Goal: Task Accomplishment & Management: Use online tool/utility

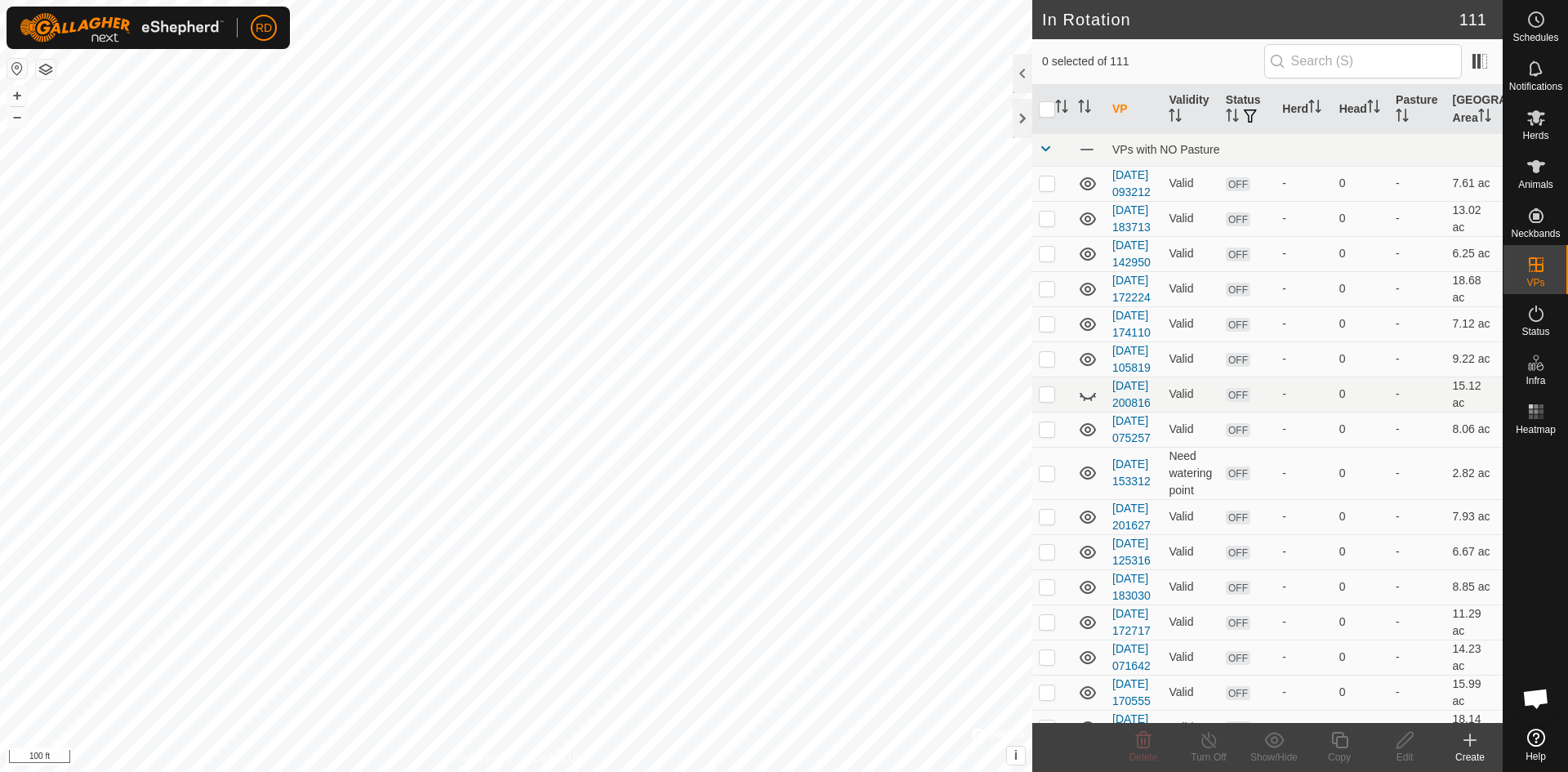
scroll to position [5314, 0]
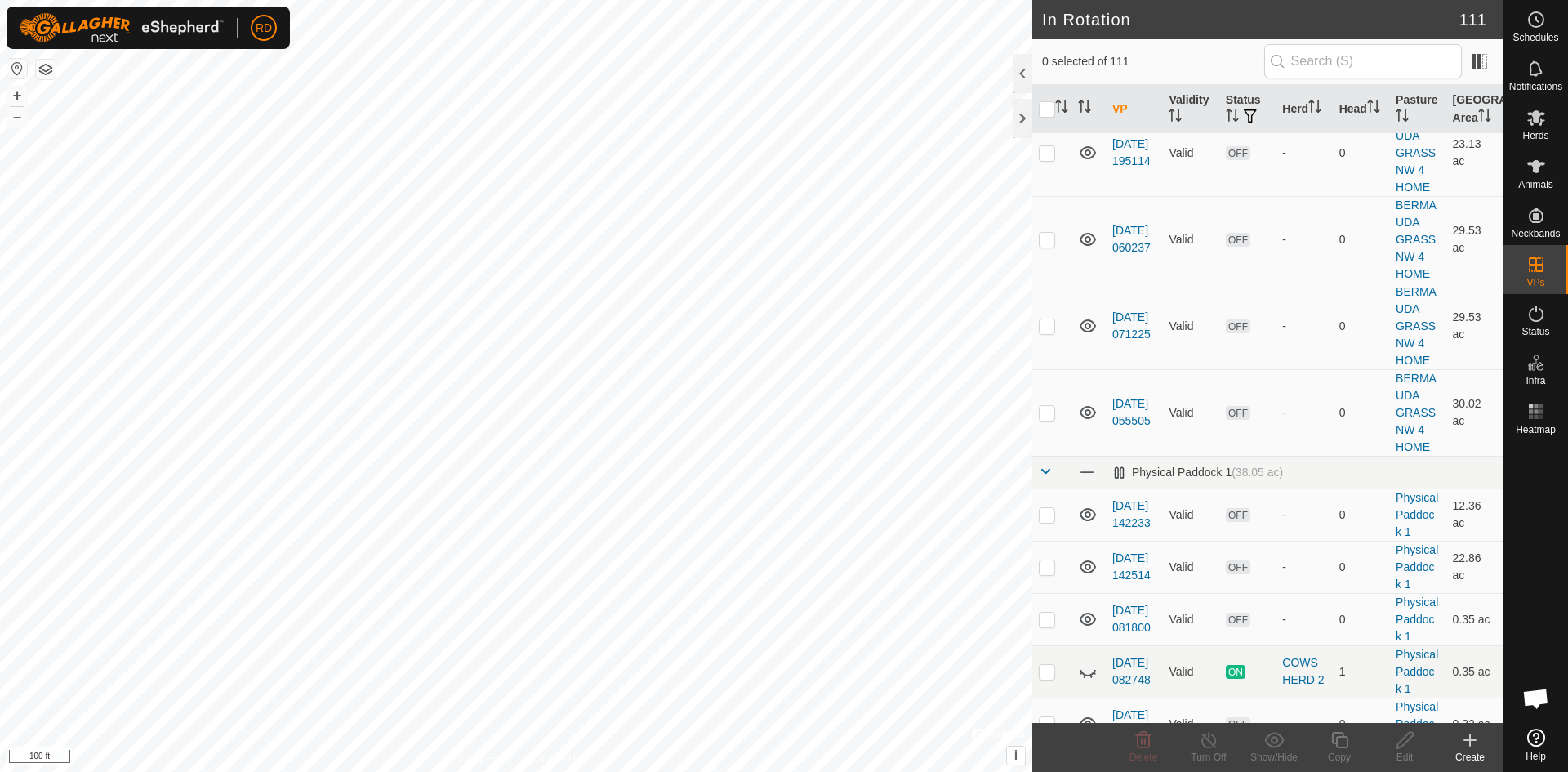
checkbox input "true"
click at [1338, 739] on icon at bounding box center [1339, 739] width 20 height 19
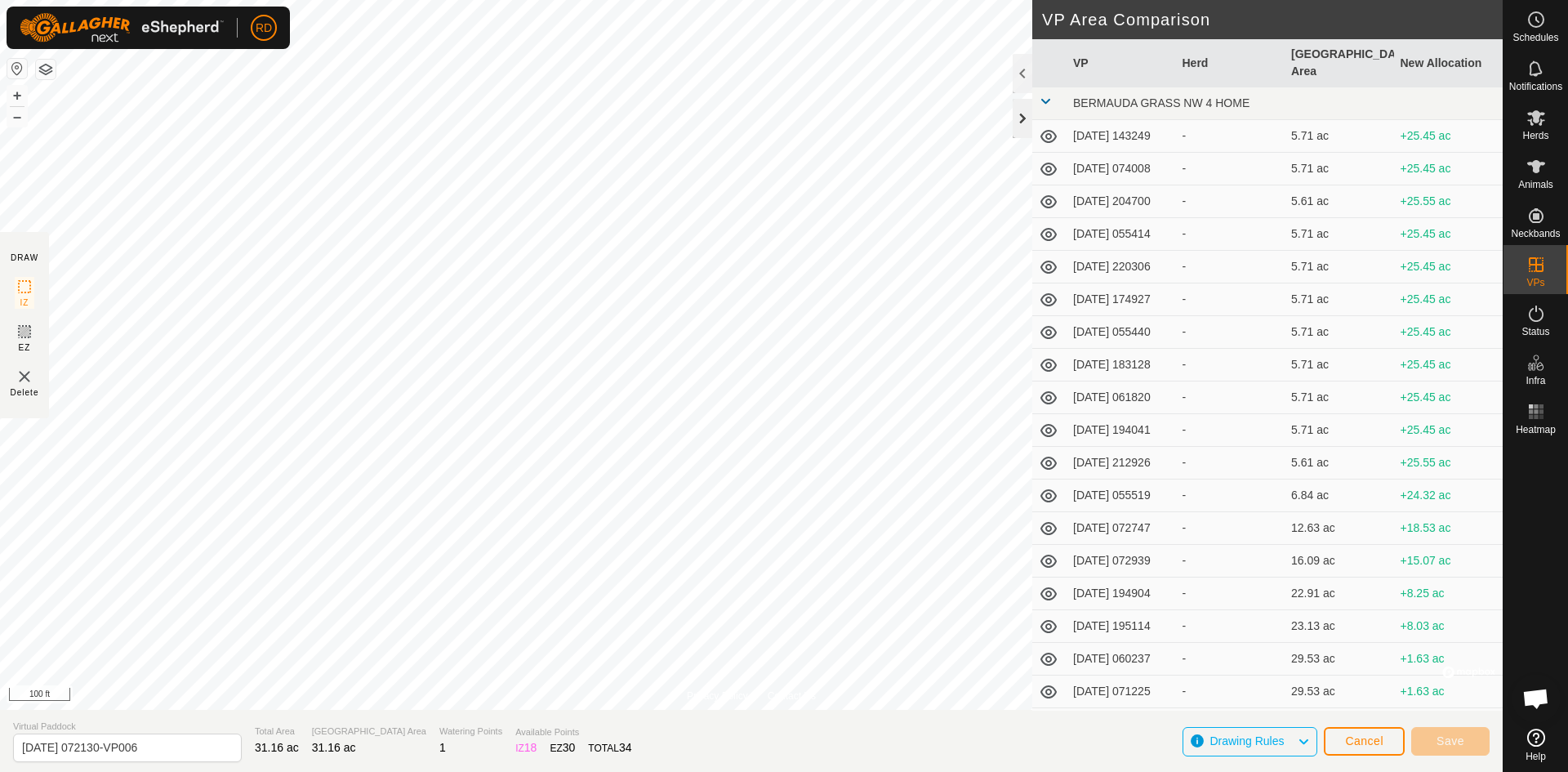
click at [1019, 121] on div at bounding box center [1023, 118] width 19 height 40
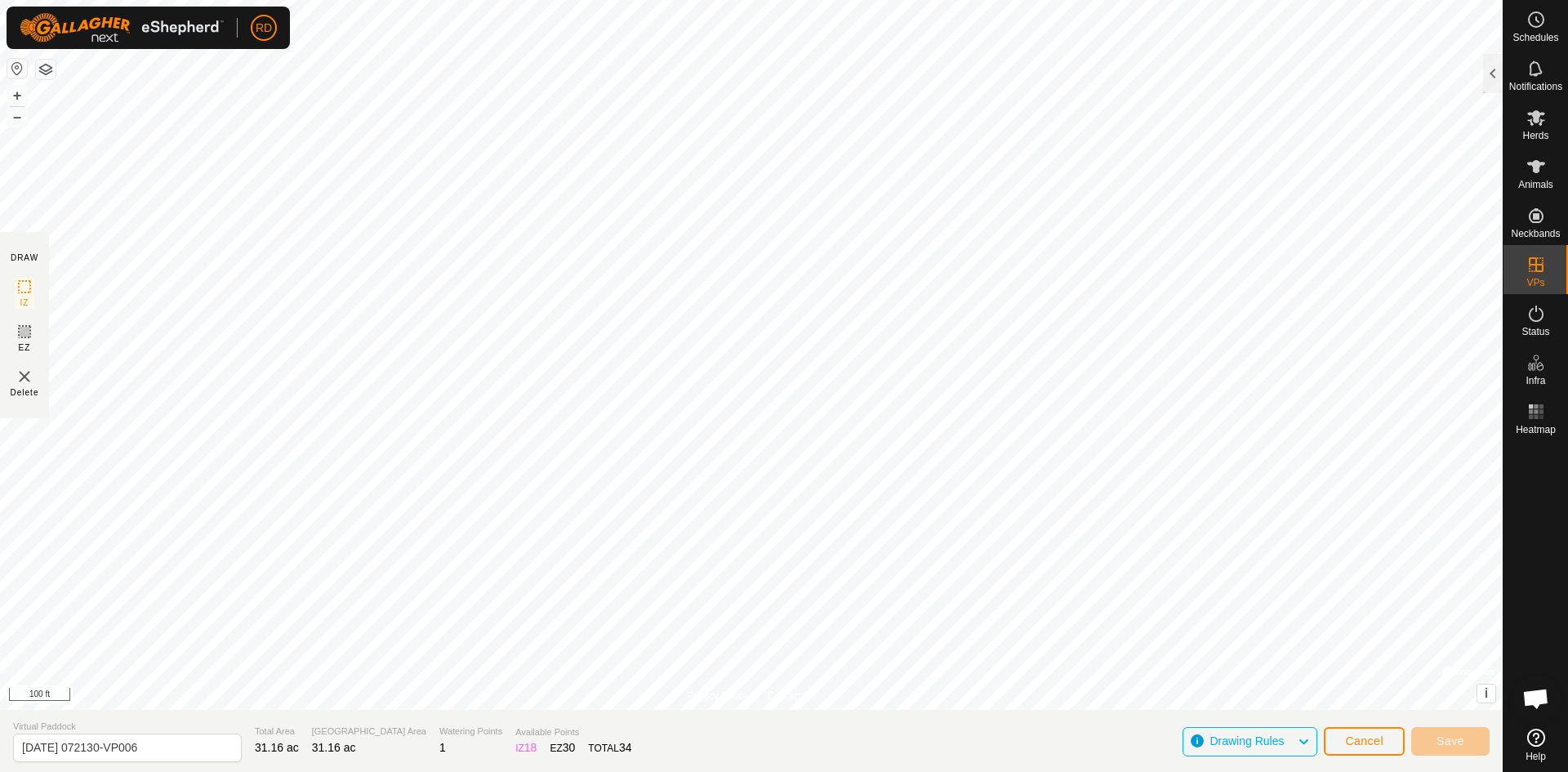
click at [1532, 202] on div "Schedules Notifications Herds Animals Neckbands VPs Status Infra Heatmap Help P…" at bounding box center [784, 386] width 1568 height 772
click at [1536, 203] on div "Schedules Notifications Herds Animals Neckbands VPs Status Infra Heatmap Help P…" at bounding box center [784, 386] width 1568 height 772
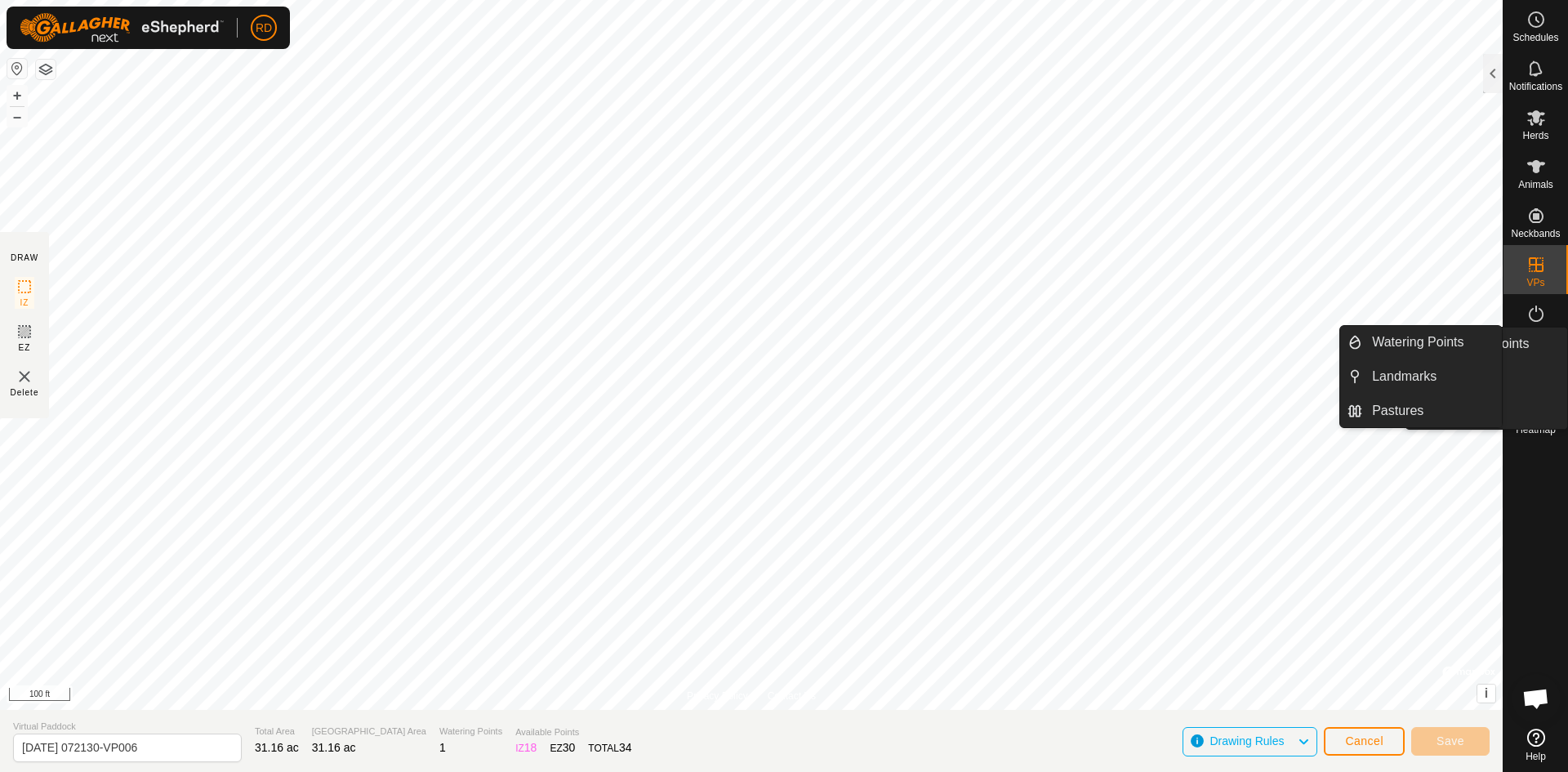
click at [1534, 387] on div "Schedules Notifications Herds Animals Neckbands VPs Status Infra Heatmap Help W…" at bounding box center [784, 386] width 1568 height 772
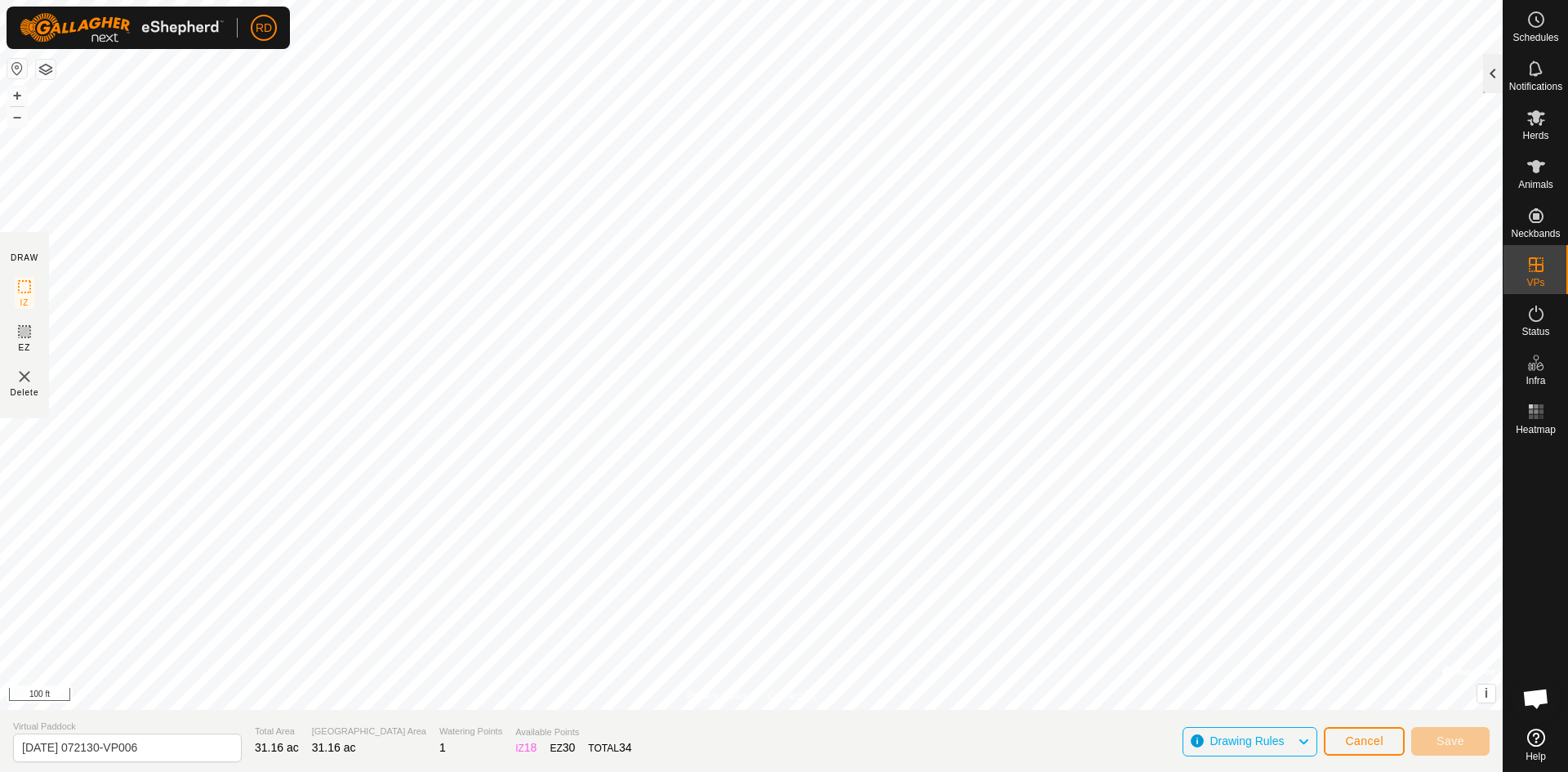
click at [1489, 72] on div at bounding box center [1493, 73] width 19 height 40
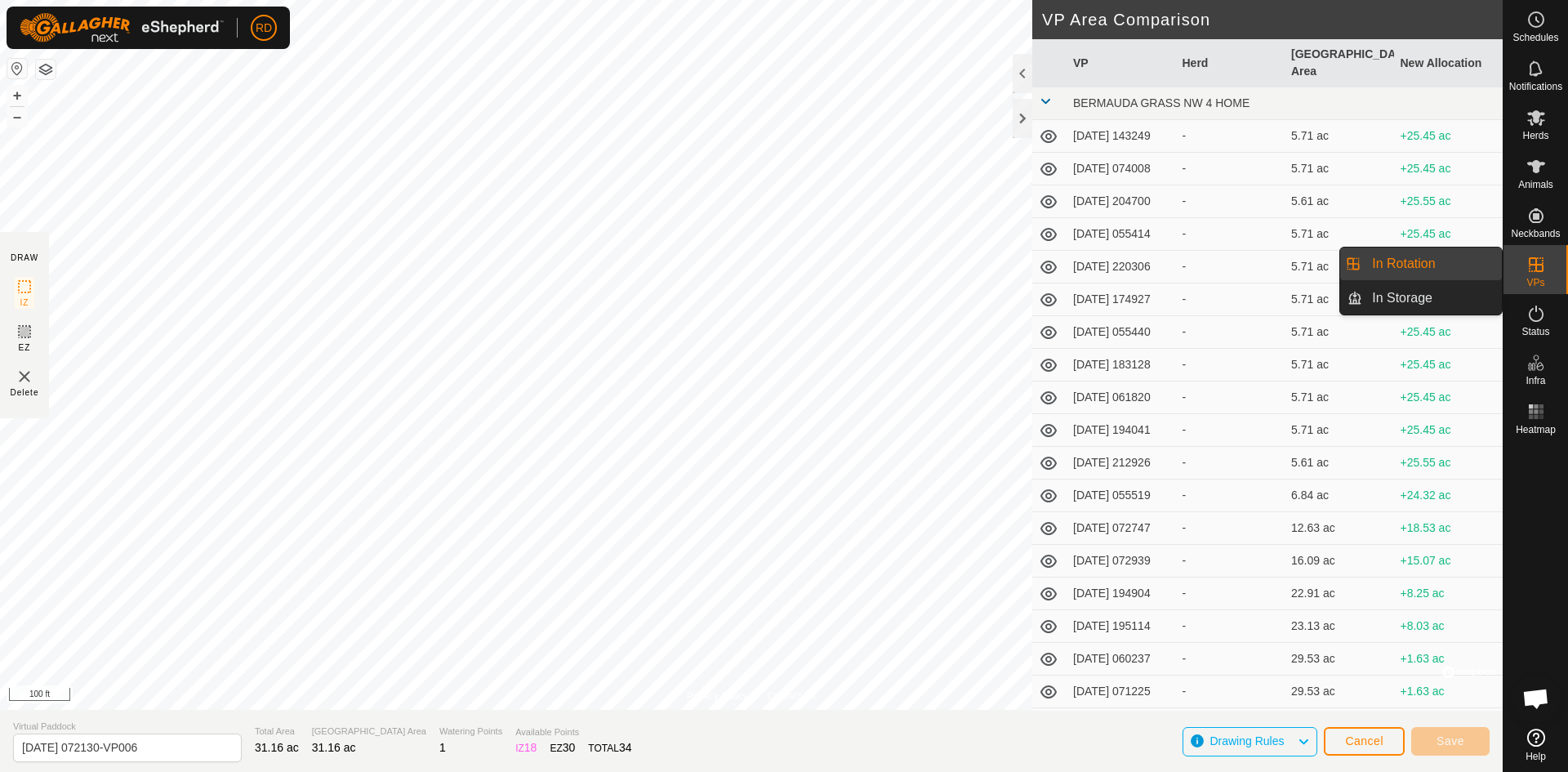
click at [1402, 265] on link "In Rotation" at bounding box center [1432, 263] width 140 height 33
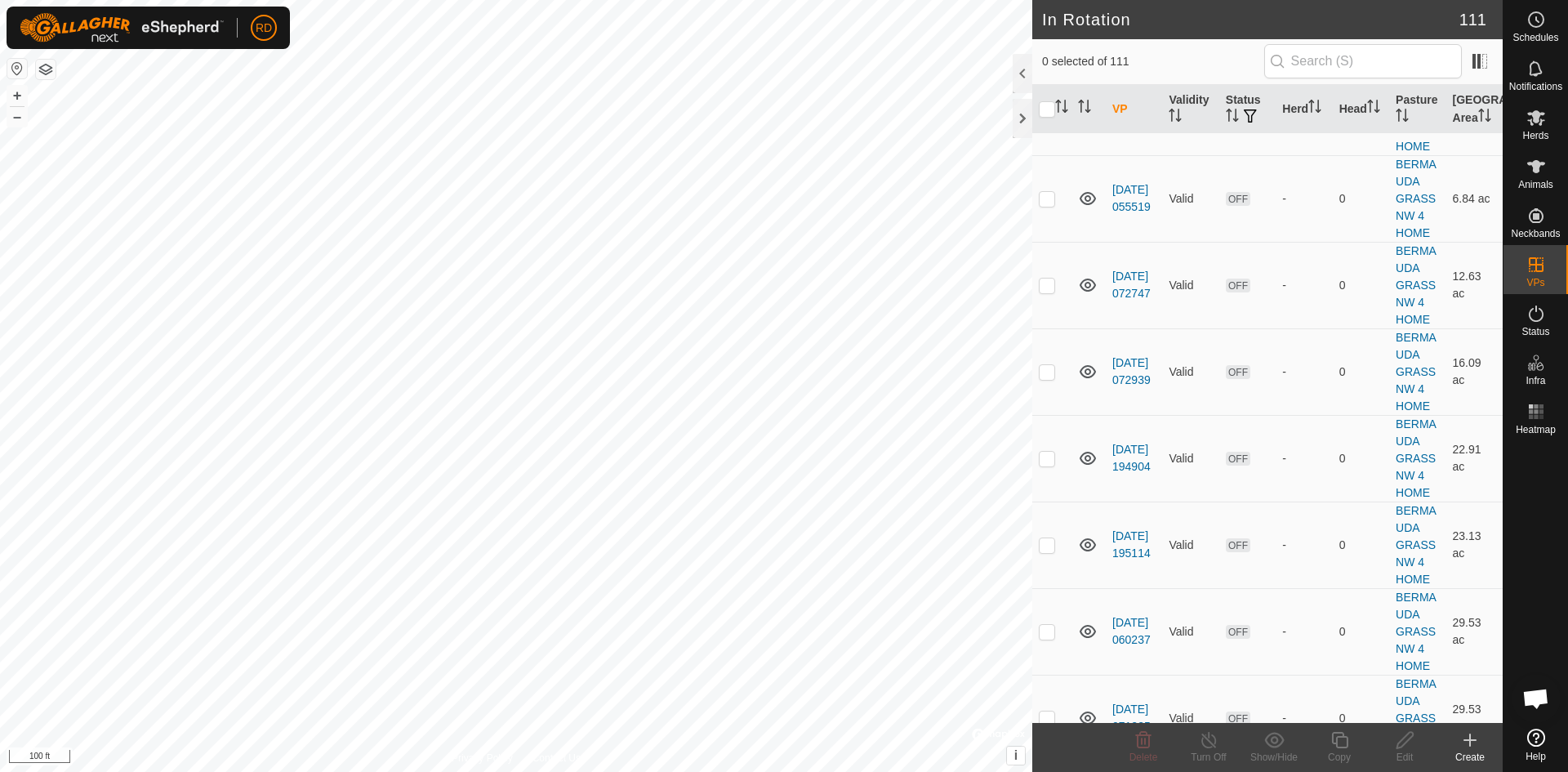
scroll to position [5020, 0]
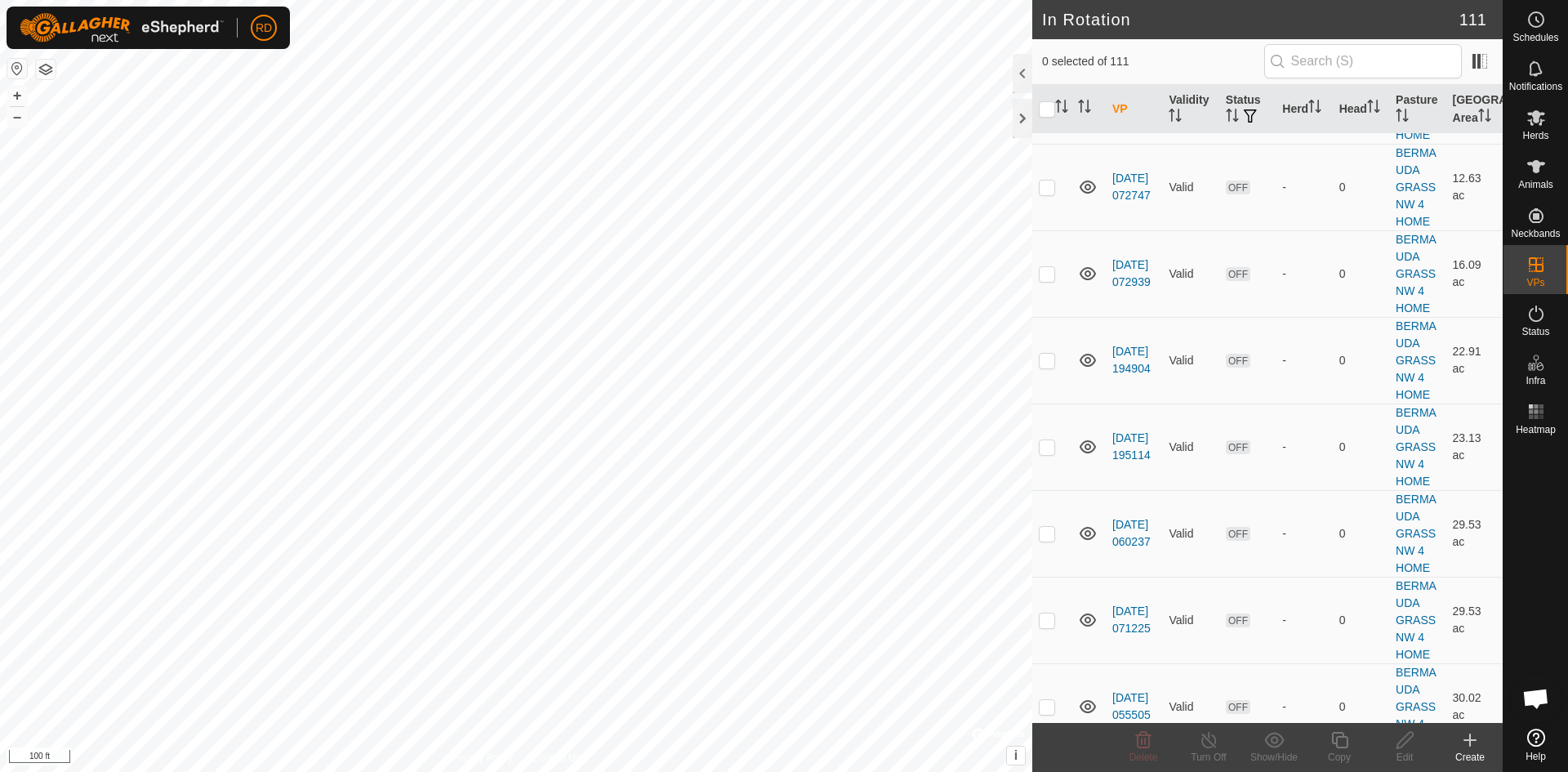
checkbox input "true"
click at [1343, 742] on icon at bounding box center [1339, 739] width 20 height 19
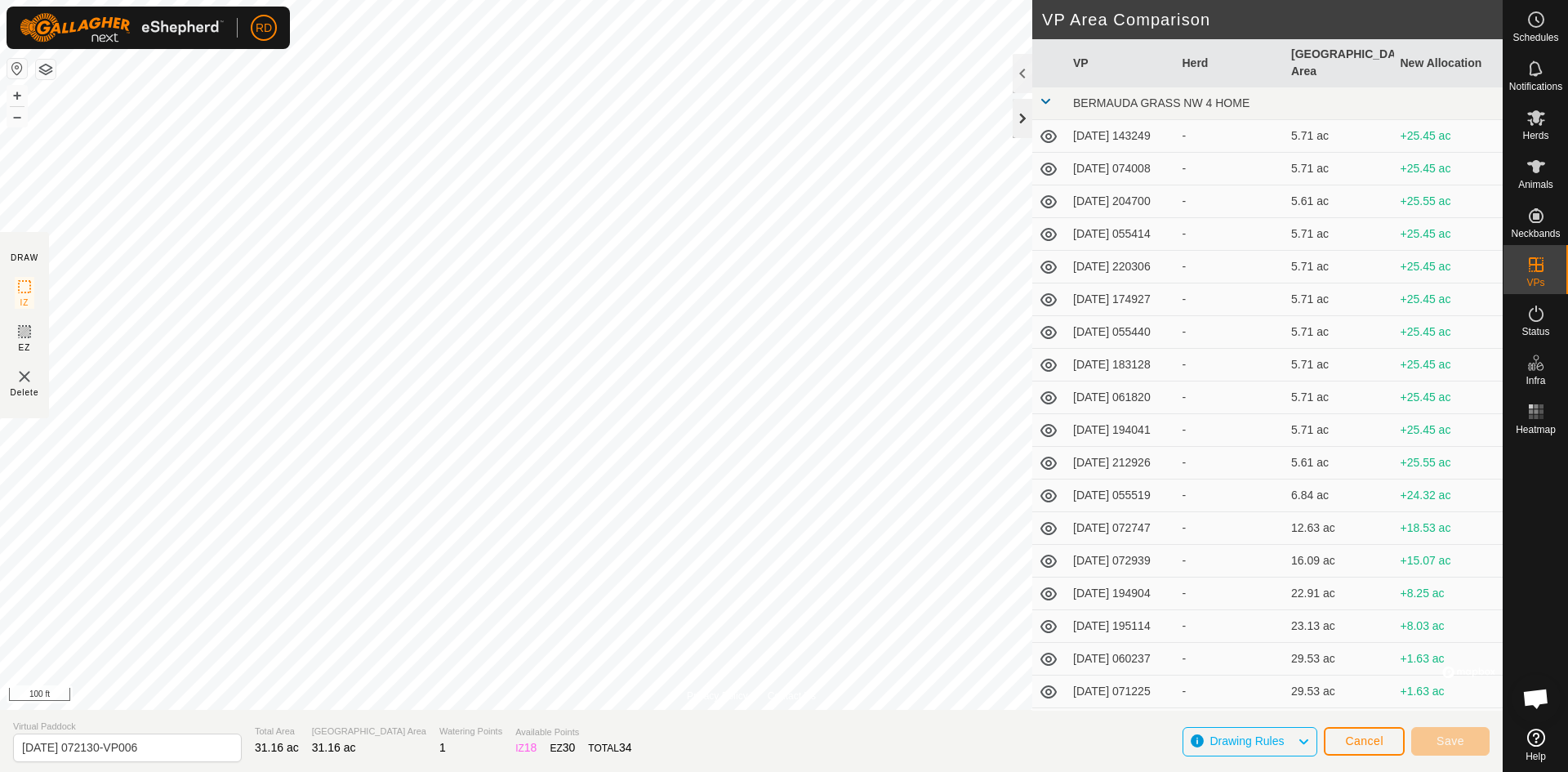
click at [1023, 114] on div at bounding box center [1023, 118] width 19 height 40
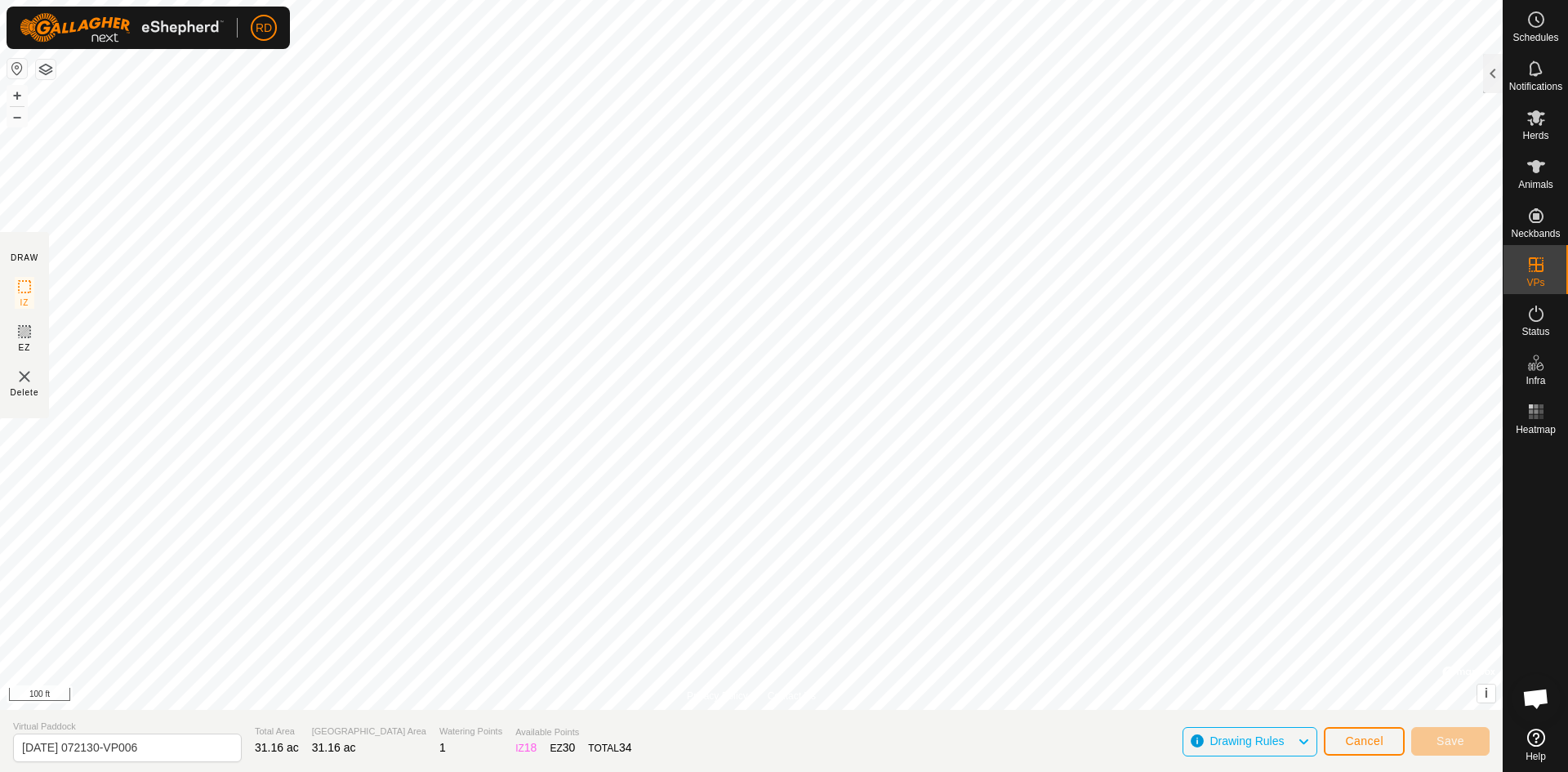
click at [1567, 69] on div "Schedules Notifications Herds Animals Neckbands VPs Status Infra Heatmap Help P…" at bounding box center [784, 386] width 1568 height 772
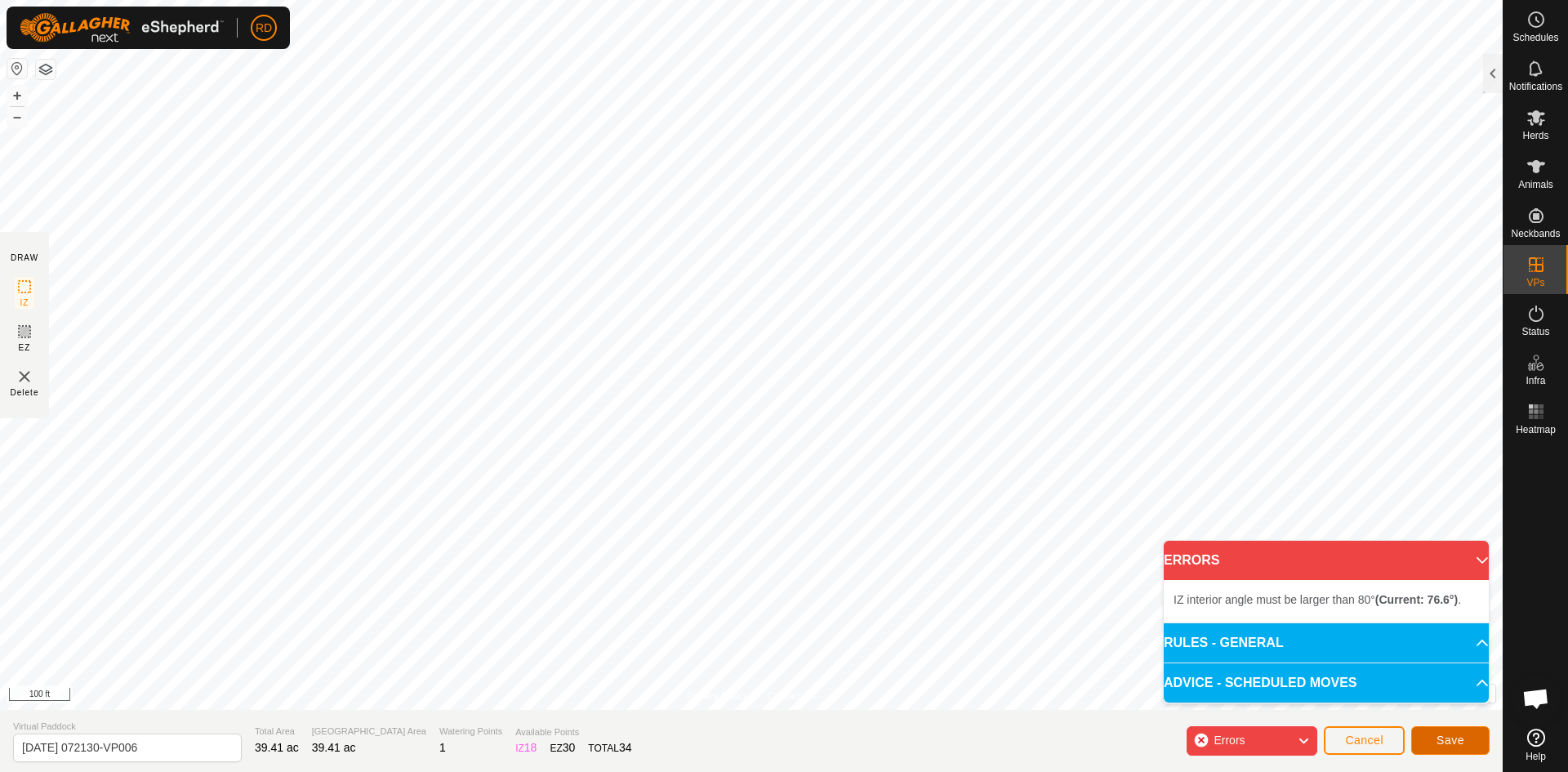
click at [1453, 736] on span "Save" at bounding box center [1451, 739] width 28 height 13
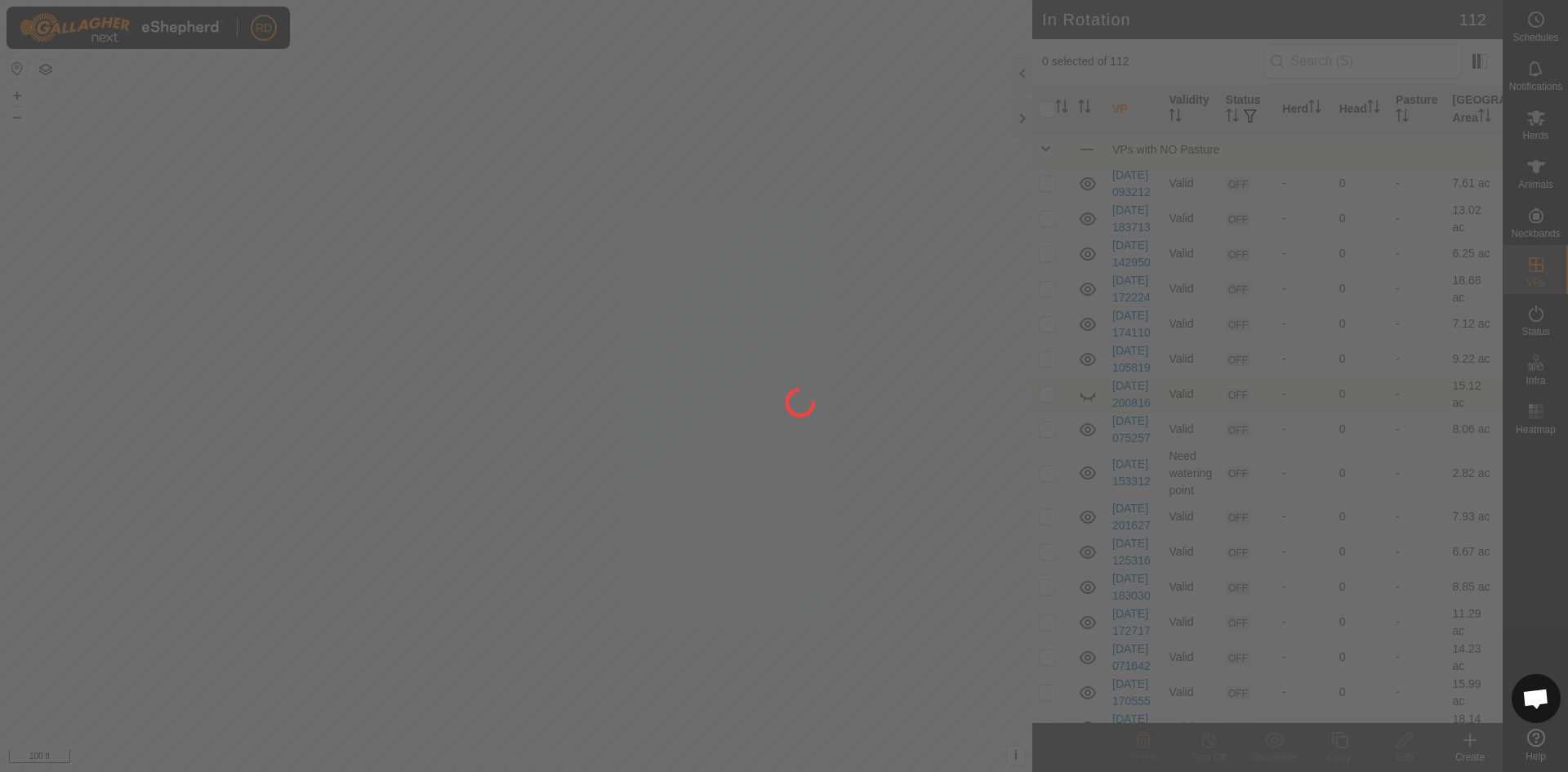
click at [895, 192] on div "RD Schedules Notifications Herds Animals Neckbands VPs Status Infra Heatmap Hel…" at bounding box center [784, 386] width 1568 height 772
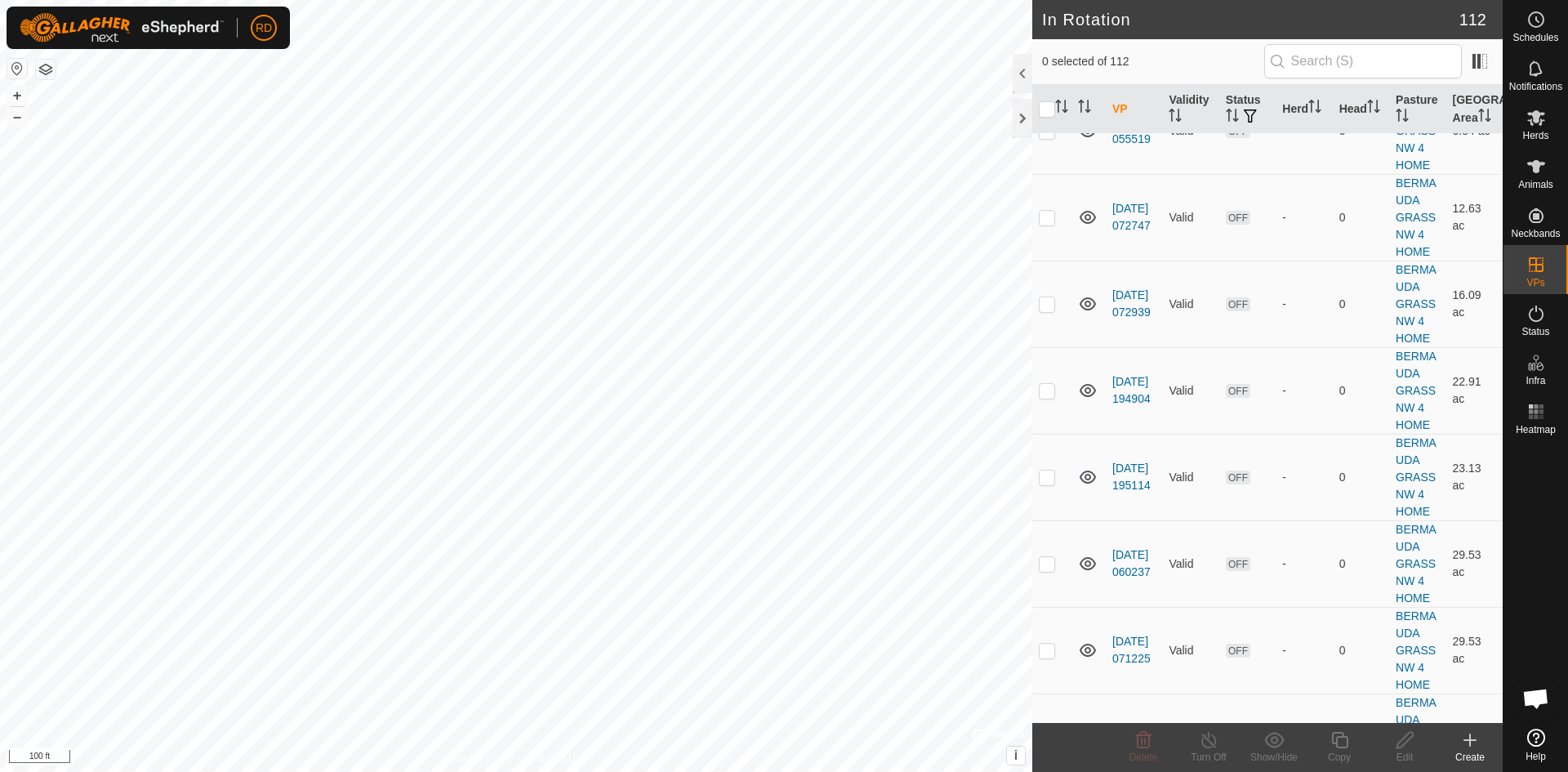
scroll to position [5125, 0]
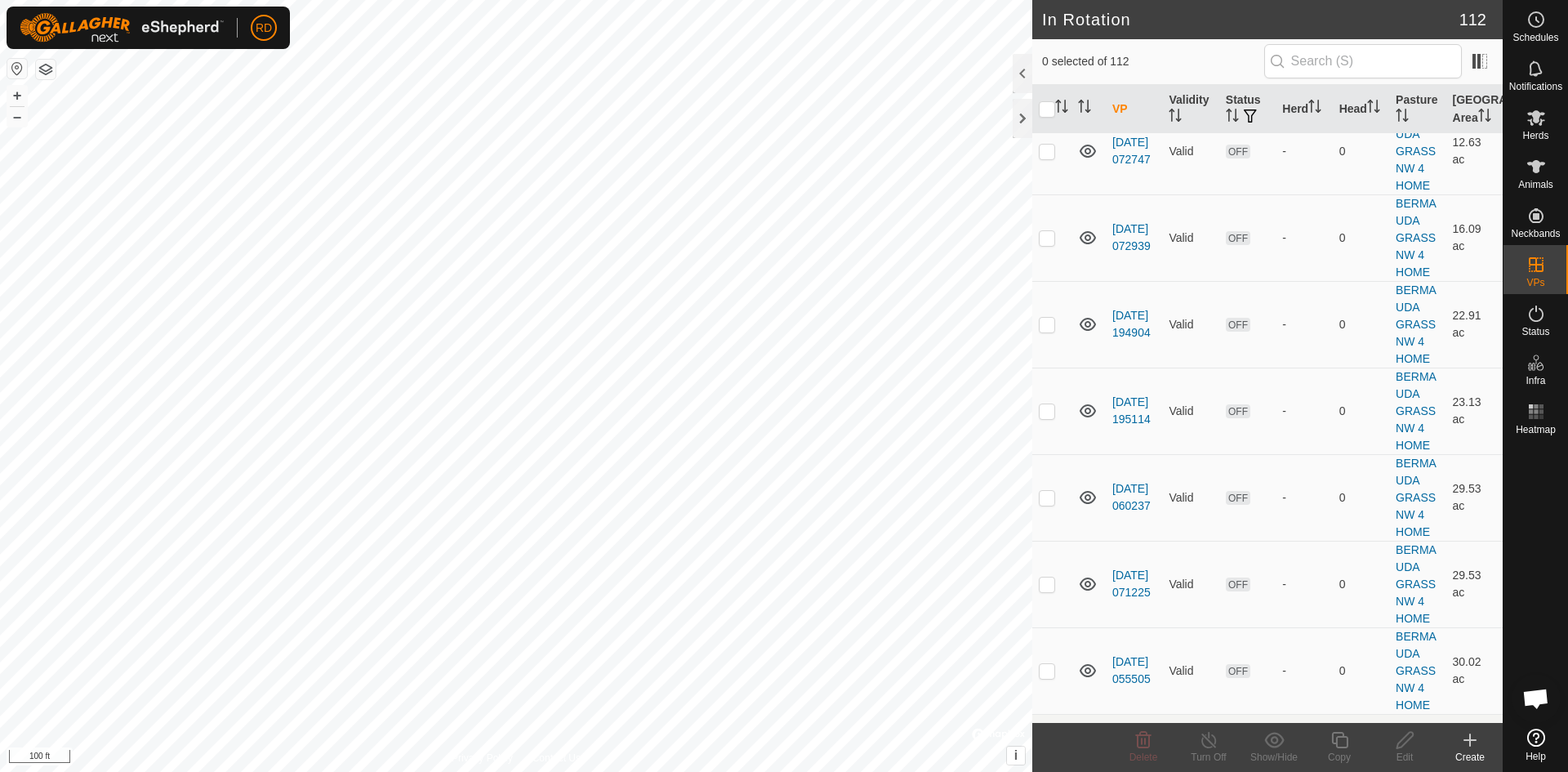
checkbox input "true"
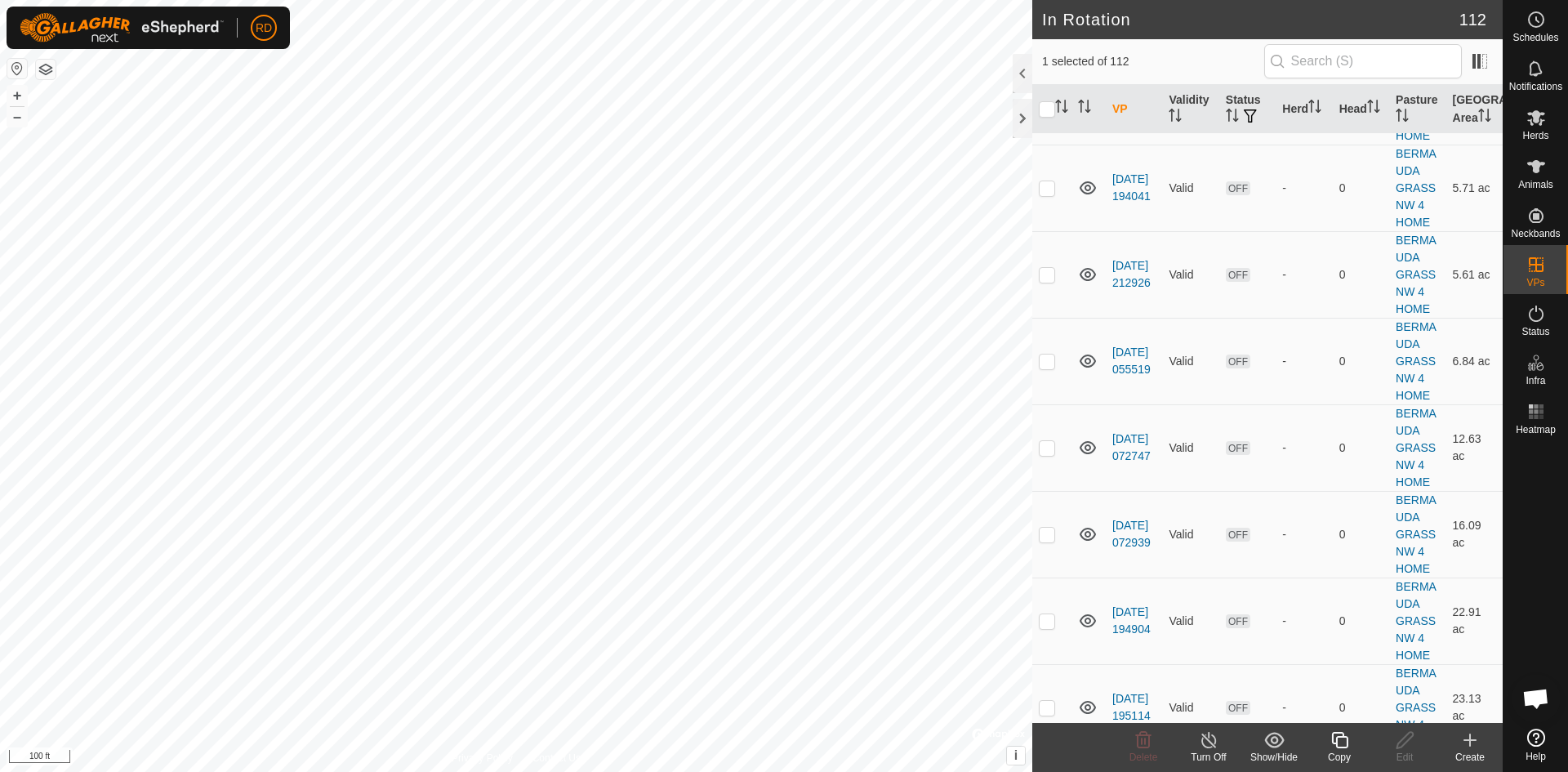
scroll to position [4840, 0]
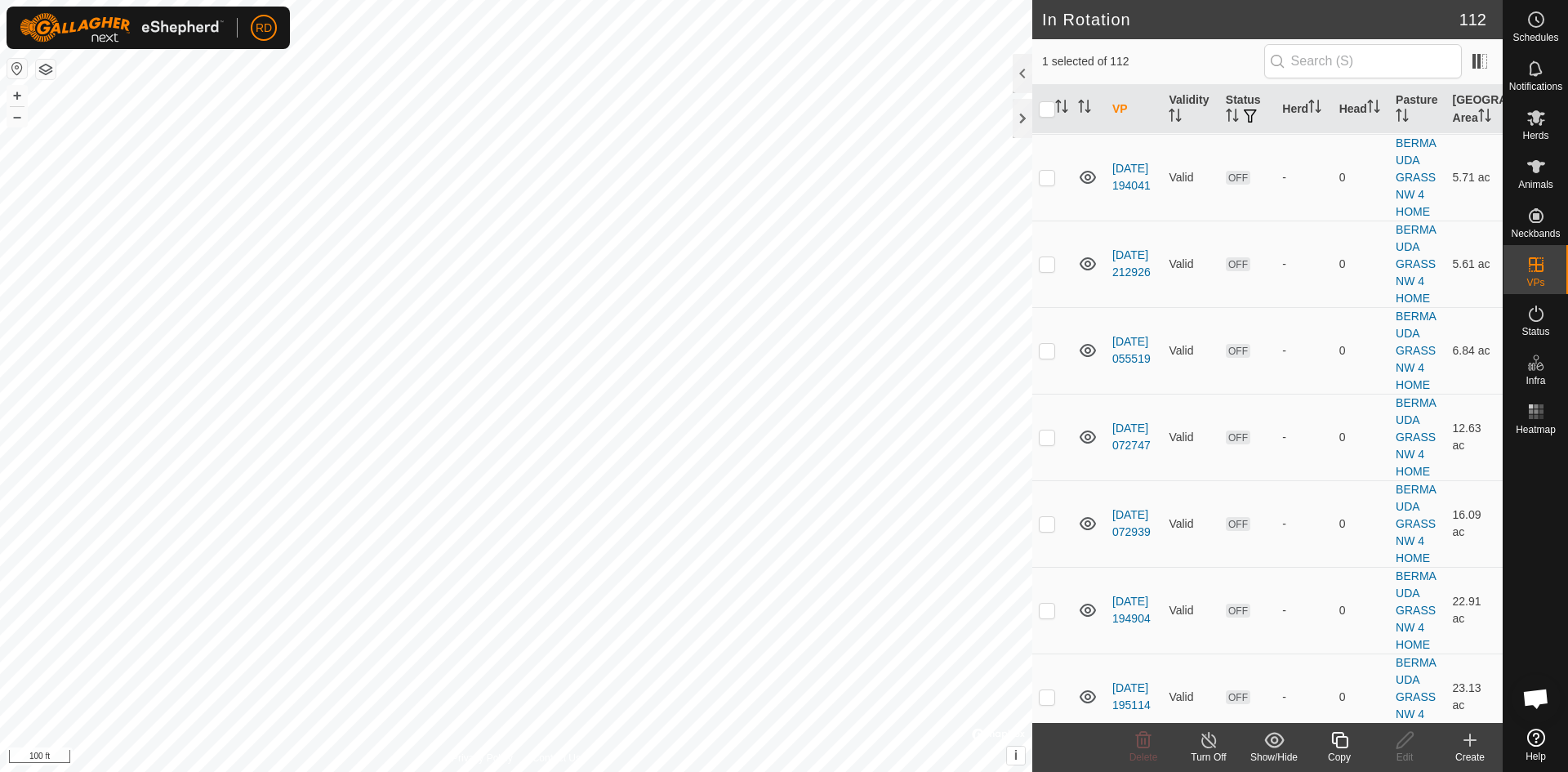
click at [1338, 739] on icon at bounding box center [1339, 739] width 20 height 19
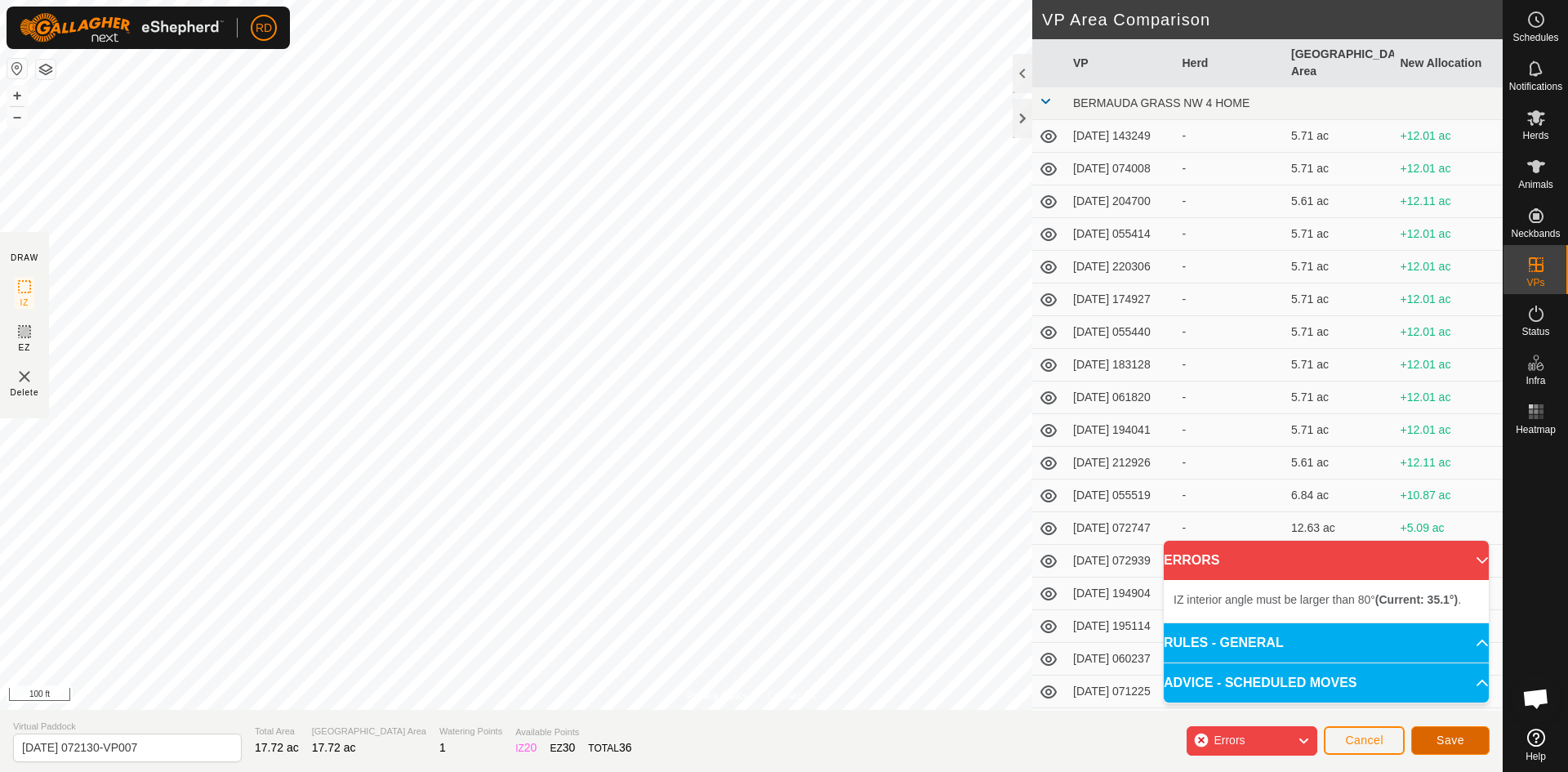
click at [1474, 739] on button "Save" at bounding box center [1450, 740] width 78 height 29
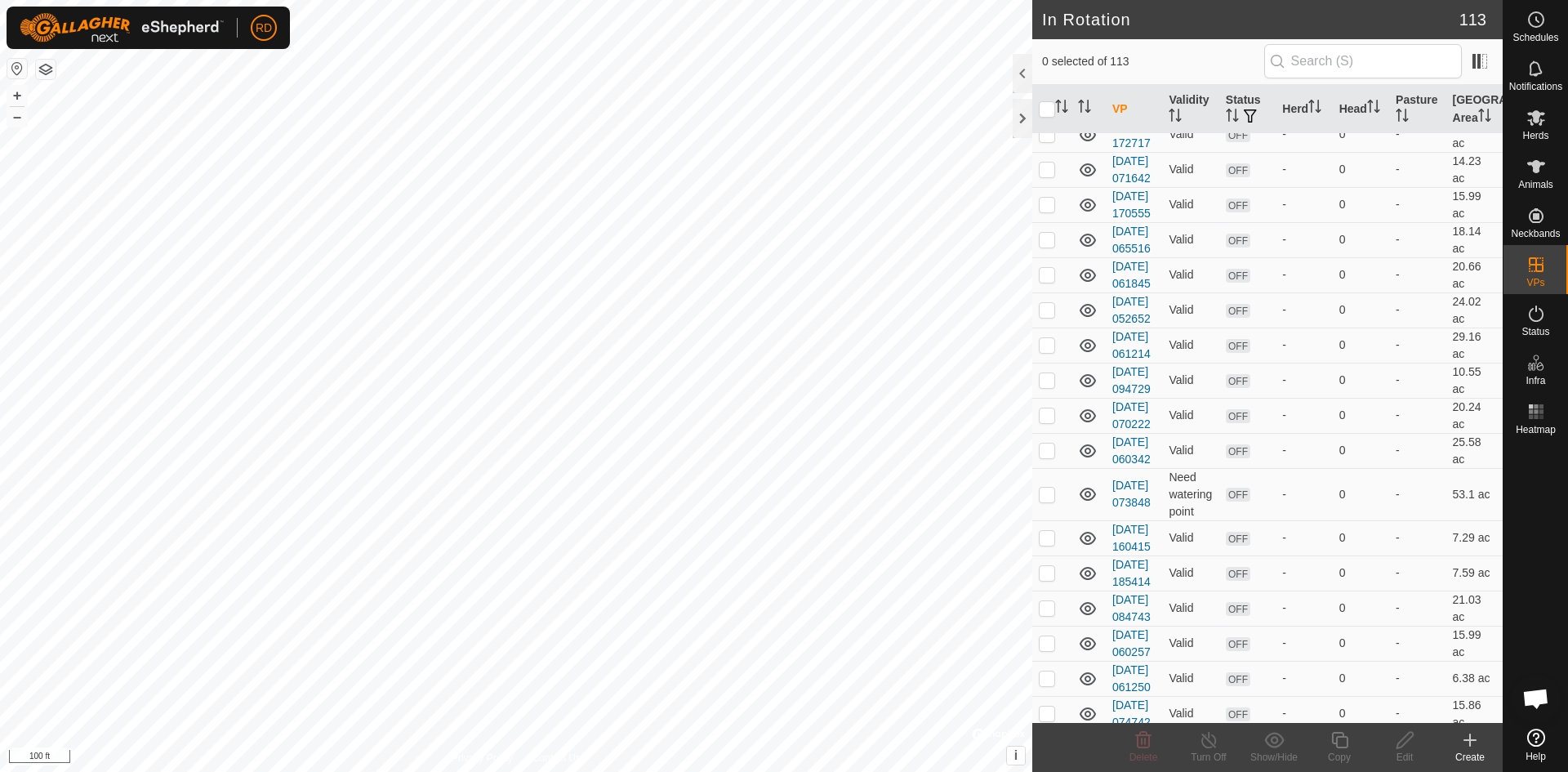
scroll to position [398, 0]
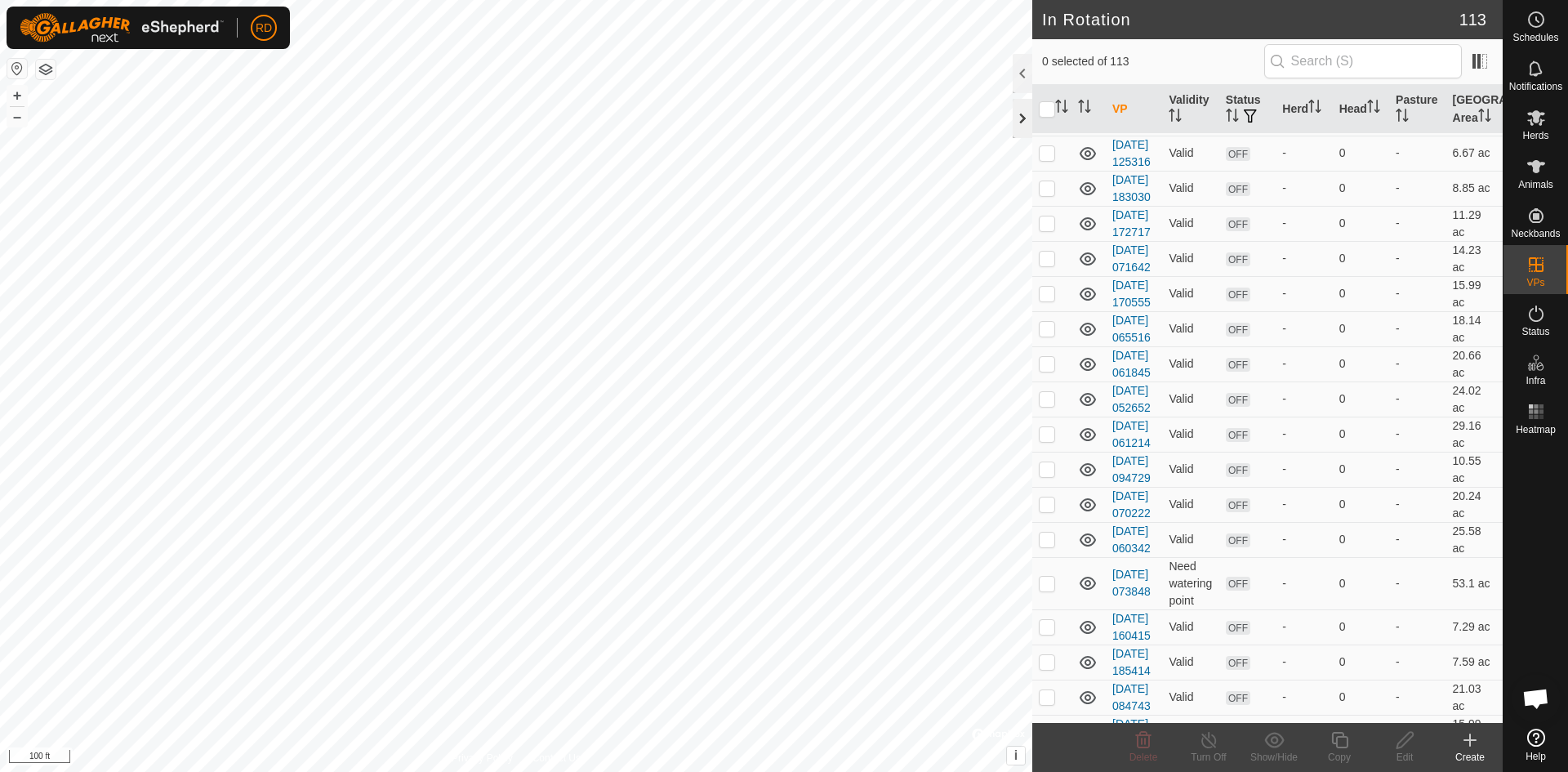
click at [1014, 113] on div at bounding box center [1023, 118] width 19 height 40
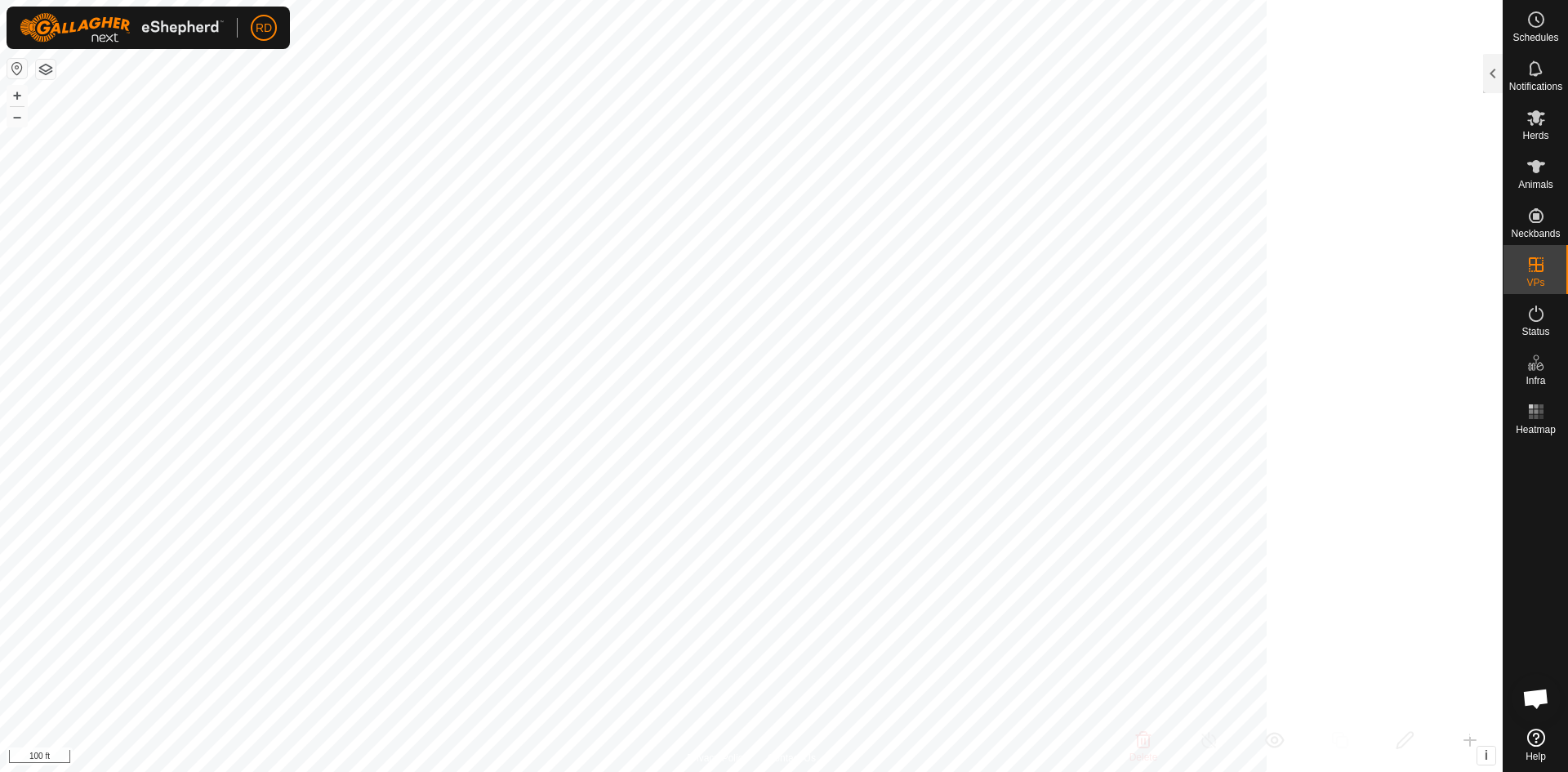
scroll to position [2043, 0]
click at [1538, 123] on icon at bounding box center [1536, 118] width 19 height 19
click at [1492, 76] on div at bounding box center [1493, 73] width 19 height 40
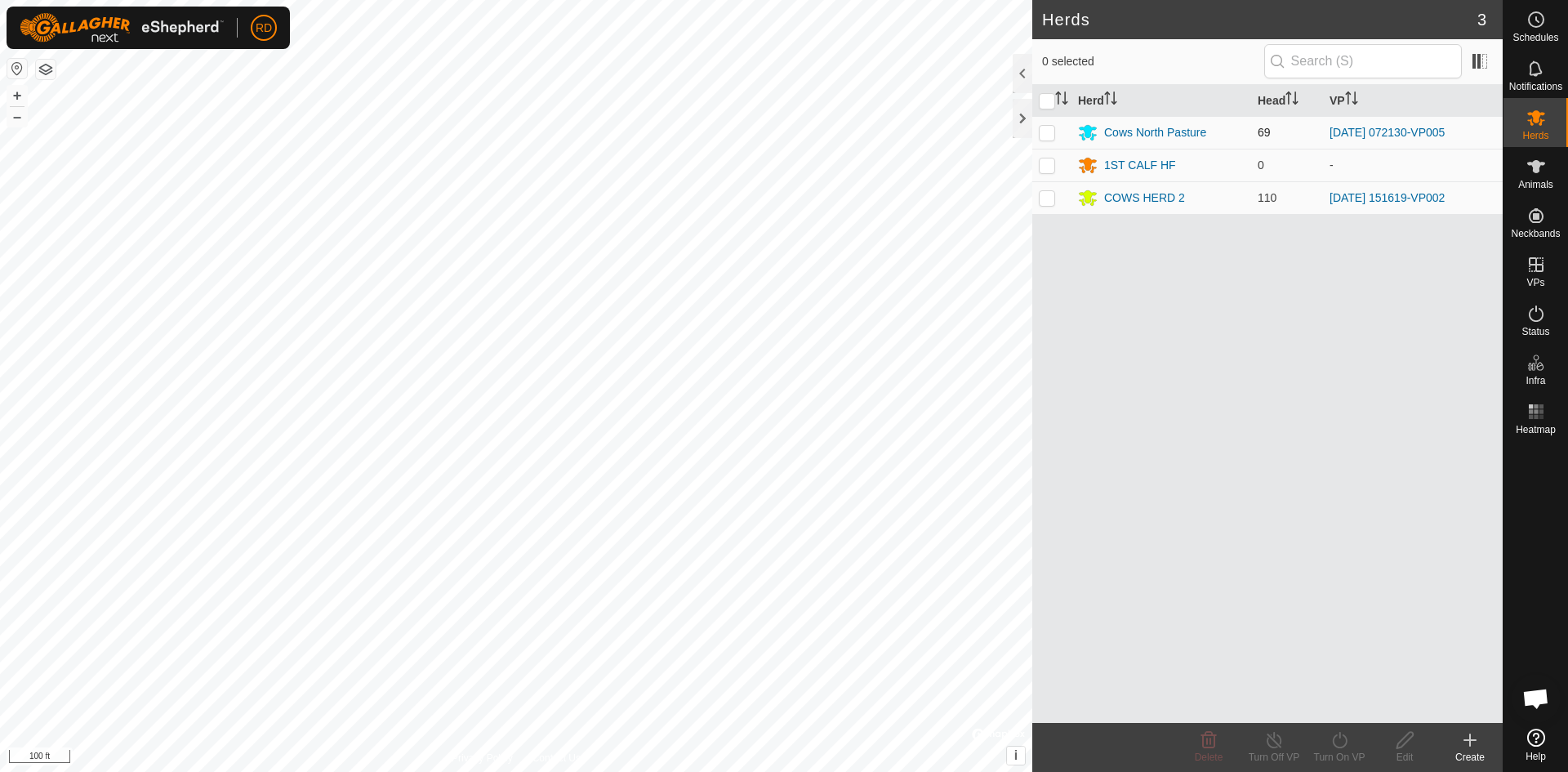
click at [1048, 132] on p-checkbox at bounding box center [1047, 132] width 17 height 13
click at [1339, 742] on icon at bounding box center [1339, 739] width 20 height 19
click at [1339, 699] on link "Now" at bounding box center [1389, 703] width 162 height 33
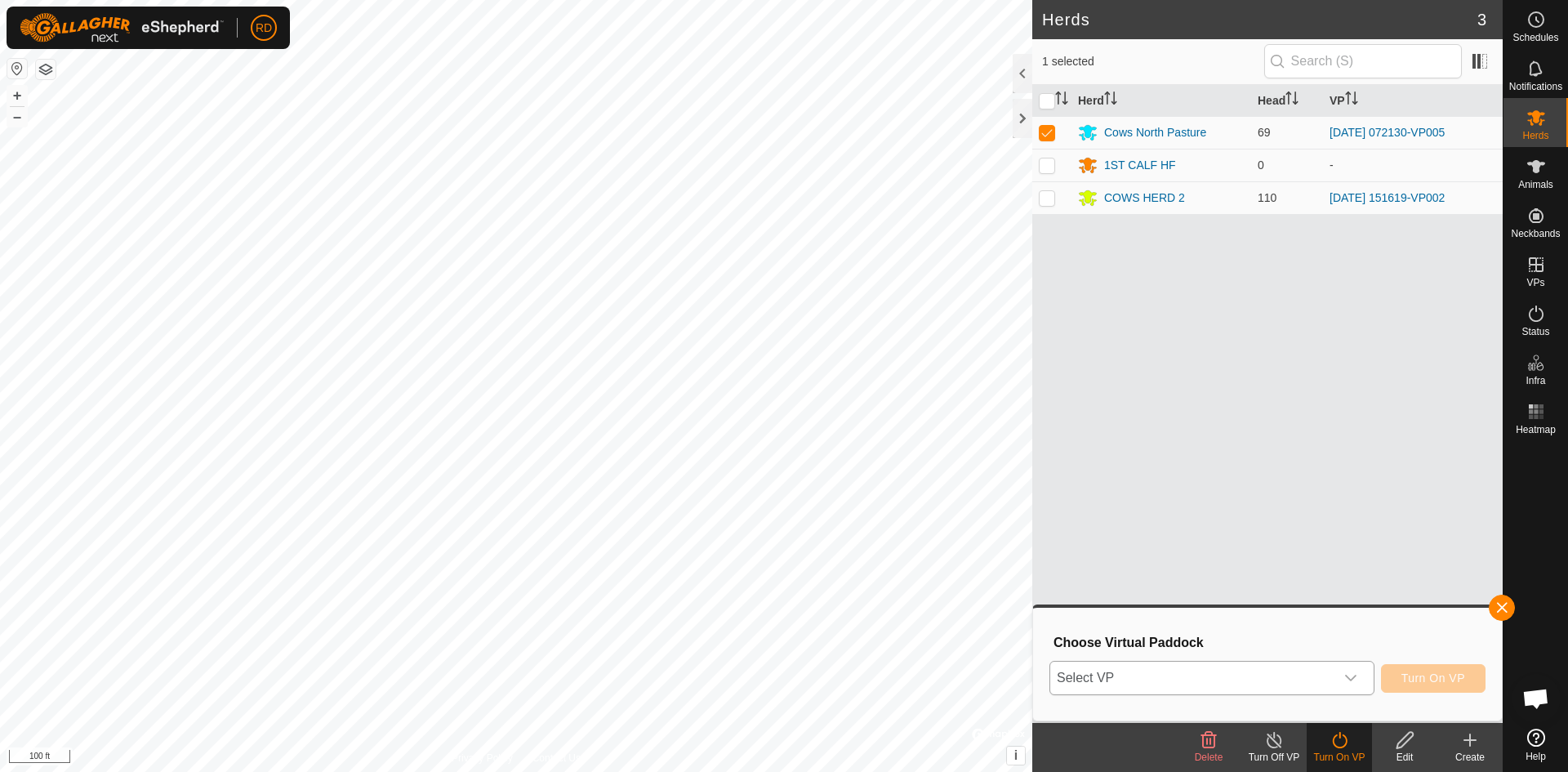
click at [1347, 671] on icon "dropdown trigger" at bounding box center [1351, 677] width 13 height 13
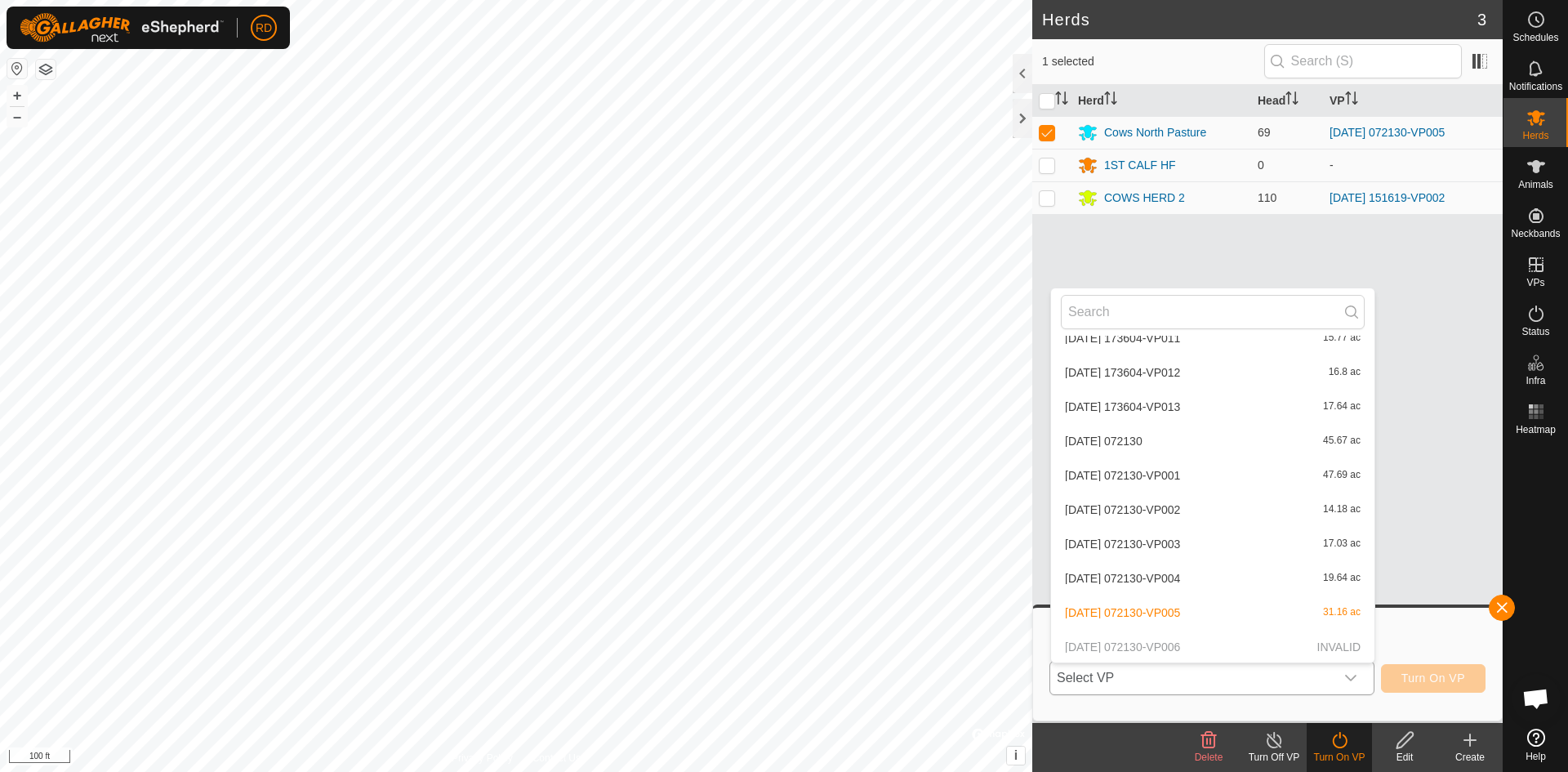
scroll to position [2609, 0]
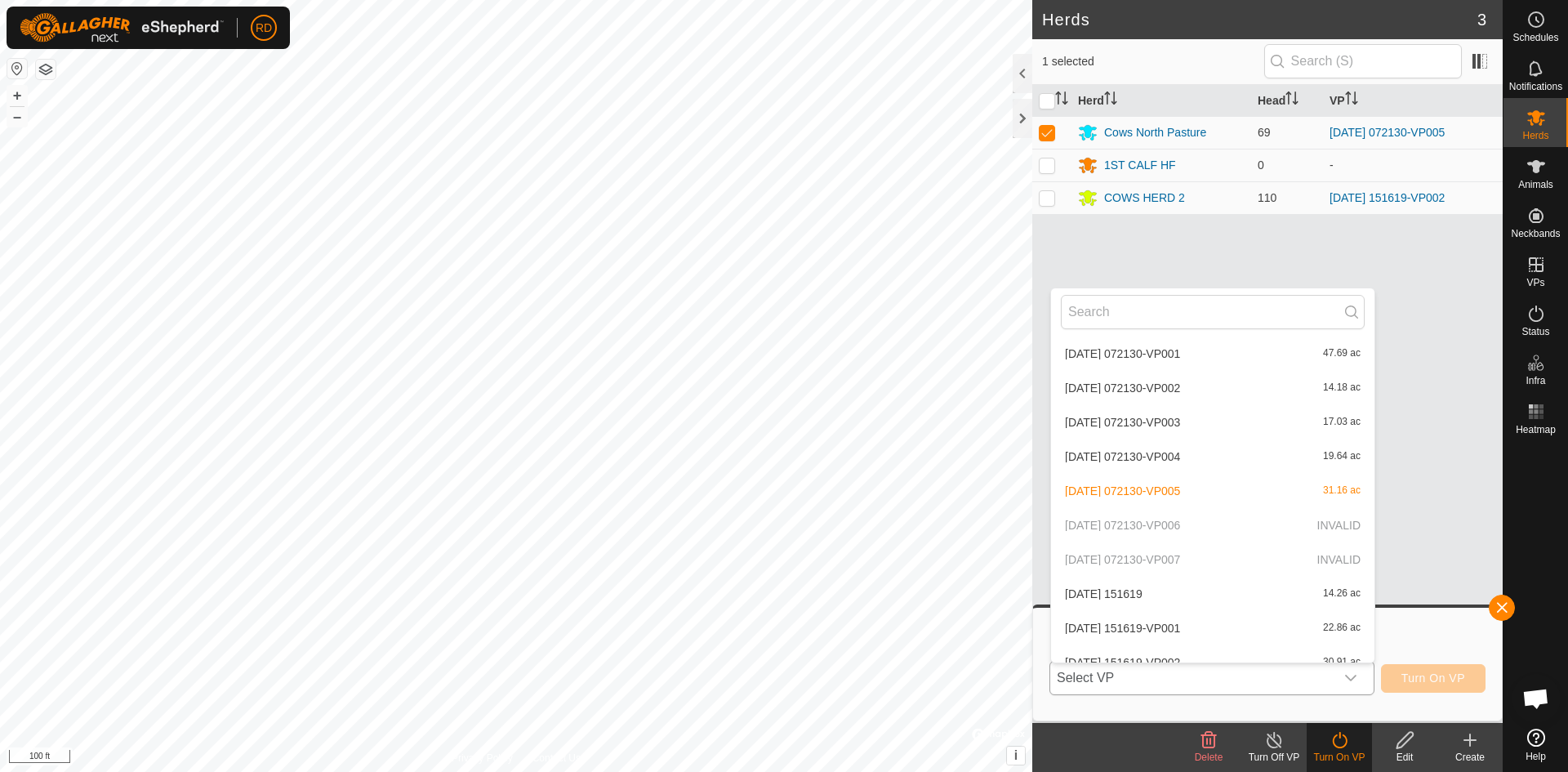
click at [1175, 488] on li "[DATE] 072130-VP005 31.16 ac" at bounding box center [1213, 491] width 324 height 33
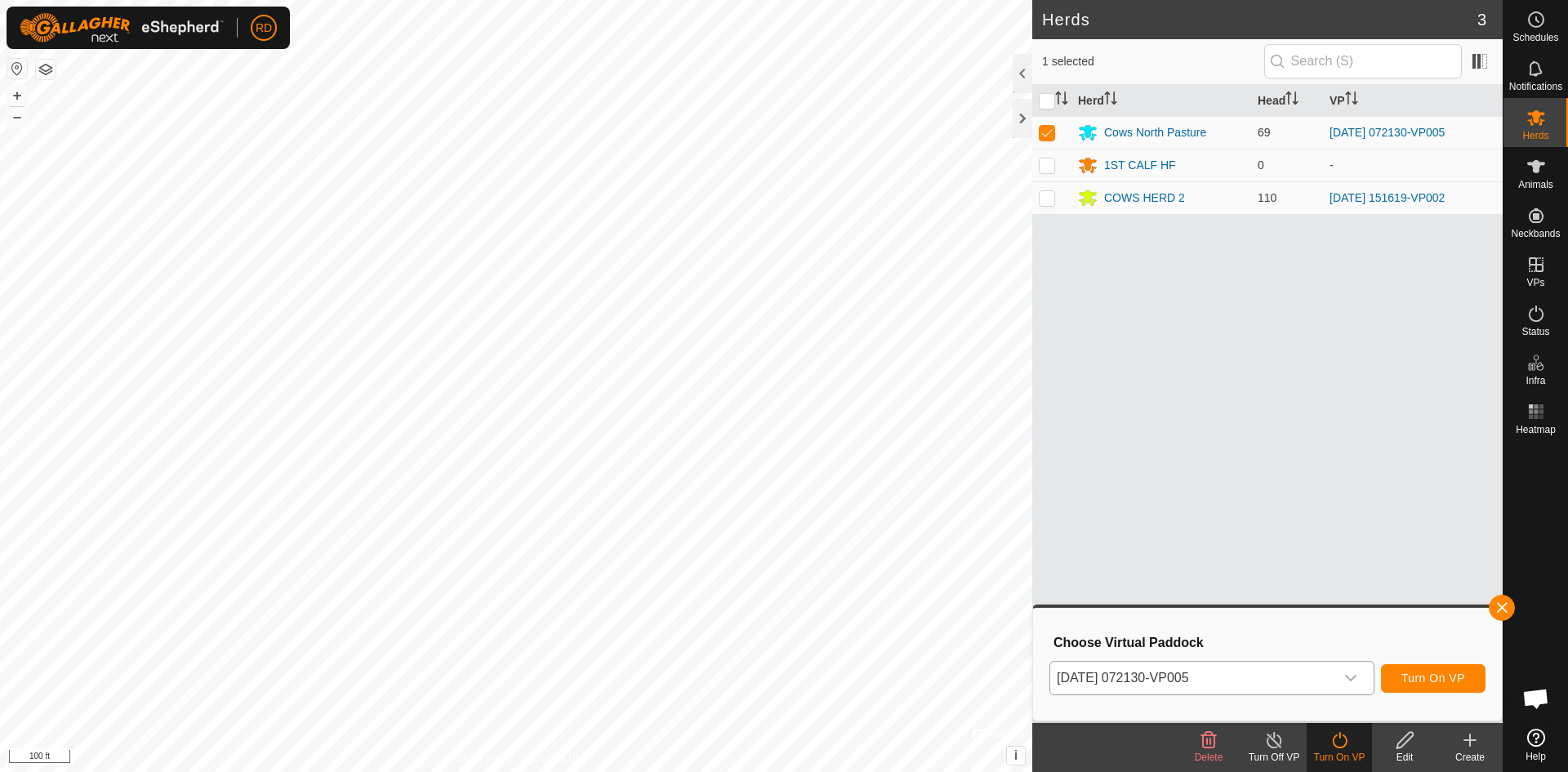
click at [1208, 740] on icon at bounding box center [1209, 739] width 16 height 17
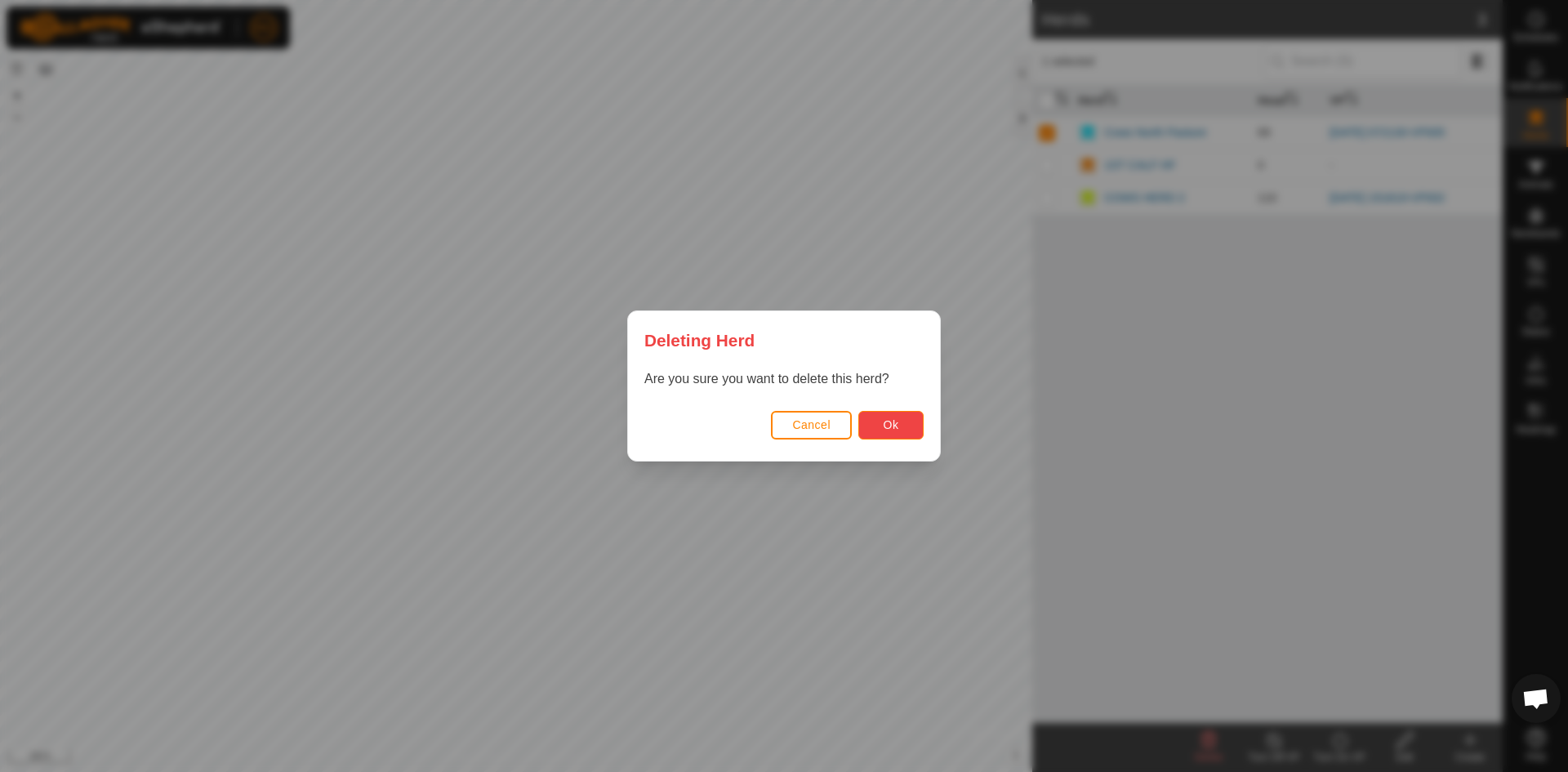
click at [887, 427] on span "Ok" at bounding box center [892, 425] width 16 height 13
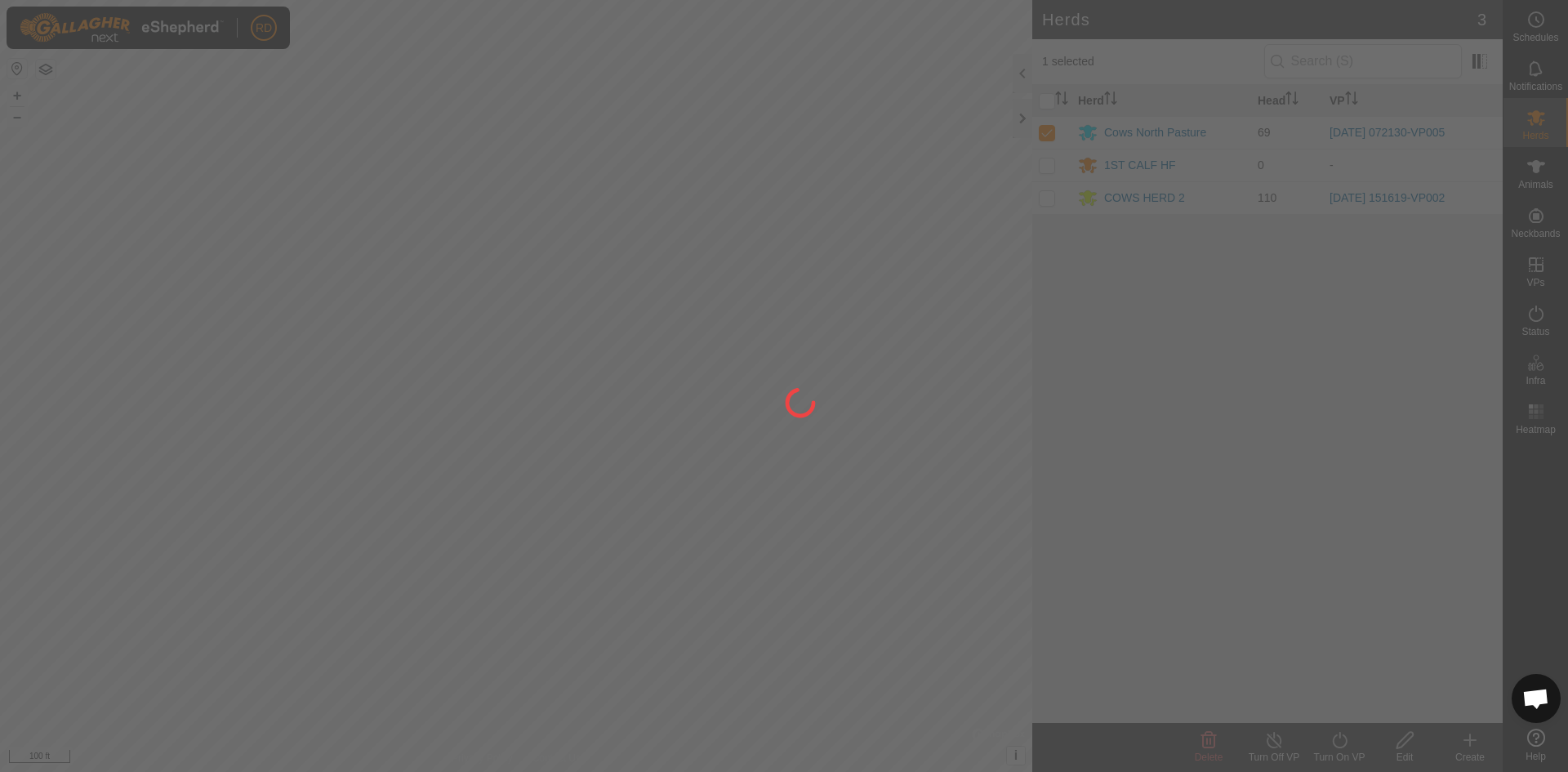
checkbox input "false"
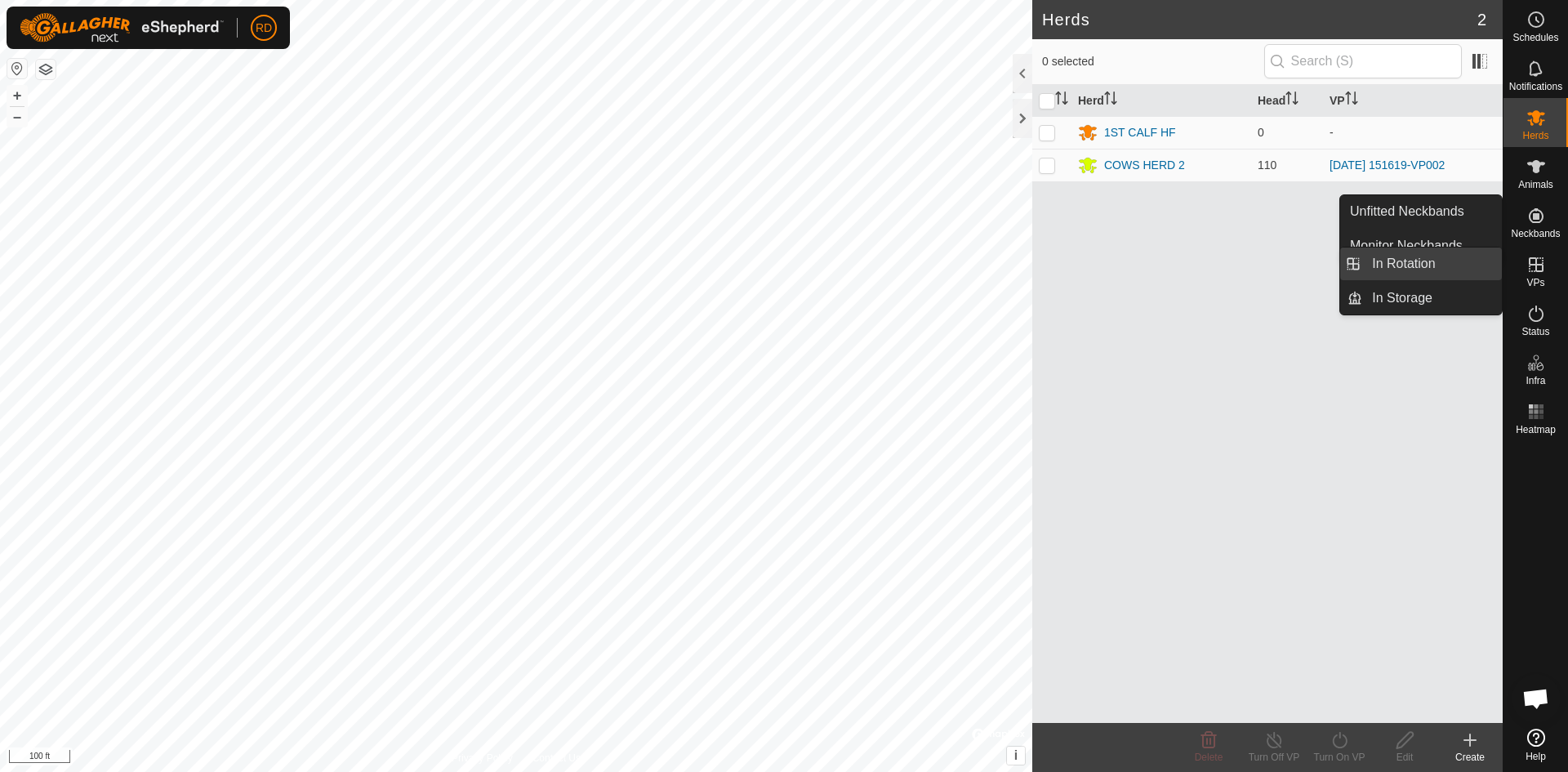
click at [1401, 266] on link "In Rotation" at bounding box center [1432, 263] width 140 height 33
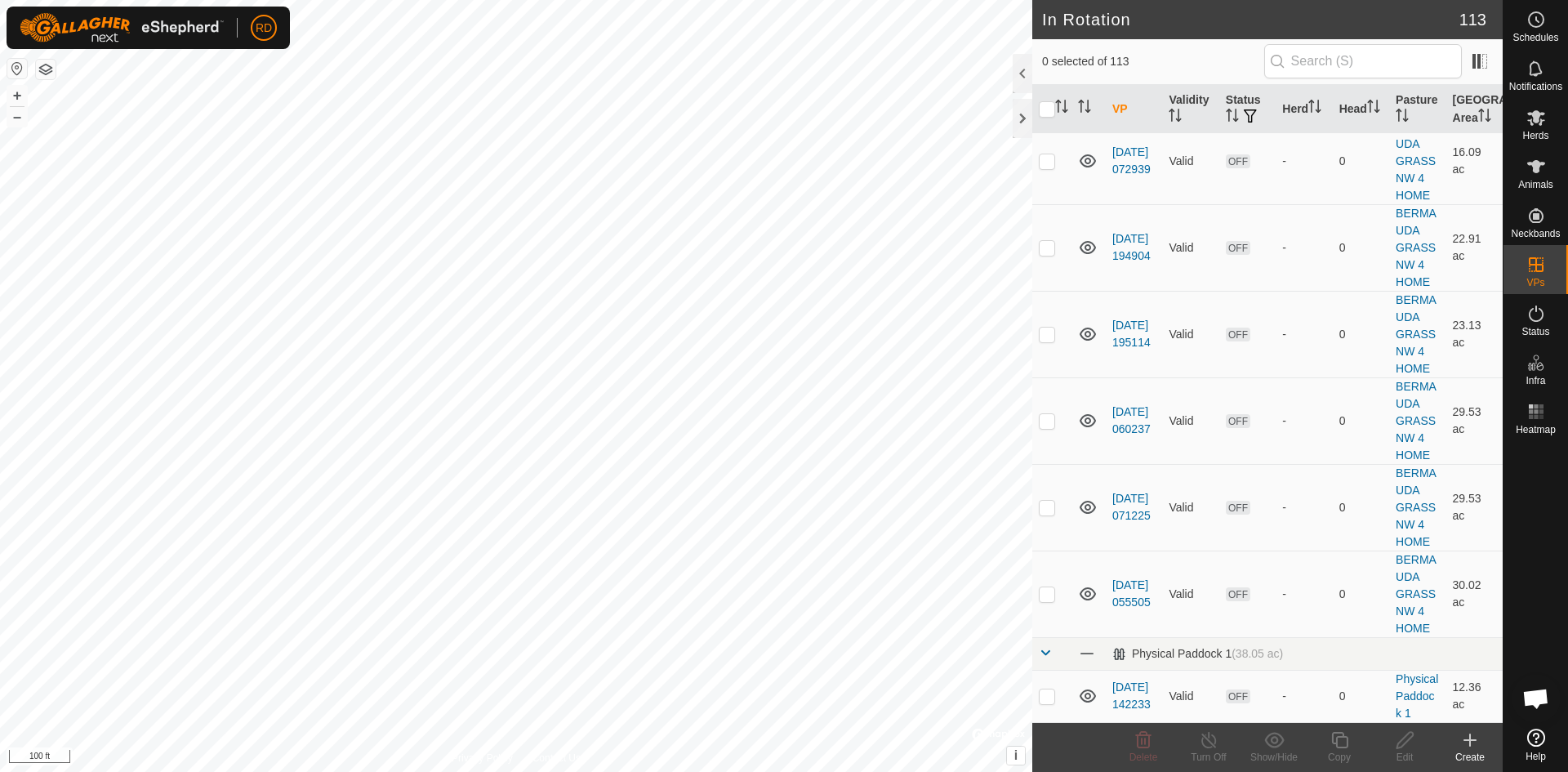
scroll to position [5139, 0]
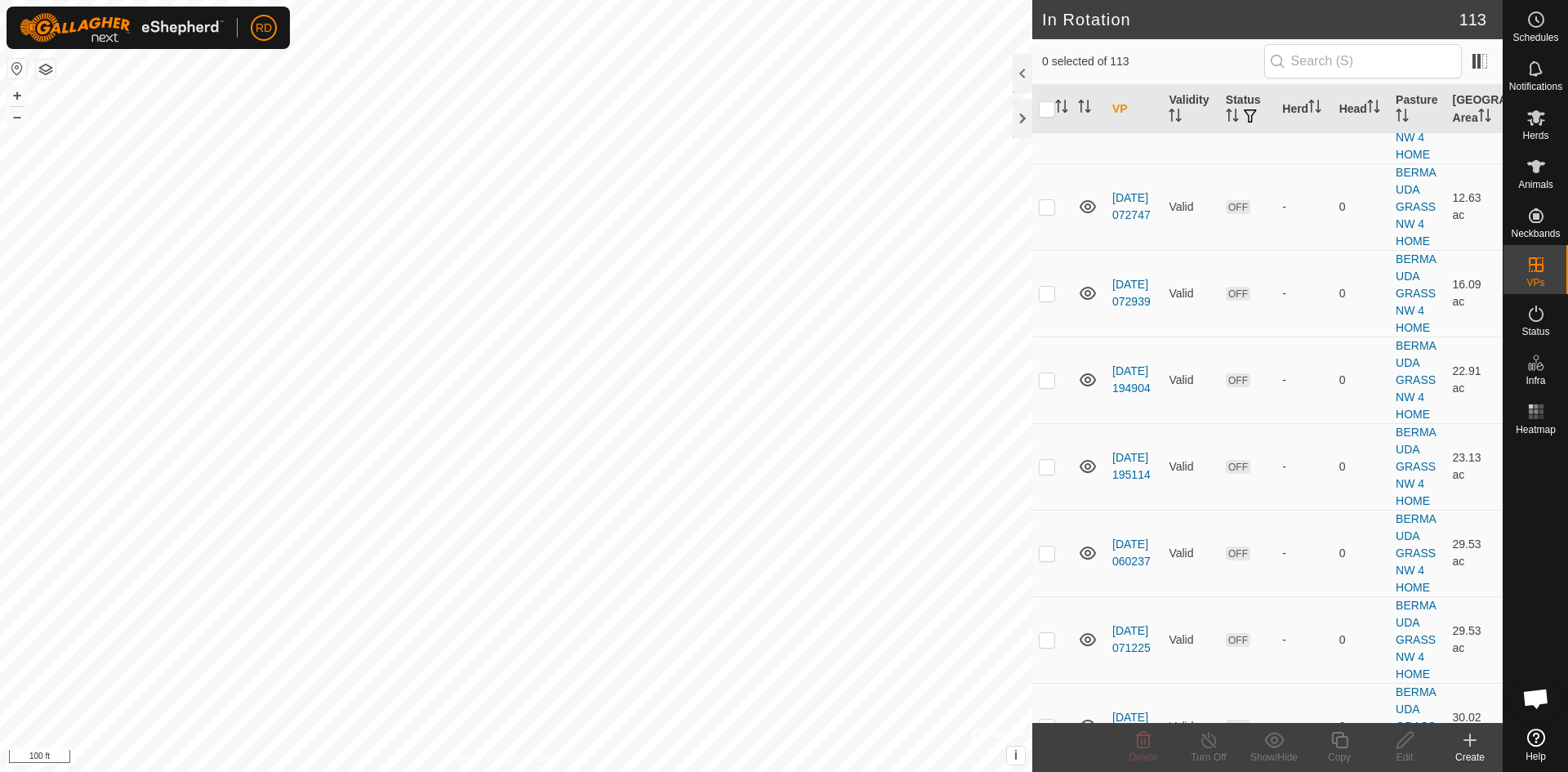
checkbox input "false"
checkbox input "true"
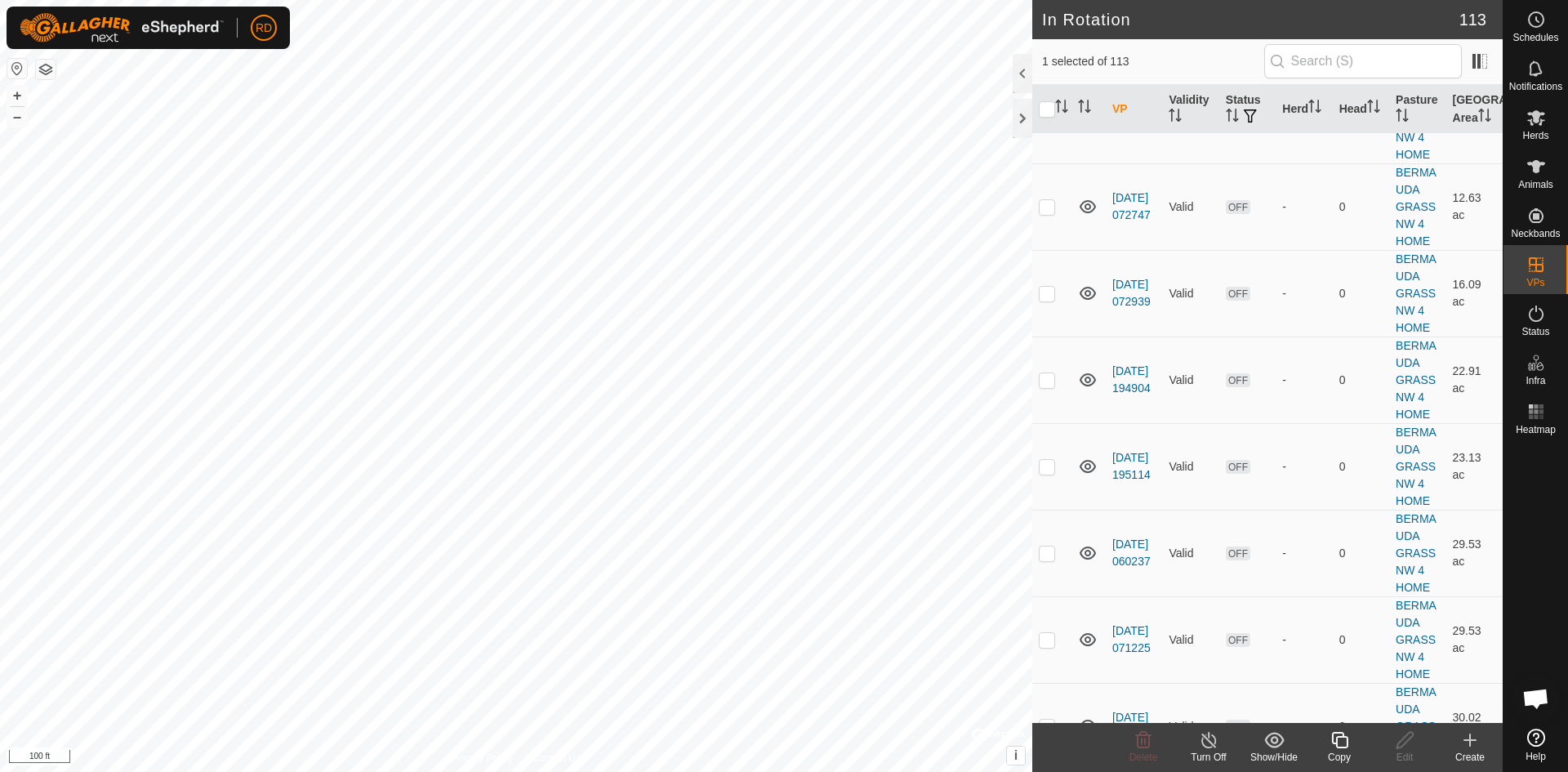
click at [1344, 741] on icon at bounding box center [1339, 739] width 20 height 19
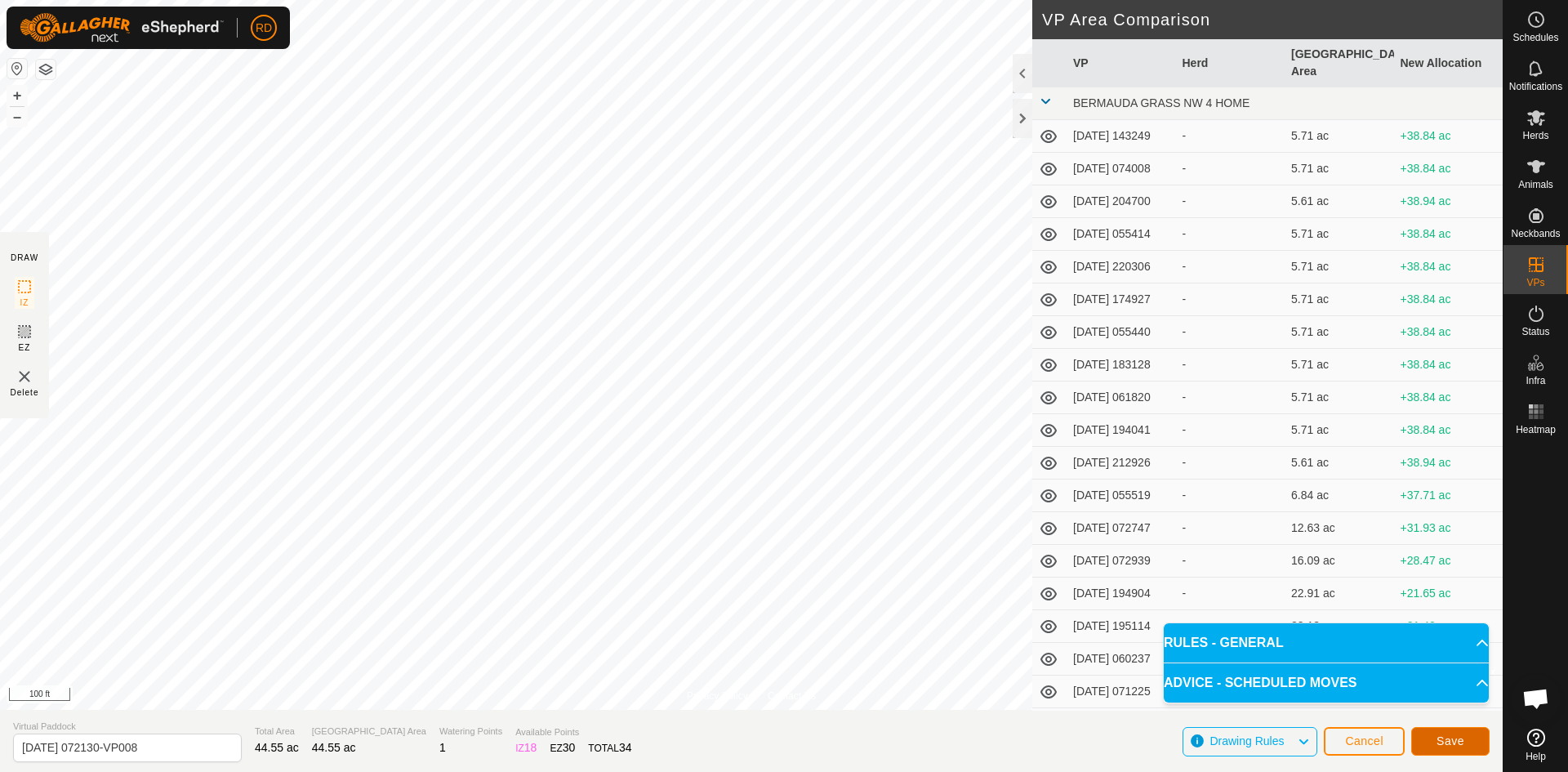
click at [1444, 739] on span "Save" at bounding box center [1451, 740] width 28 height 13
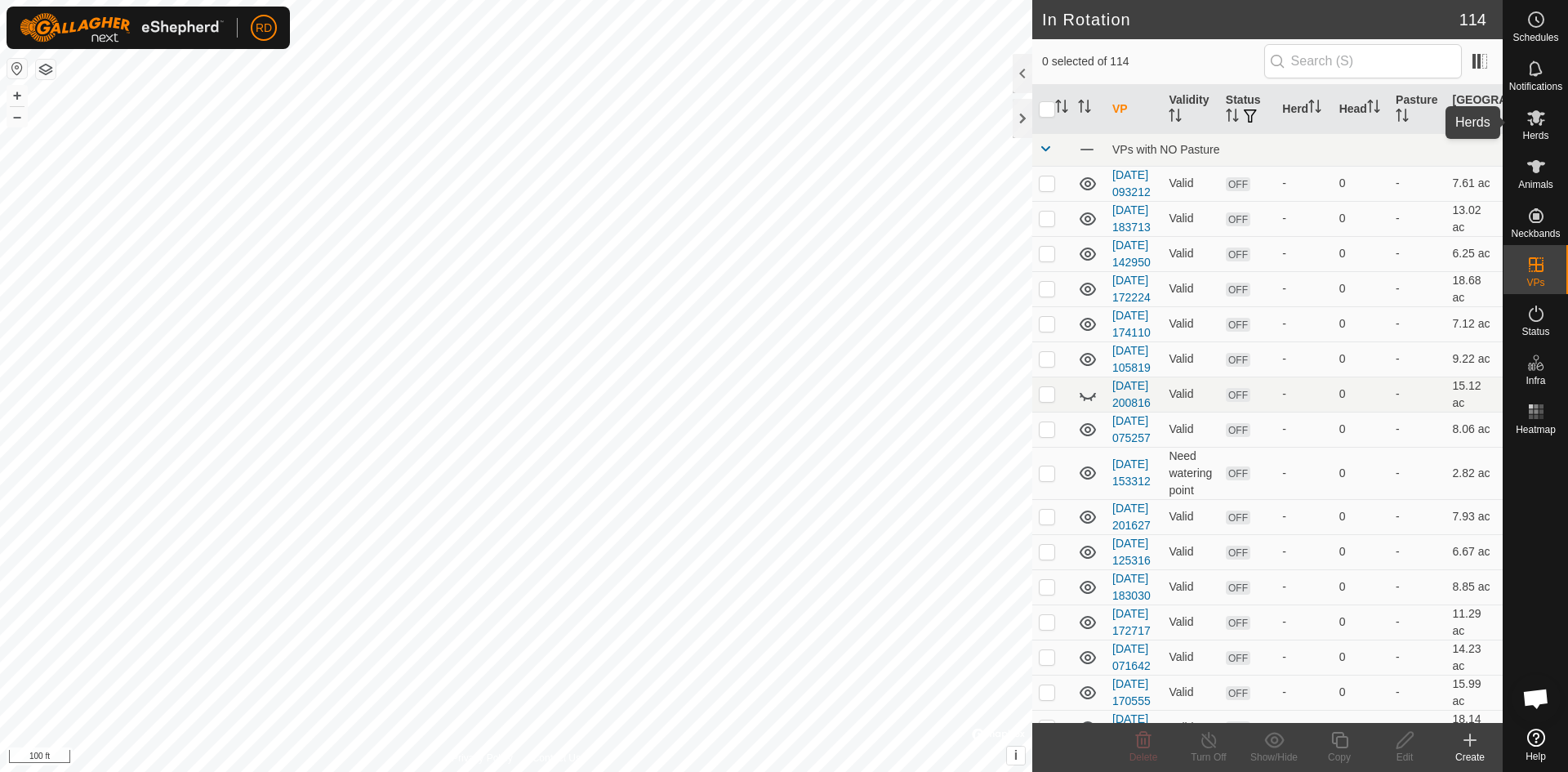
click at [1540, 124] on icon at bounding box center [1536, 118] width 18 height 16
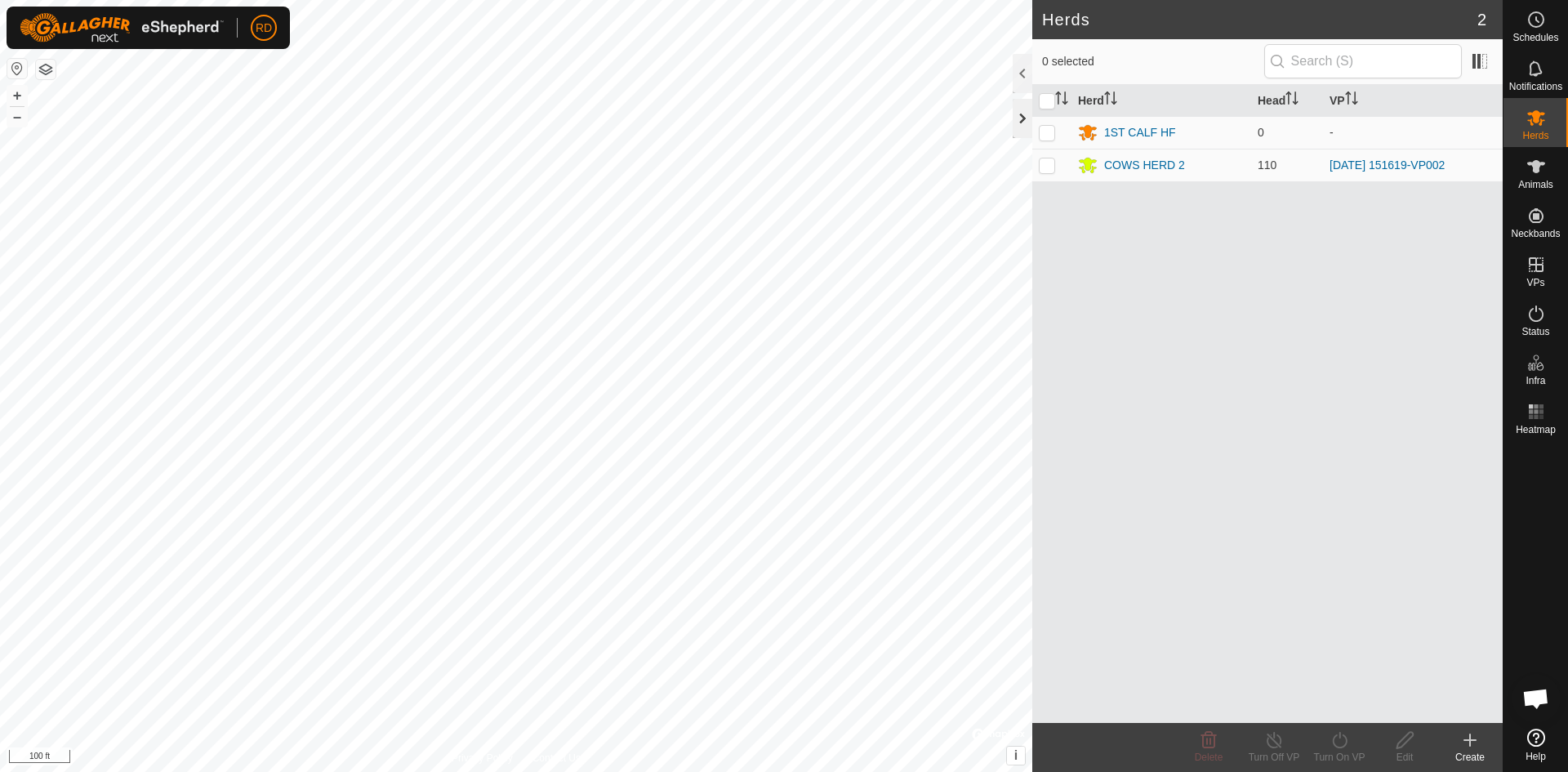
click at [1020, 111] on div at bounding box center [1023, 118] width 19 height 40
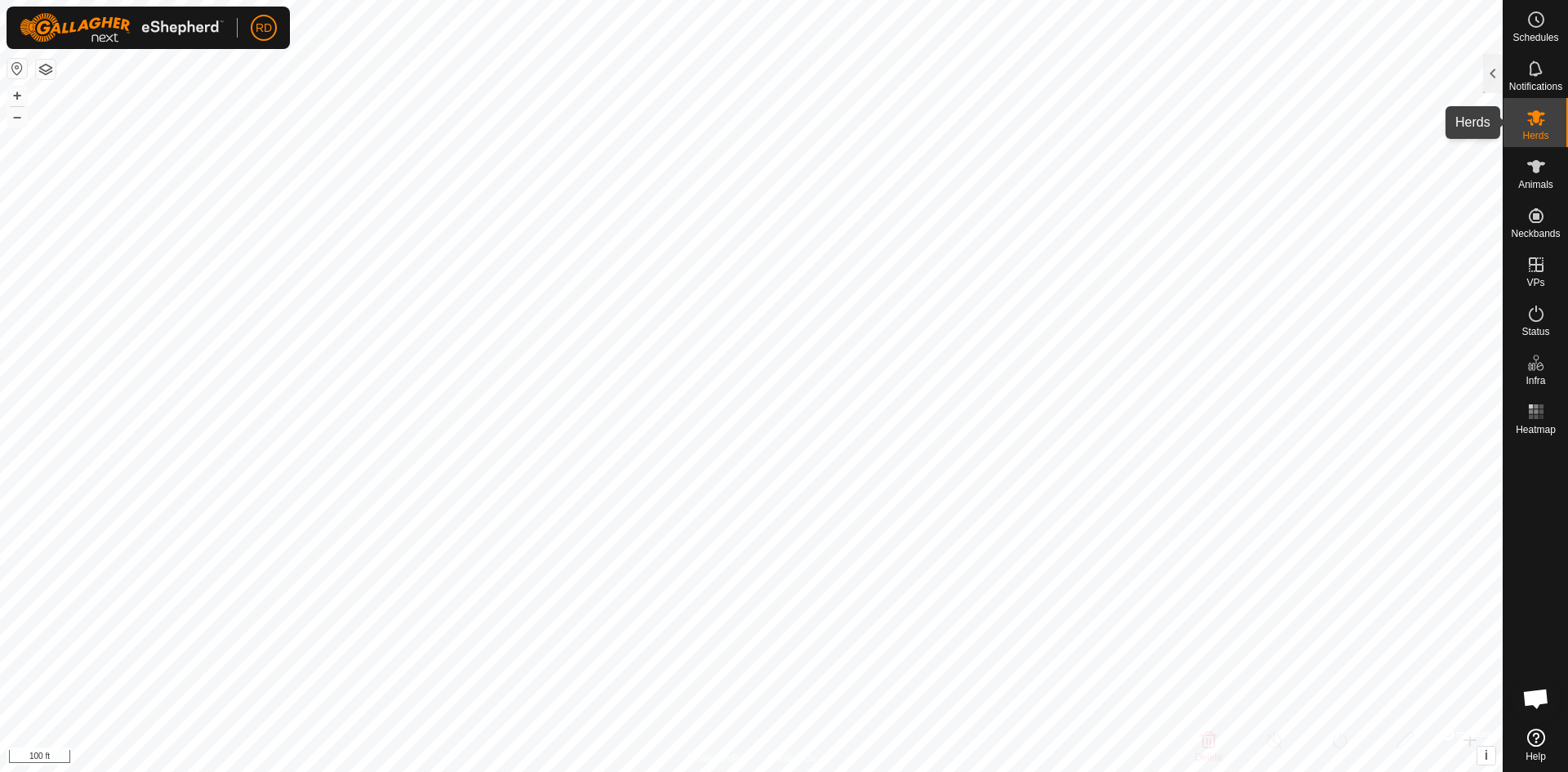
click at [1556, 120] on div "Herds" at bounding box center [1535, 122] width 64 height 49
click at [1534, 123] on icon at bounding box center [1536, 118] width 19 height 19
click at [1494, 65] on div at bounding box center [1493, 73] width 19 height 40
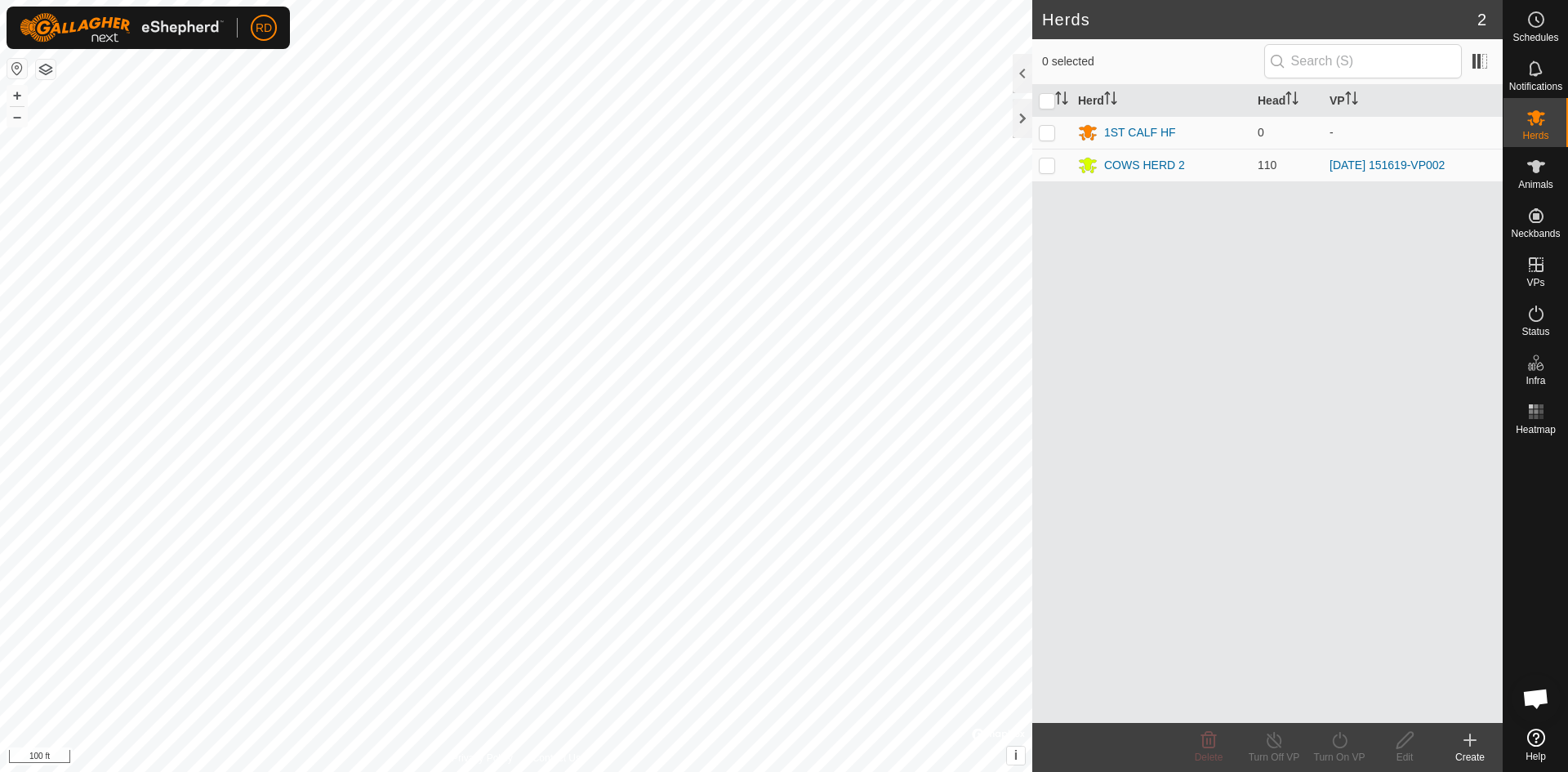
click at [1206, 484] on div "Herds 2 0 selected Herd Head VP 1ST CALF HF 0 - COWS HERD 2 110 [DATE] 151619-V…" at bounding box center [751, 386] width 1503 height 772
click at [12, 120] on button "–" at bounding box center [17, 117] width 19 height 19
click at [14, 120] on button "–" at bounding box center [17, 117] width 19 height 19
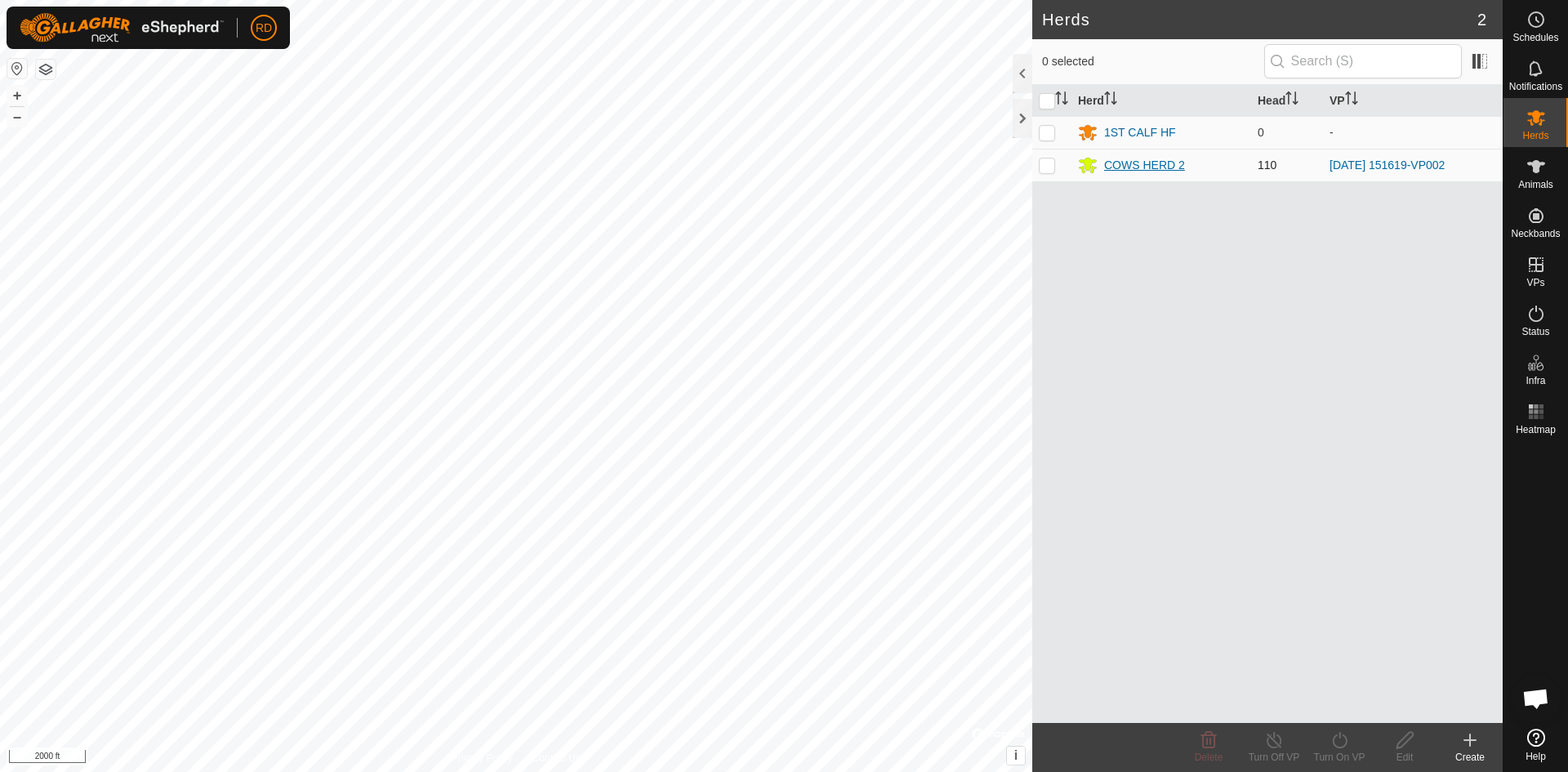
click at [1159, 162] on div "Herds 2 0 selected Herd Head VP 1ST CALF HF 0 - COWS HERD 2 110 [DATE] 151619-V…" at bounding box center [751, 386] width 1503 height 772
click at [1538, 700] on span "Open chat" at bounding box center [1535, 700] width 27 height 23
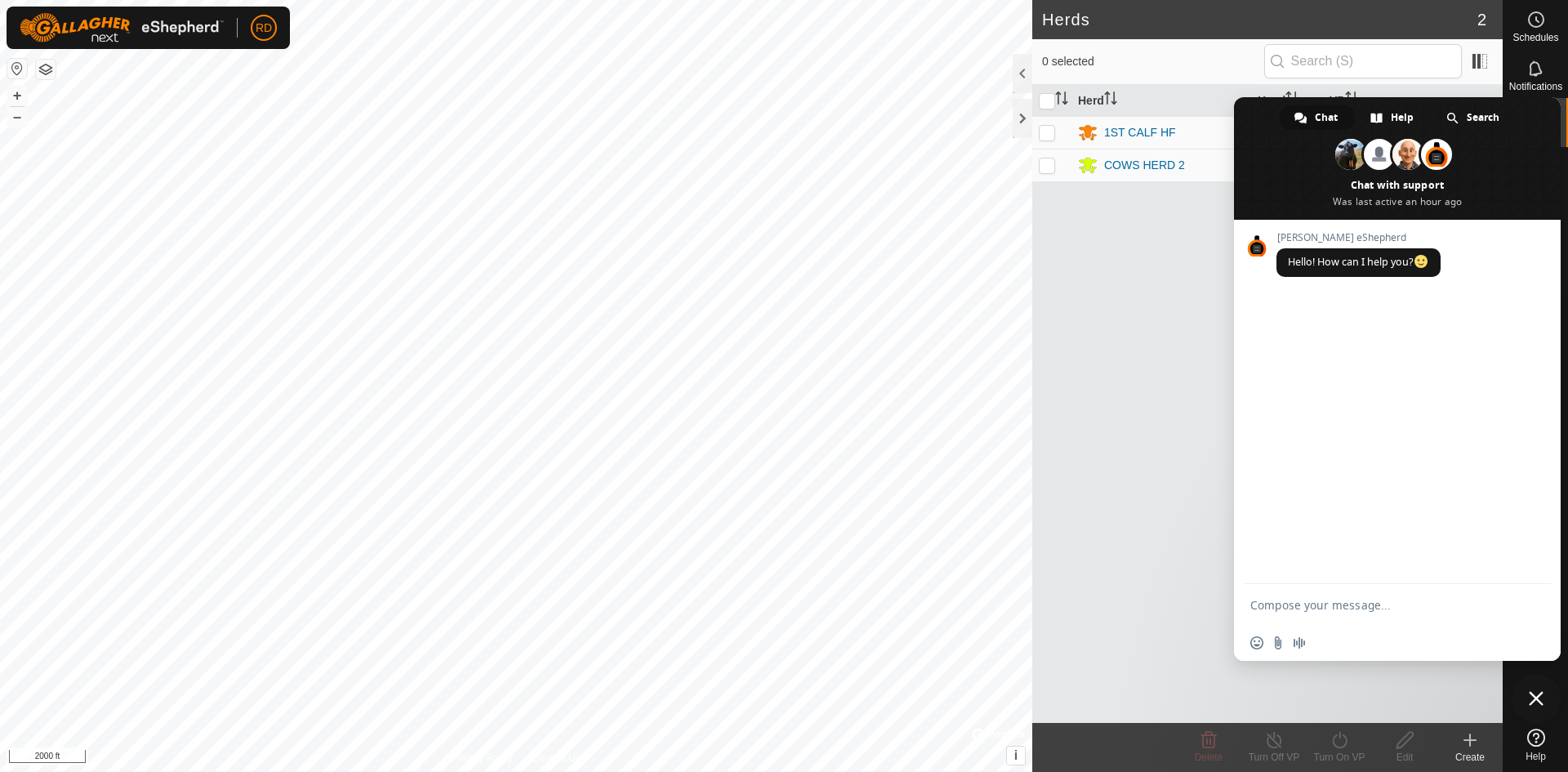
click at [1535, 697] on span "Close chat" at bounding box center [1536, 698] width 15 height 15
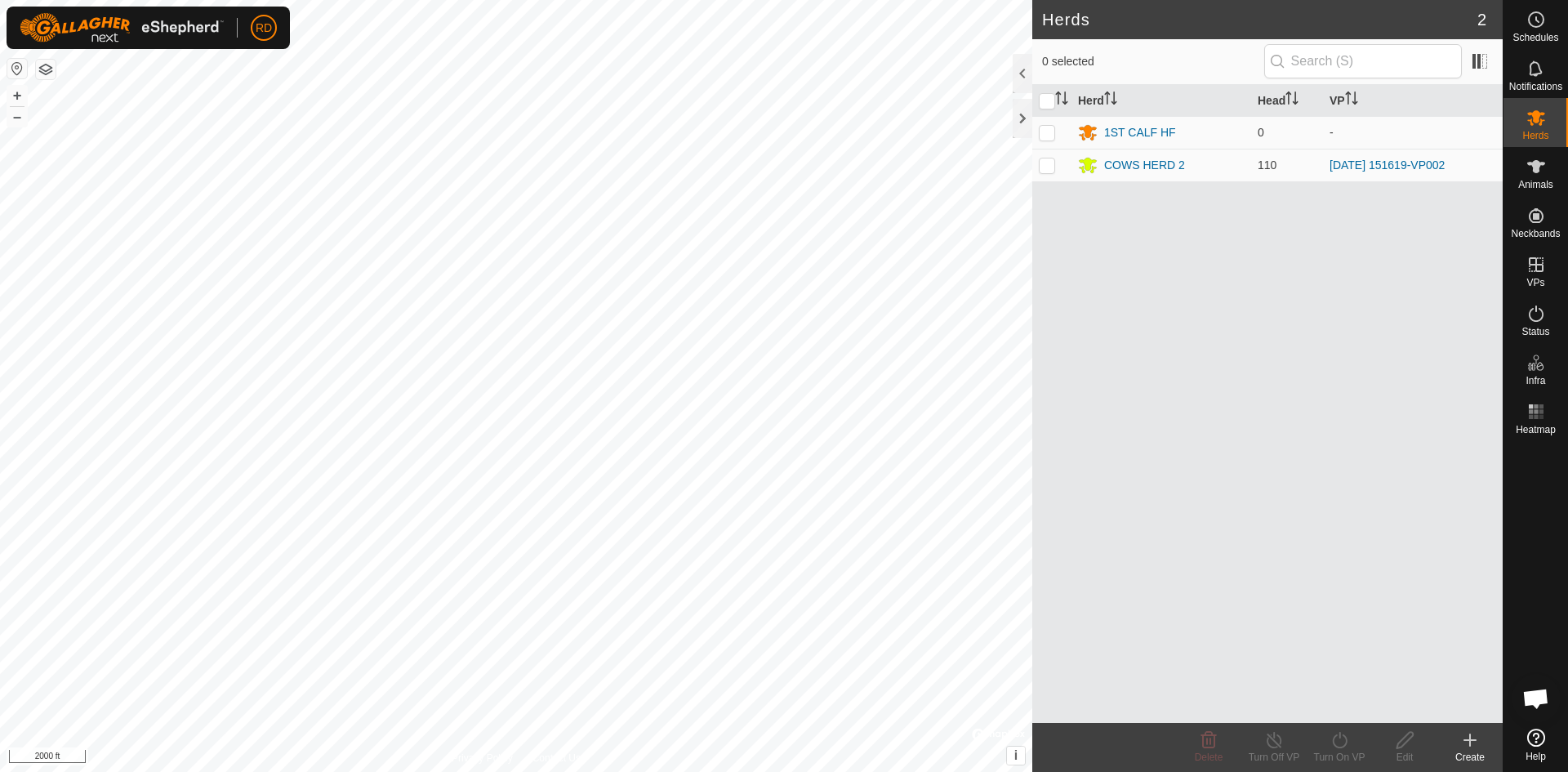
click at [1535, 739] on icon at bounding box center [1536, 737] width 18 height 18
click at [1541, 128] on es-mob-svg-icon at bounding box center [1535, 118] width 29 height 26
click at [1542, 322] on icon at bounding box center [1536, 314] width 19 height 19
click at [1530, 313] on icon at bounding box center [1536, 313] width 15 height 17
click at [1018, 110] on div at bounding box center [1023, 118] width 19 height 40
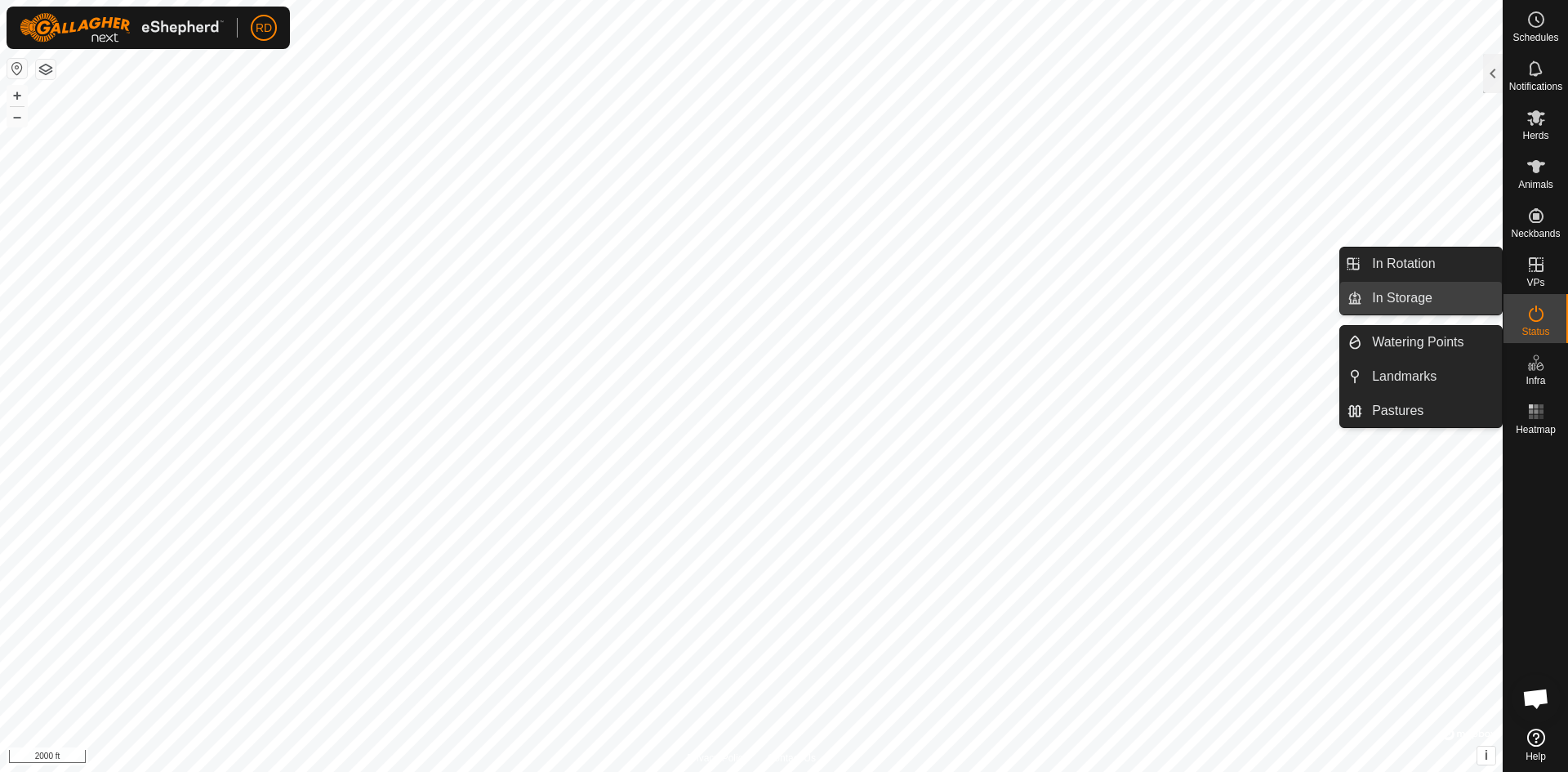
click at [1395, 301] on link "In Storage" at bounding box center [1432, 297] width 140 height 33
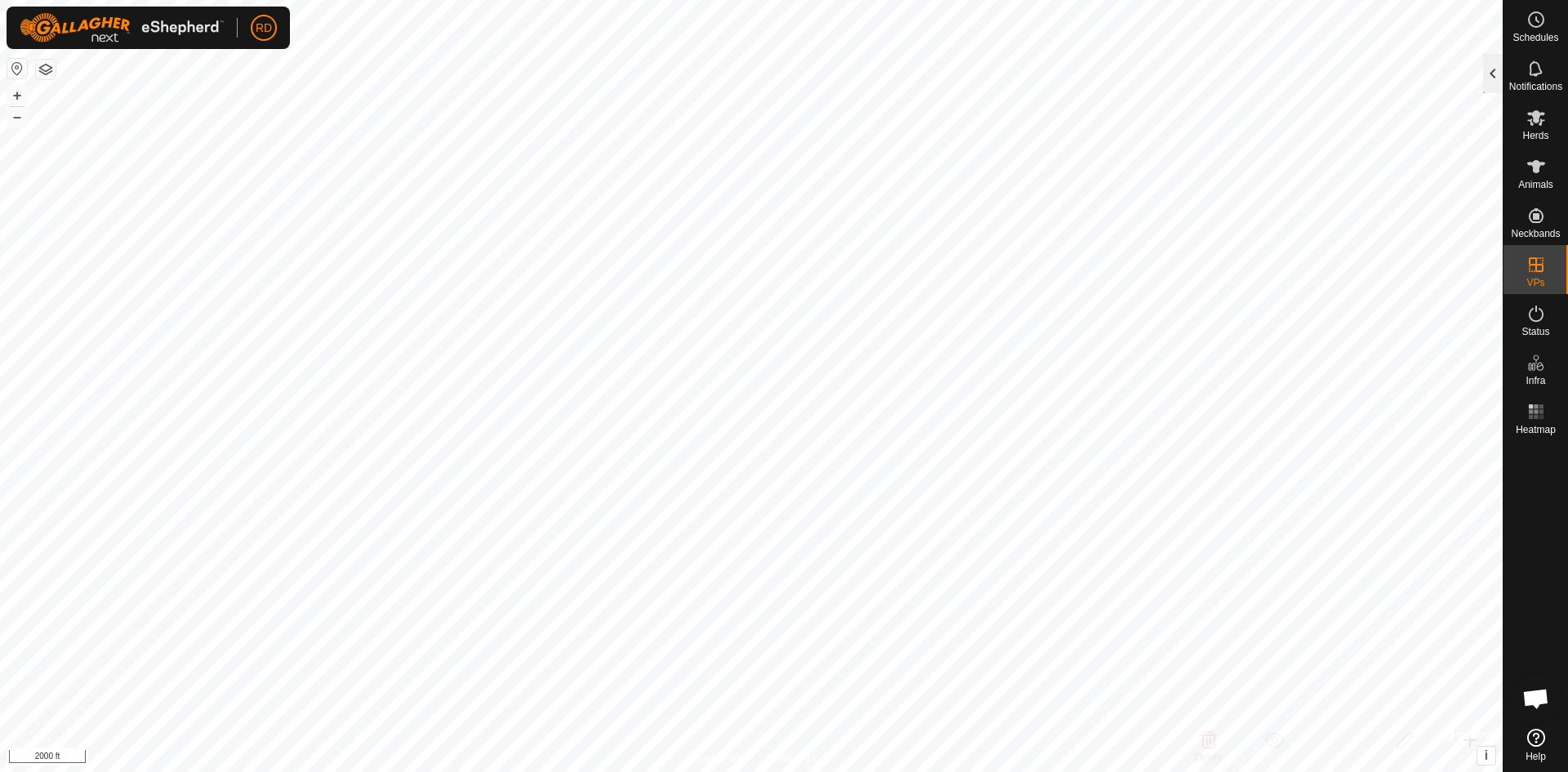
click at [1491, 73] on div at bounding box center [1493, 73] width 19 height 40
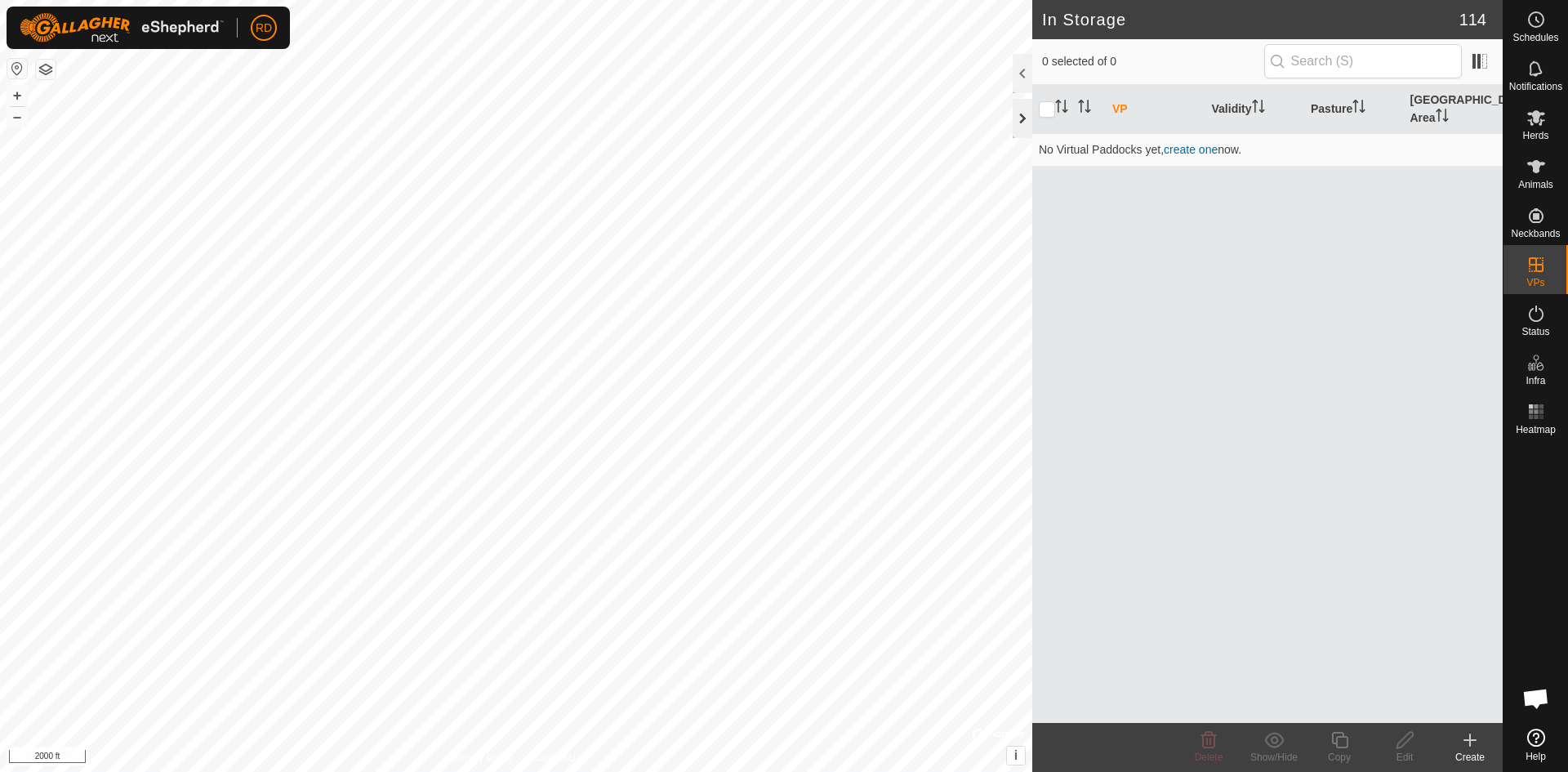
click at [1021, 114] on div at bounding box center [1023, 118] width 19 height 40
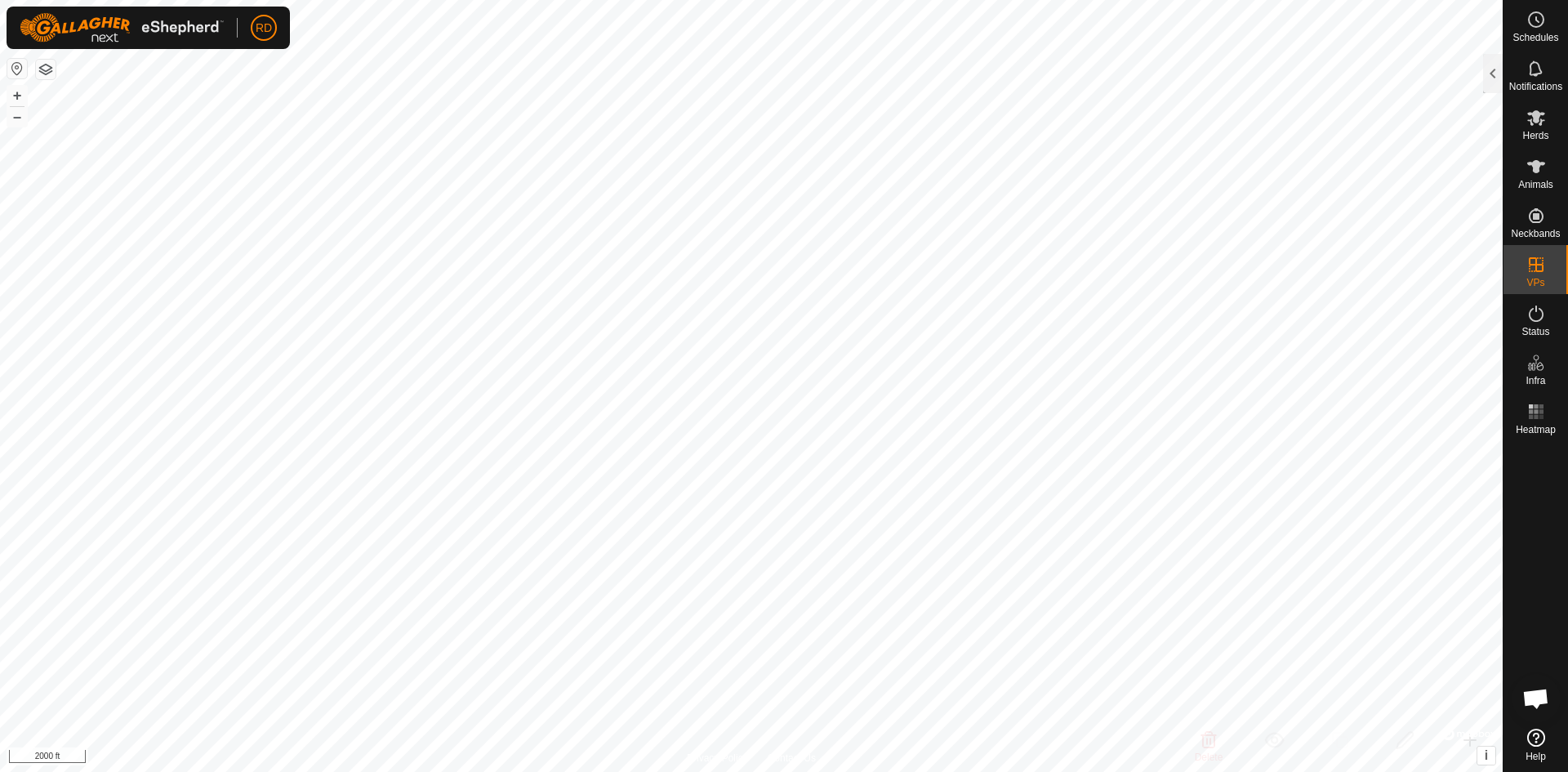
click at [1533, 699] on span "Open chat" at bounding box center [1535, 700] width 27 height 23
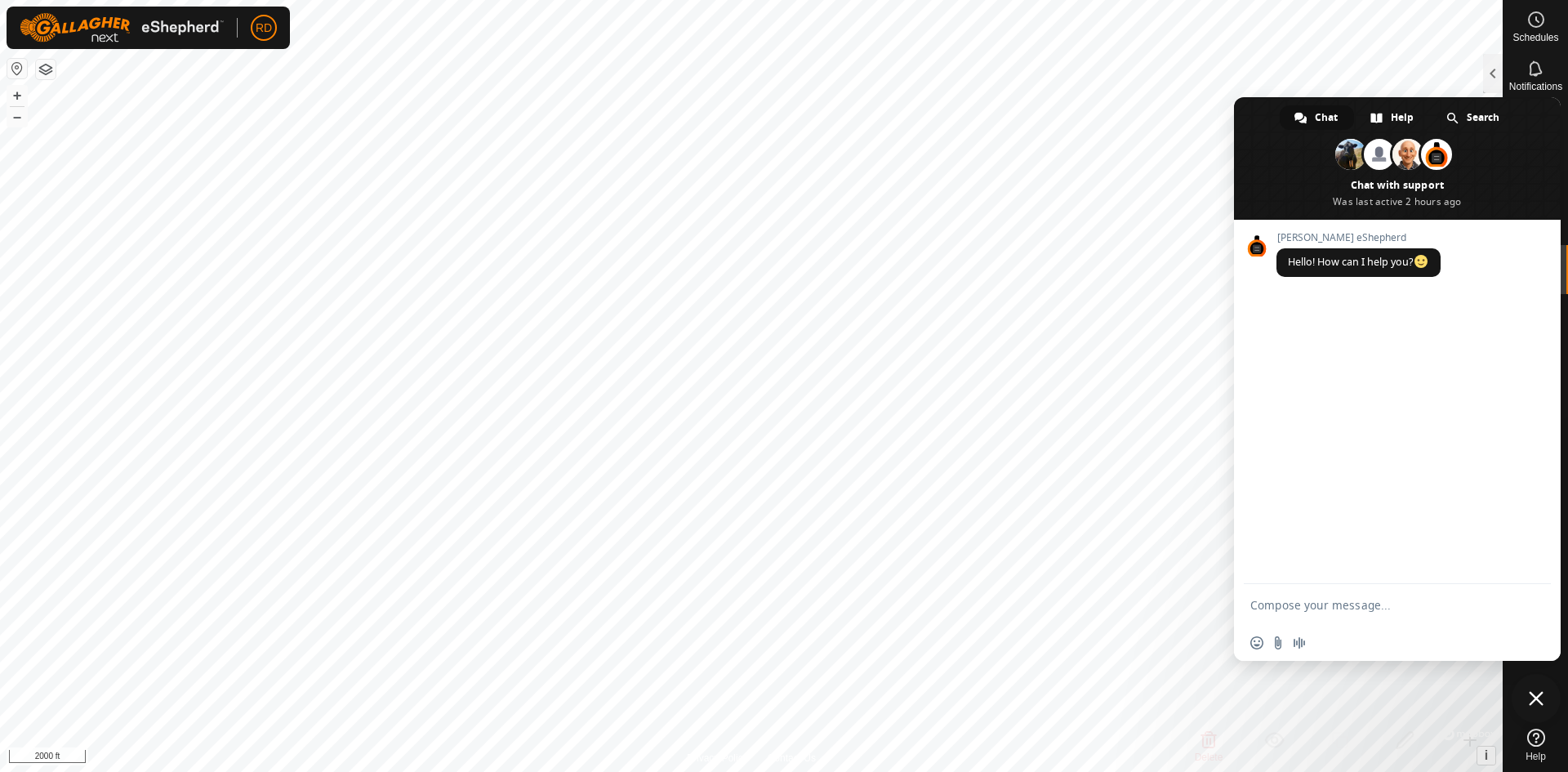
click at [1541, 692] on span "Close chat" at bounding box center [1536, 698] width 15 height 15
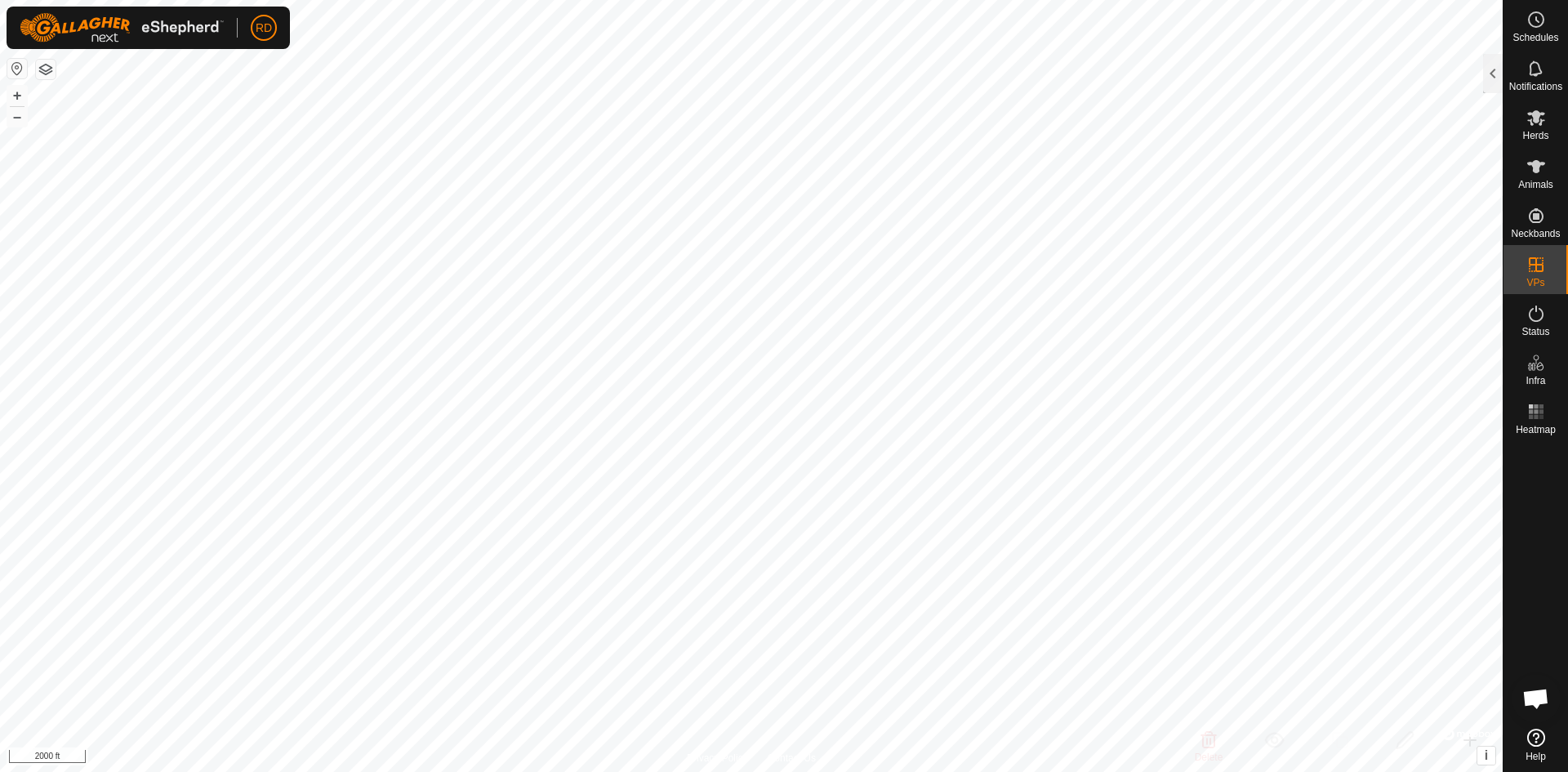
click at [1535, 741] on icon at bounding box center [1536, 737] width 18 height 18
click at [1535, 121] on icon at bounding box center [1536, 118] width 18 height 16
click at [1537, 116] on icon at bounding box center [1536, 118] width 18 height 16
click at [1489, 67] on div at bounding box center [1493, 73] width 19 height 40
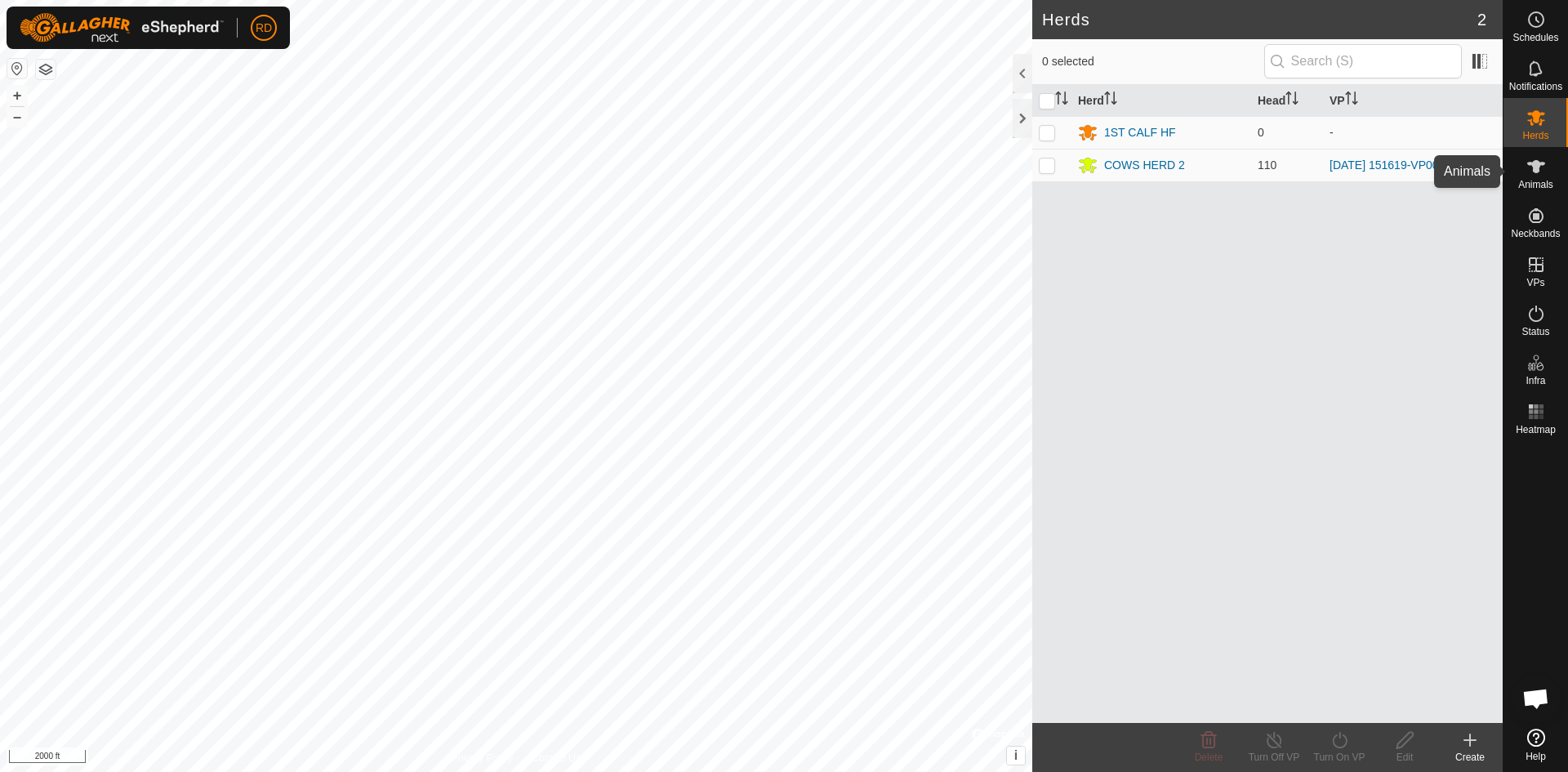
click at [1534, 175] on icon at bounding box center [1536, 166] width 19 height 19
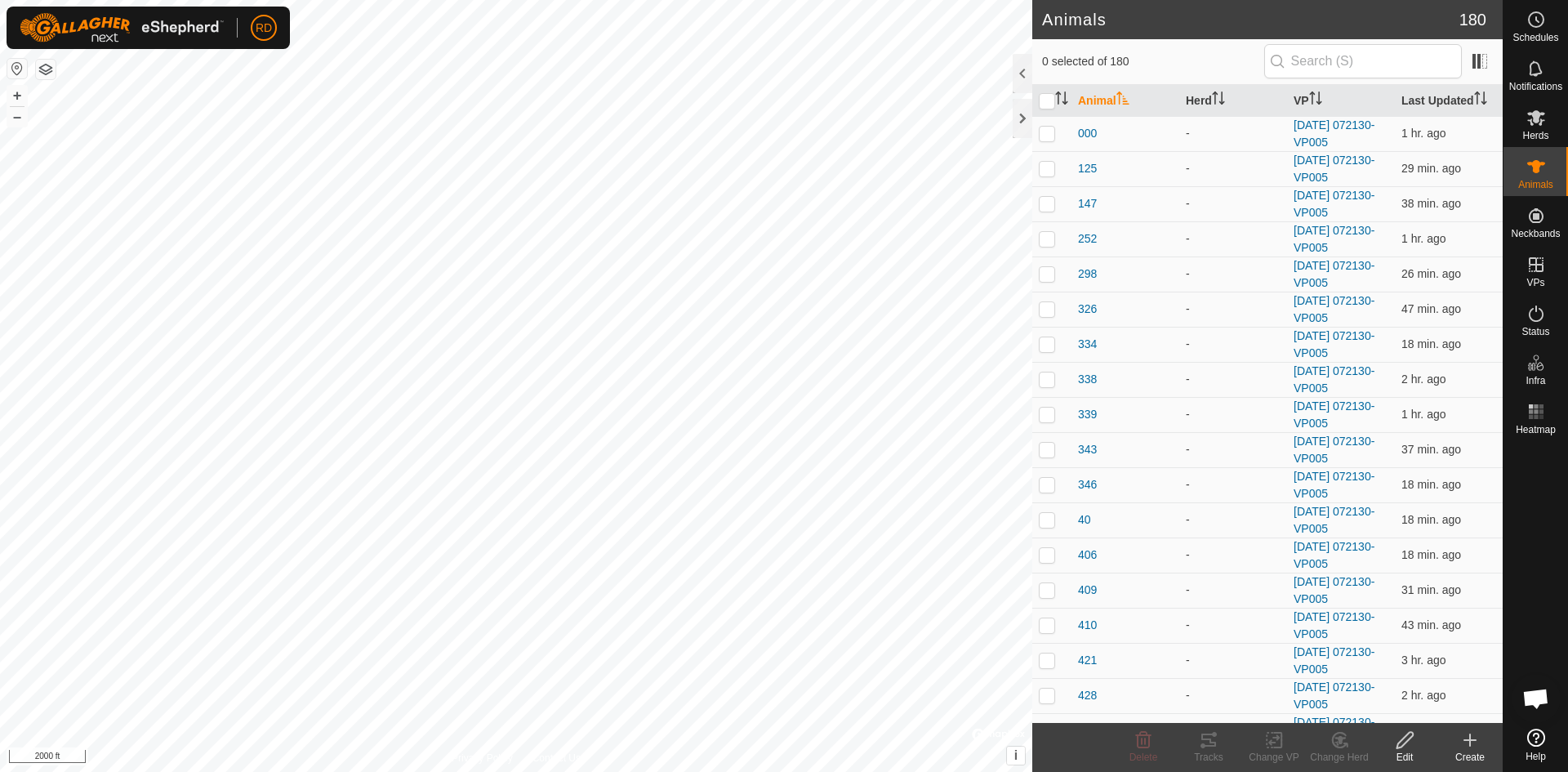
click at [41, 65] on button "button" at bounding box center [46, 69] width 19 height 19
click at [12, 91] on button "+" at bounding box center [17, 96] width 19 height 19
click at [18, 94] on button "+" at bounding box center [17, 96] width 19 height 19
click at [1470, 748] on icon at bounding box center [1470, 739] width 19 height 19
click at [1403, 740] on icon at bounding box center [1404, 739] width 20 height 19
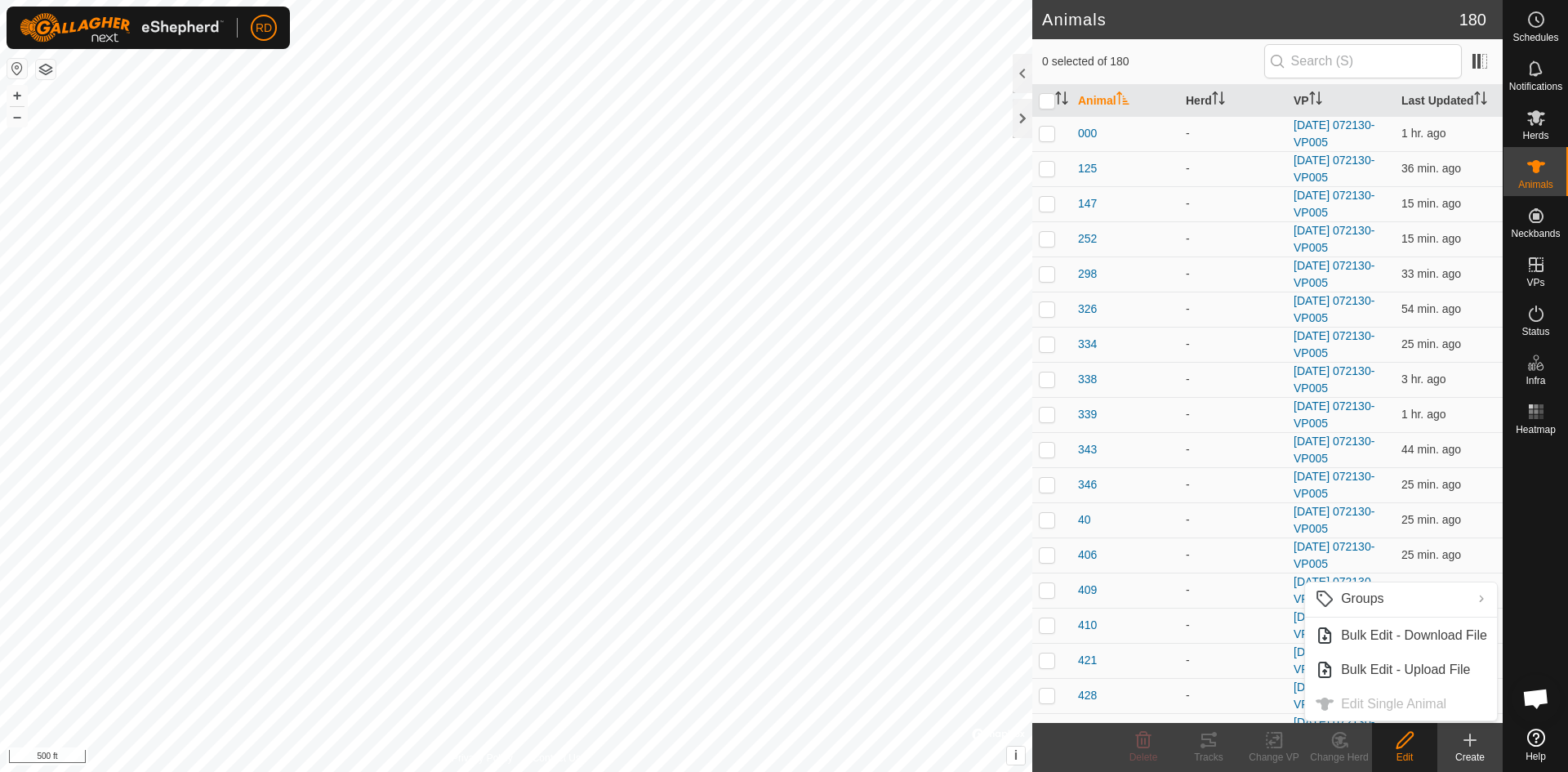
click at [1469, 741] on icon at bounding box center [1470, 739] width 19 height 19
click at [1015, 117] on div at bounding box center [1023, 118] width 19 height 40
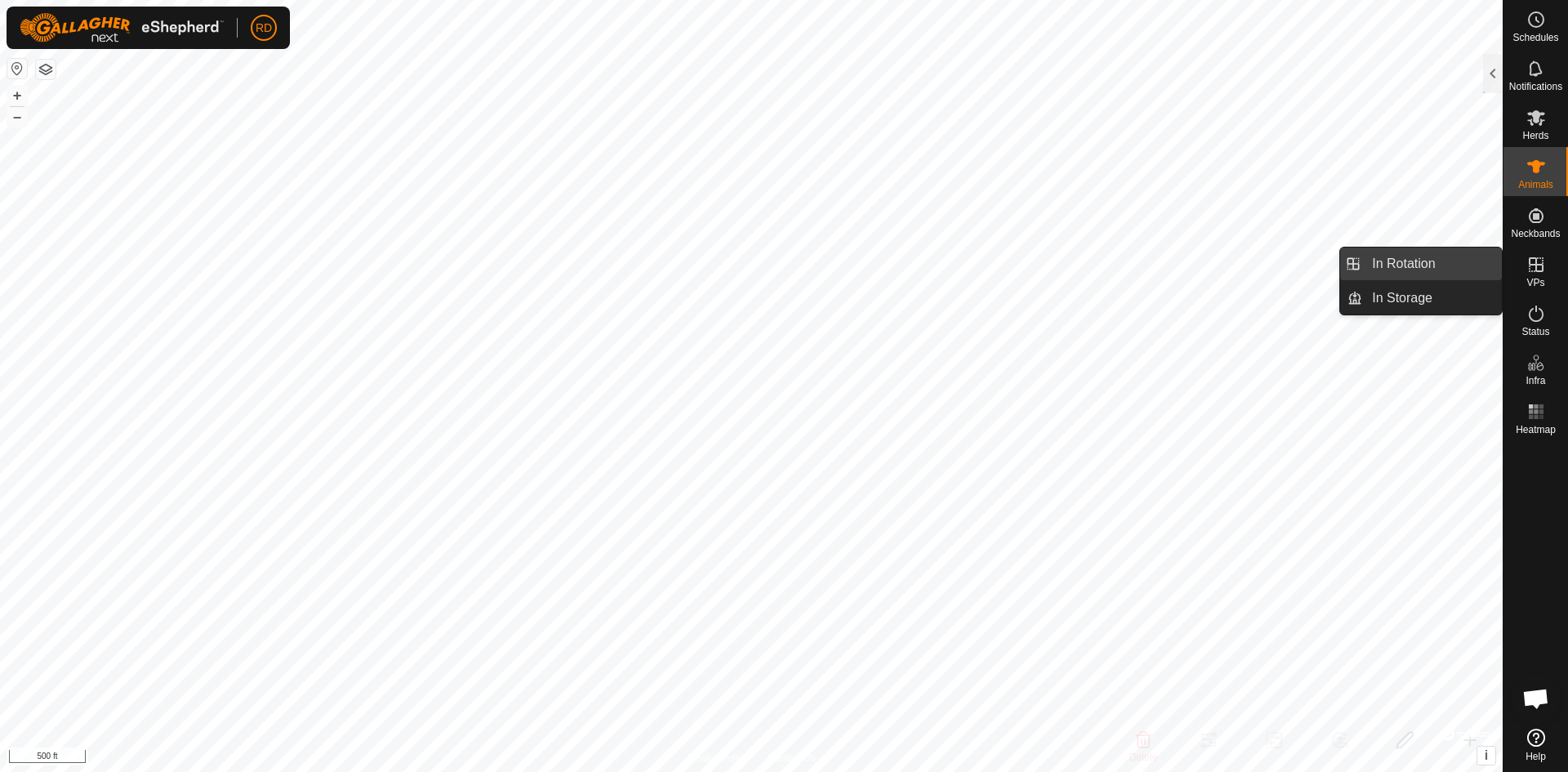
click at [1418, 259] on link "In Rotation" at bounding box center [1432, 263] width 140 height 33
click at [1416, 259] on link "In Rotation" at bounding box center [1432, 263] width 140 height 33
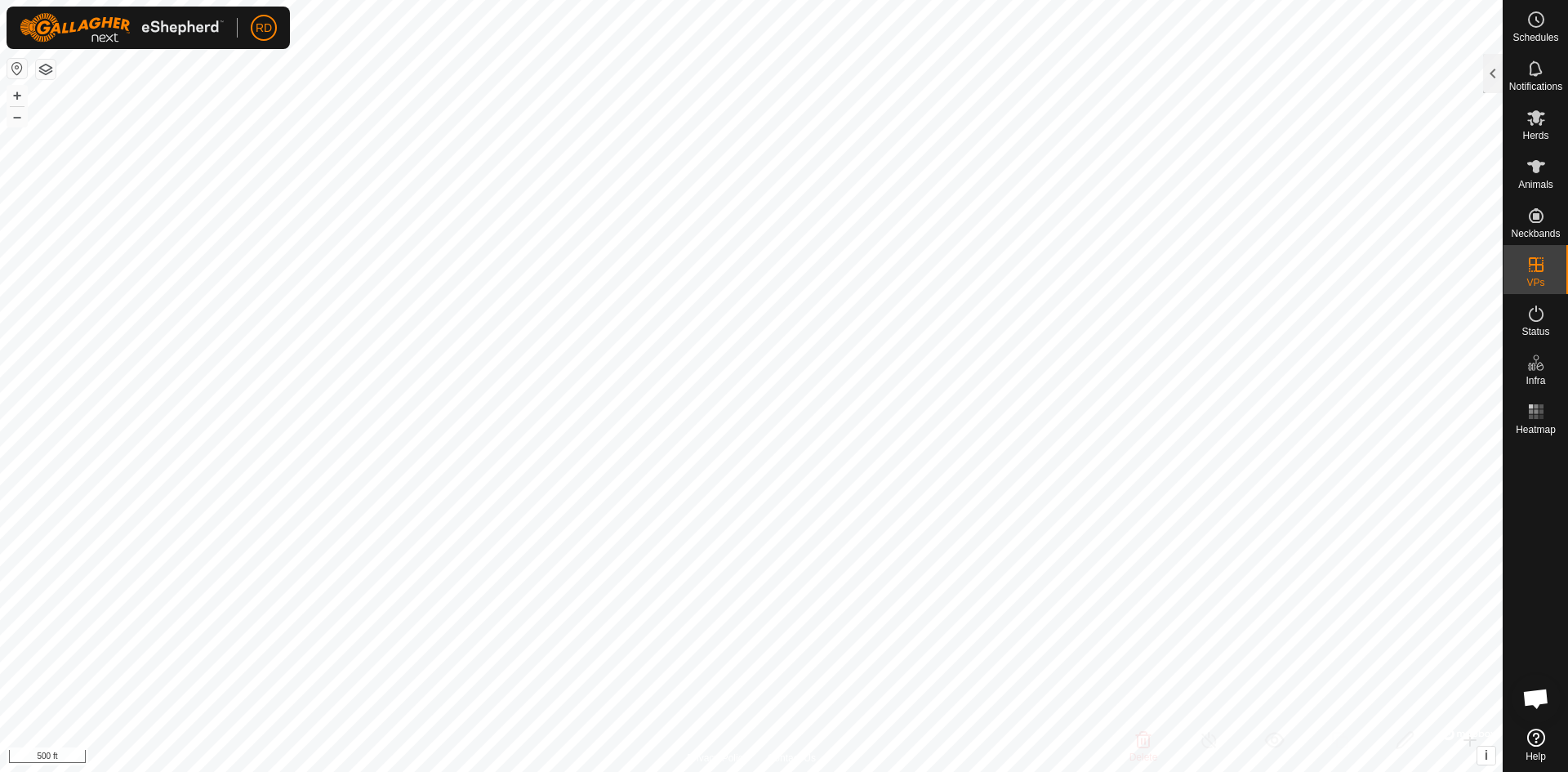
click at [1485, 70] on div at bounding box center [1493, 73] width 19 height 40
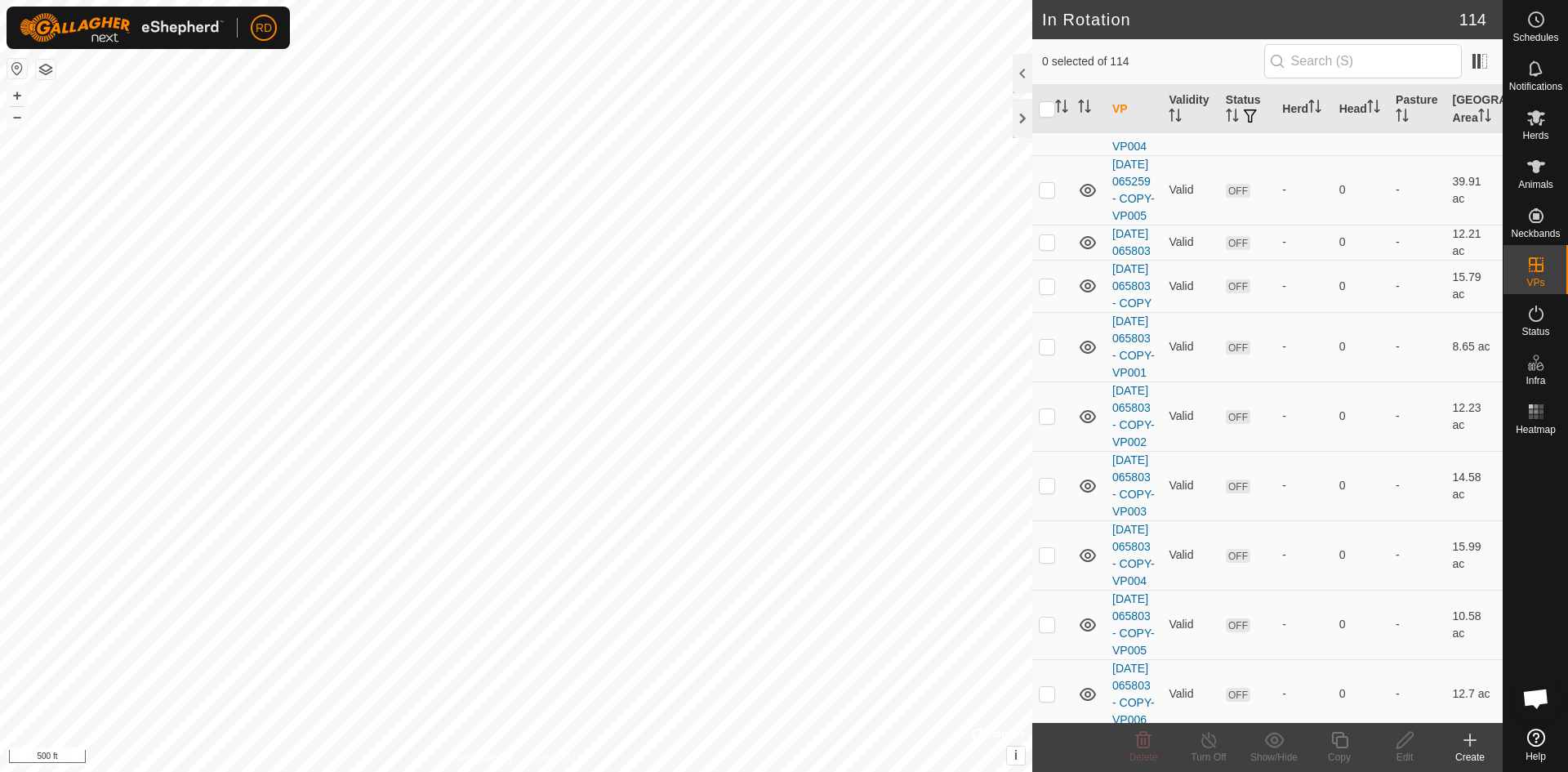
scroll to position [2076, 0]
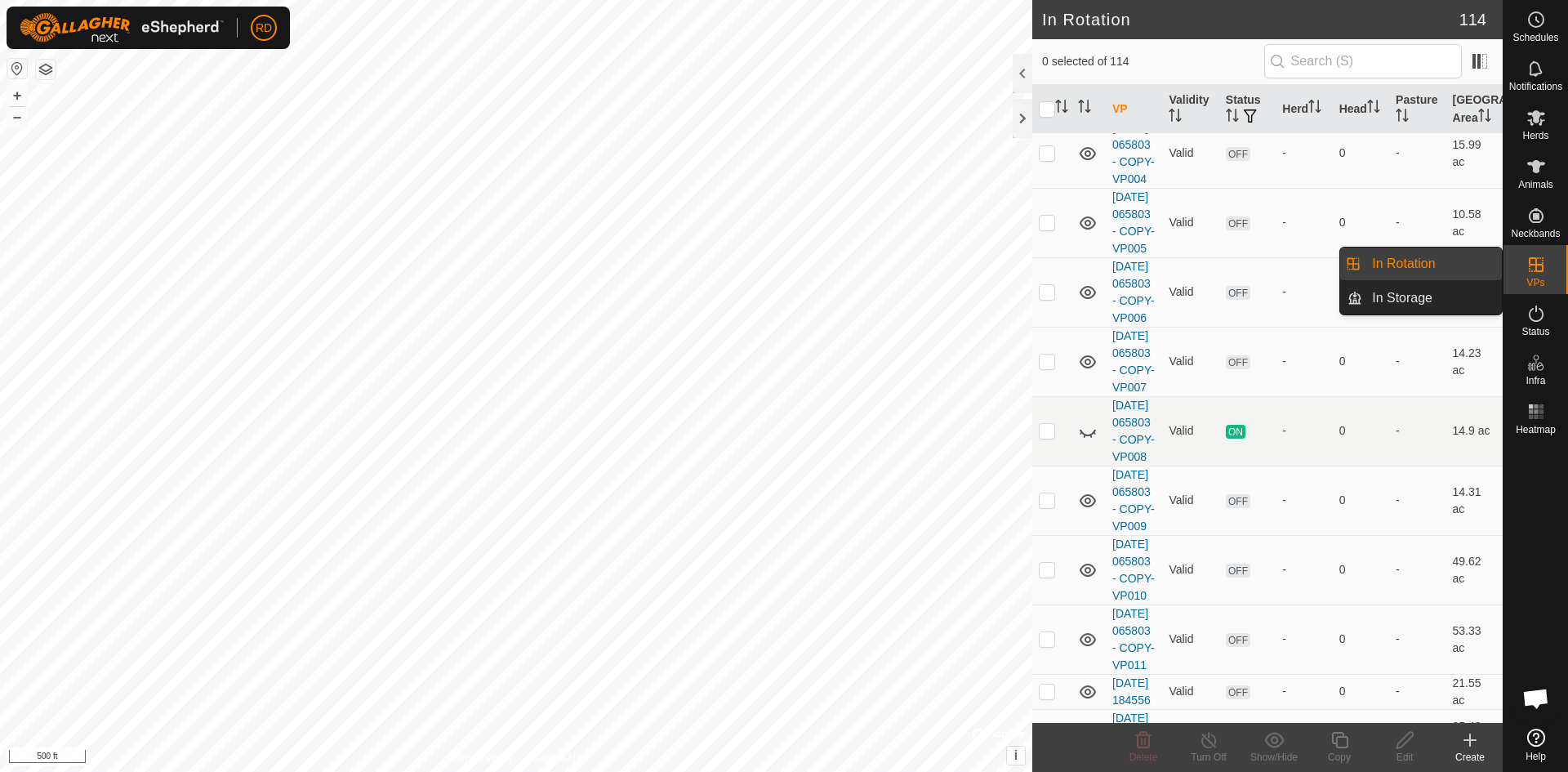
click at [1543, 268] on icon at bounding box center [1536, 265] width 19 height 19
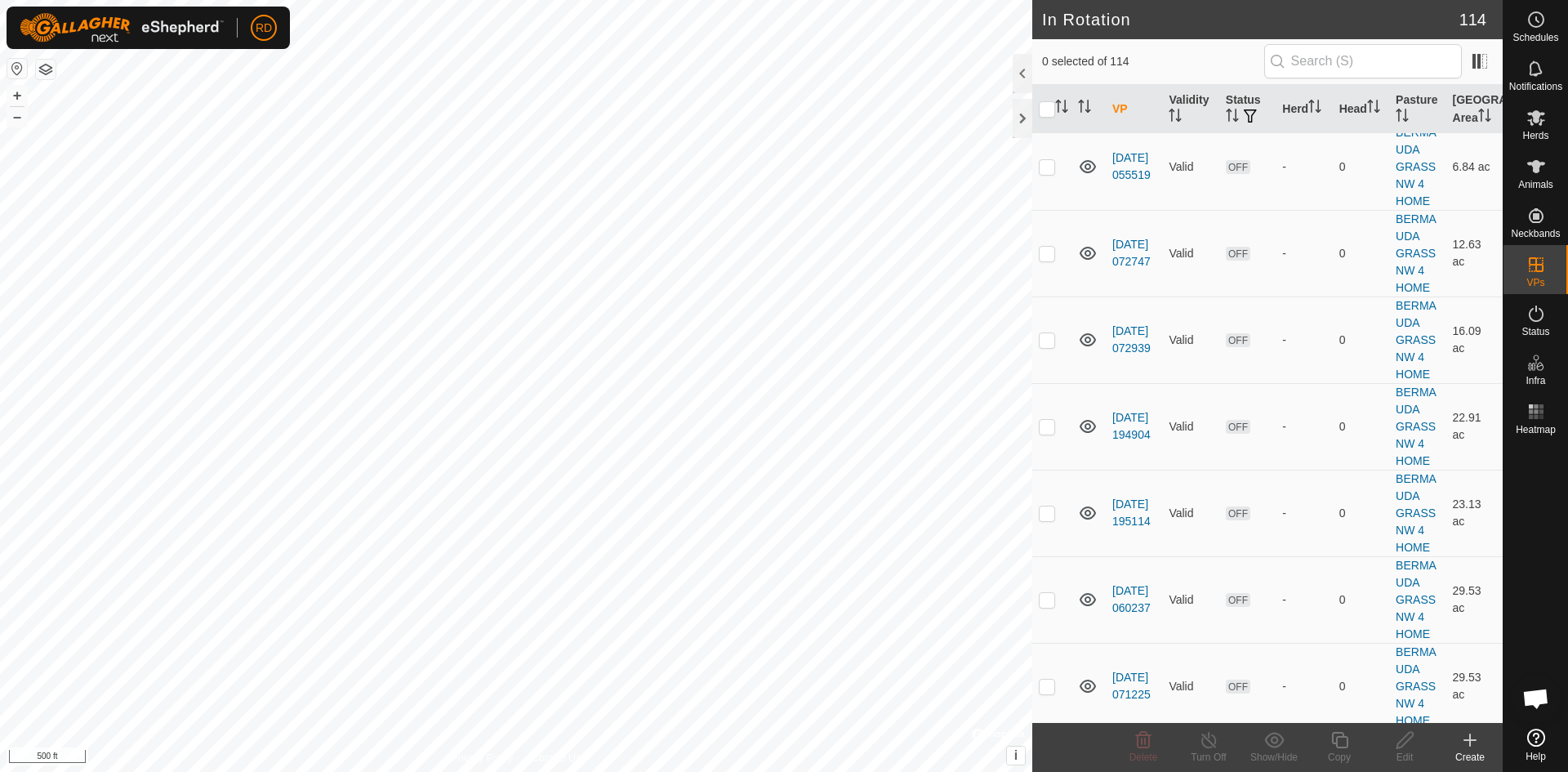
scroll to position [5234, 0]
checkbox input "false"
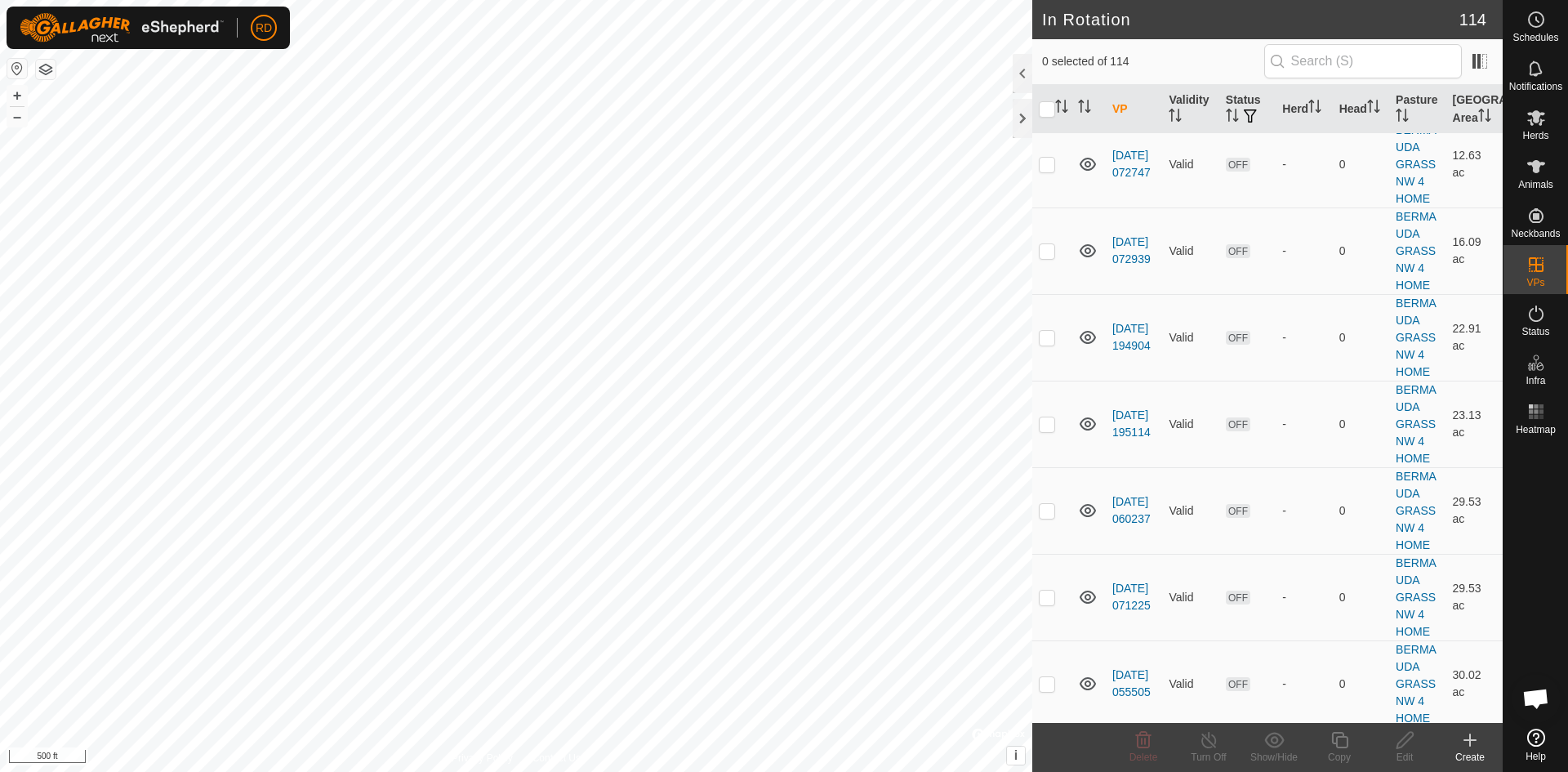
checkbox input "true"
click at [1341, 739] on icon at bounding box center [1339, 739] width 20 height 19
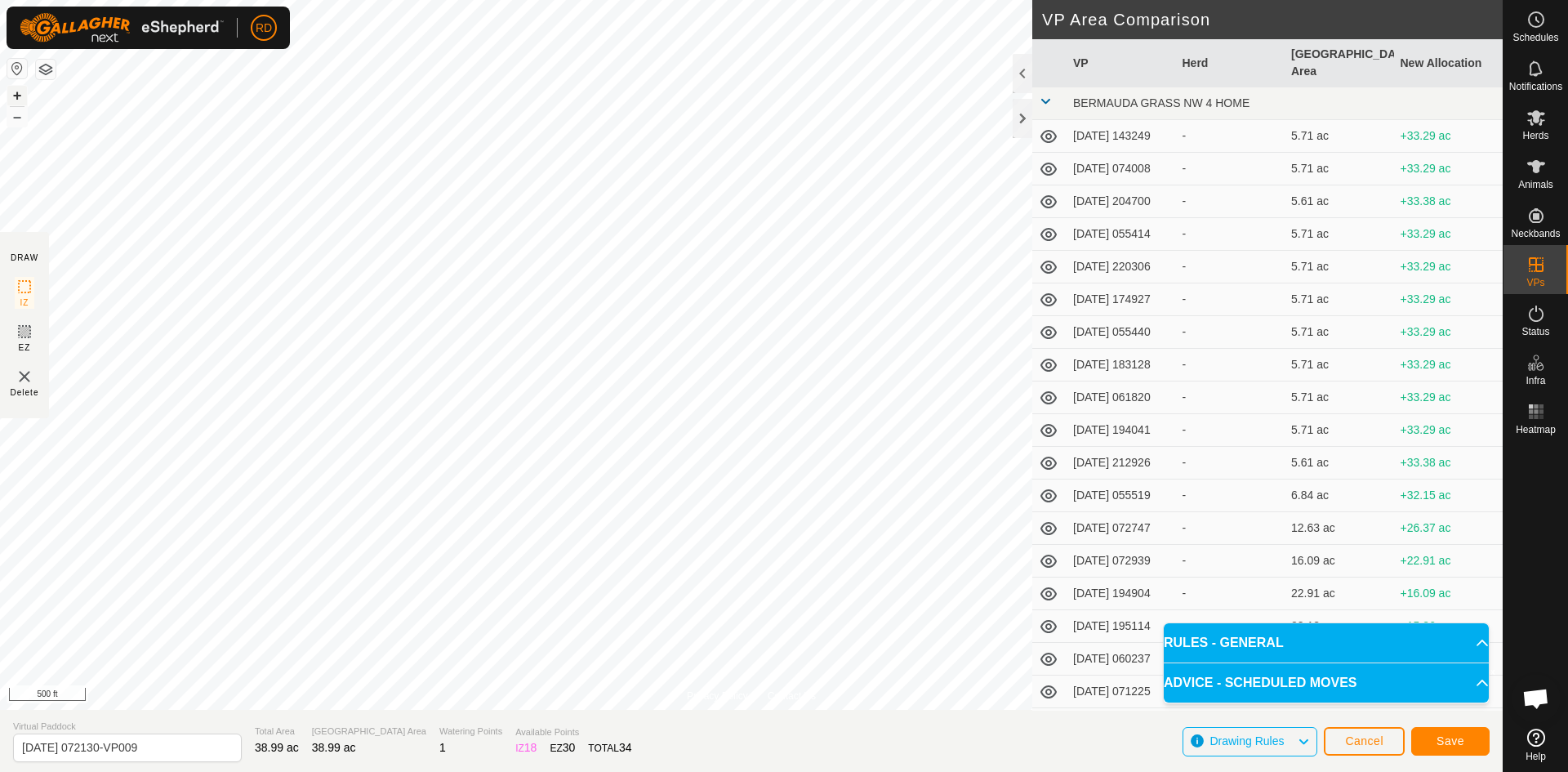
click at [11, 90] on button "+" at bounding box center [17, 96] width 19 height 19
click at [1467, 739] on button "Save" at bounding box center [1450, 741] width 78 height 29
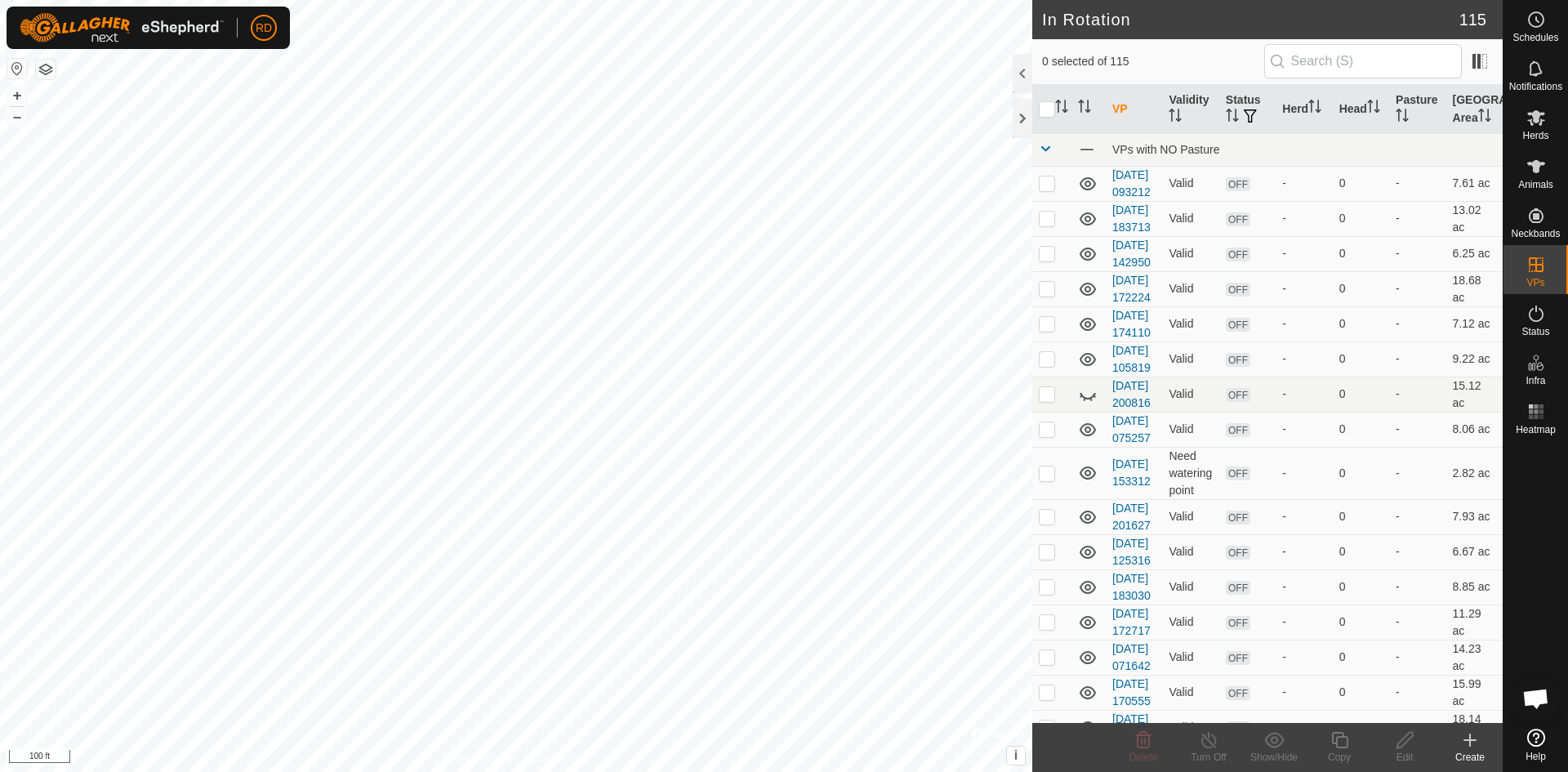
click at [1472, 745] on icon at bounding box center [1470, 739] width 19 height 19
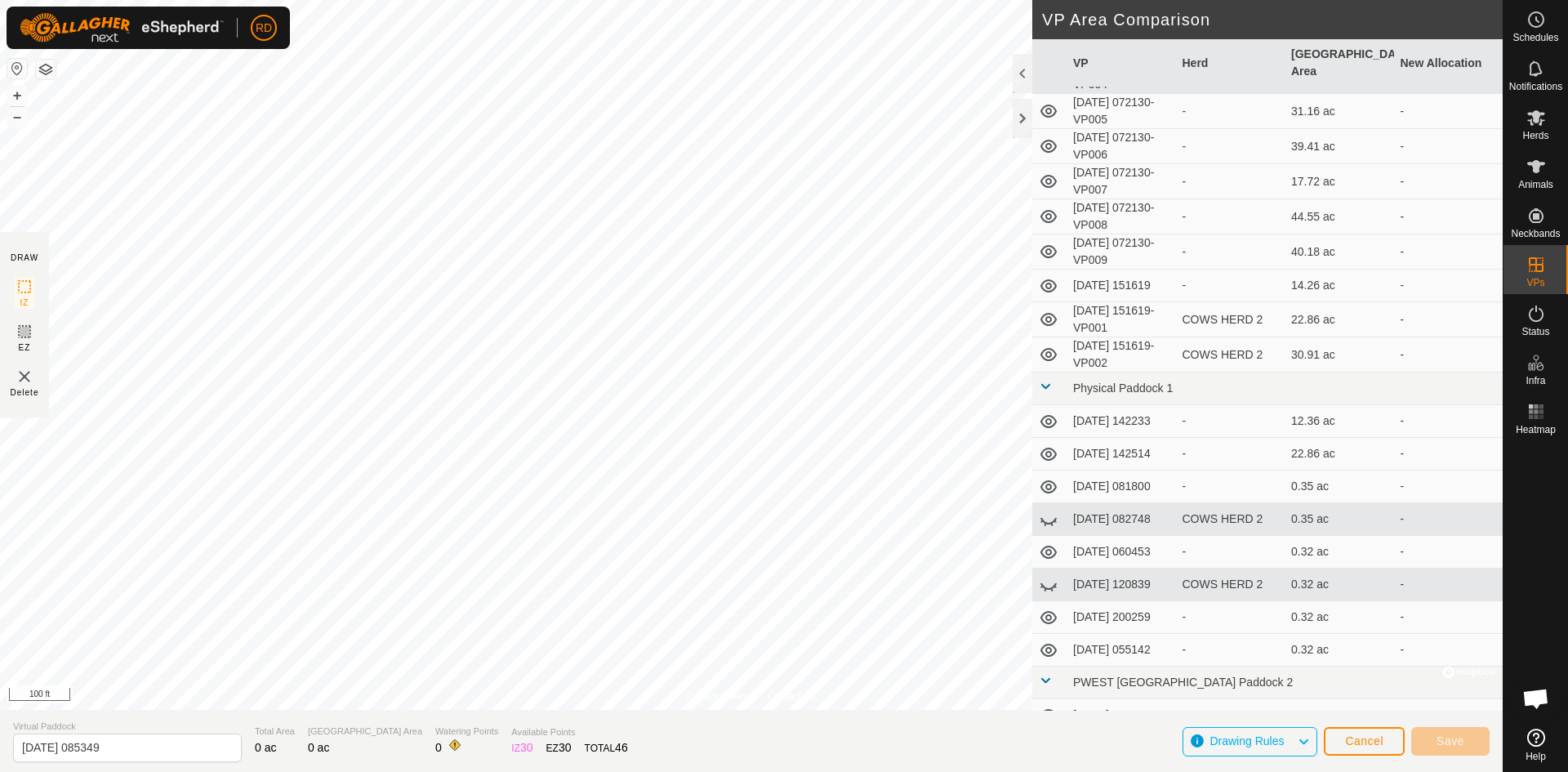
scroll to position [3456, 0]
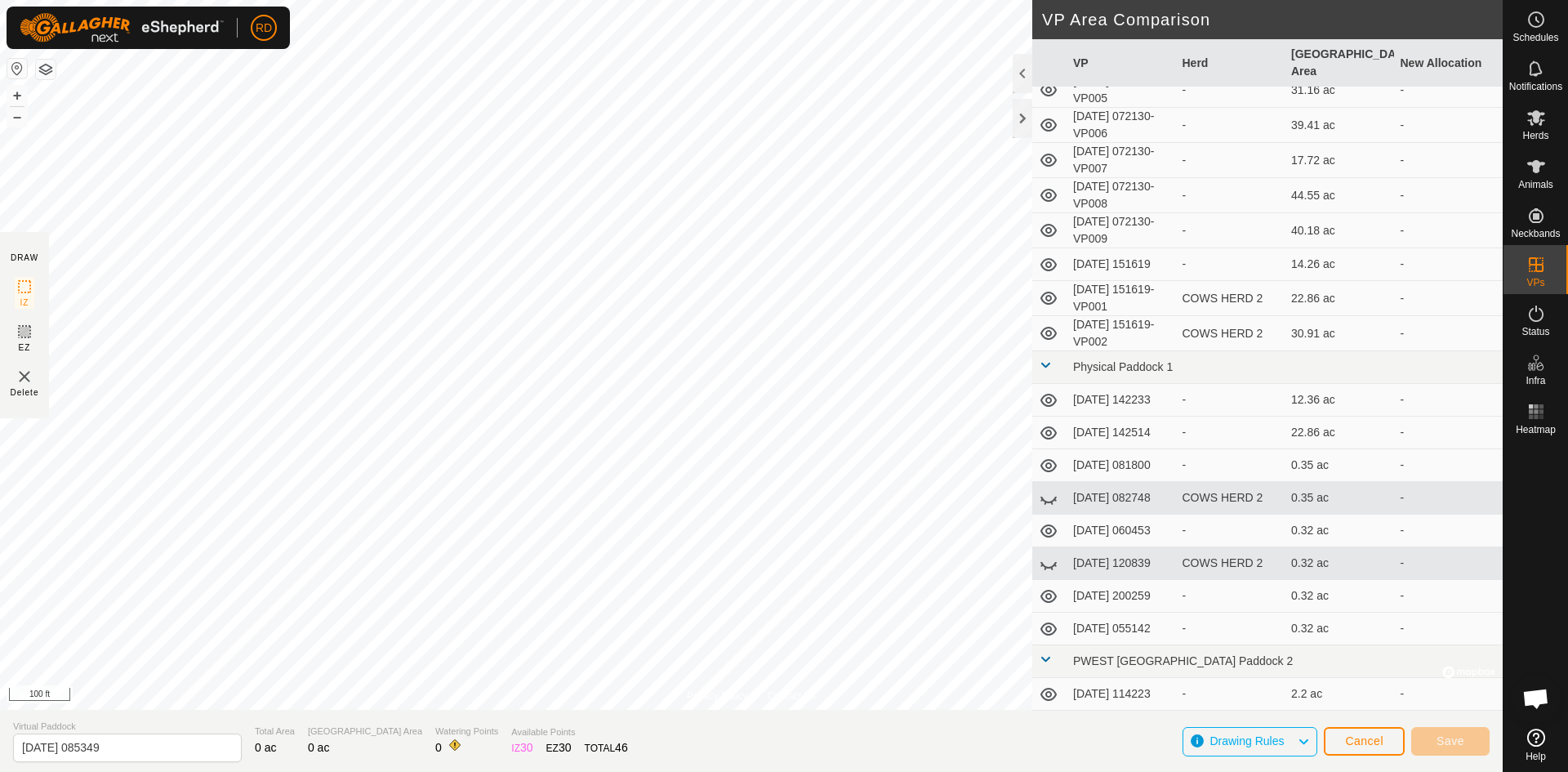
click at [1049, 237] on icon at bounding box center [1048, 229] width 17 height 13
click at [1049, 240] on icon at bounding box center [1048, 230] width 19 height 19
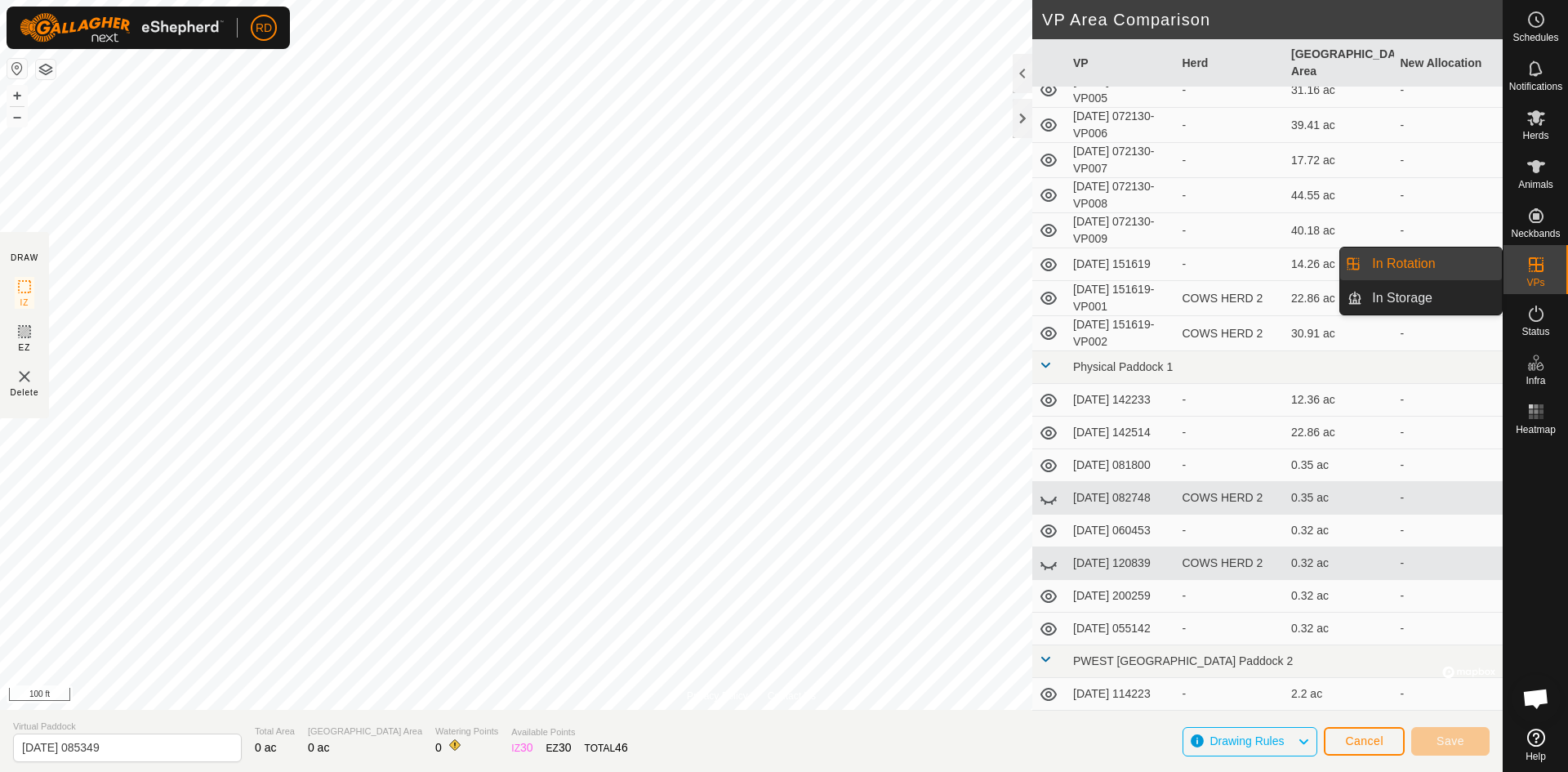
click at [1424, 264] on link "In Rotation" at bounding box center [1432, 263] width 140 height 33
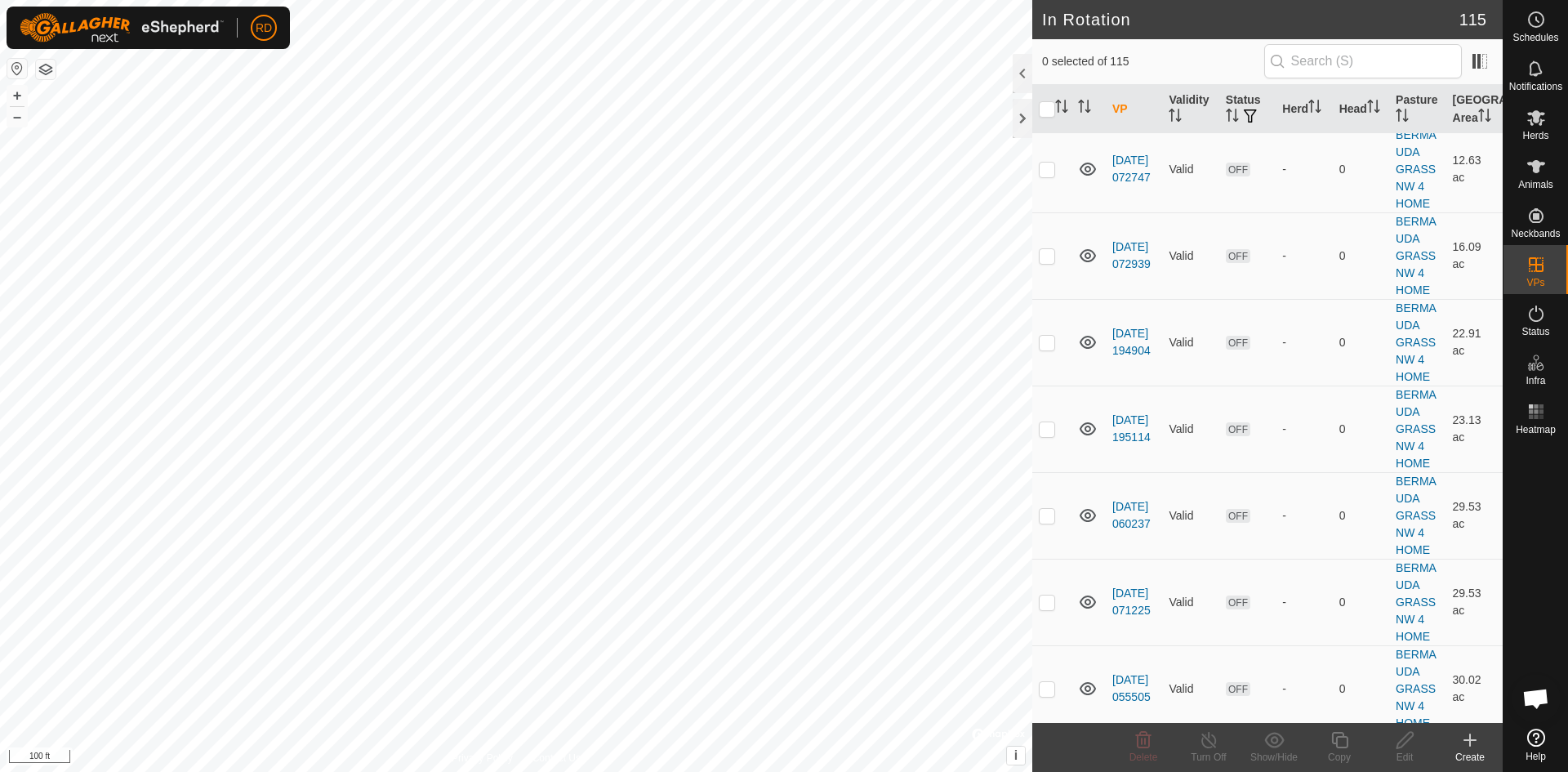
scroll to position [5269, 0]
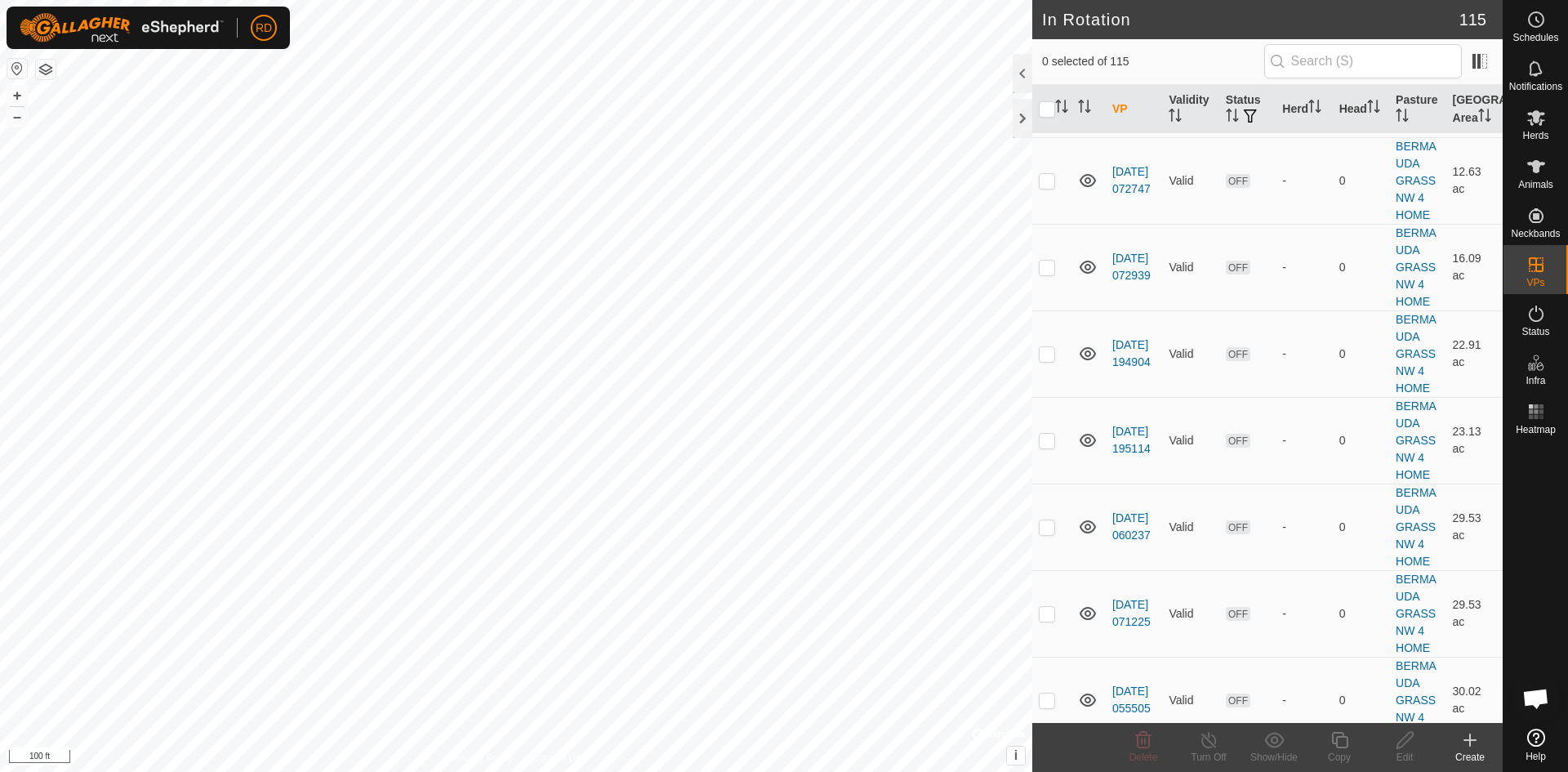
checkbox input "true"
click at [1407, 743] on icon at bounding box center [1404, 739] width 20 height 19
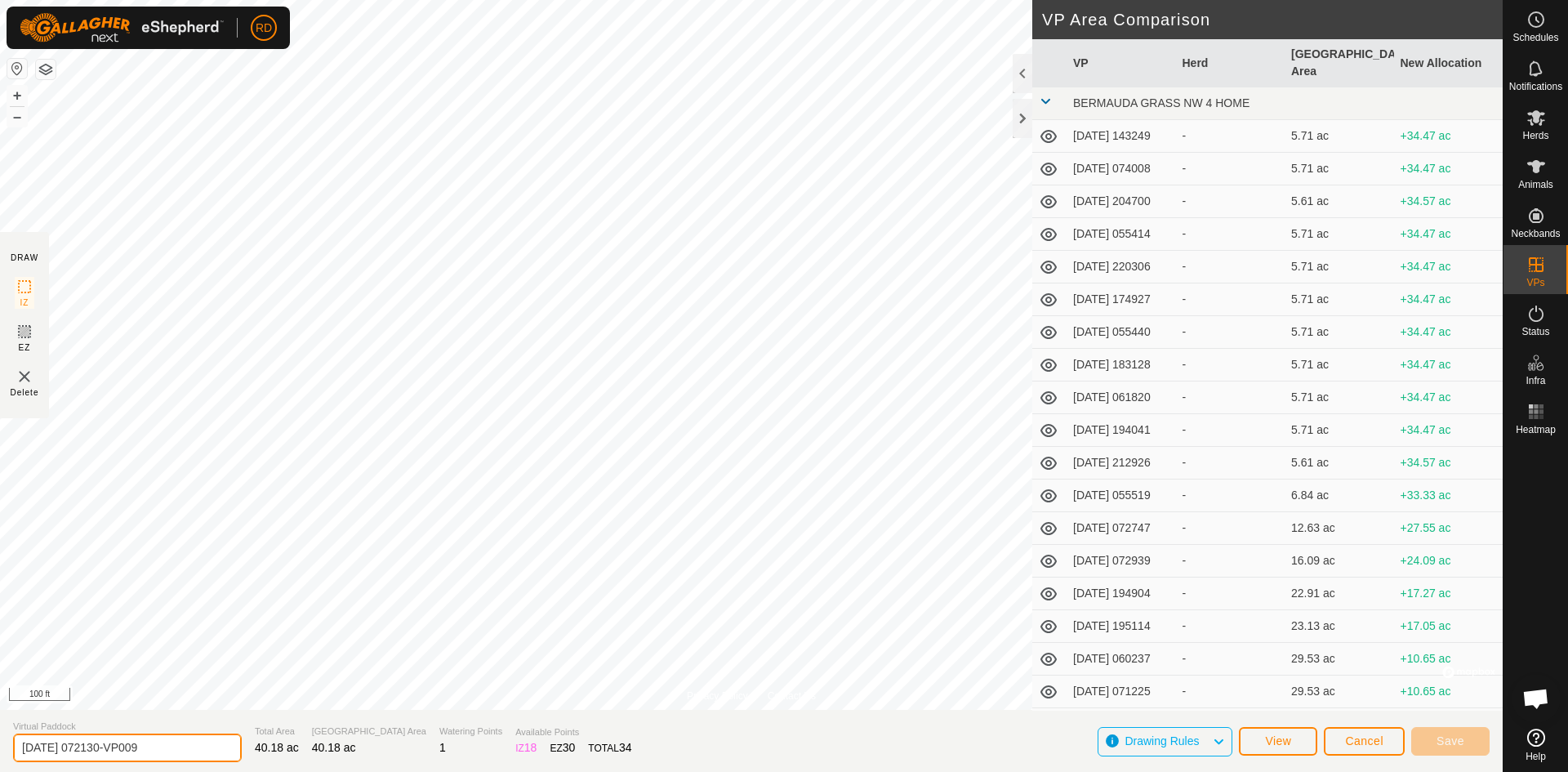
click at [171, 747] on input "[DATE] 072130-VP009" at bounding box center [128, 747] width 229 height 29
type input "2"
type input "NORTH PASTURE"
click at [1470, 743] on button "Save" at bounding box center [1450, 741] width 78 height 29
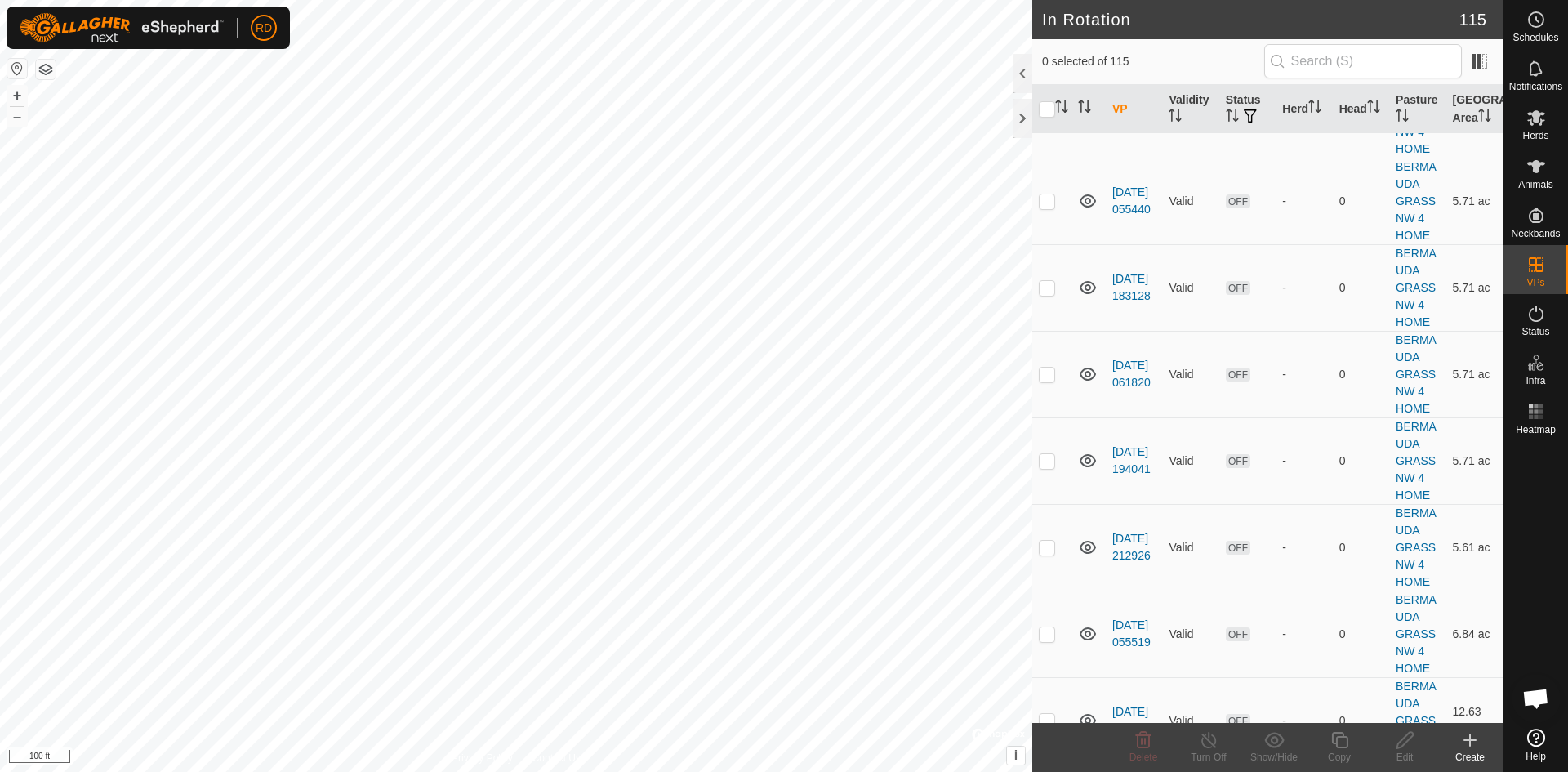
scroll to position [4696, 0]
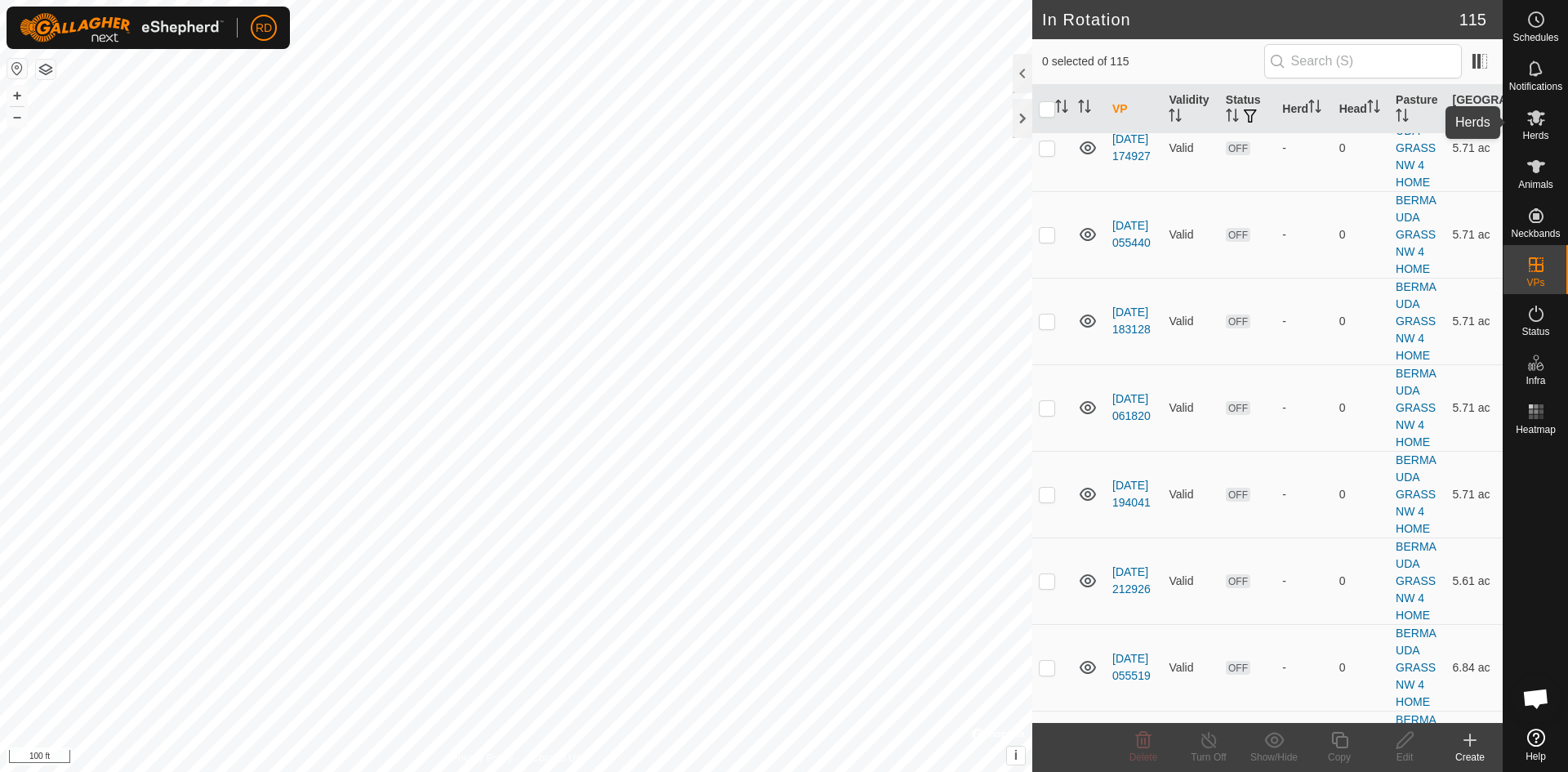
click at [1540, 120] on icon at bounding box center [1536, 118] width 19 height 19
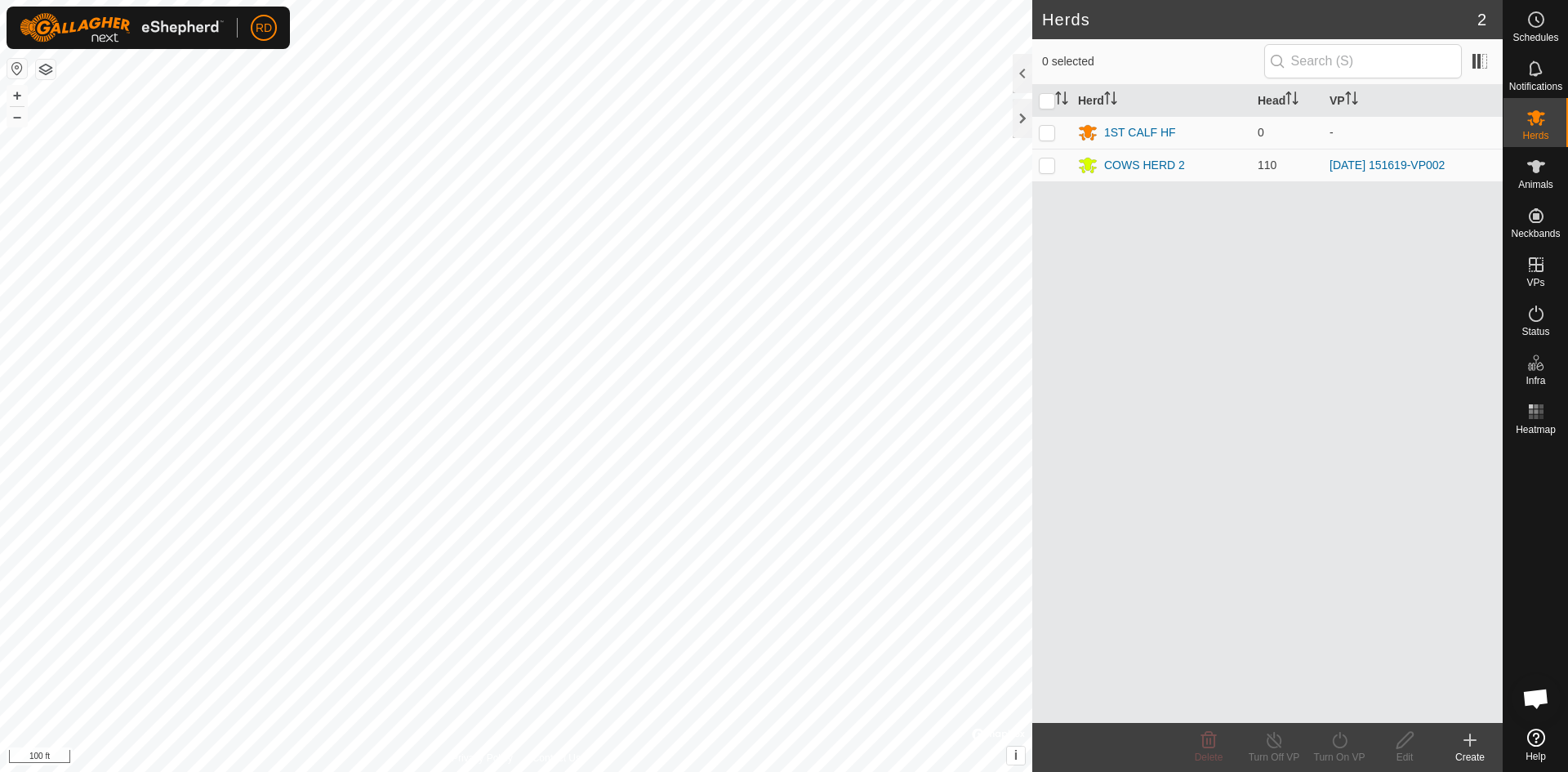
click at [1117, 201] on div "Herds 2 0 selected Herd Head VP 1ST CALF HF 0 - COWS HERD 2 110 [DATE] 151619-V…" at bounding box center [751, 386] width 1503 height 772
click at [18, 98] on button "+" at bounding box center [17, 96] width 19 height 19
click at [15, 121] on button "–" at bounding box center [17, 117] width 19 height 19
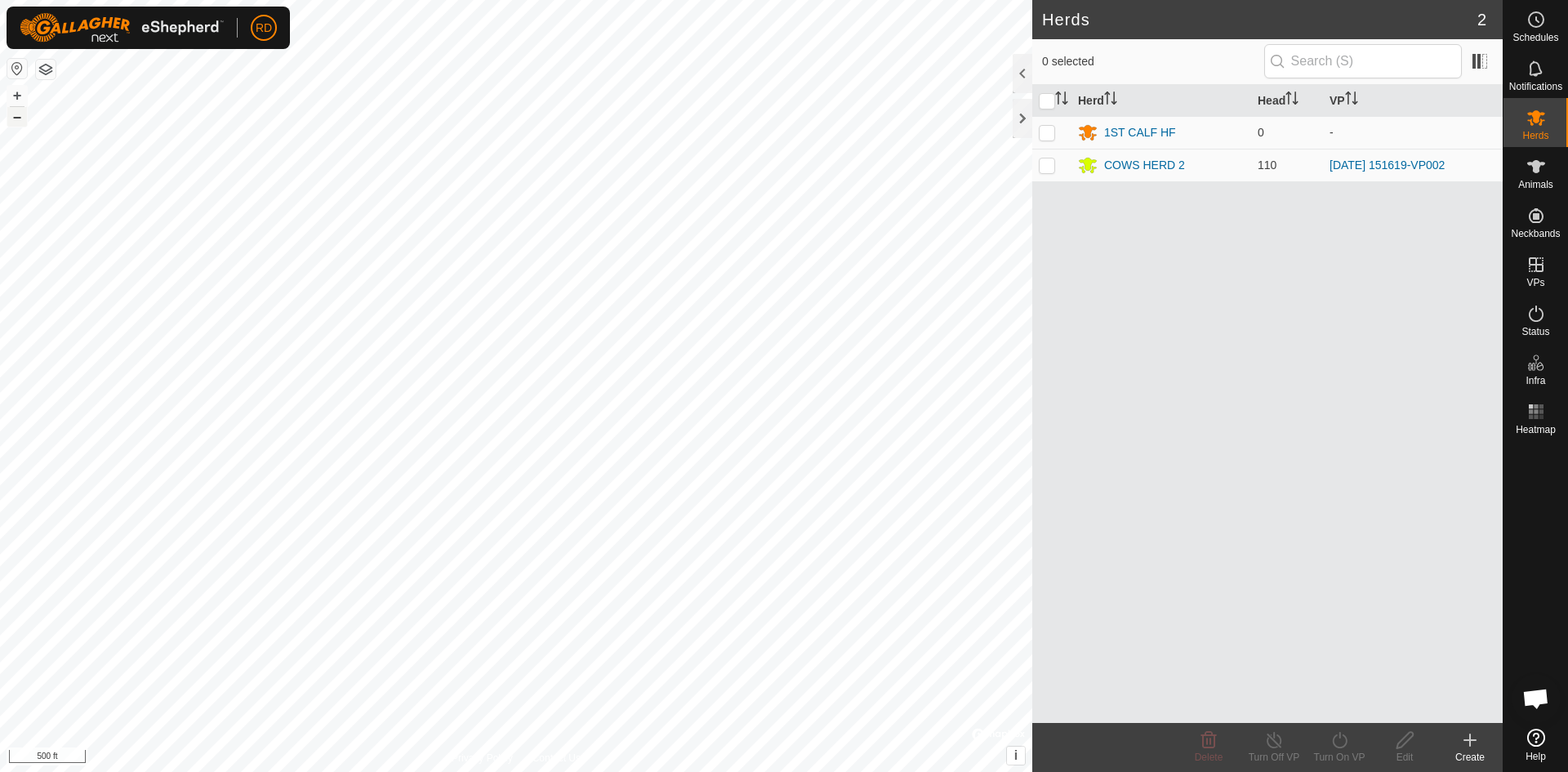
click at [16, 121] on button "–" at bounding box center [17, 117] width 19 height 19
click at [1473, 742] on icon at bounding box center [1470, 739] width 19 height 19
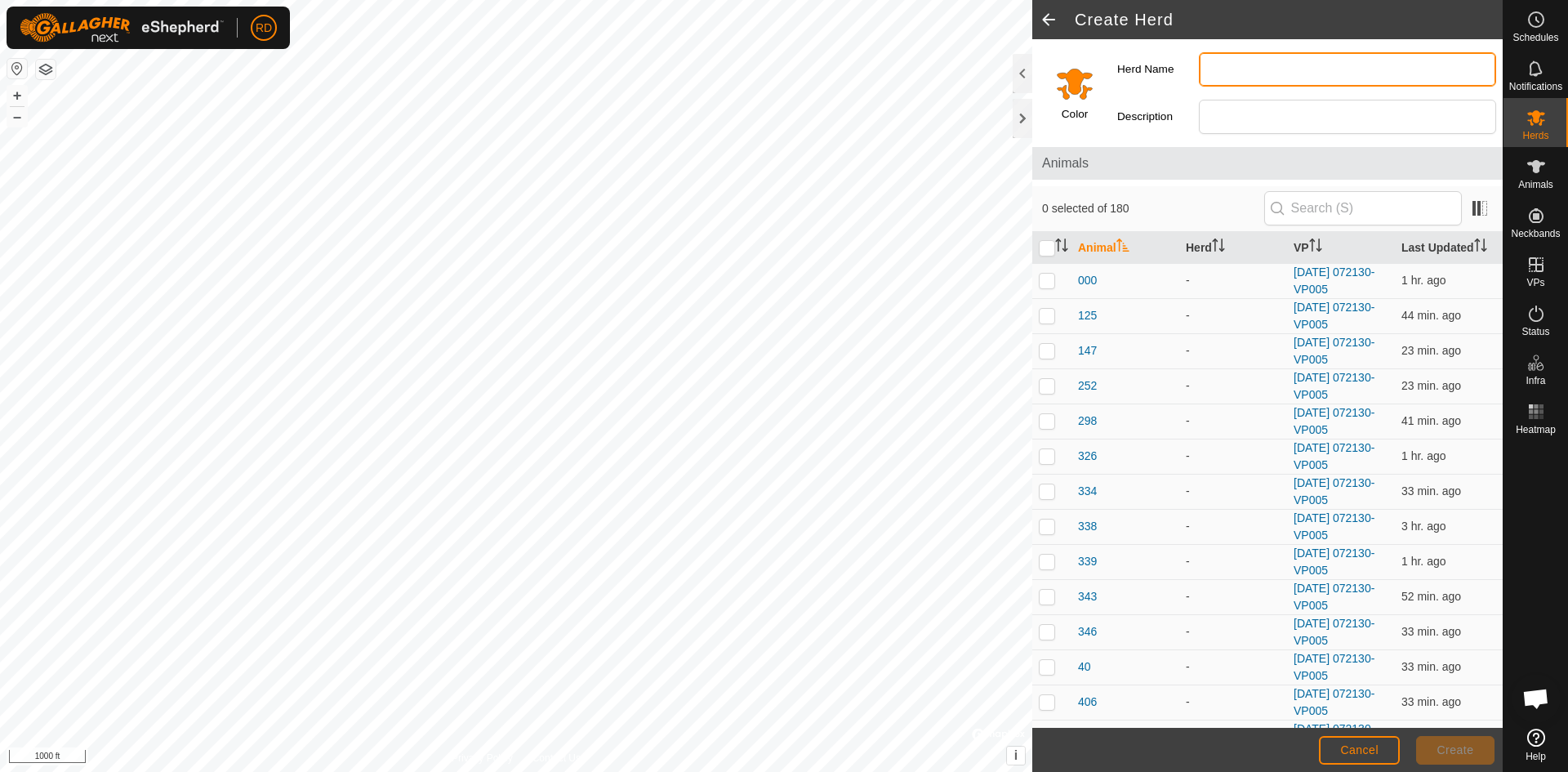
click at [1225, 75] on input "Herd Name" at bounding box center [1347, 69] width 297 height 34
type input "[PERSON_NAME] HERD"
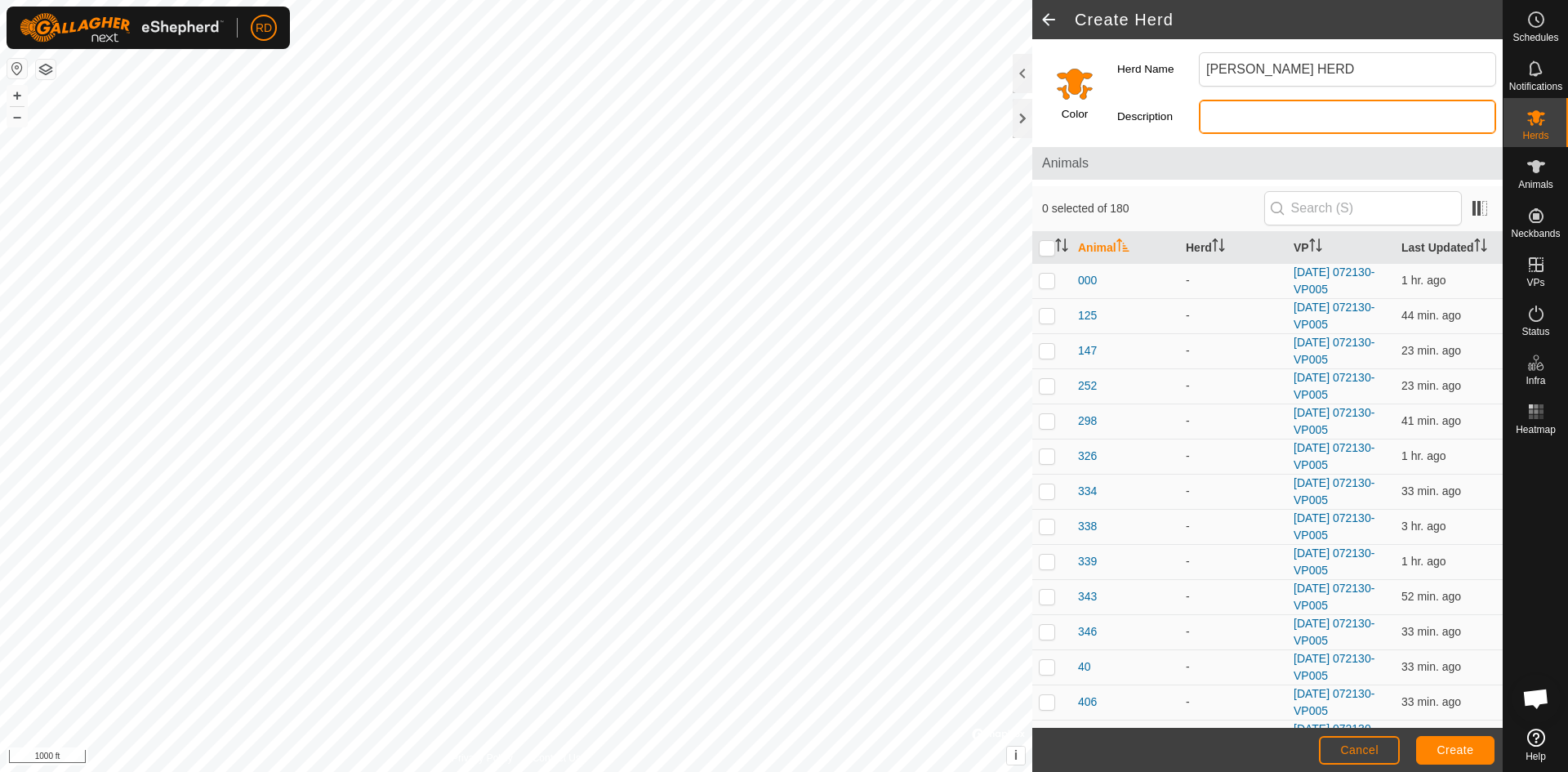
click at [1220, 123] on input "Description" at bounding box center [1347, 116] width 297 height 34
type input "PAIR YOUNG"
click at [1470, 748] on span "Create" at bounding box center [1456, 749] width 37 height 13
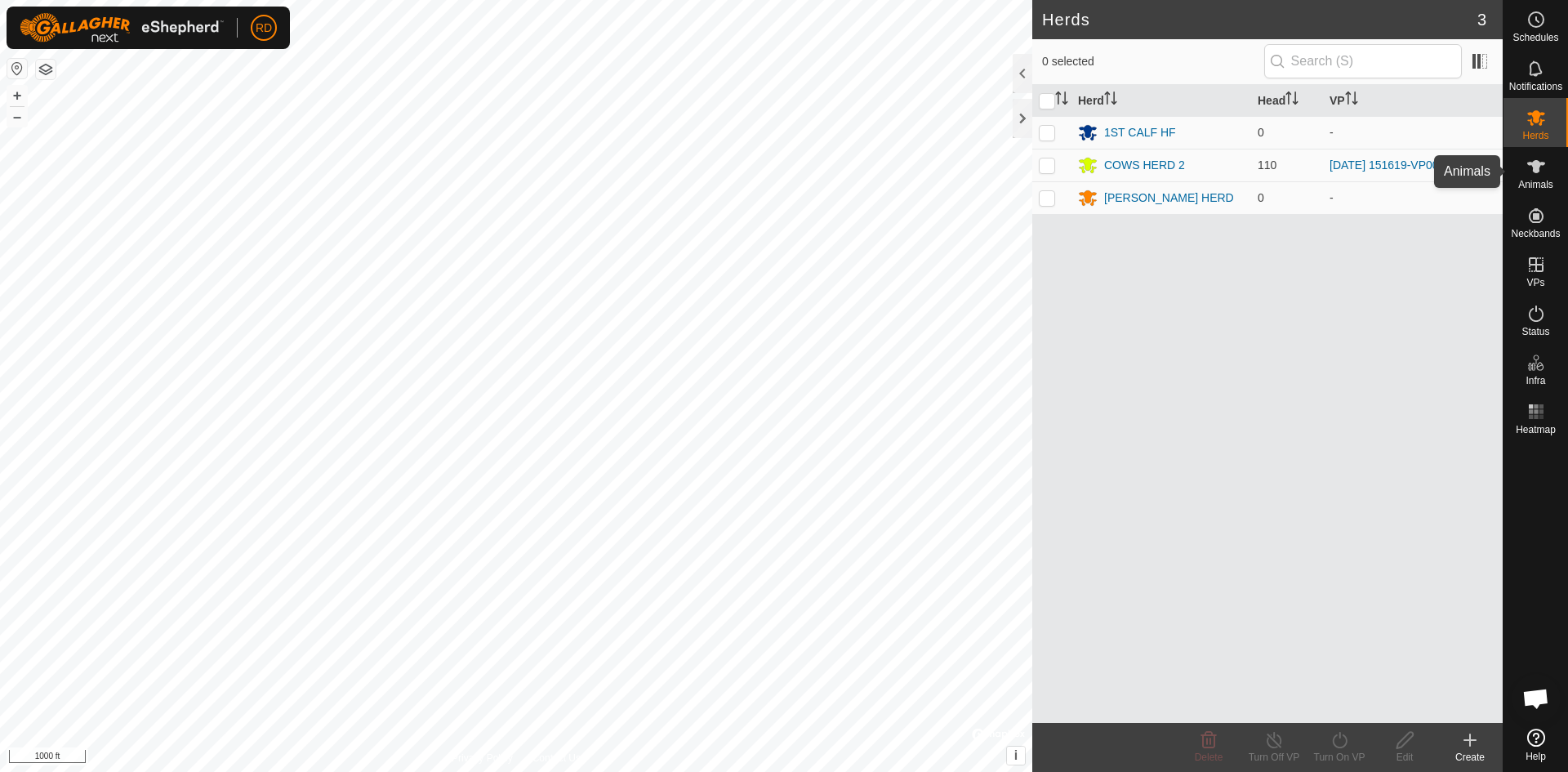
click at [1533, 169] on icon at bounding box center [1536, 166] width 19 height 19
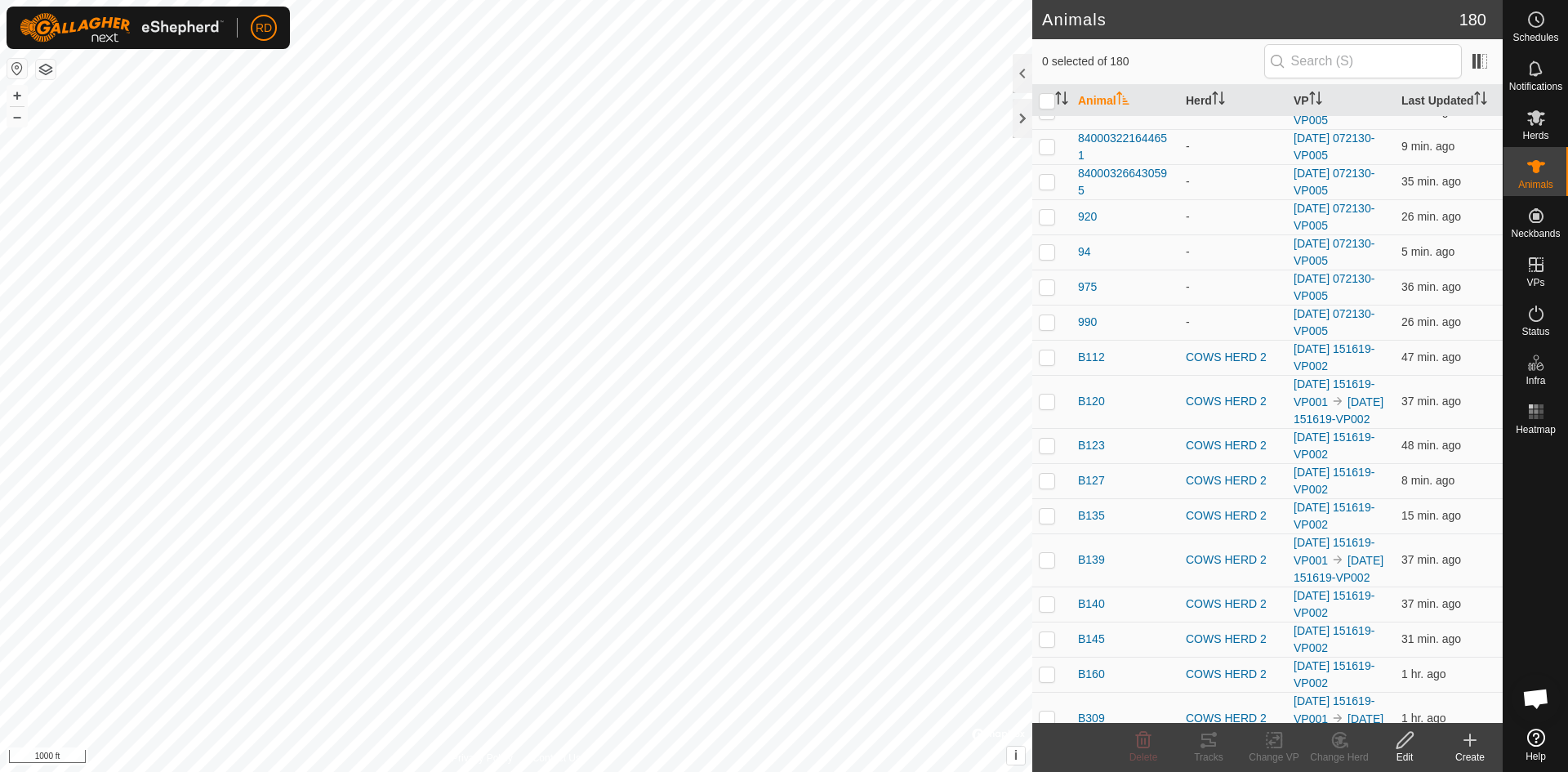
scroll to position [2274, 0]
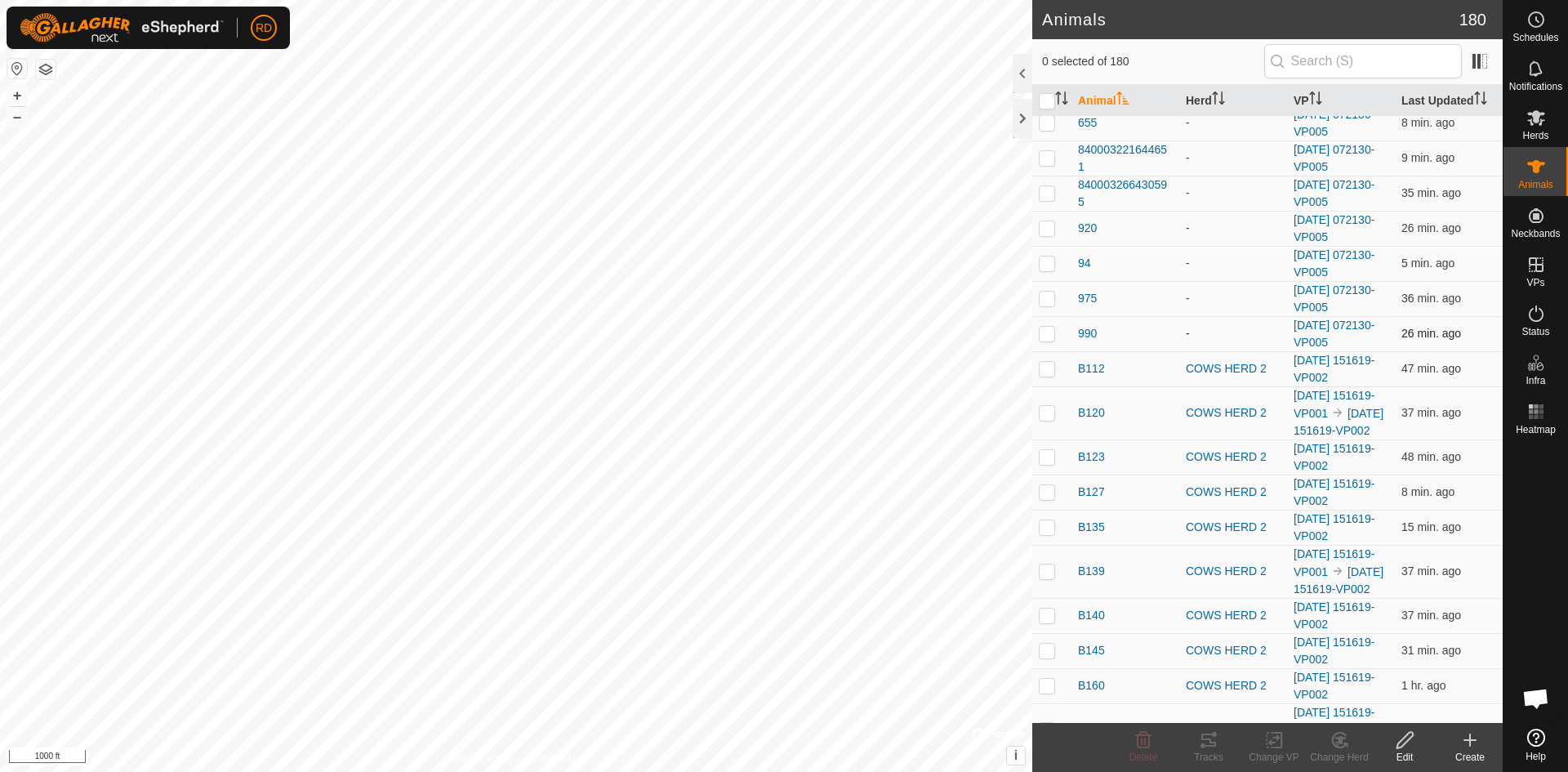
click at [1050, 339] on p-checkbox at bounding box center [1047, 333] width 17 height 13
checkbox input "true"
click at [1047, 304] on p-checkbox at bounding box center [1047, 298] width 17 height 13
checkbox input "true"
click at [1048, 269] on p-checkbox at bounding box center [1047, 263] width 17 height 13
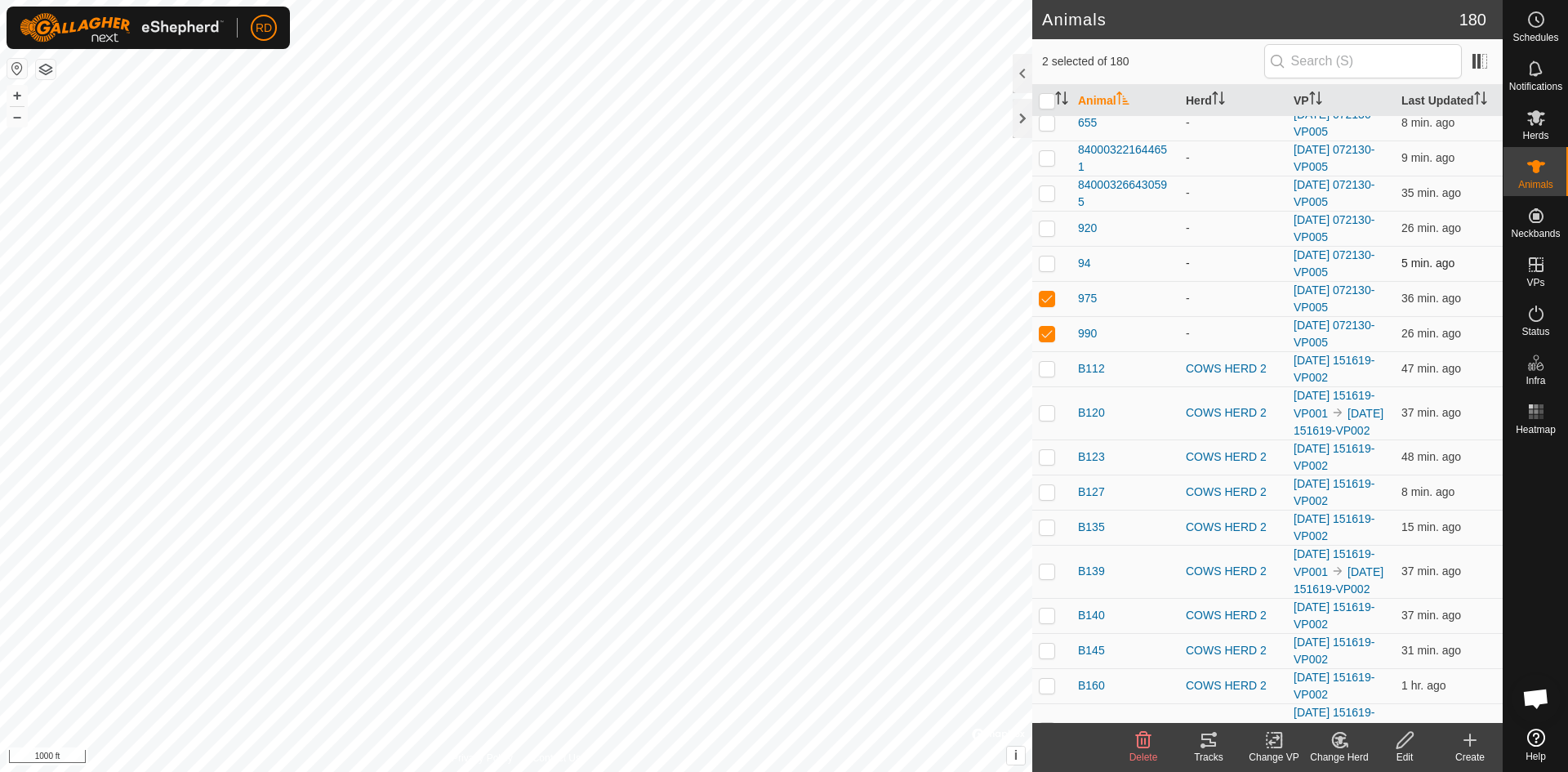
checkbox input "true"
drag, startPoint x: 1052, startPoint y: 259, endPoint x: 1052, endPoint y: 246, distance: 13.0
click at [1052, 235] on p-checkbox at bounding box center [1047, 228] width 17 height 13
checkbox input "true"
click at [1046, 200] on p-checkbox at bounding box center [1047, 193] width 17 height 13
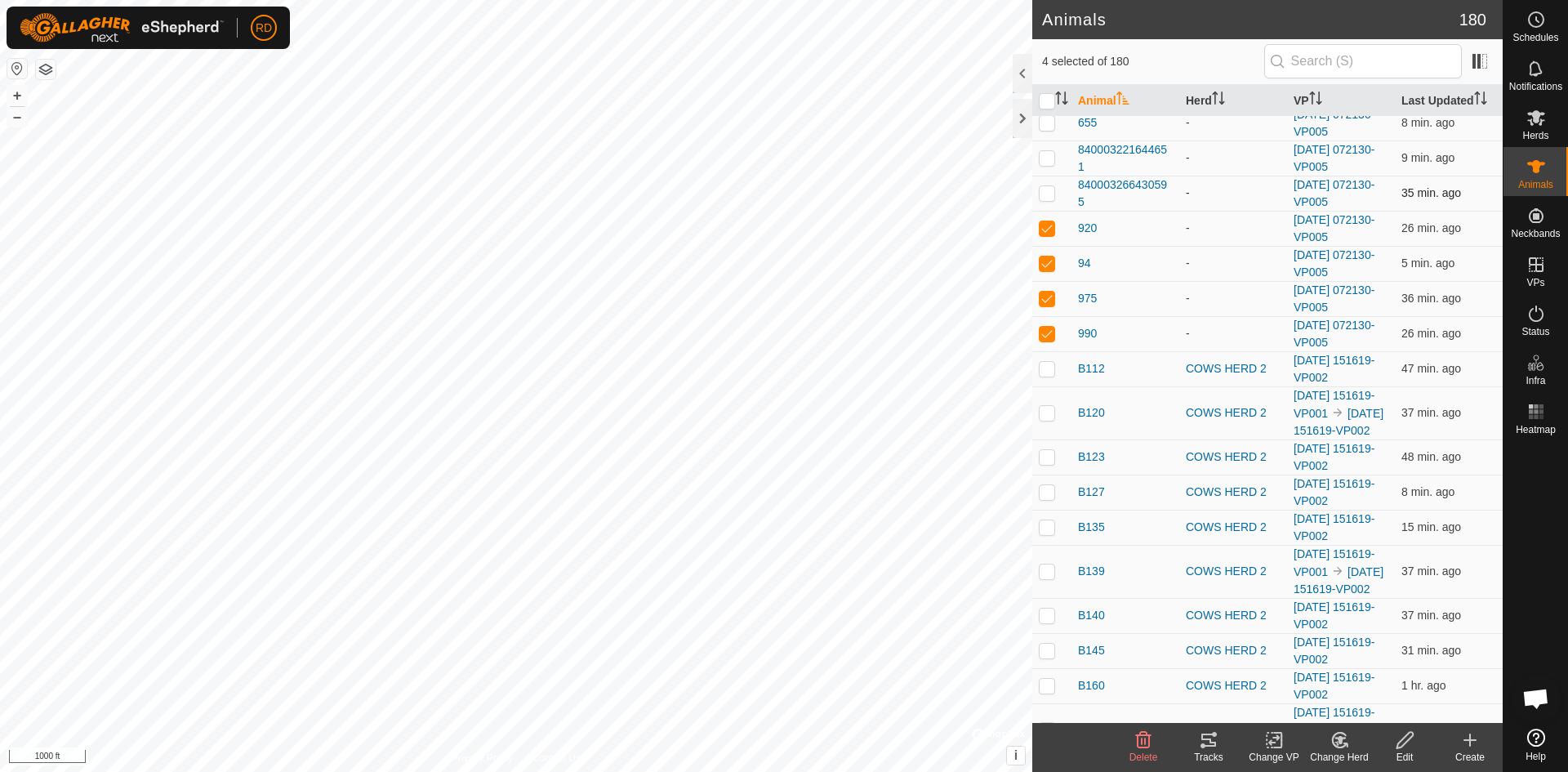
checkbox input "true"
click at [1051, 176] on td at bounding box center [1052, 158] width 40 height 35
checkbox input "true"
click at [1049, 129] on p-checkbox at bounding box center [1047, 122] width 17 height 13
checkbox input "true"
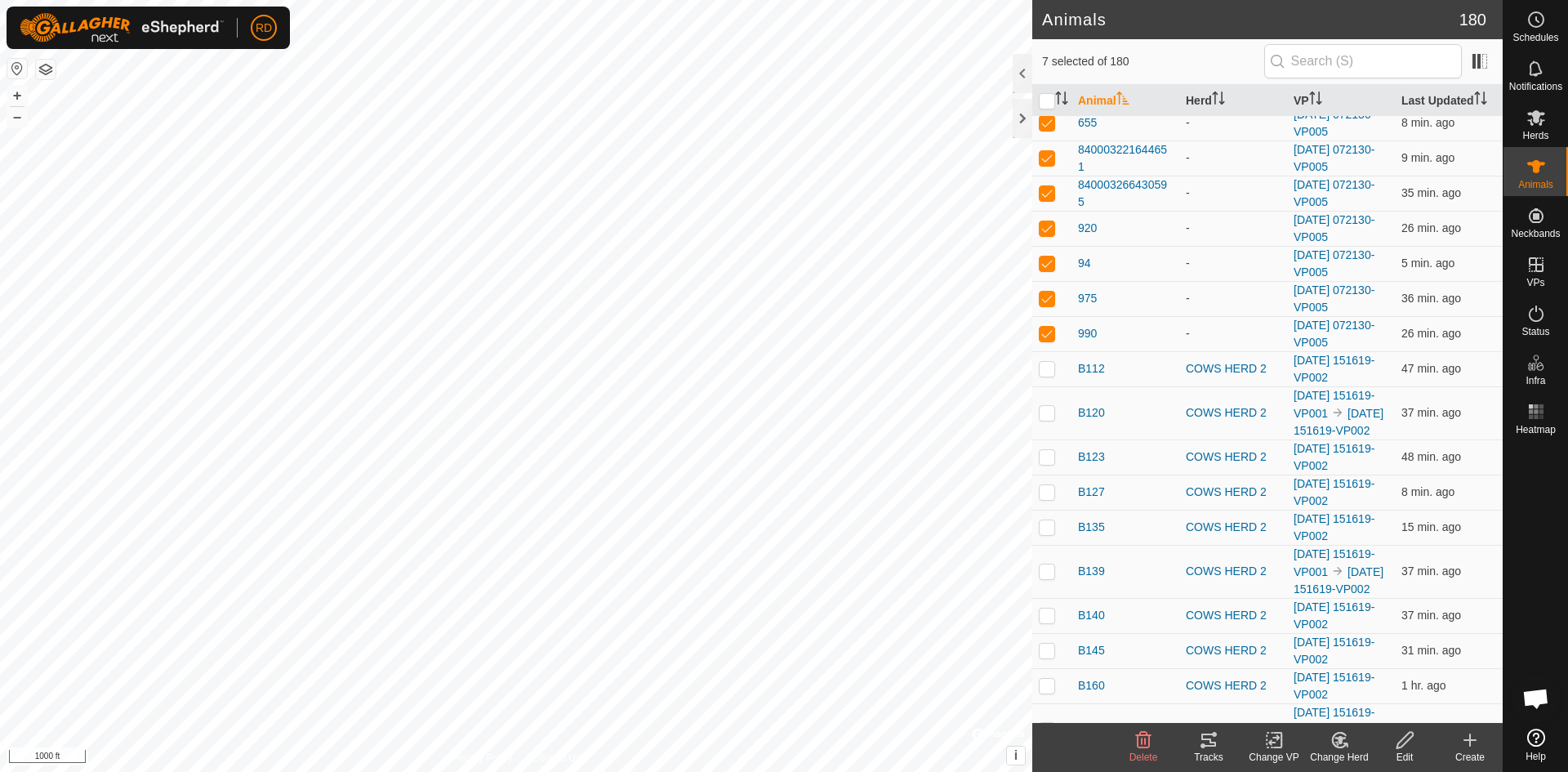
click at [1050, 94] on p-checkbox at bounding box center [1047, 87] width 17 height 13
checkbox input "true"
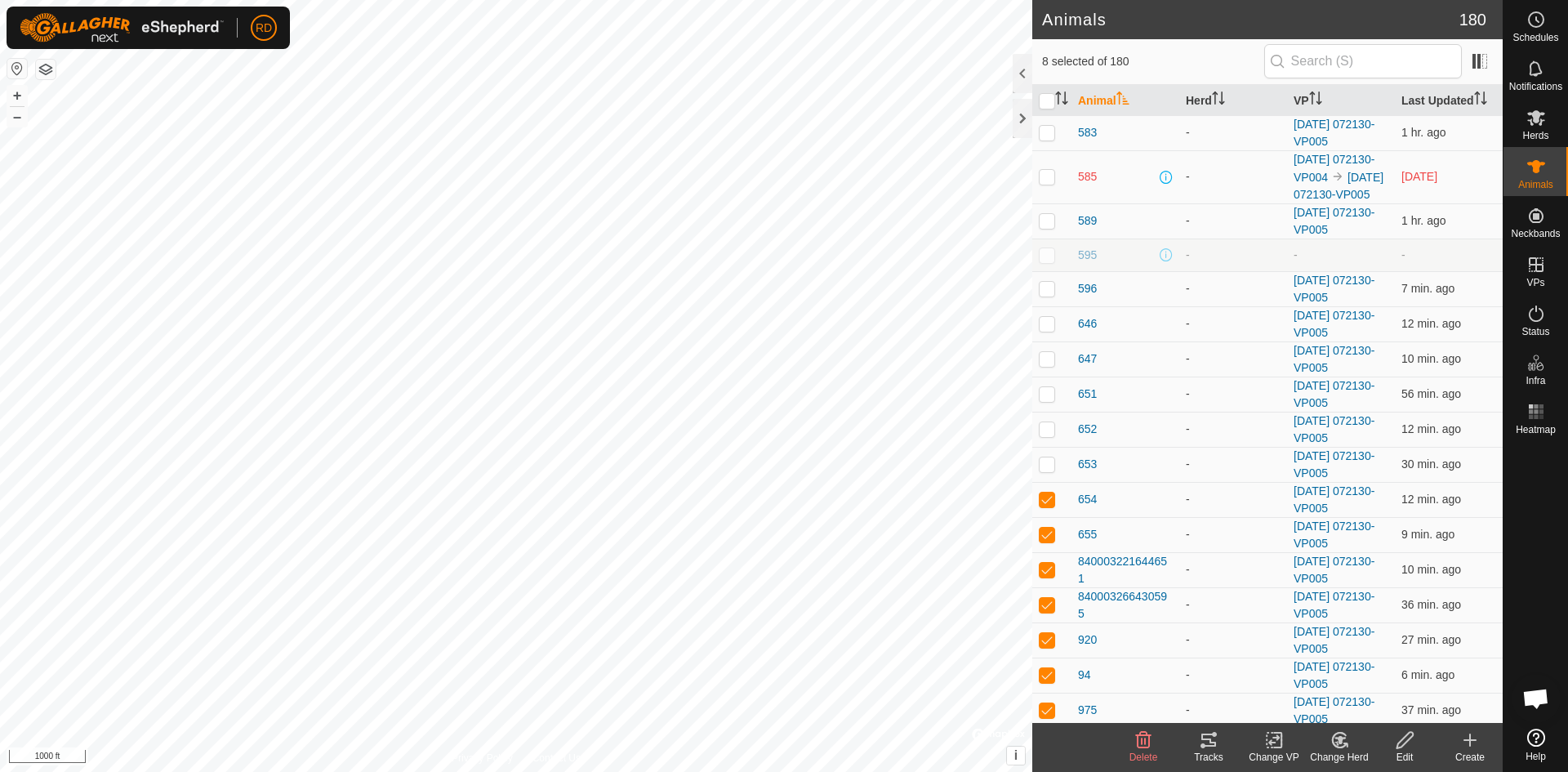
scroll to position [1828, 0]
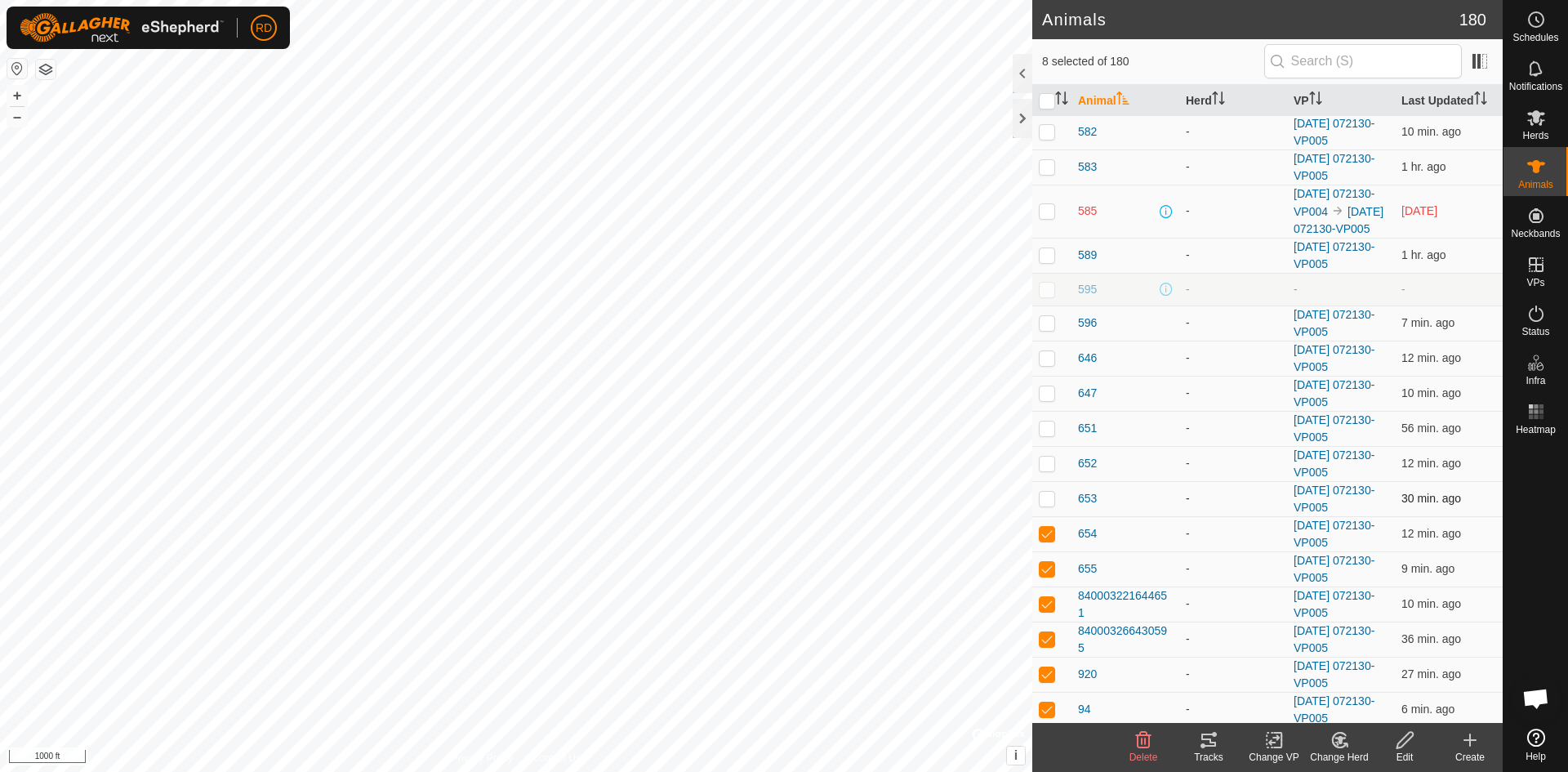
click at [1049, 505] on p-checkbox at bounding box center [1047, 498] width 17 height 13
checkbox input "true"
click at [1052, 470] on p-checkbox at bounding box center [1047, 462] width 17 height 13
checkbox input "true"
drag, startPoint x: 1050, startPoint y: 464, endPoint x: 1050, endPoint y: 444, distance: 20.0
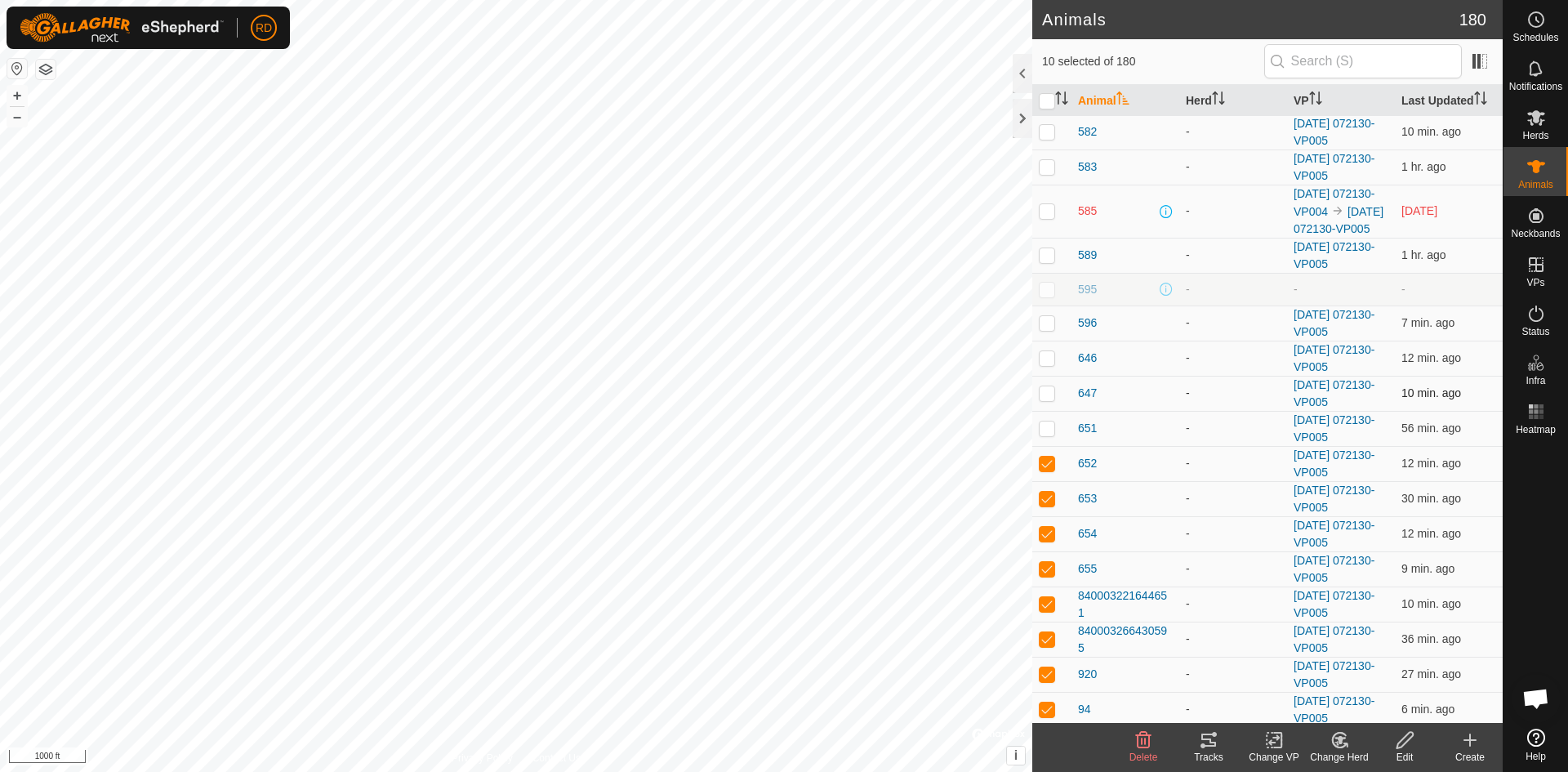
click at [1050, 434] on p-checkbox at bounding box center [1047, 427] width 17 height 13
checkbox input "true"
click at [1048, 399] on p-checkbox at bounding box center [1047, 392] width 17 height 13
checkbox input "true"
click at [1048, 364] on p-checkbox at bounding box center [1047, 357] width 17 height 13
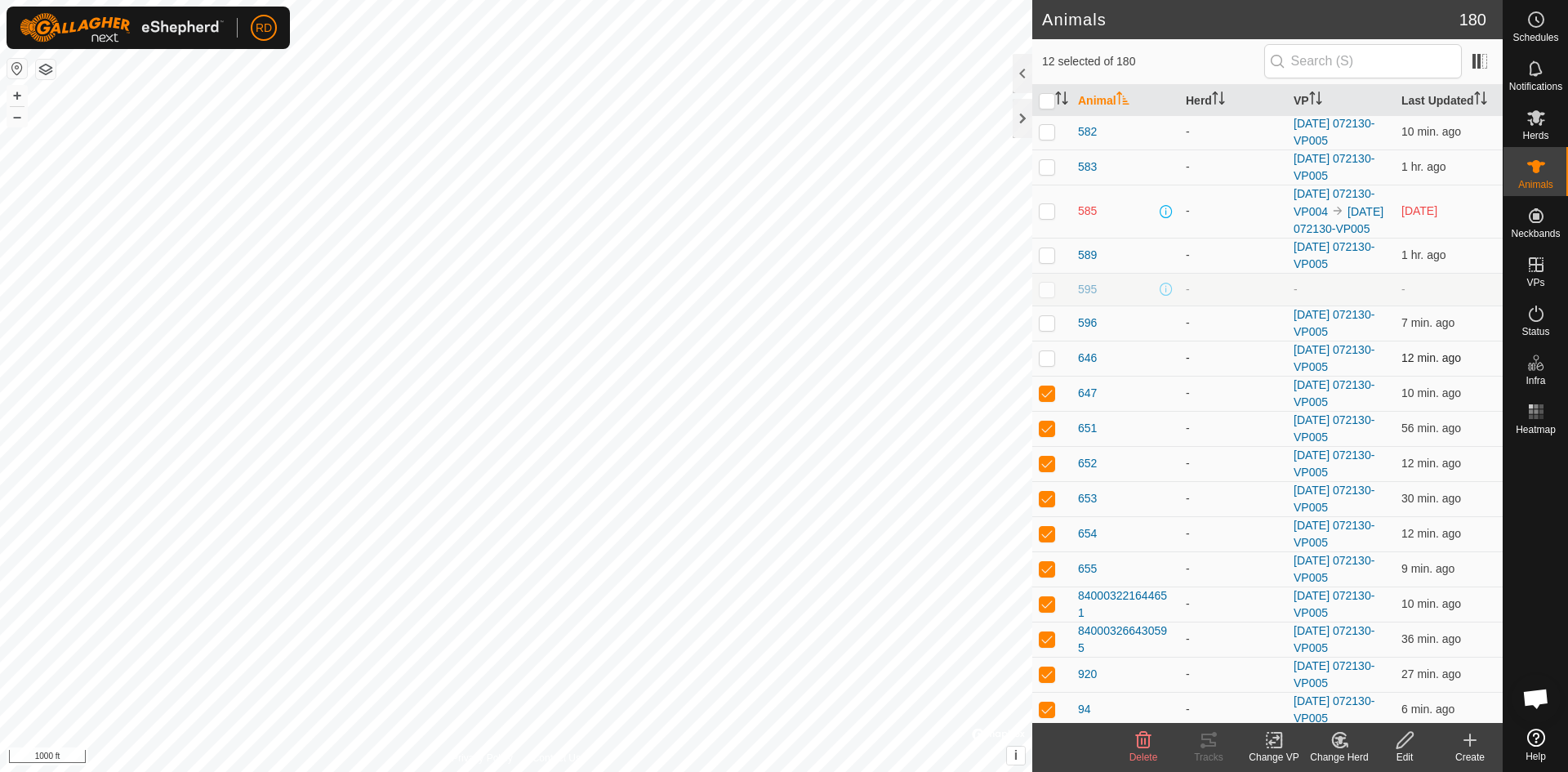
checkbox input "true"
click at [1049, 329] on p-checkbox at bounding box center [1047, 322] width 17 height 13
checkbox input "true"
click at [1046, 261] on p-checkbox at bounding box center [1047, 254] width 17 height 13
checkbox input "true"
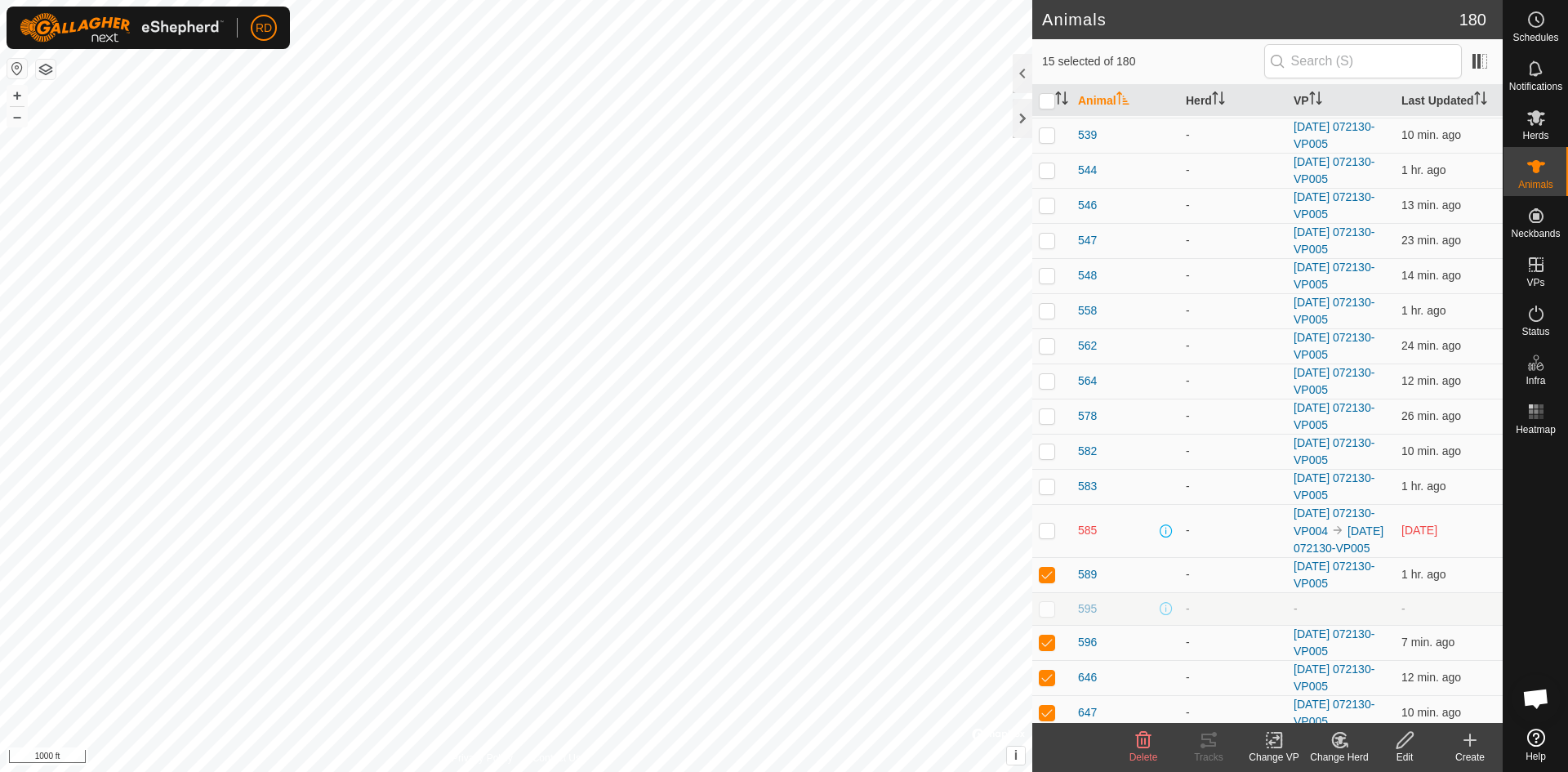
scroll to position [1474, 0]
click at [1048, 527] on p-checkbox at bounding box center [1047, 520] width 17 height 13
checkbox input "true"
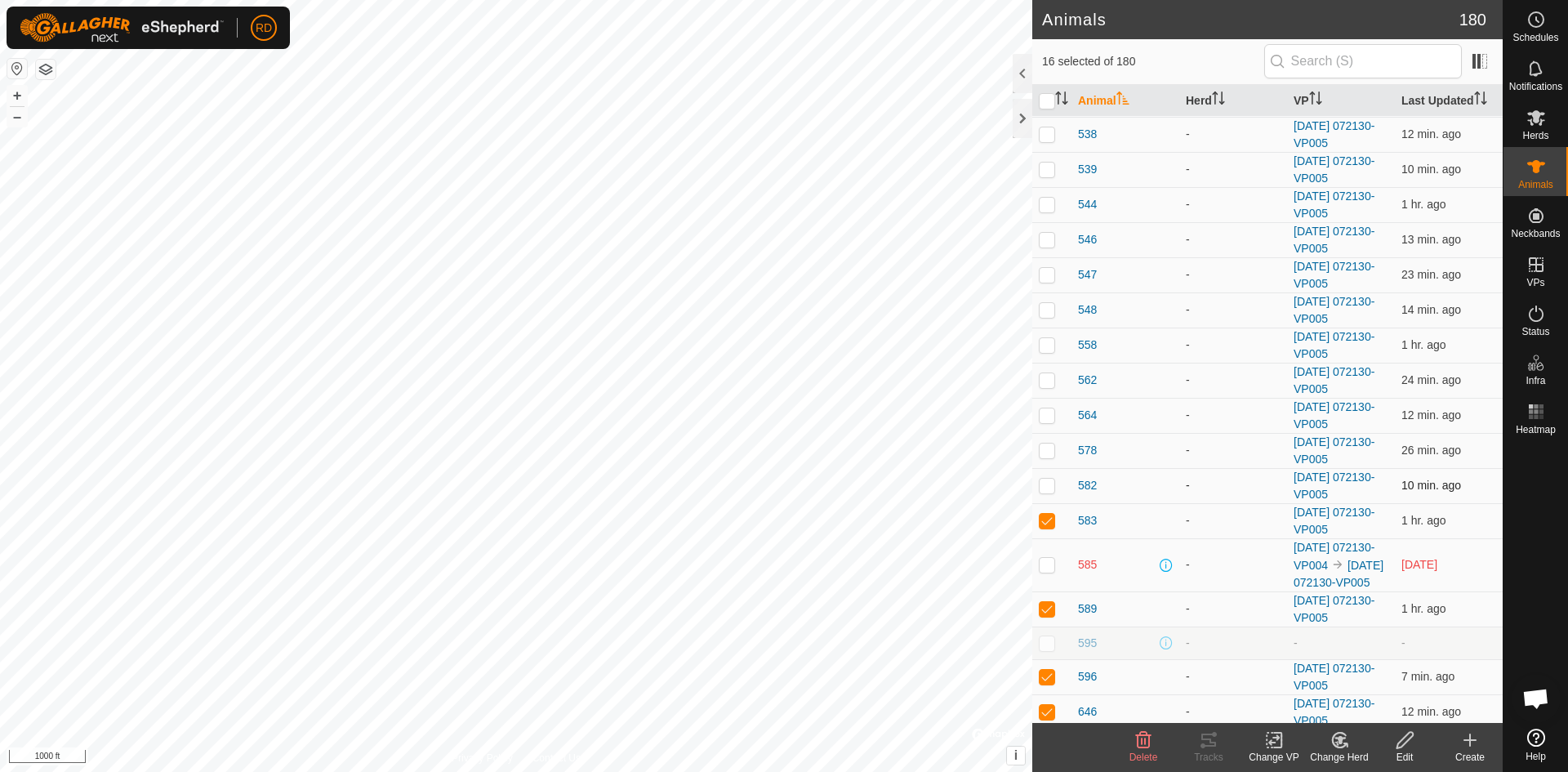
click at [1047, 492] on p-checkbox at bounding box center [1047, 484] width 17 height 13
checkbox input "true"
drag, startPoint x: 1049, startPoint y: 469, endPoint x: 1053, endPoint y: 458, distance: 11.7
click at [1049, 456] on p-checkbox at bounding box center [1047, 449] width 17 height 13
checkbox input "true"
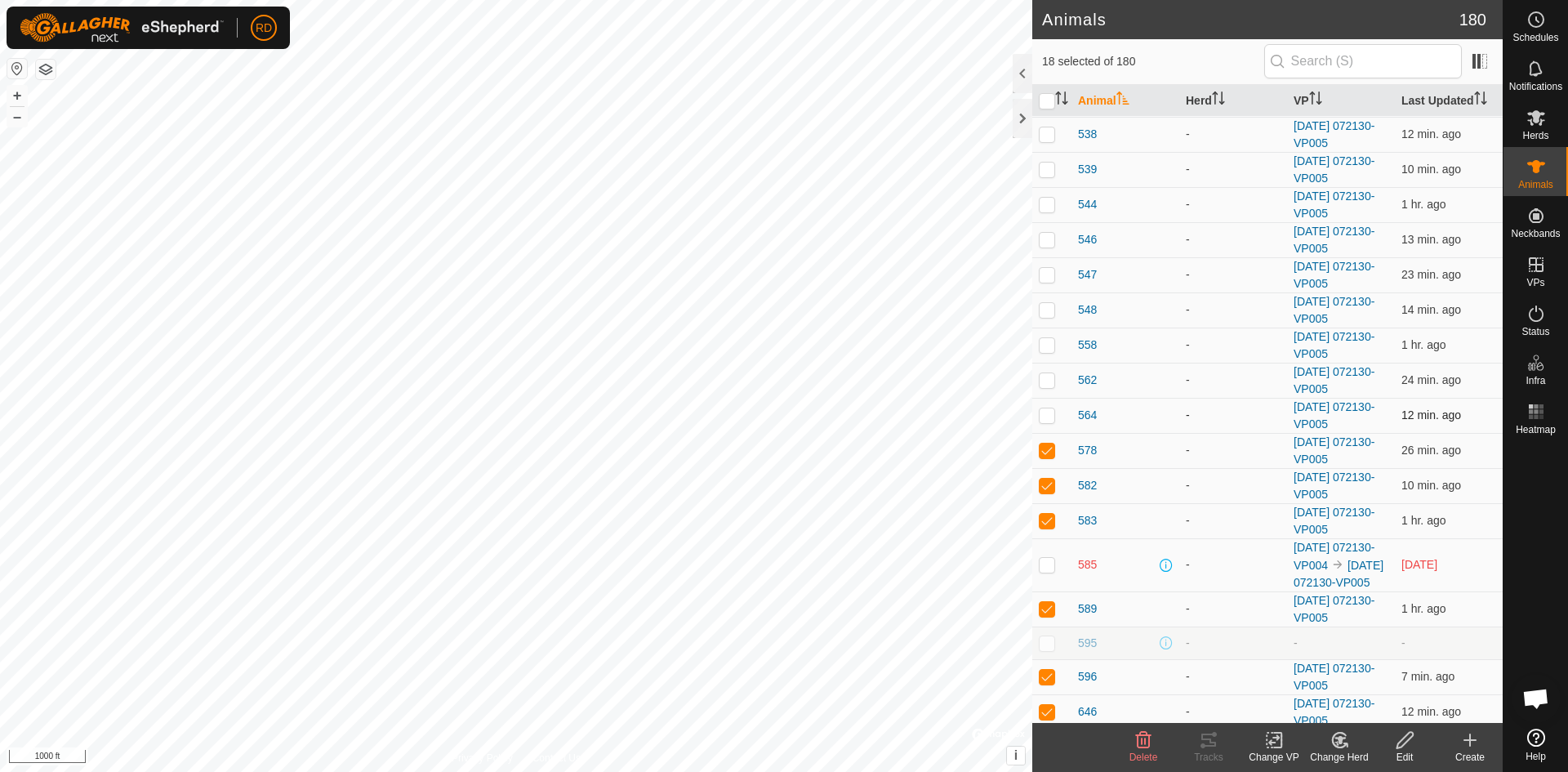
click at [1052, 421] on p-checkbox at bounding box center [1047, 414] width 17 height 13
checkbox input "true"
click at [1047, 386] on p-checkbox at bounding box center [1047, 379] width 17 height 13
checkbox input "true"
click at [1048, 351] on p-checkbox at bounding box center [1047, 345] width 17 height 13
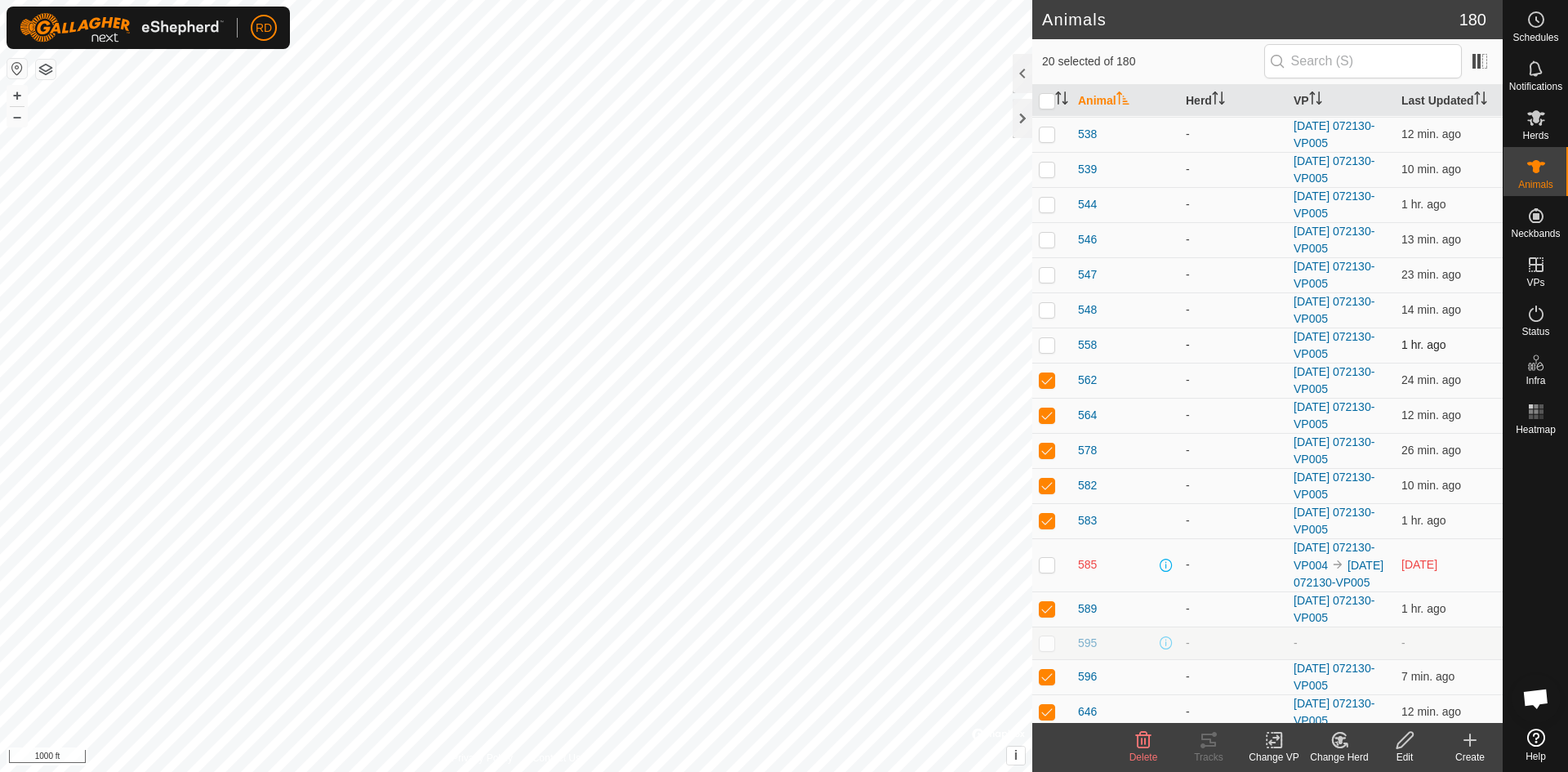
checkbox input "true"
click at [1049, 316] on p-checkbox at bounding box center [1047, 310] width 17 height 13
checkbox input "true"
drag, startPoint x: 1044, startPoint y: 289, endPoint x: 1045, endPoint y: 272, distance: 17.0
click at [1043, 280] on p-checkbox at bounding box center [1047, 274] width 17 height 13
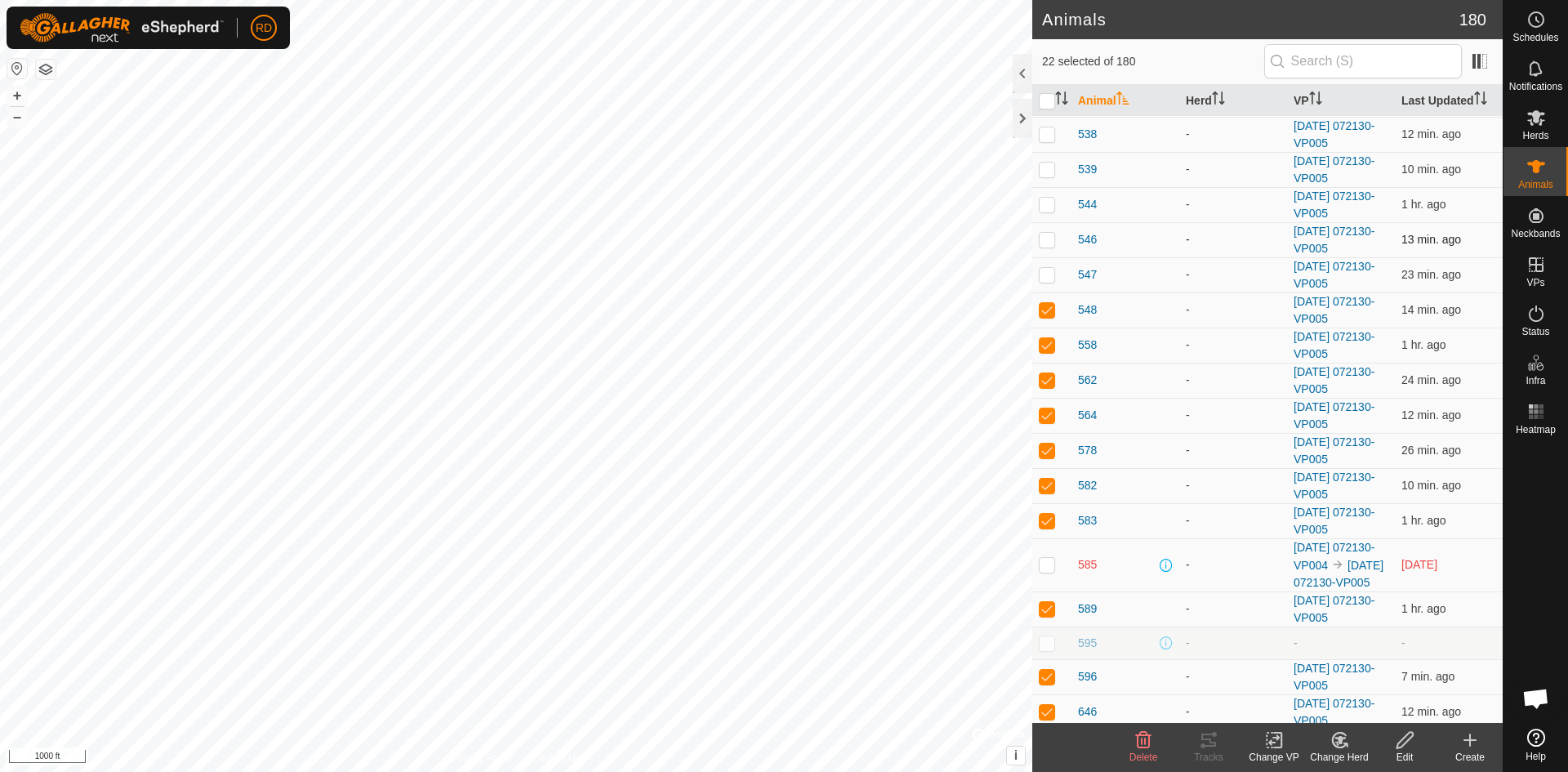
checkbox input "true"
drag, startPoint x: 1043, startPoint y: 261, endPoint x: 1043, endPoint y: 245, distance: 16.0
click at [1043, 246] on p-checkbox at bounding box center [1047, 239] width 17 height 13
checkbox input "true"
drag, startPoint x: 1047, startPoint y: 226, endPoint x: 1054, endPoint y: 195, distance: 31.8
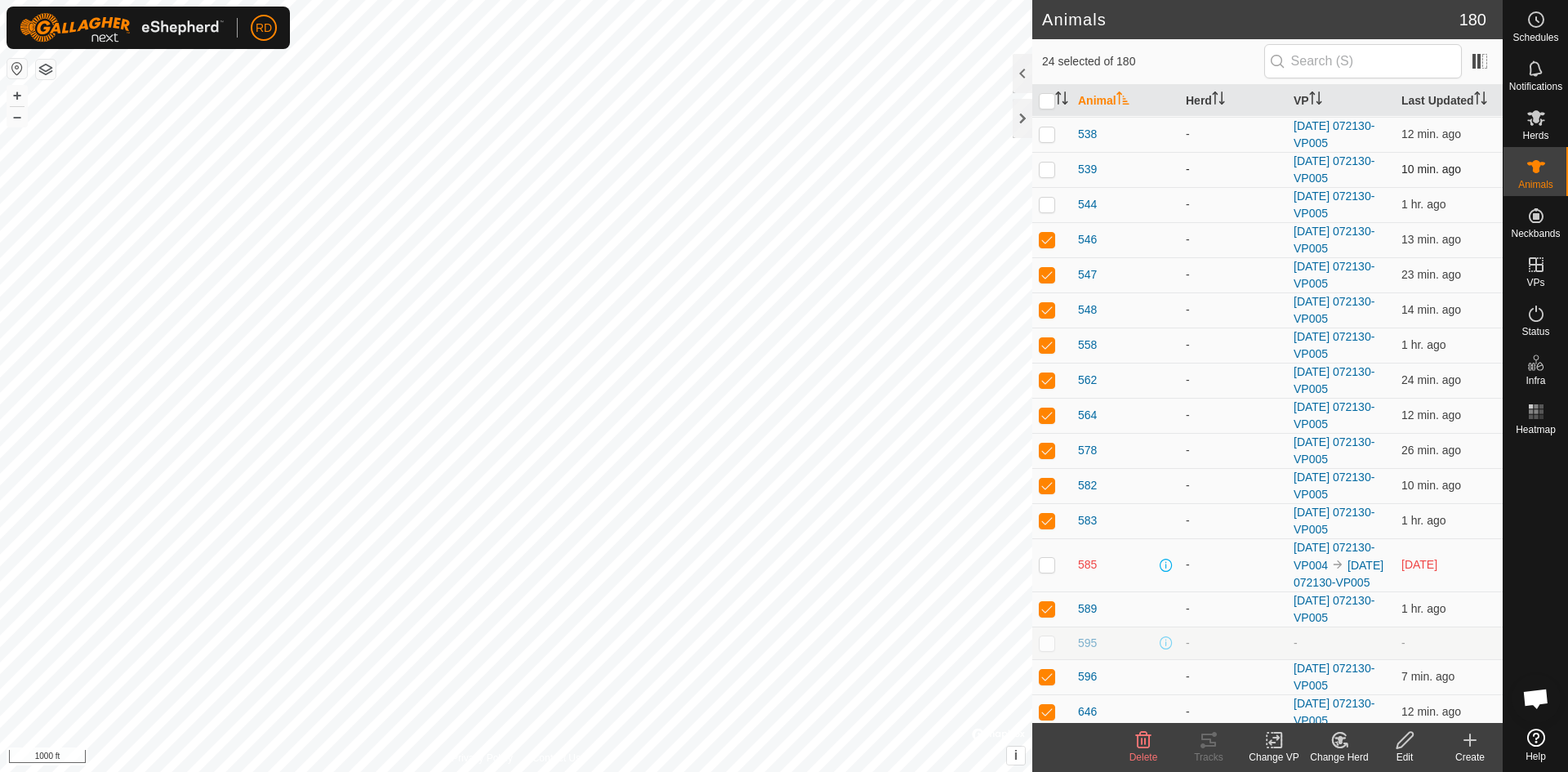
click at [1047, 211] on p-checkbox at bounding box center [1047, 204] width 17 height 13
checkbox input "true"
drag, startPoint x: 1045, startPoint y: 189, endPoint x: 1049, endPoint y: 171, distance: 18.4
click at [1045, 176] on p-checkbox at bounding box center [1047, 169] width 17 height 13
checkbox input "true"
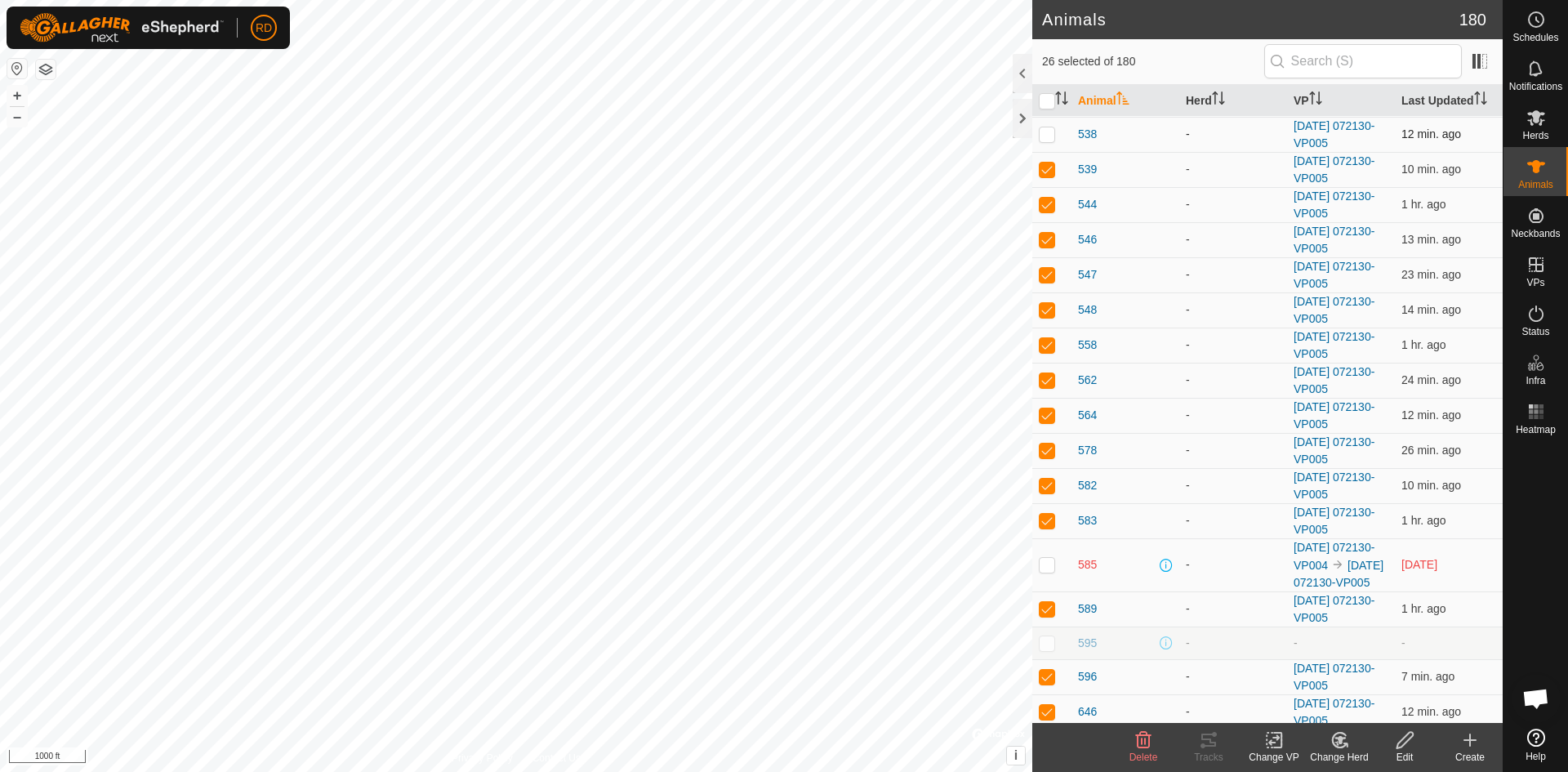
click at [1047, 141] on p-checkbox at bounding box center [1047, 134] width 17 height 13
checkbox input "true"
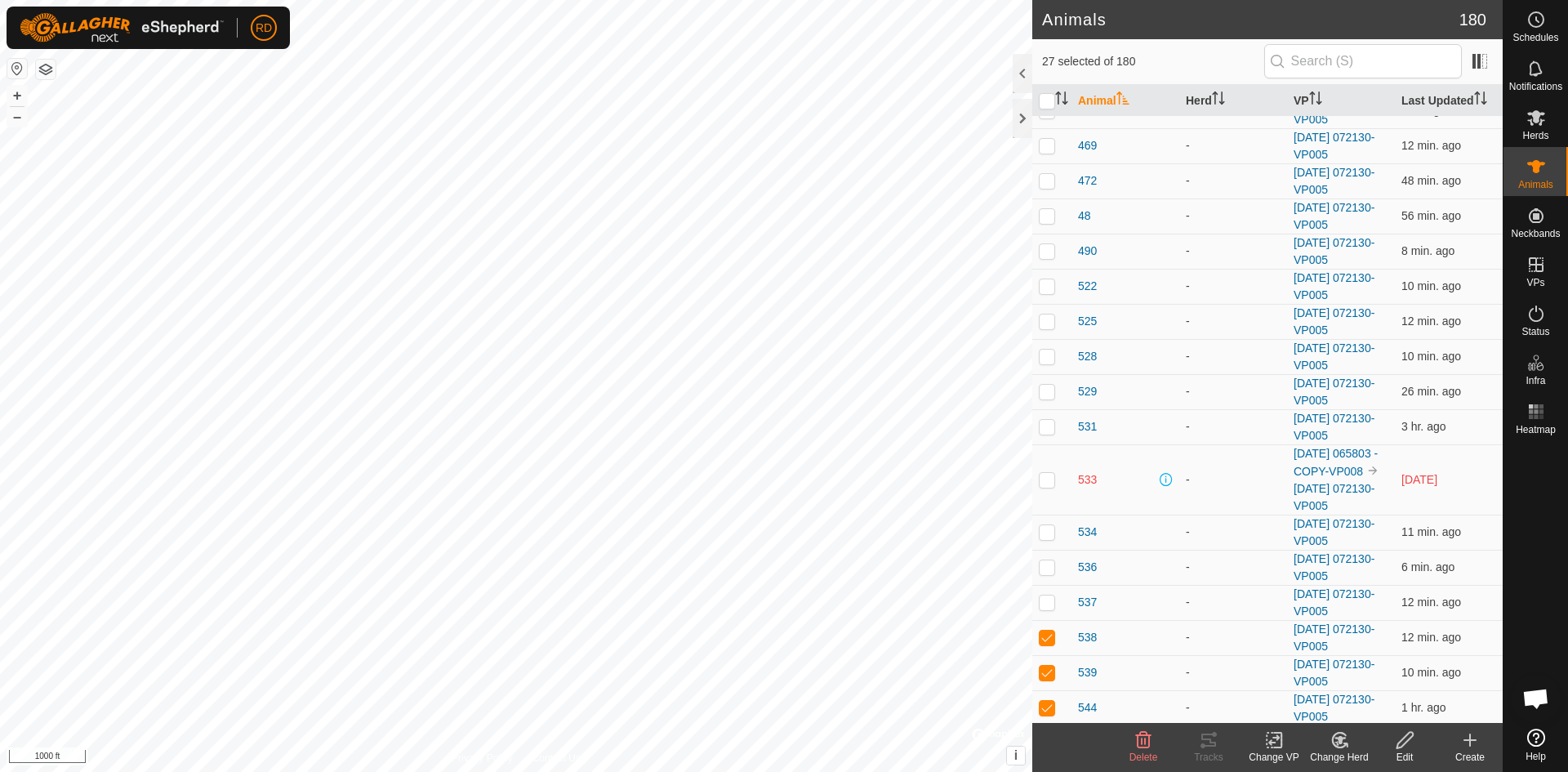
scroll to position [925, 0]
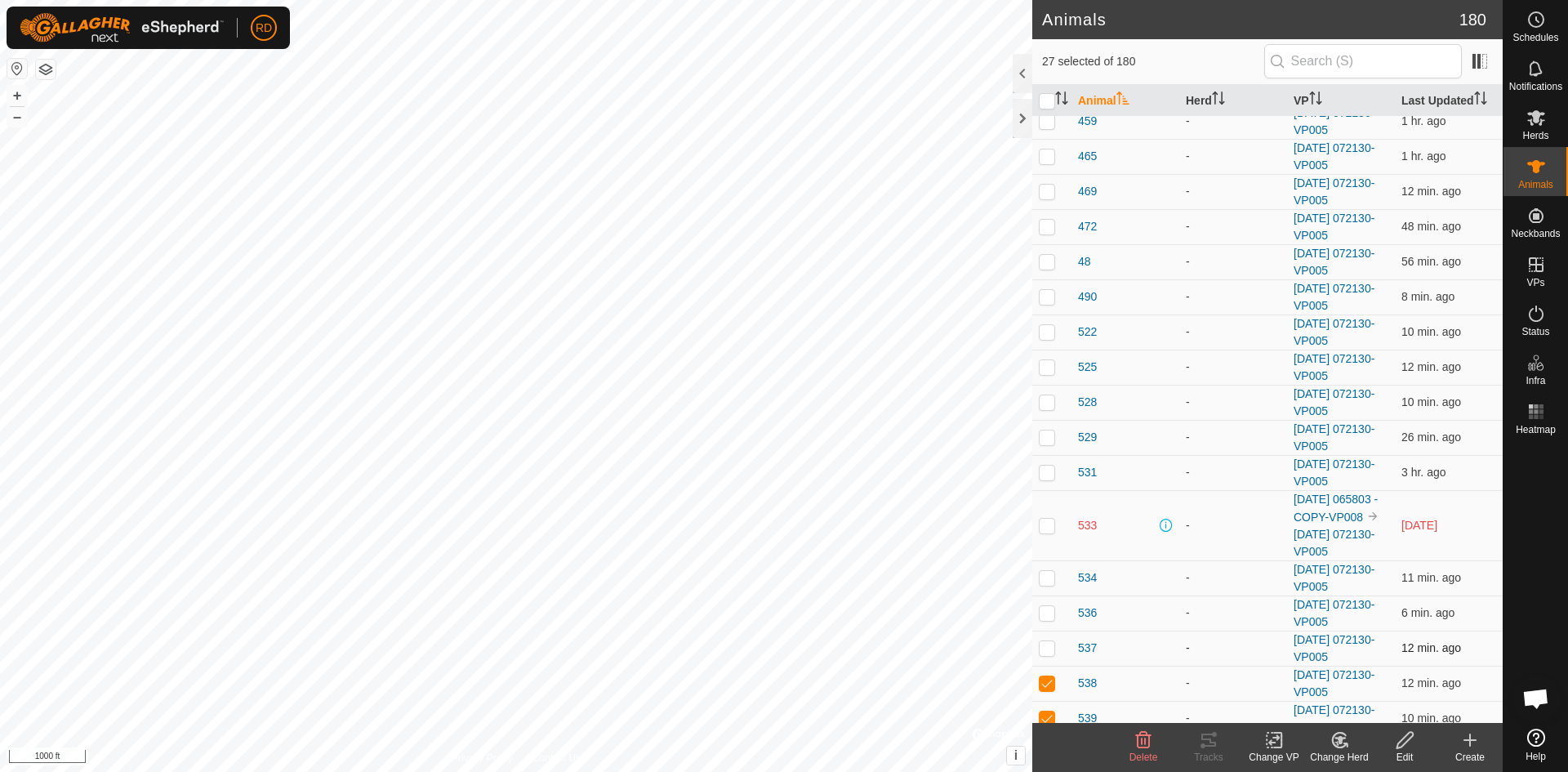
click at [1049, 654] on p-checkbox at bounding box center [1047, 647] width 17 height 13
checkbox input "true"
click at [1046, 619] on p-checkbox at bounding box center [1047, 612] width 17 height 13
checkbox input "true"
click at [1049, 584] on p-checkbox at bounding box center [1047, 577] width 17 height 13
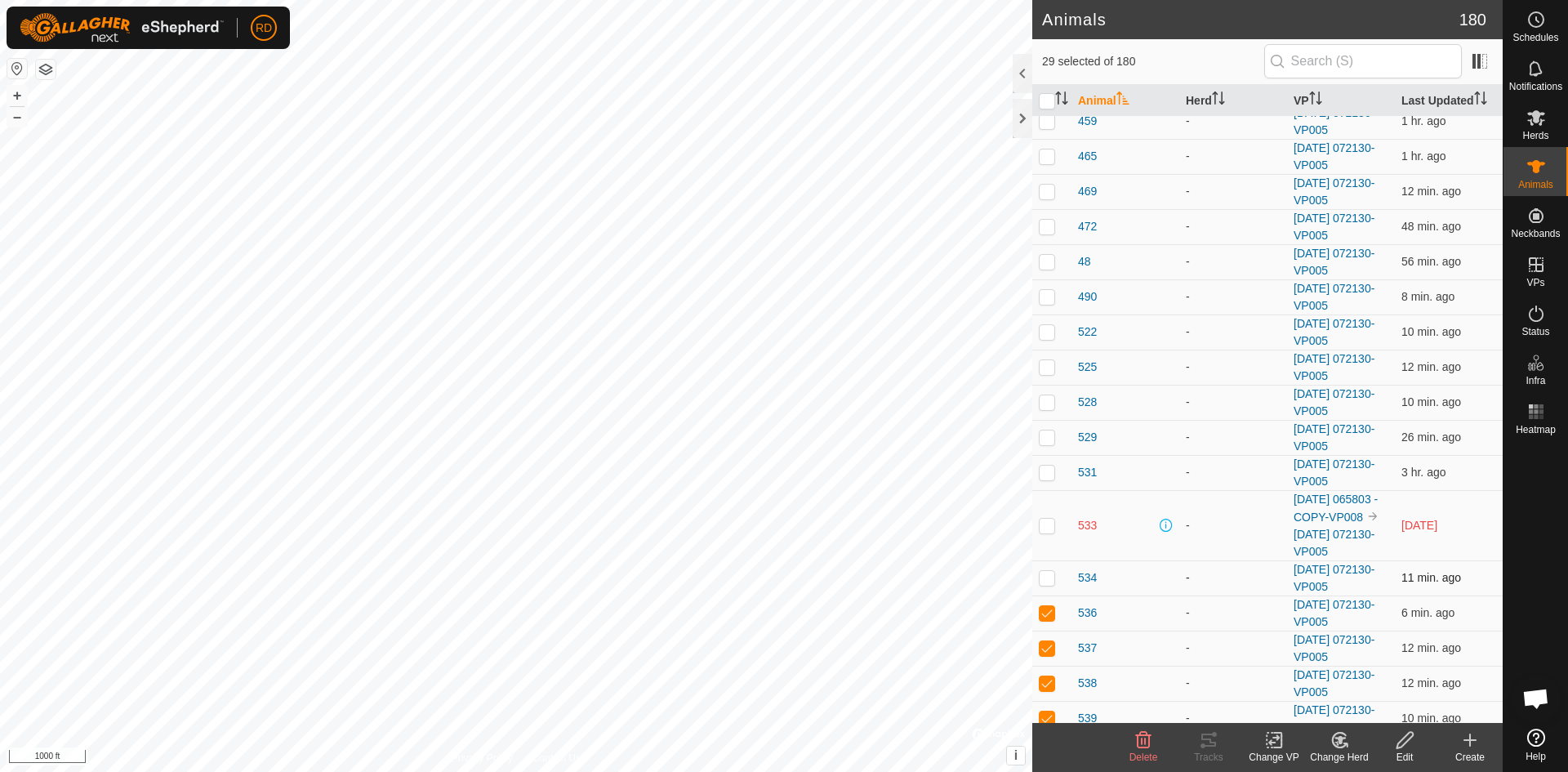
checkbox input "true"
click at [1051, 470] on p-checkbox at bounding box center [1047, 471] width 17 height 13
checkbox input "true"
click at [1046, 441] on p-checkbox at bounding box center [1047, 436] width 17 height 13
checkbox input "true"
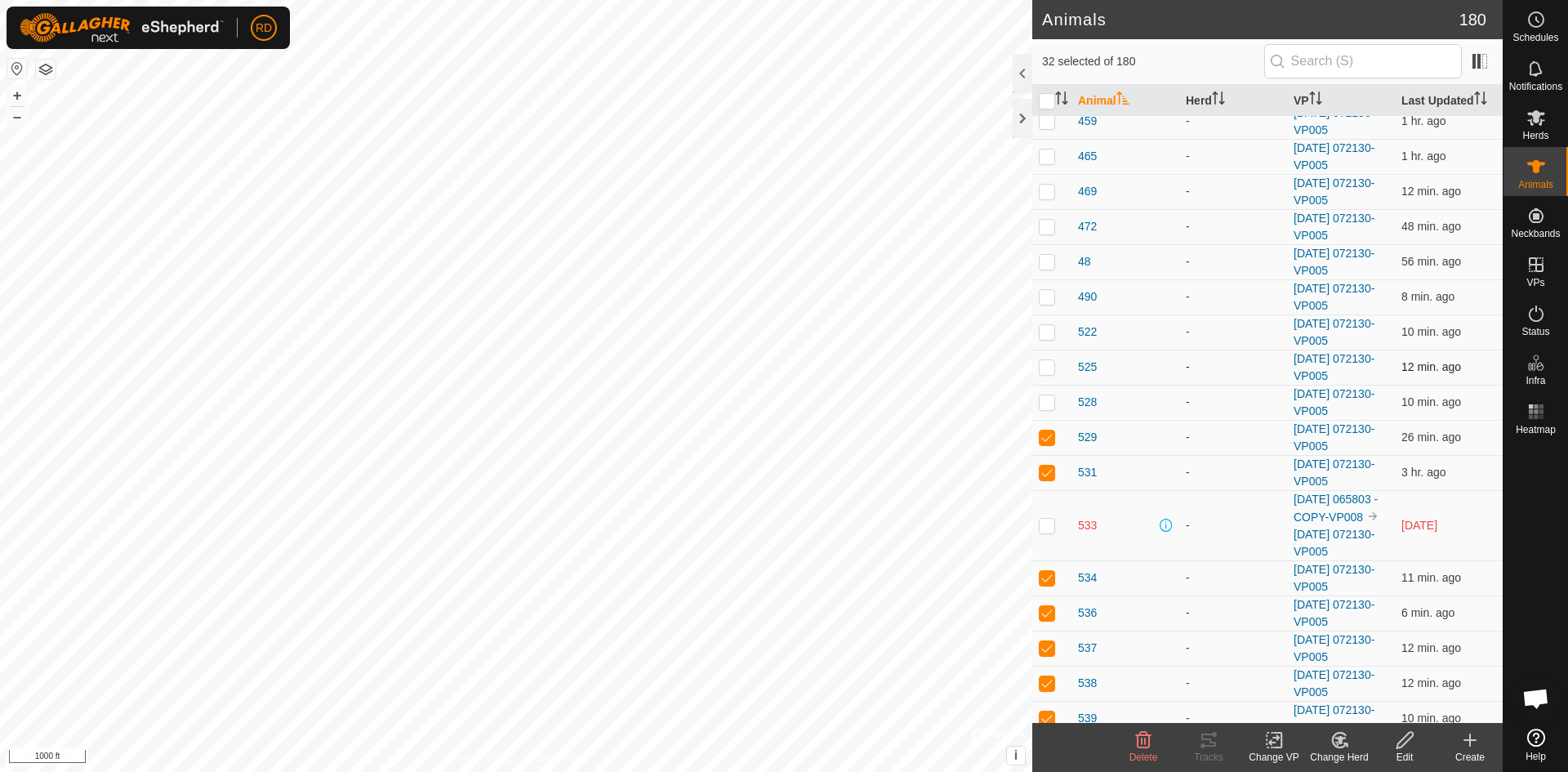
drag, startPoint x: 1044, startPoint y: 399, endPoint x: 1053, endPoint y: 382, distance: 19.2
click at [1051, 393] on td at bounding box center [1052, 402] width 40 height 35
checkbox input "true"
click at [1040, 369] on p-checkbox at bounding box center [1047, 367] width 17 height 13
checkbox input "true"
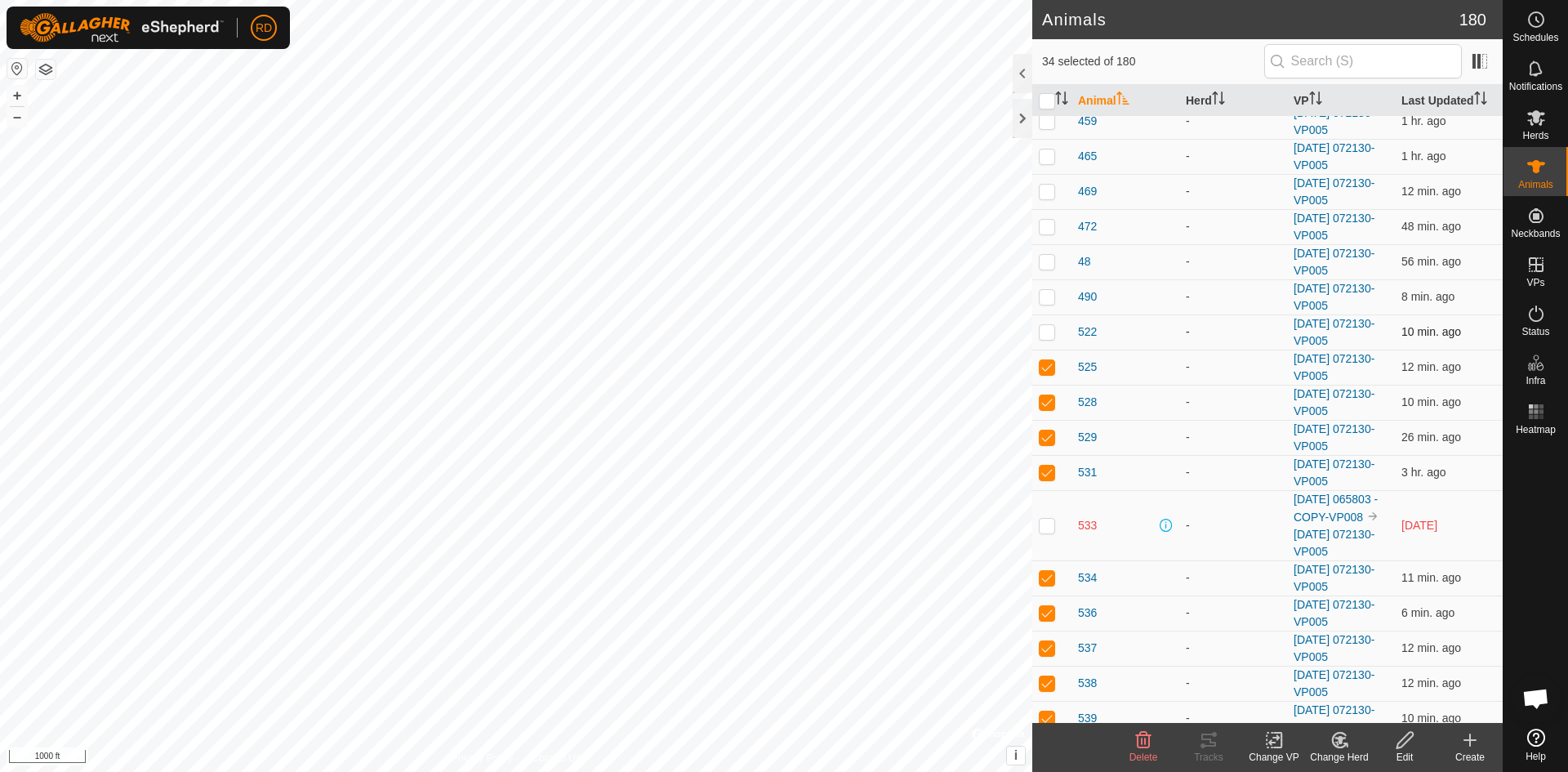
click at [1047, 336] on p-checkbox at bounding box center [1047, 331] width 17 height 13
checkbox input "true"
drag, startPoint x: 1047, startPoint y: 293, endPoint x: 1061, endPoint y: 248, distance: 47.1
click at [1051, 280] on td at bounding box center [1052, 297] width 40 height 35
checkbox input "true"
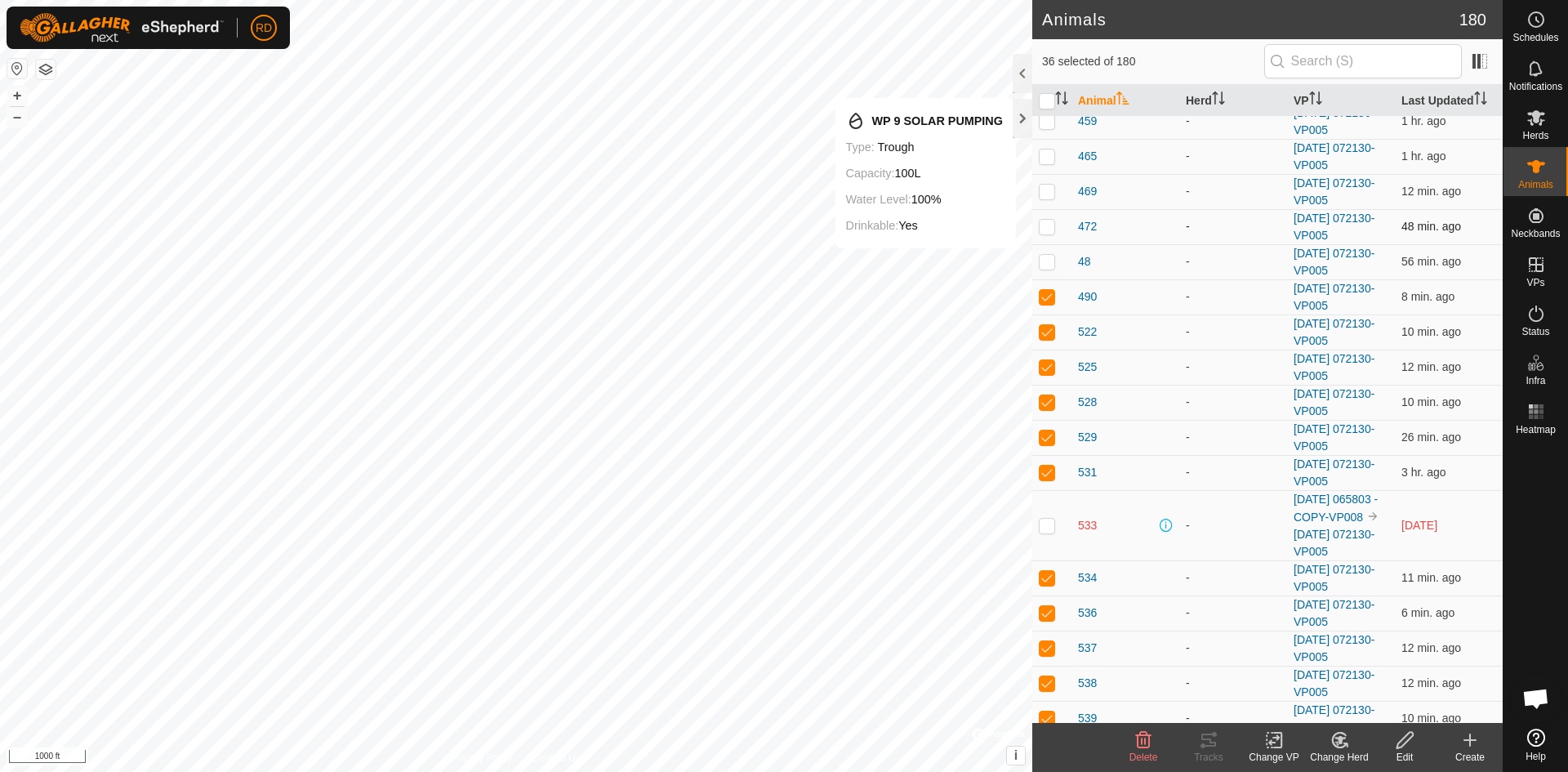
drag, startPoint x: 1047, startPoint y: 265, endPoint x: 1052, endPoint y: 241, distance: 24.5
click at [1049, 259] on p-checkbox at bounding box center [1047, 261] width 17 height 13
checkbox input "true"
drag, startPoint x: 1043, startPoint y: 232, endPoint x: 1049, endPoint y: 220, distance: 13.4
click at [1048, 225] on p-checkbox at bounding box center [1047, 226] width 17 height 13
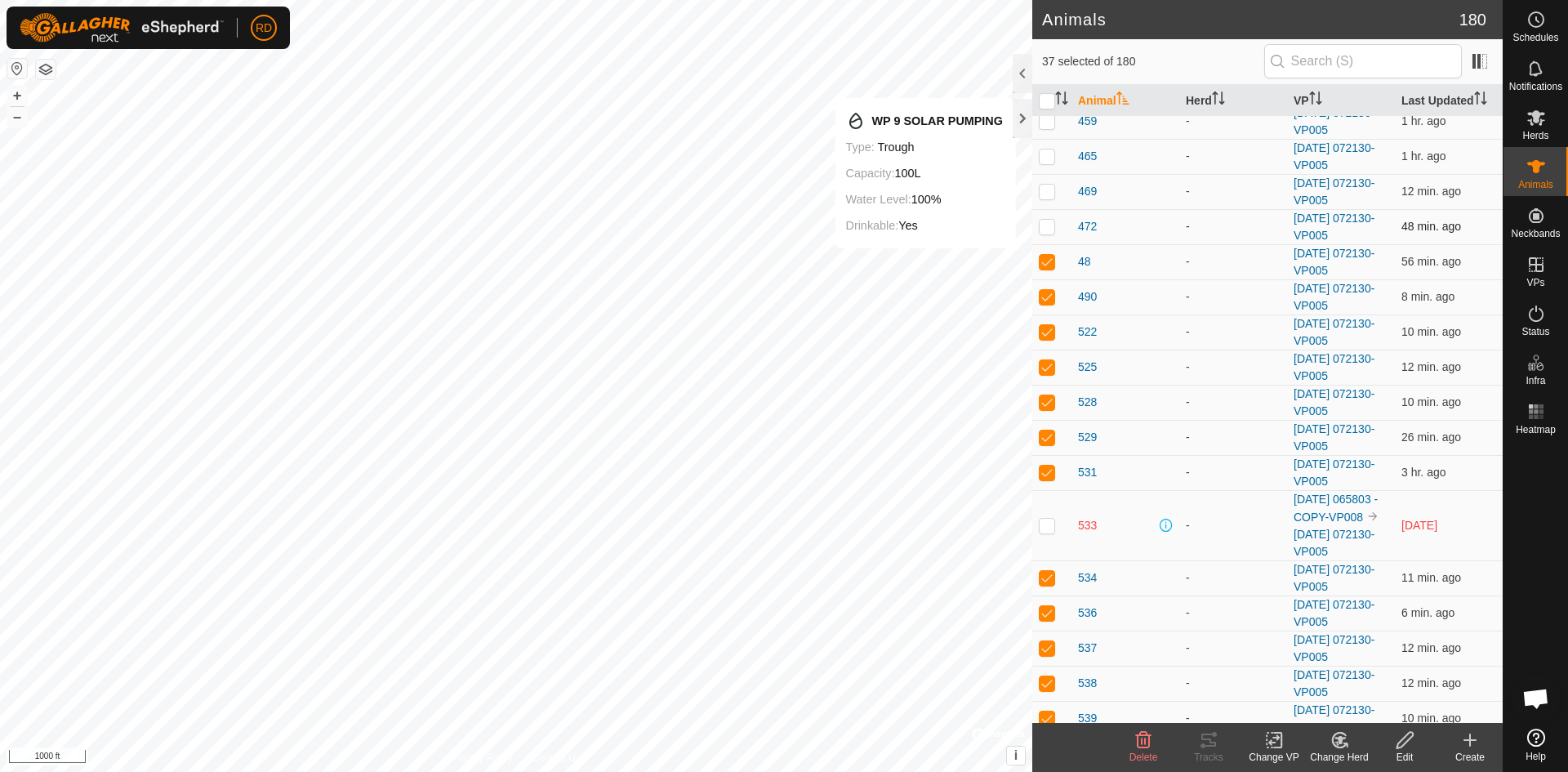
checkbox input "true"
click at [1051, 186] on p-checkbox at bounding box center [1047, 191] width 17 height 13
checkbox input "true"
drag, startPoint x: 1051, startPoint y: 155, endPoint x: 1054, endPoint y: 135, distance: 20.2
click at [1053, 141] on td at bounding box center [1052, 157] width 40 height 35
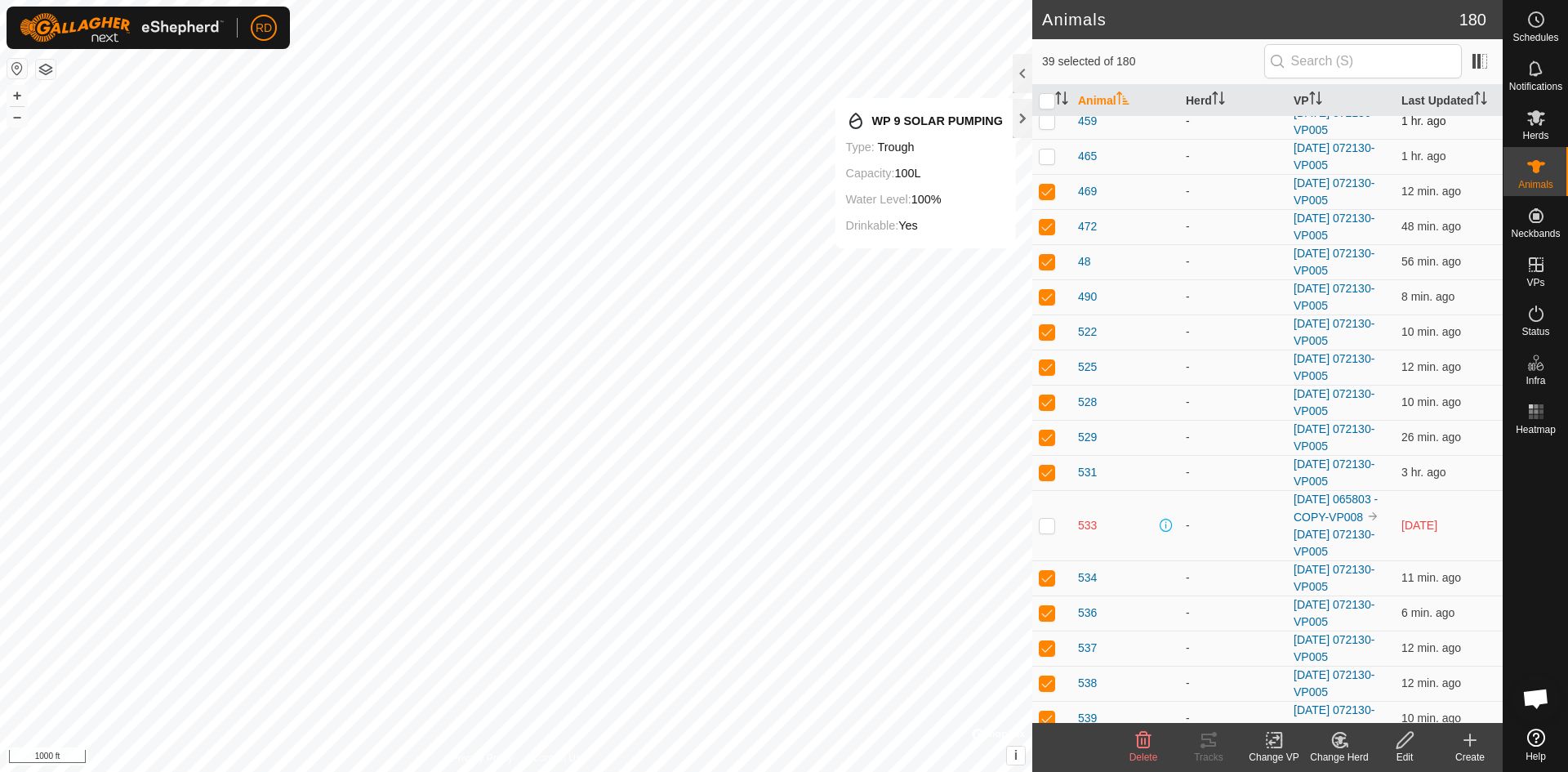
checkbox input "true"
drag, startPoint x: 1048, startPoint y: 123, endPoint x: 1064, endPoint y: 143, distance: 25.6
click at [1048, 127] on p-tablecheckbox at bounding box center [1047, 120] width 17 height 13
checkbox input "true"
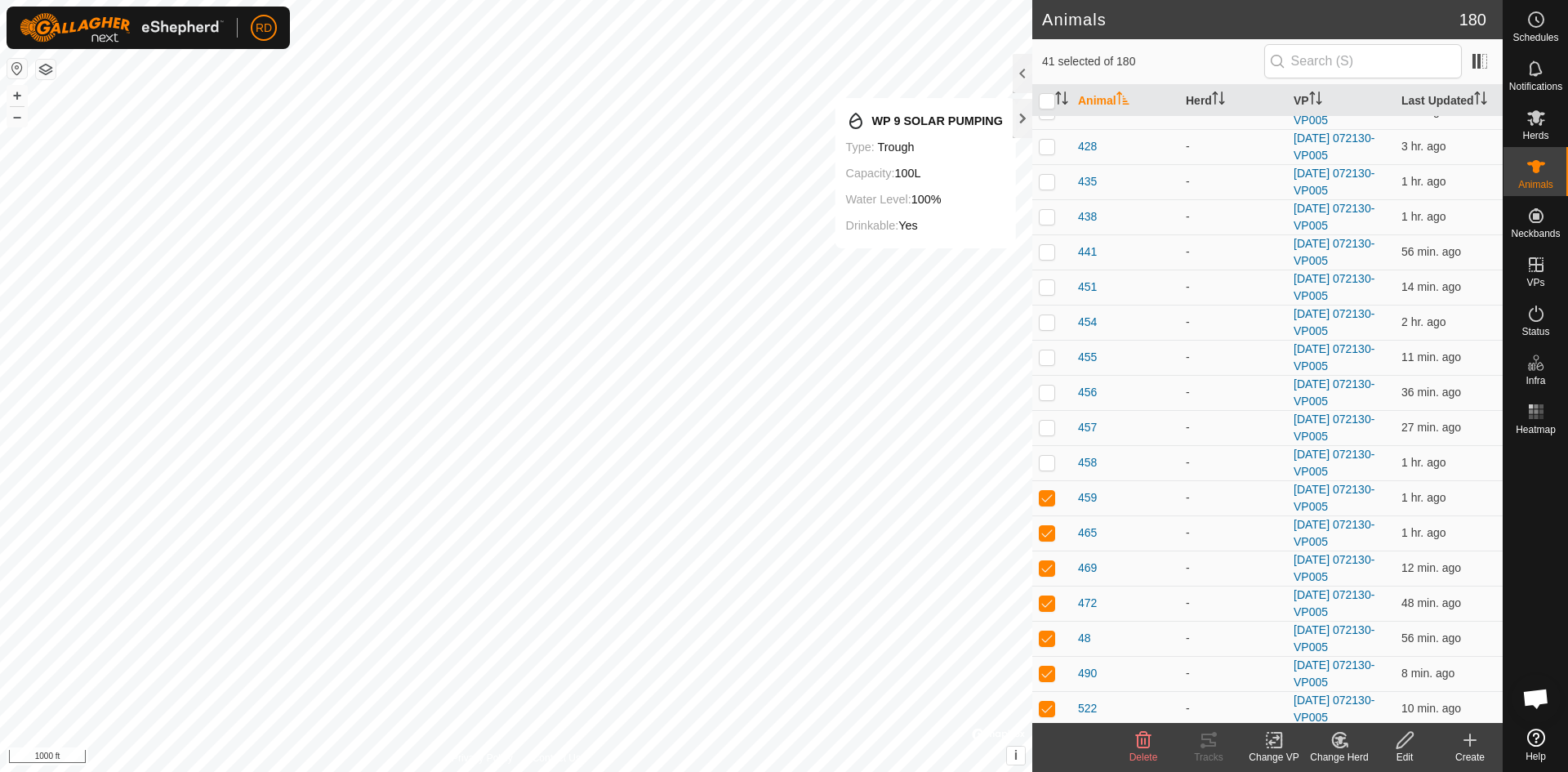
scroll to position [434, 0]
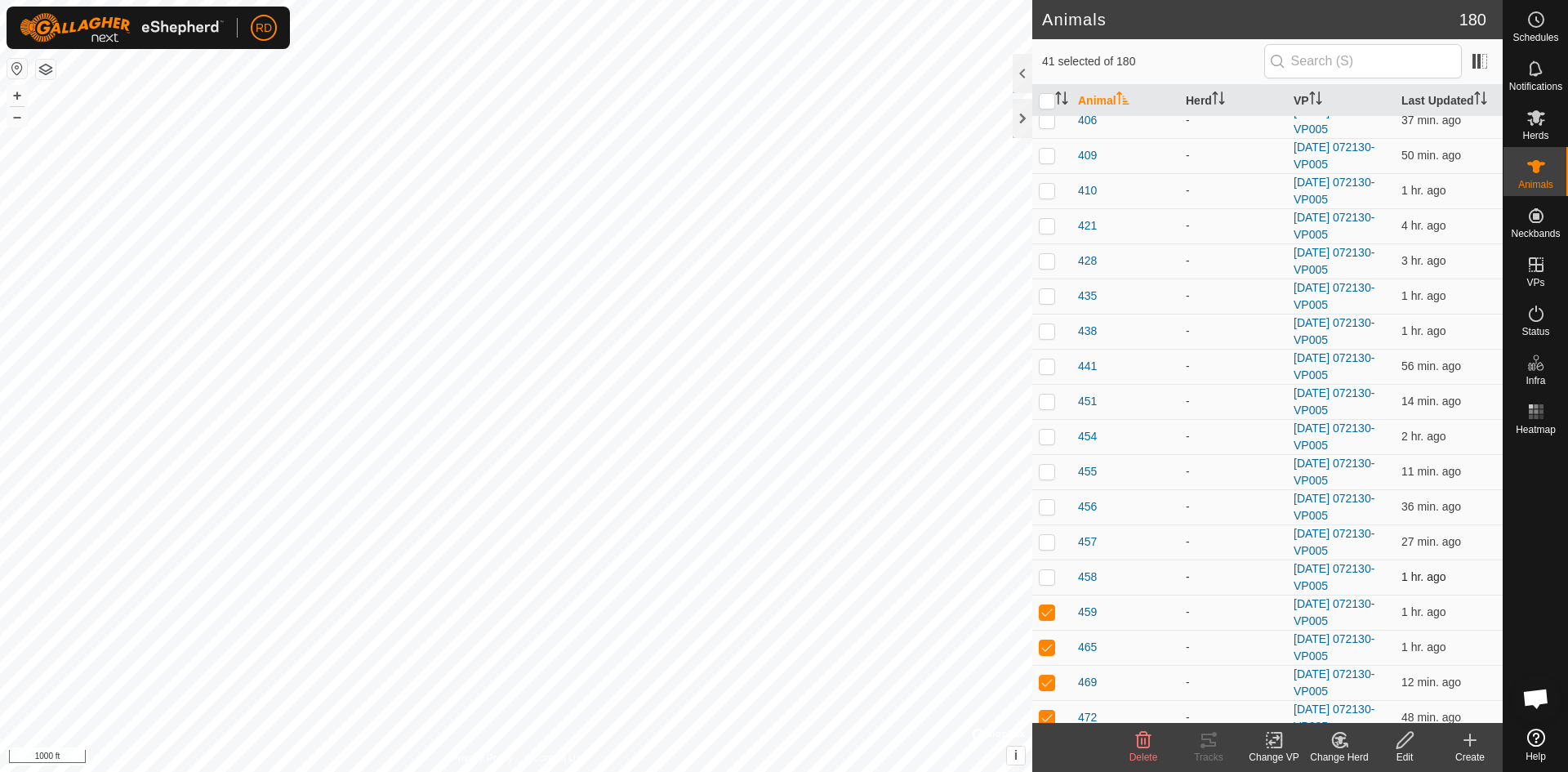
click at [1049, 572] on p-checkbox at bounding box center [1047, 576] width 17 height 13
checkbox input "true"
click at [1049, 543] on p-checkbox at bounding box center [1047, 541] width 17 height 13
checkbox input "true"
drag, startPoint x: 1049, startPoint y: 506, endPoint x: 1053, endPoint y: 488, distance: 18.4
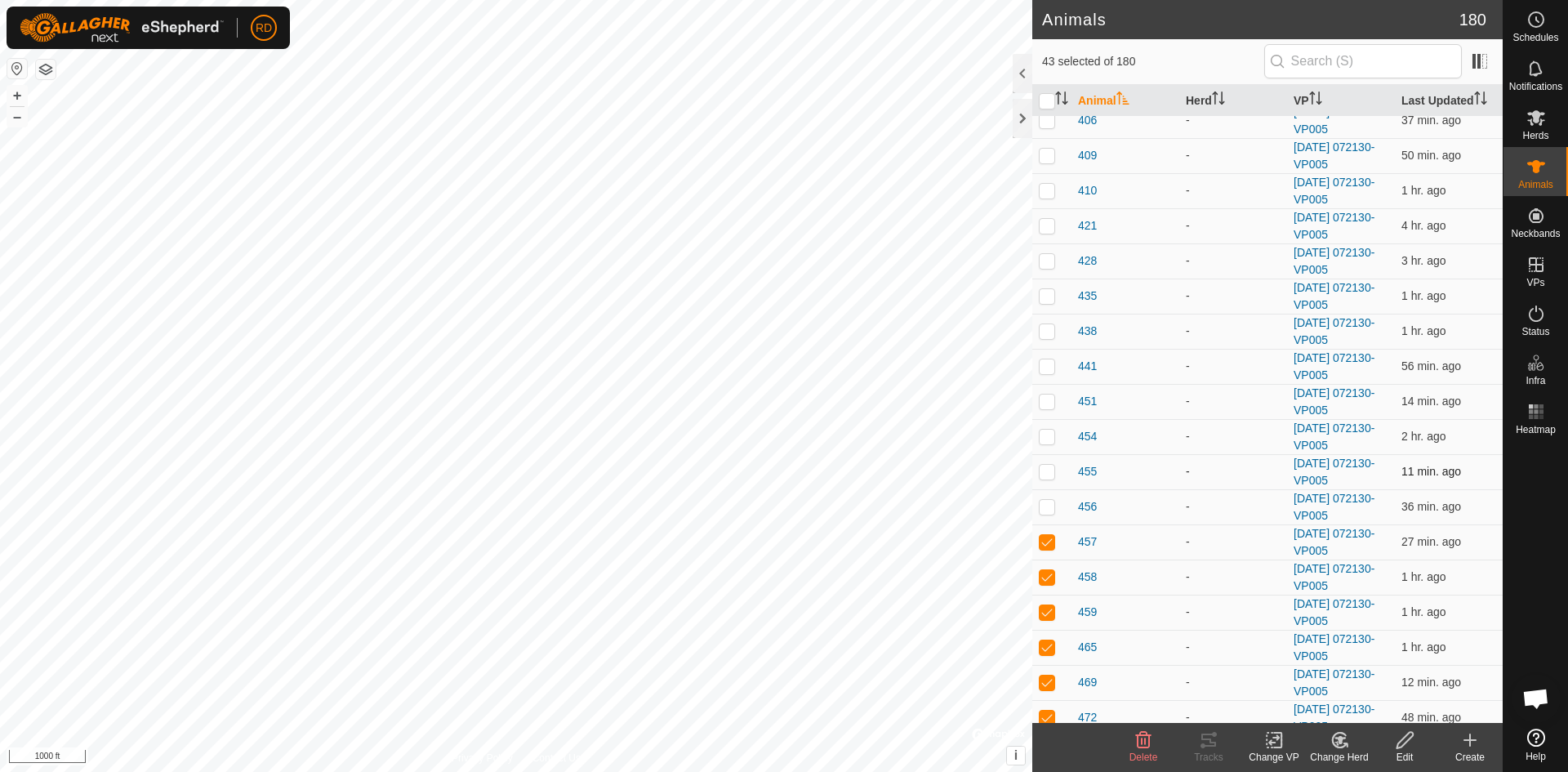
click at [1049, 504] on p-checkbox at bounding box center [1047, 506] width 17 height 13
checkbox input "true"
click at [1048, 470] on p-checkbox at bounding box center [1047, 470] width 17 height 13
checkbox input "true"
click at [1053, 433] on p-checkbox at bounding box center [1047, 436] width 17 height 13
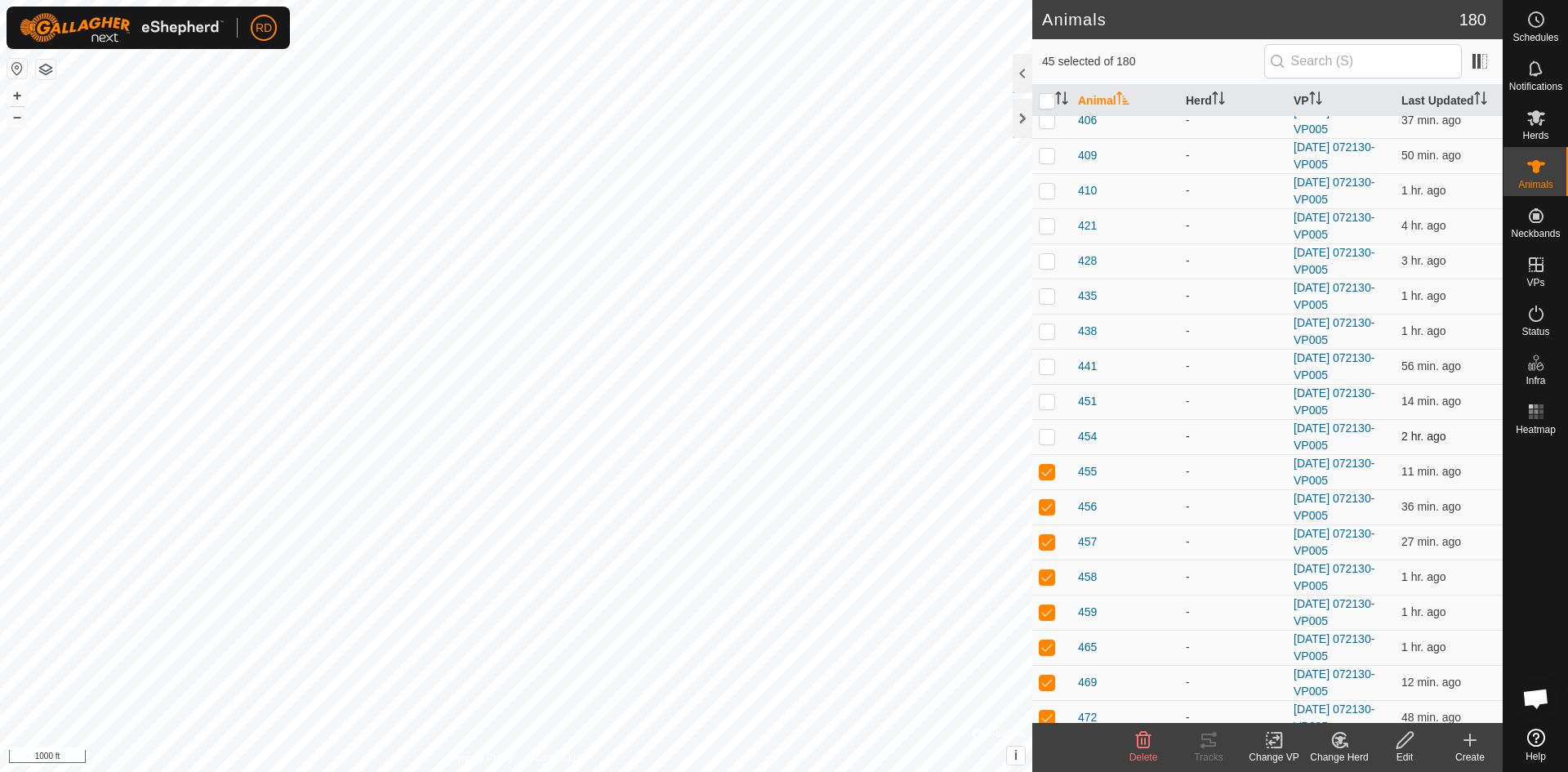
checkbox input "true"
drag, startPoint x: 1051, startPoint y: 402, endPoint x: 1047, endPoint y: 389, distance: 13.6
click at [1048, 397] on p-checkbox at bounding box center [1047, 401] width 17 height 13
checkbox input "true"
drag, startPoint x: 1051, startPoint y: 373, endPoint x: 1046, endPoint y: 355, distance: 18.7
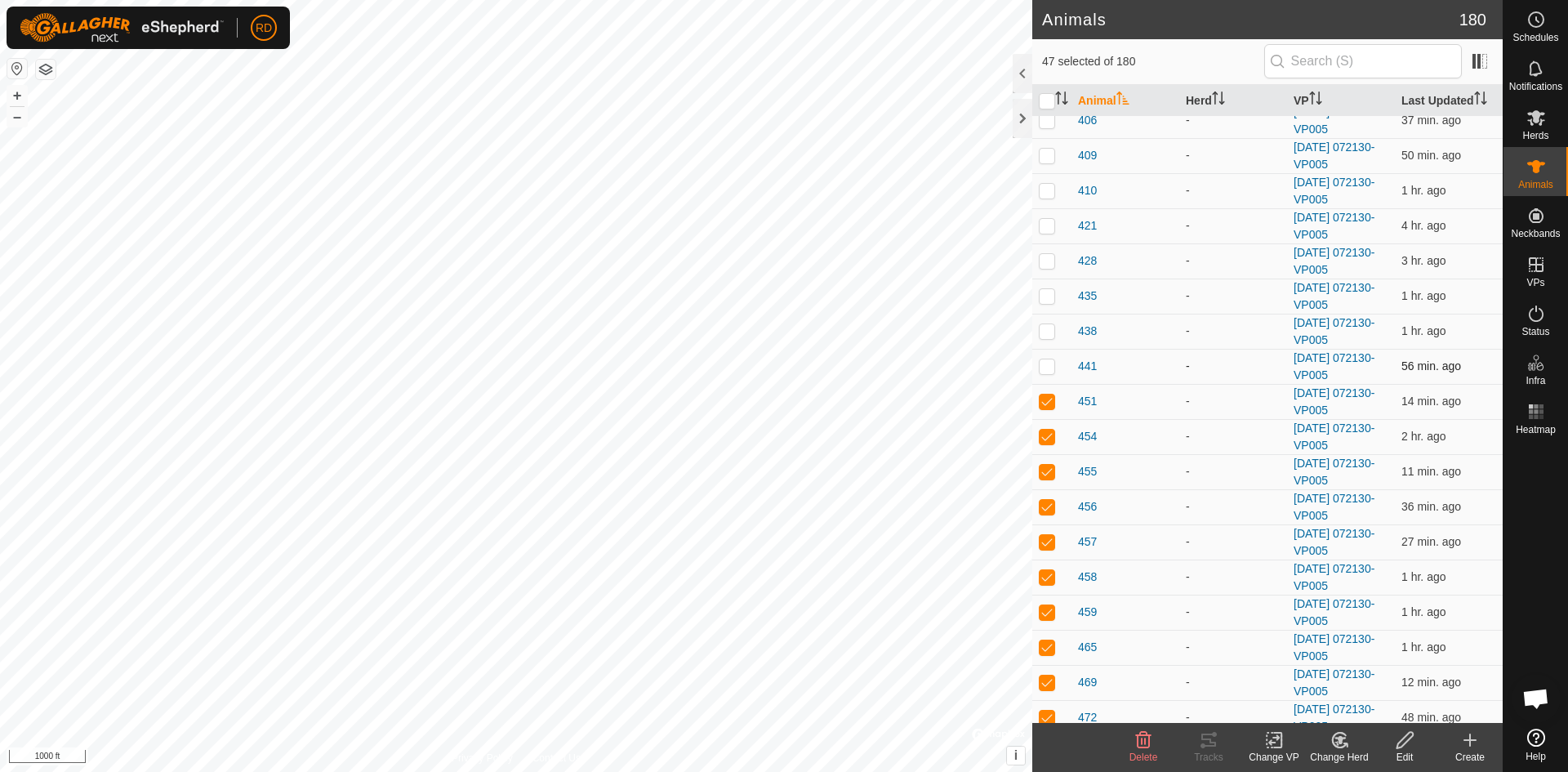
click at [1051, 372] on p-tablecheckbox at bounding box center [1047, 366] width 17 height 13
checkbox input "true"
drag, startPoint x: 1043, startPoint y: 333, endPoint x: 1051, endPoint y: 304, distance: 30.1
click at [1044, 333] on p-checkbox at bounding box center [1047, 331] width 17 height 13
checkbox input "true"
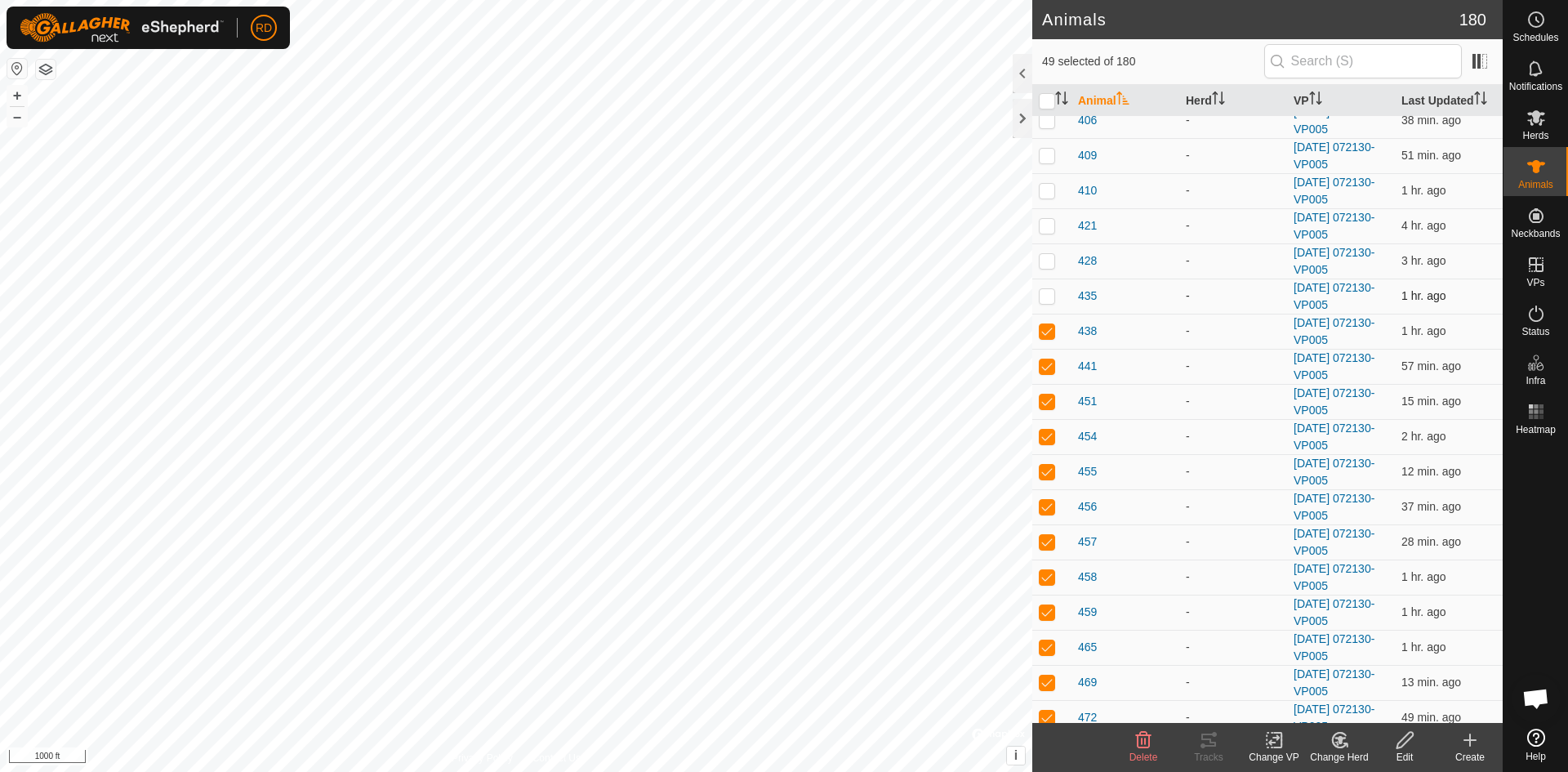
click at [1047, 296] on p-checkbox at bounding box center [1047, 295] width 17 height 13
checkbox input "true"
click at [1047, 265] on p-checkbox at bounding box center [1047, 260] width 17 height 13
checkbox input "true"
click at [1043, 233] on td at bounding box center [1052, 226] width 40 height 35
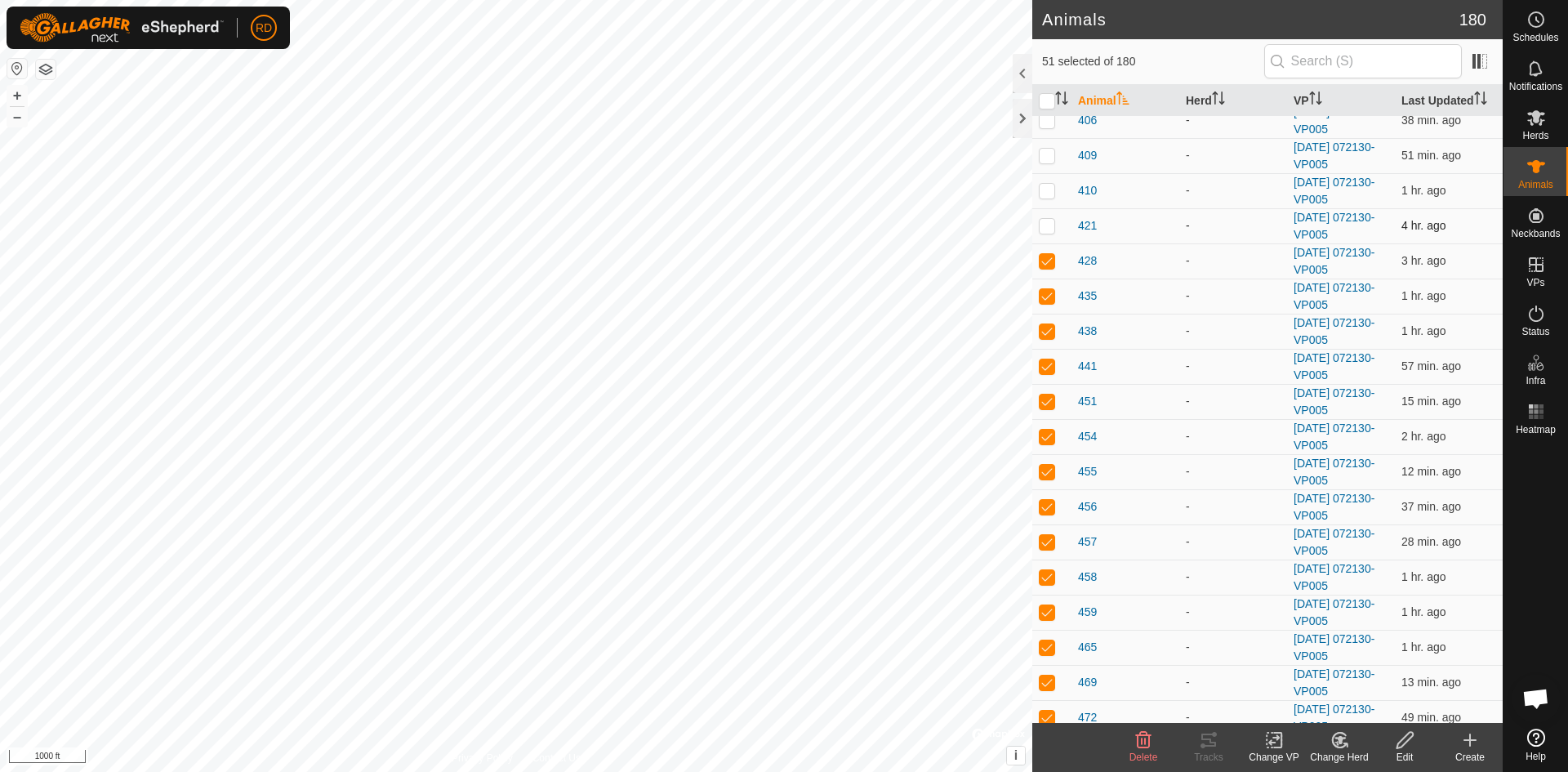
checkbox input "true"
click at [1043, 202] on td at bounding box center [1052, 191] width 40 height 35
checkbox input "true"
click at [1049, 156] on p-checkbox at bounding box center [1047, 155] width 17 height 13
checkbox input "true"
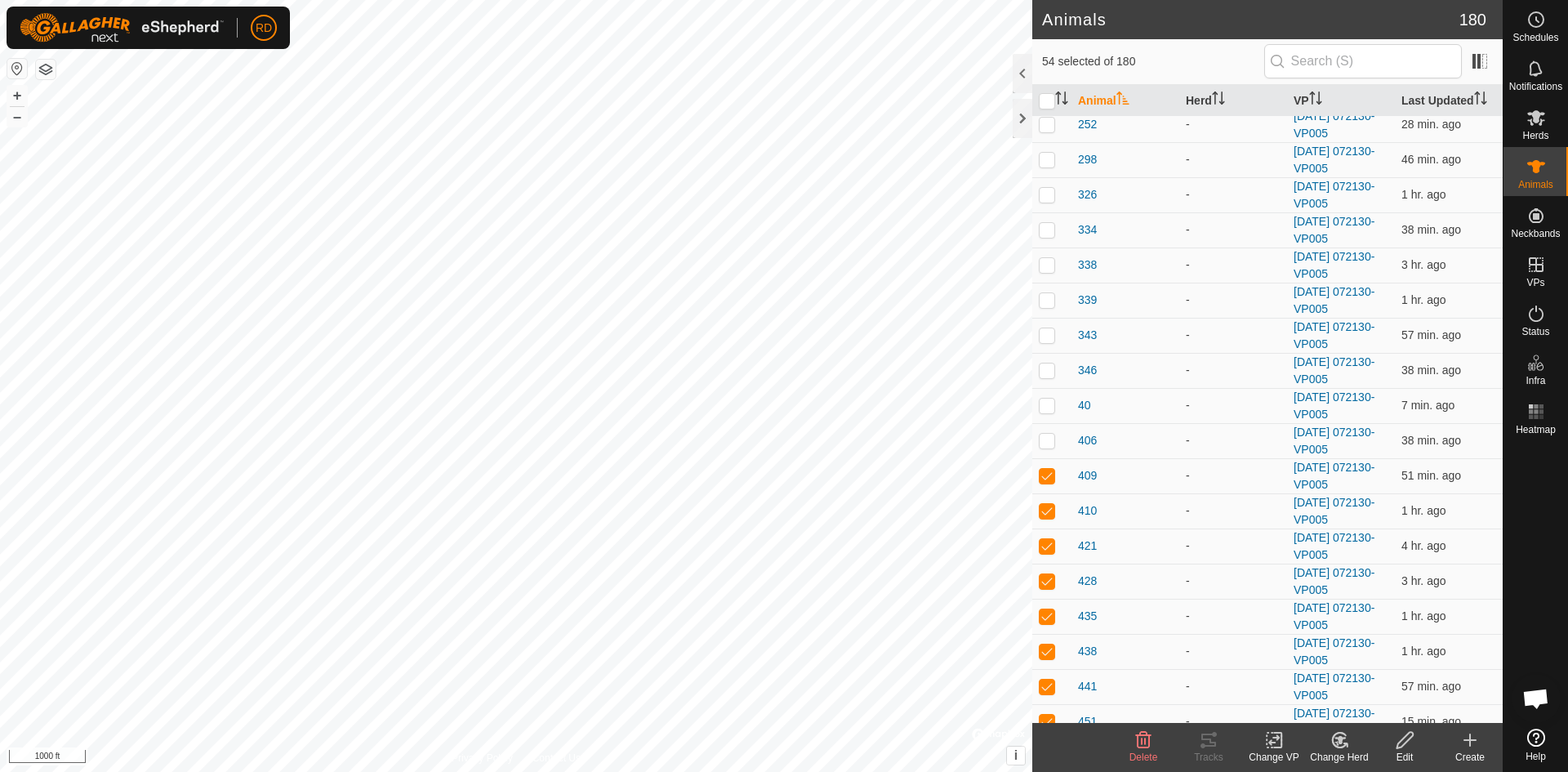
scroll to position [103, 0]
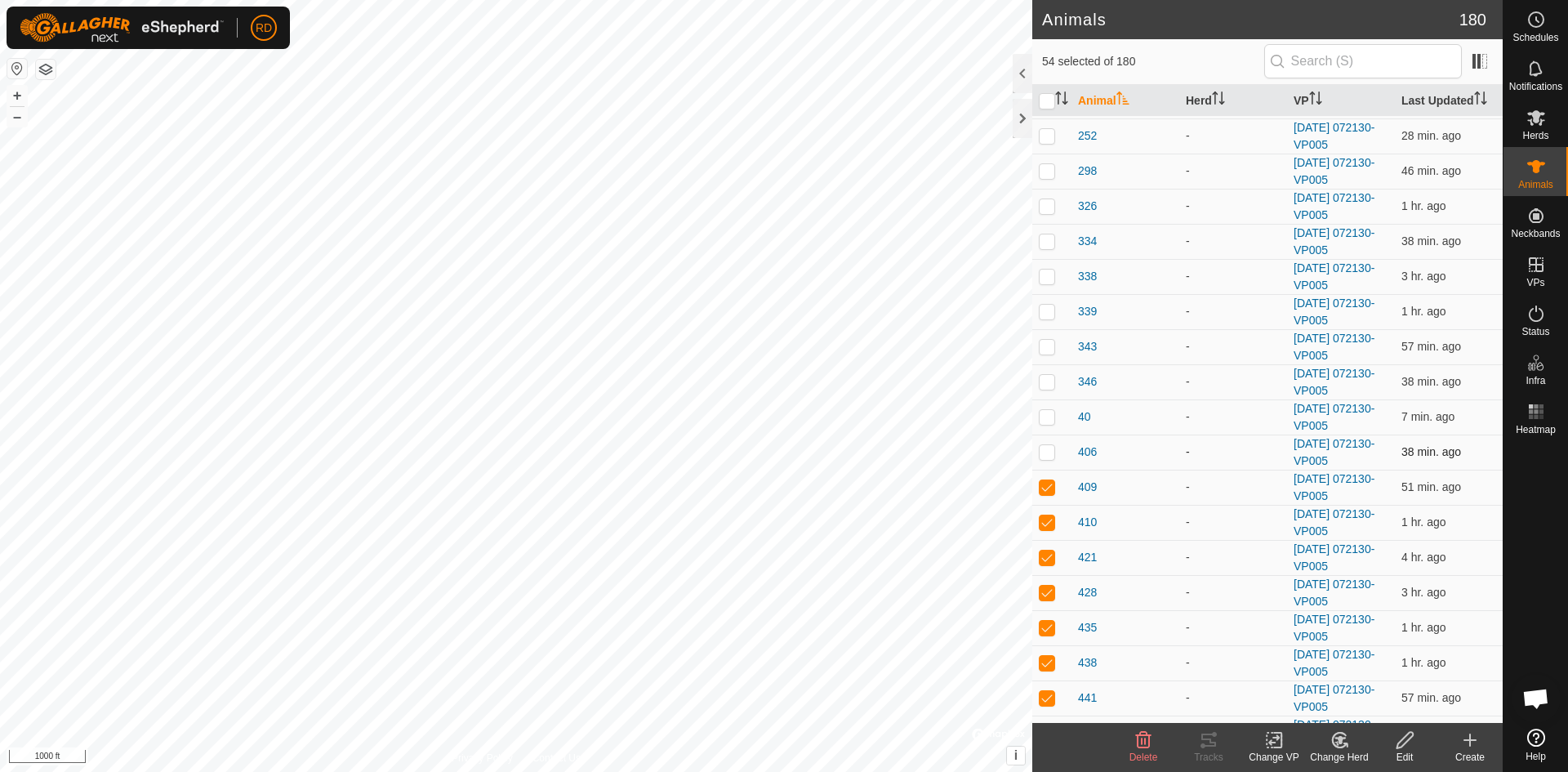
click at [1040, 457] on p-checkbox at bounding box center [1047, 451] width 17 height 13
checkbox input "true"
click at [1047, 407] on td at bounding box center [1052, 417] width 40 height 35
checkbox input "true"
click at [1049, 382] on p-checkbox at bounding box center [1047, 381] width 17 height 13
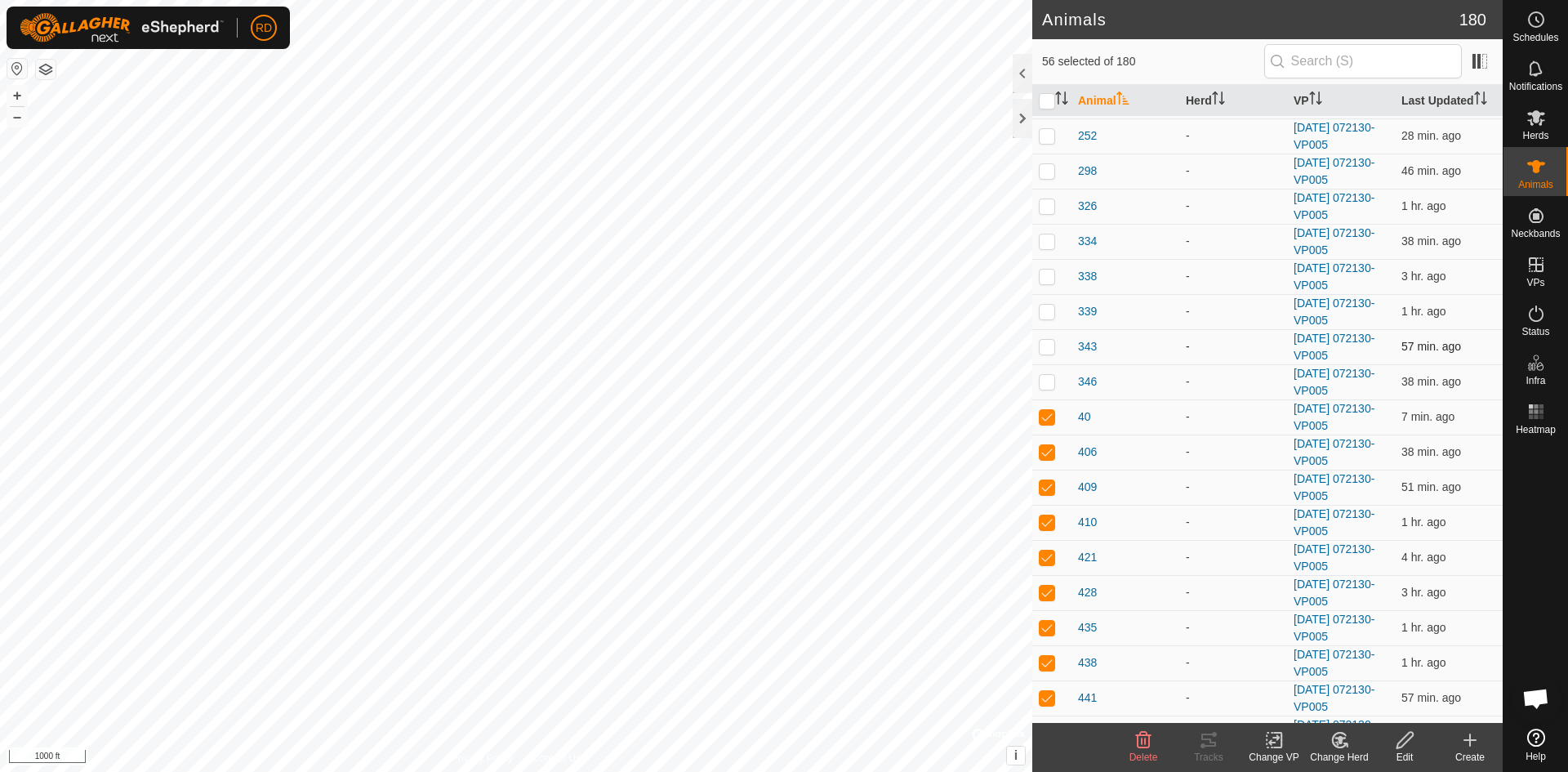
checkbox input "true"
click at [1053, 348] on p-checkbox at bounding box center [1047, 346] width 17 height 13
checkbox input "true"
click at [1054, 312] on p-checkbox at bounding box center [1047, 310] width 17 height 13
checkbox input "true"
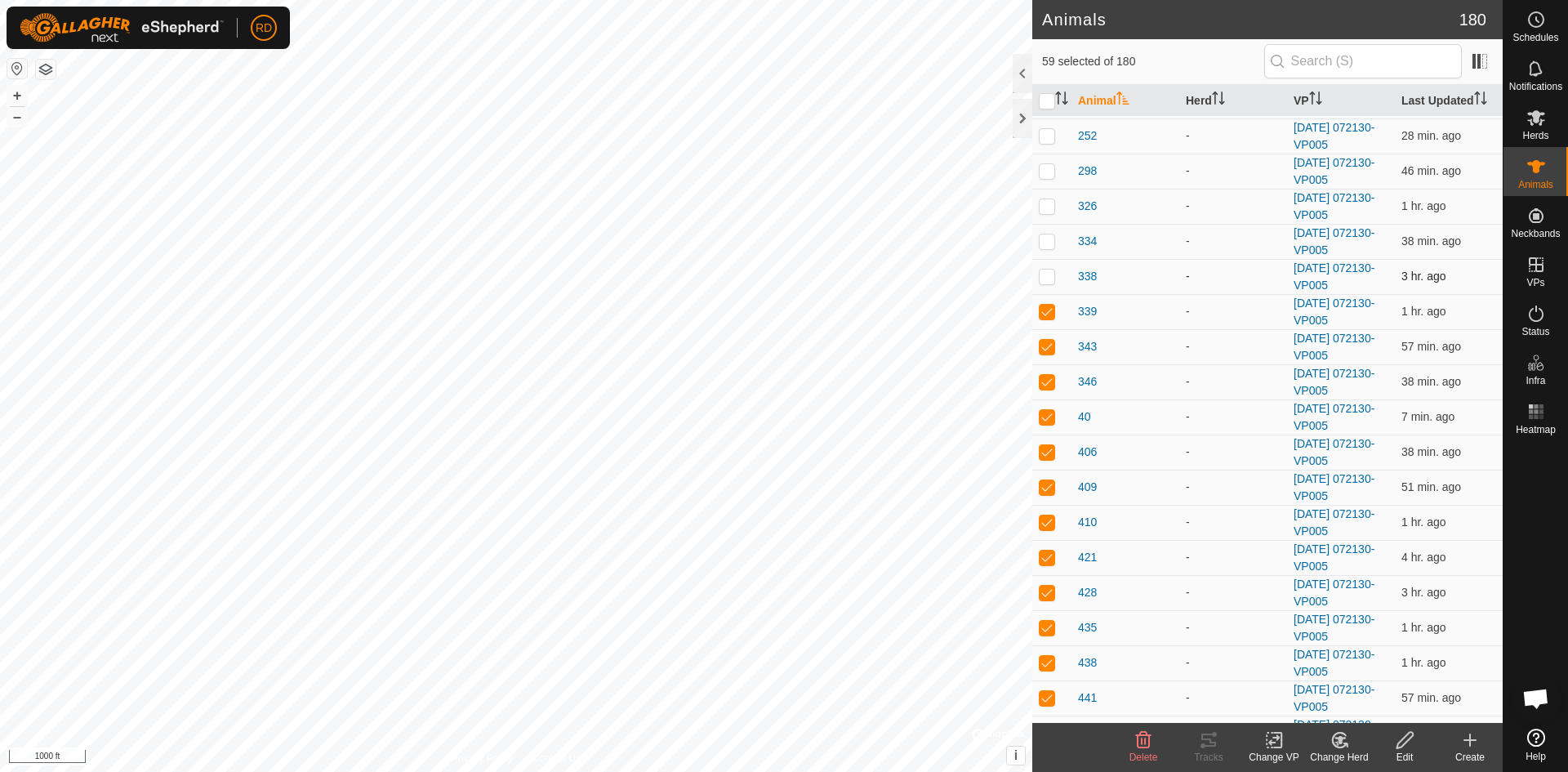
drag, startPoint x: 1042, startPoint y: 276, endPoint x: 1045, endPoint y: 268, distance: 8.5
click at [1043, 273] on p-checkbox at bounding box center [1047, 275] width 17 height 13
checkbox input "true"
drag, startPoint x: 1043, startPoint y: 244, endPoint x: 1044, endPoint y: 212, distance: 32.0
click at [1043, 241] on p-checkbox at bounding box center [1047, 241] width 17 height 13
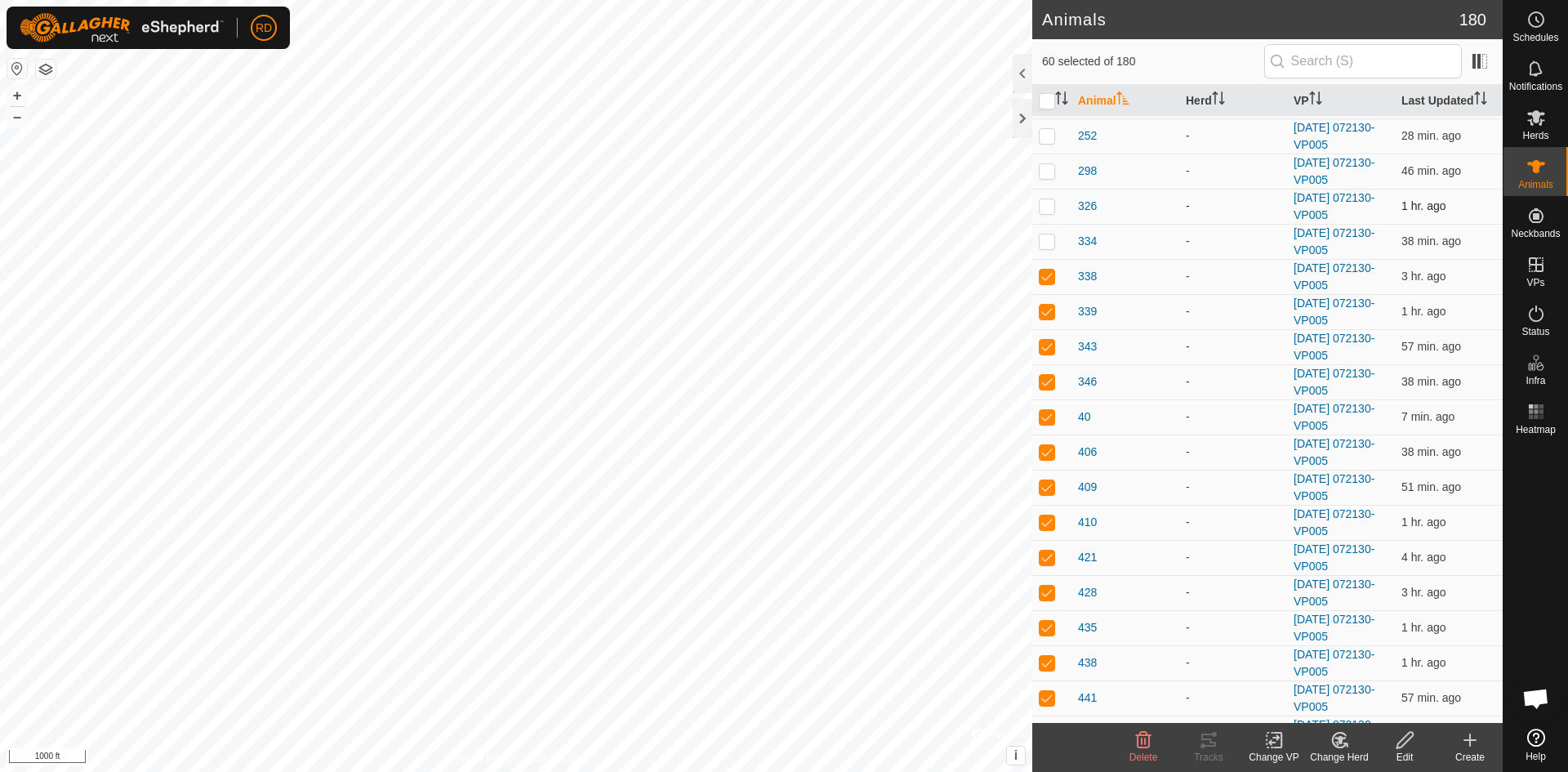
checkbox input "true"
click at [1046, 209] on p-checkbox at bounding box center [1047, 206] width 17 height 13
checkbox input "true"
click at [1044, 172] on p-checkbox at bounding box center [1047, 171] width 17 height 13
checkbox input "true"
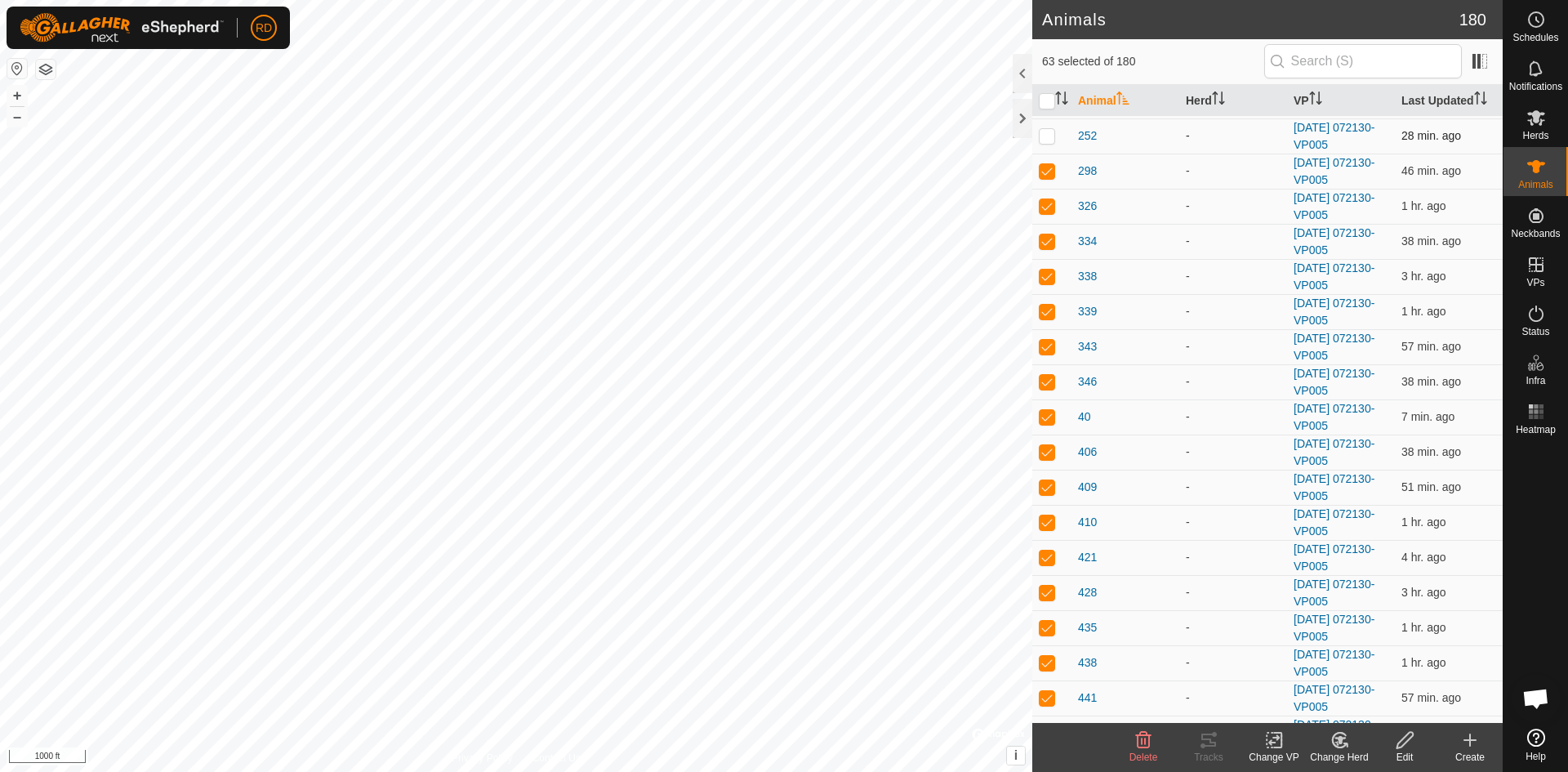
click at [1052, 133] on p-checkbox at bounding box center [1047, 135] width 17 height 13
checkbox input "true"
click at [1044, 203] on p-checkbox at bounding box center [1047, 203] width 17 height 13
checkbox input "true"
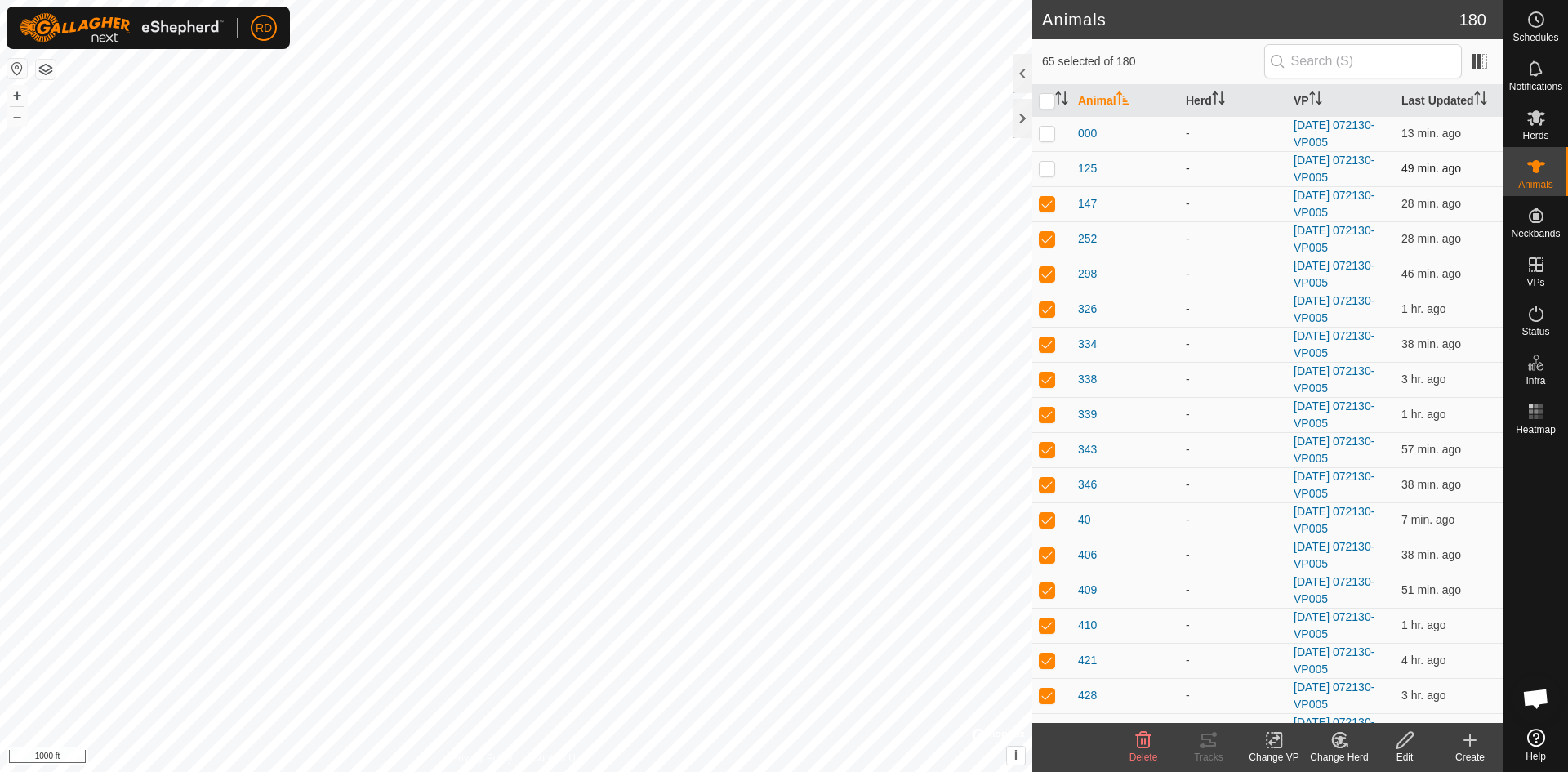
click at [1050, 166] on p-checkbox at bounding box center [1047, 168] width 17 height 13
checkbox input "true"
click at [1049, 136] on p-checkbox at bounding box center [1047, 133] width 17 height 13
click at [1346, 741] on icon at bounding box center [1339, 739] width 20 height 19
click at [1362, 668] on link "Choose Herd..." at bounding box center [1389, 669] width 162 height 33
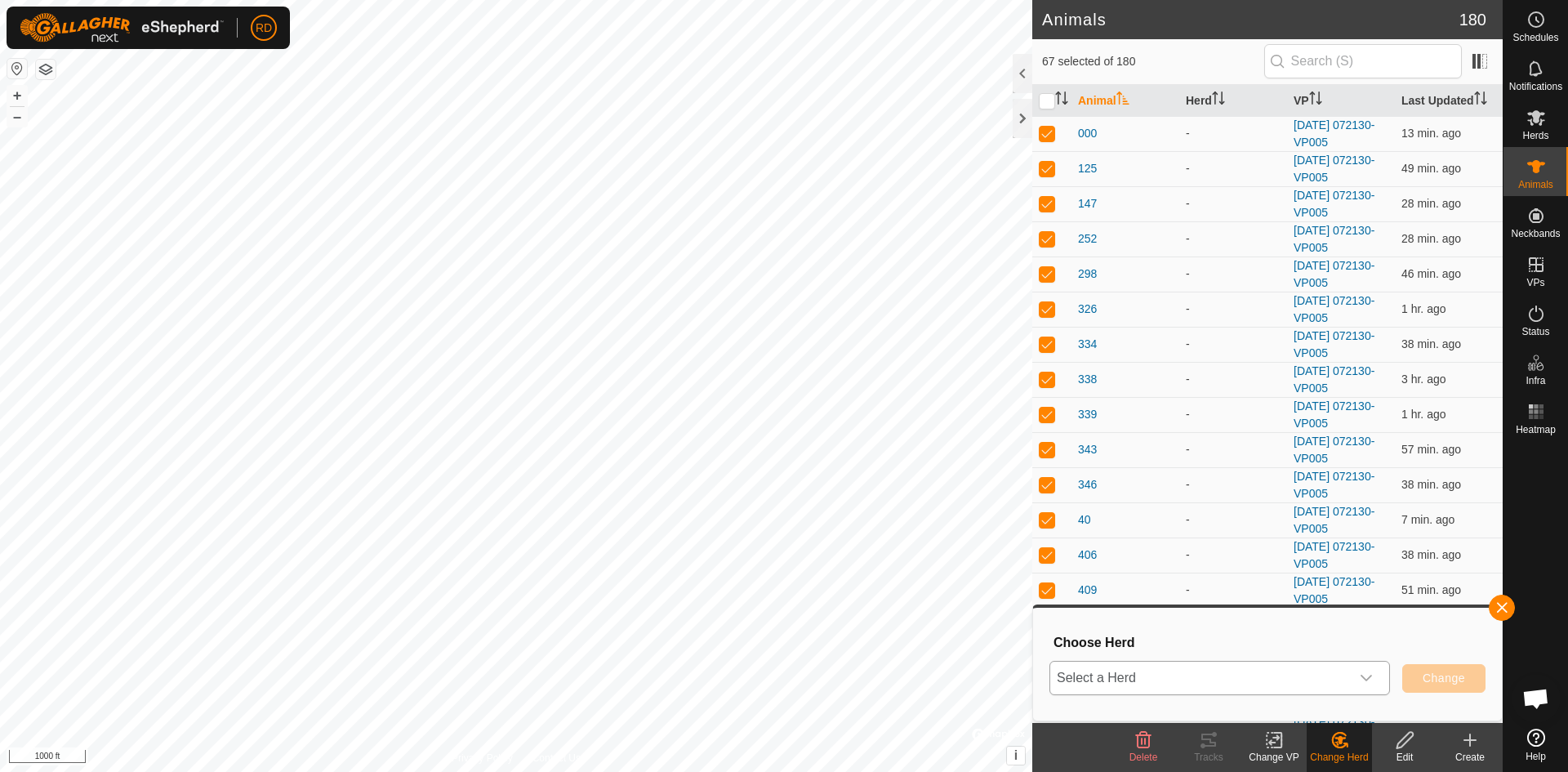
click at [1364, 675] on icon "dropdown trigger" at bounding box center [1366, 677] width 13 height 13
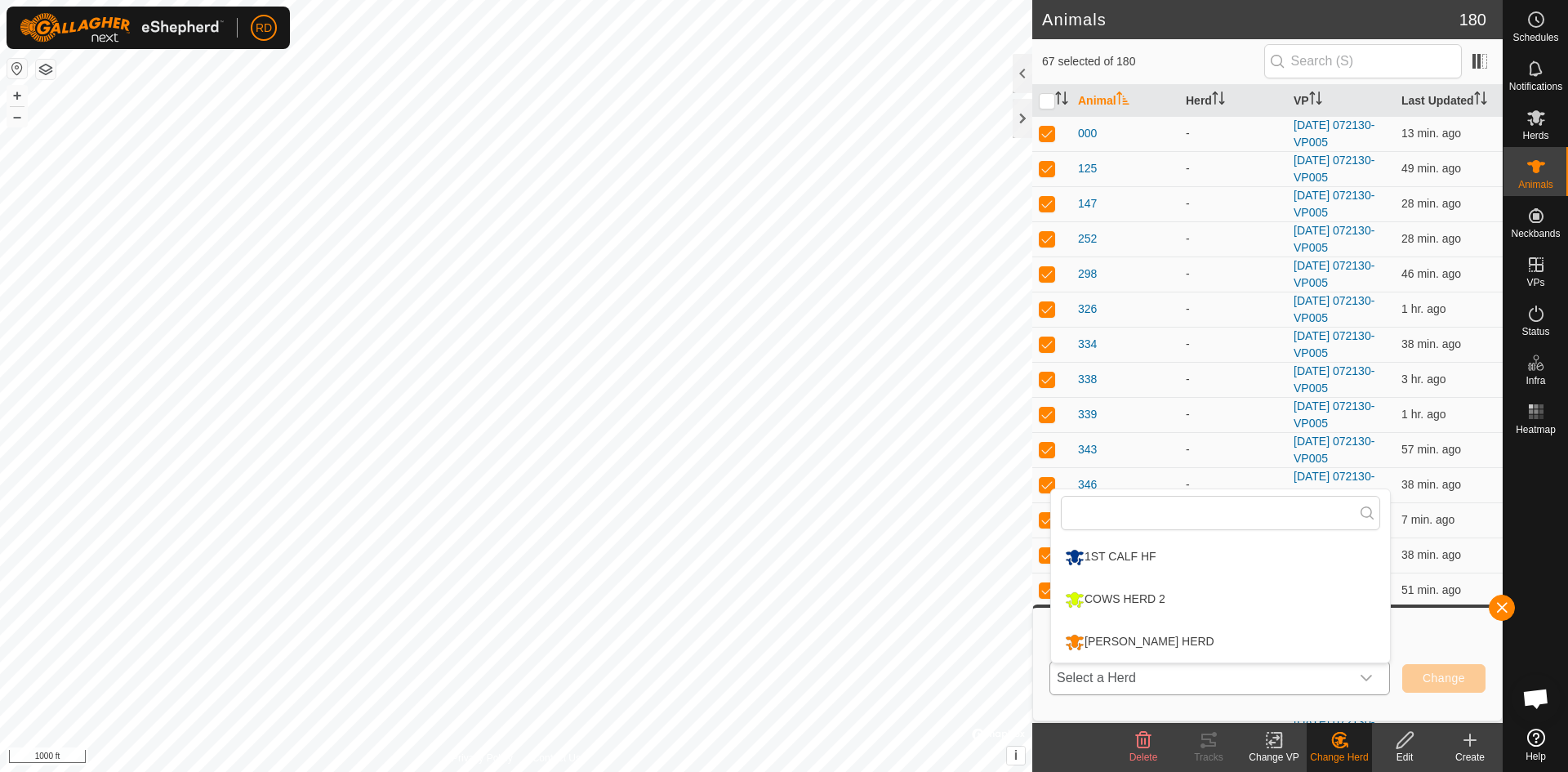
click at [1126, 641] on li "[PERSON_NAME] HERD" at bounding box center [1220, 642] width 339 height 40
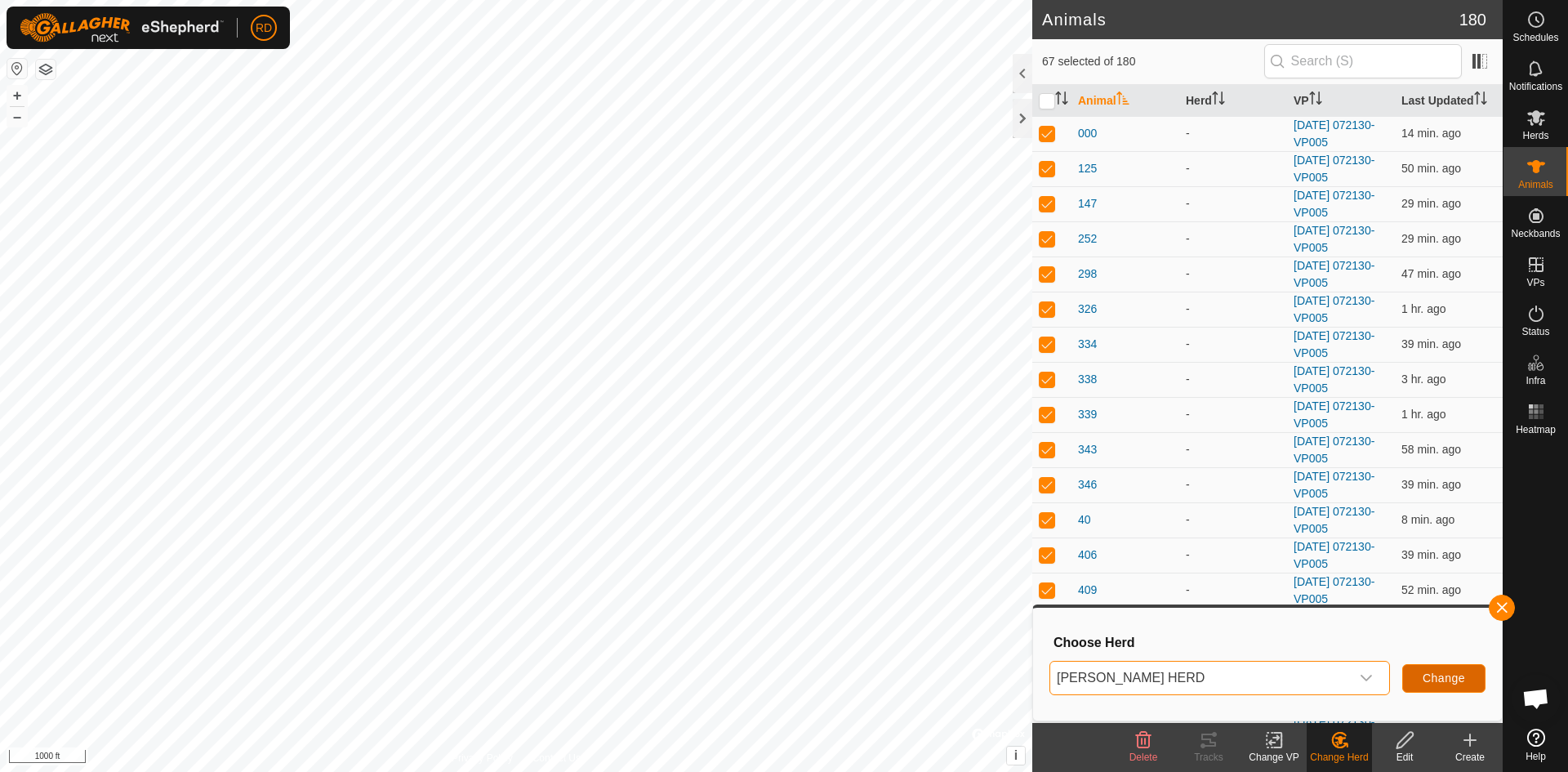
click at [1438, 677] on span "Change" at bounding box center [1444, 677] width 42 height 13
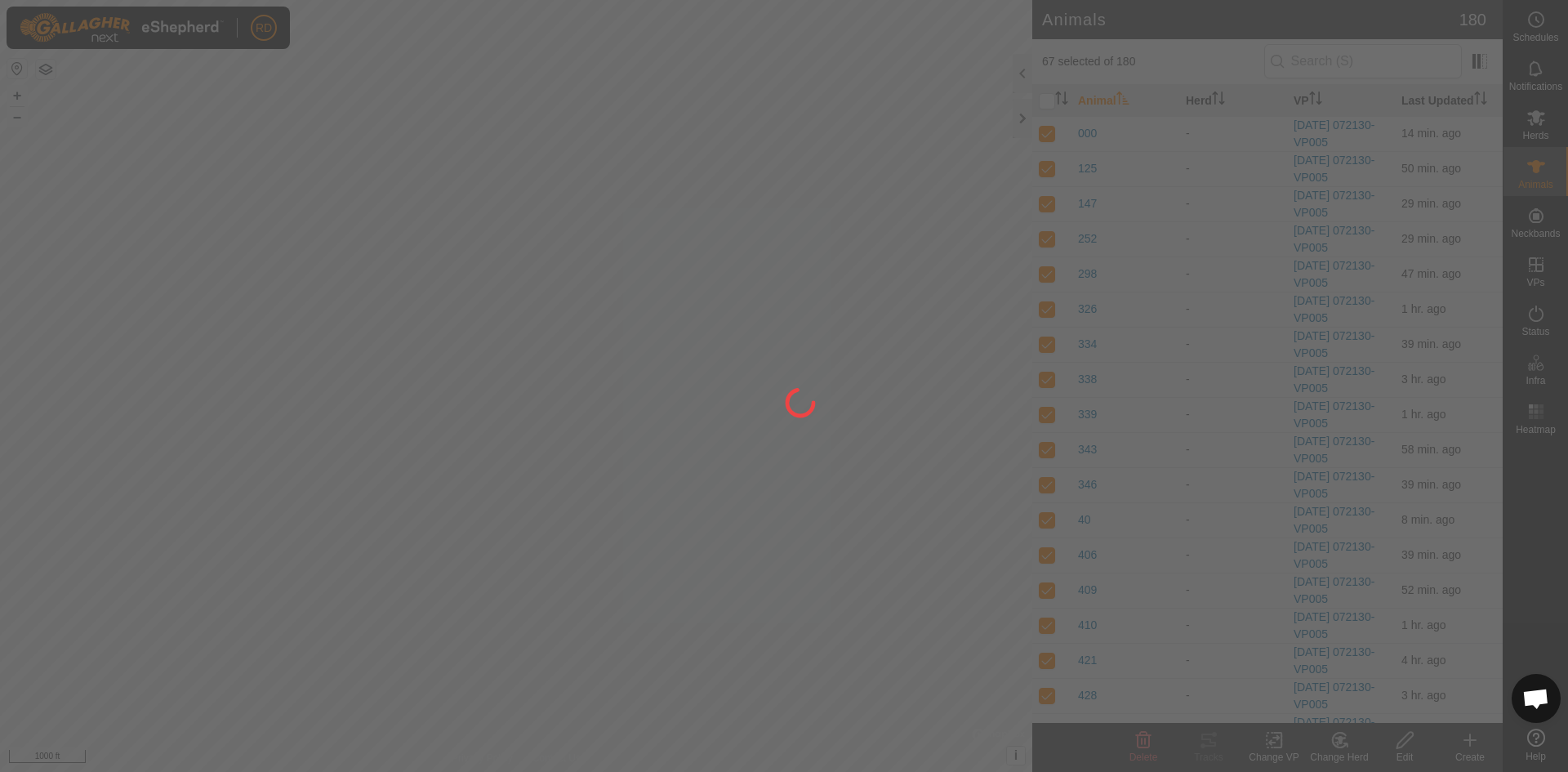
checkbox input "false"
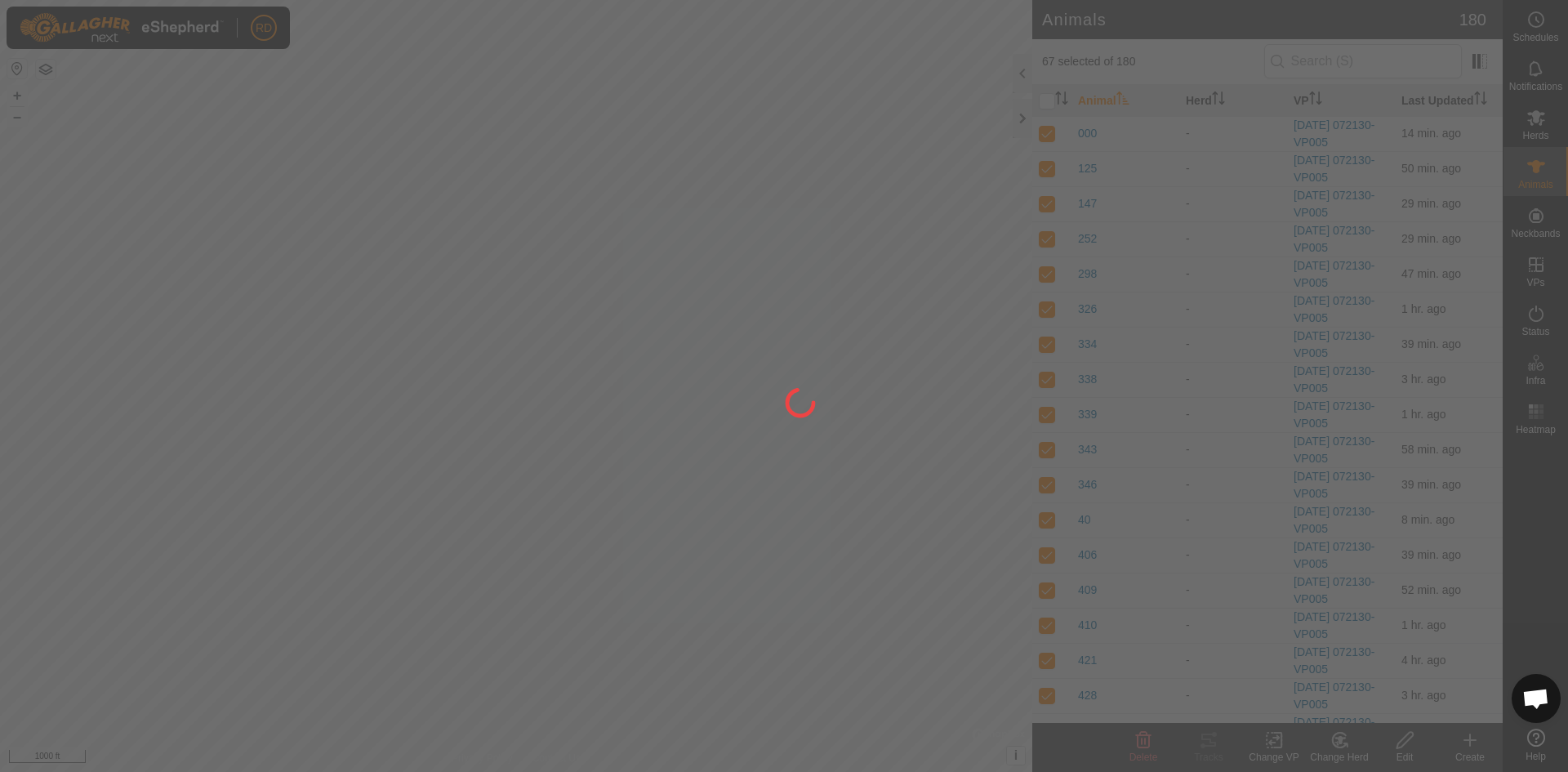
checkbox input "false"
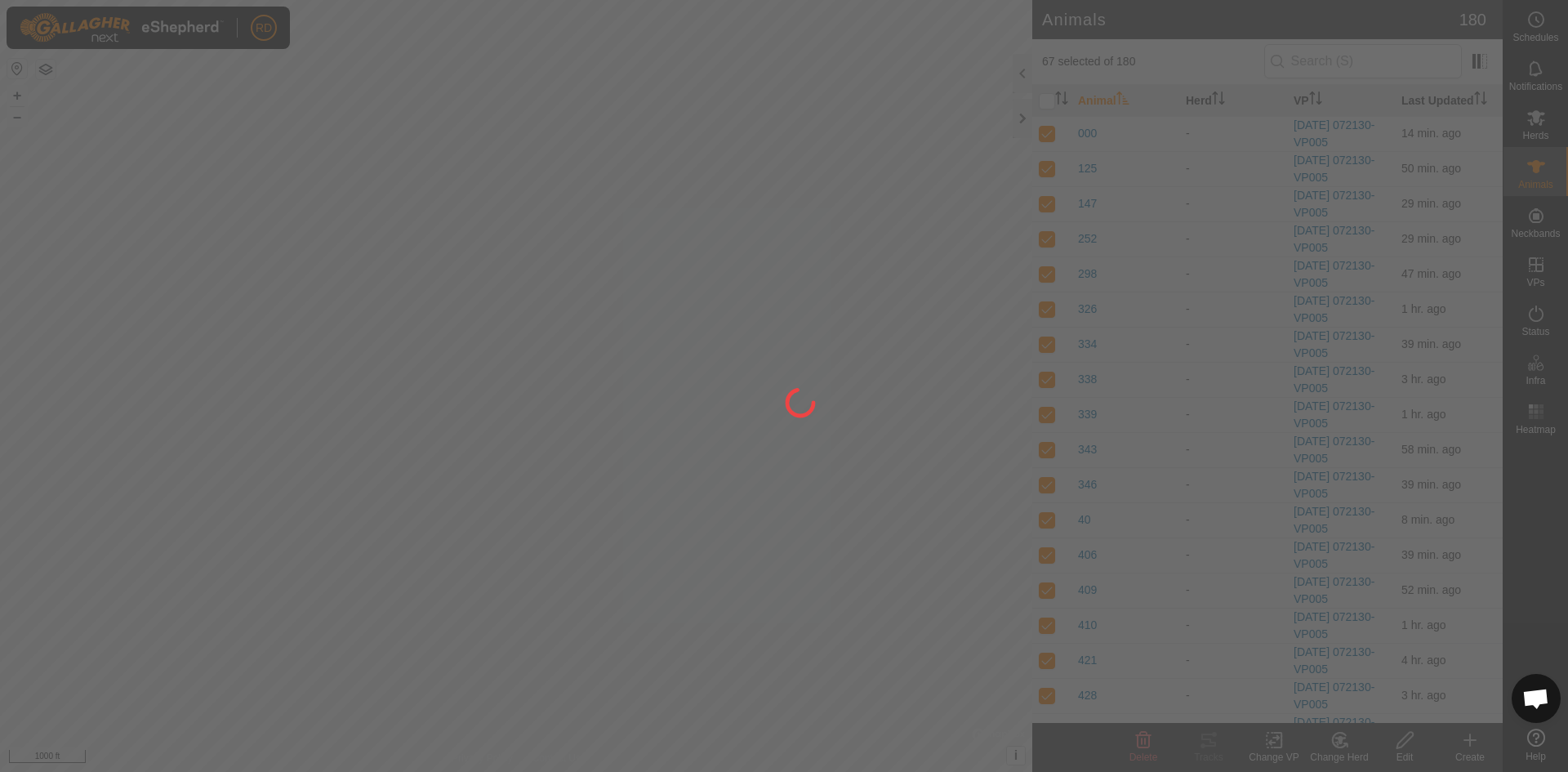
checkbox input "false"
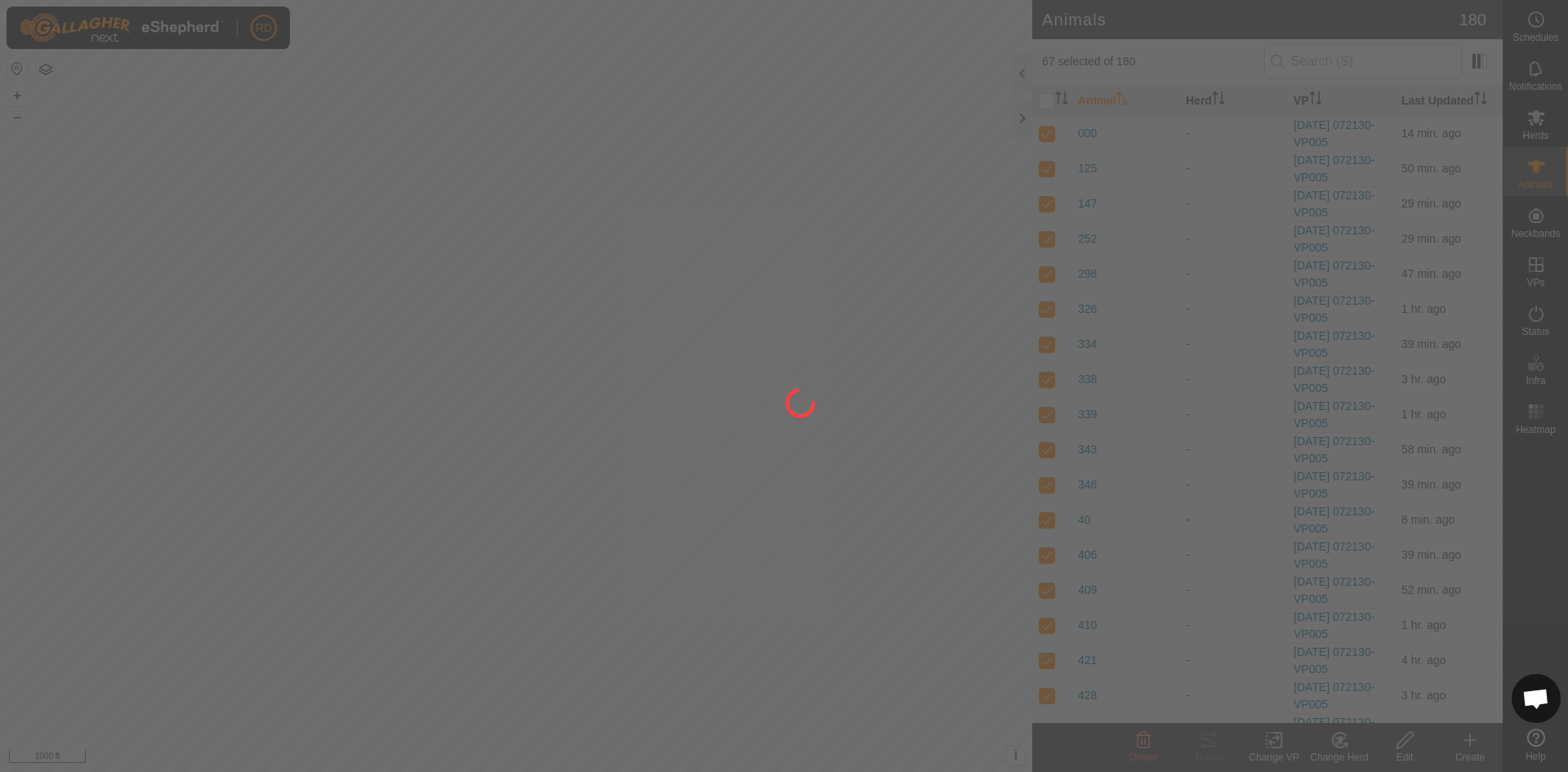
checkbox input "false"
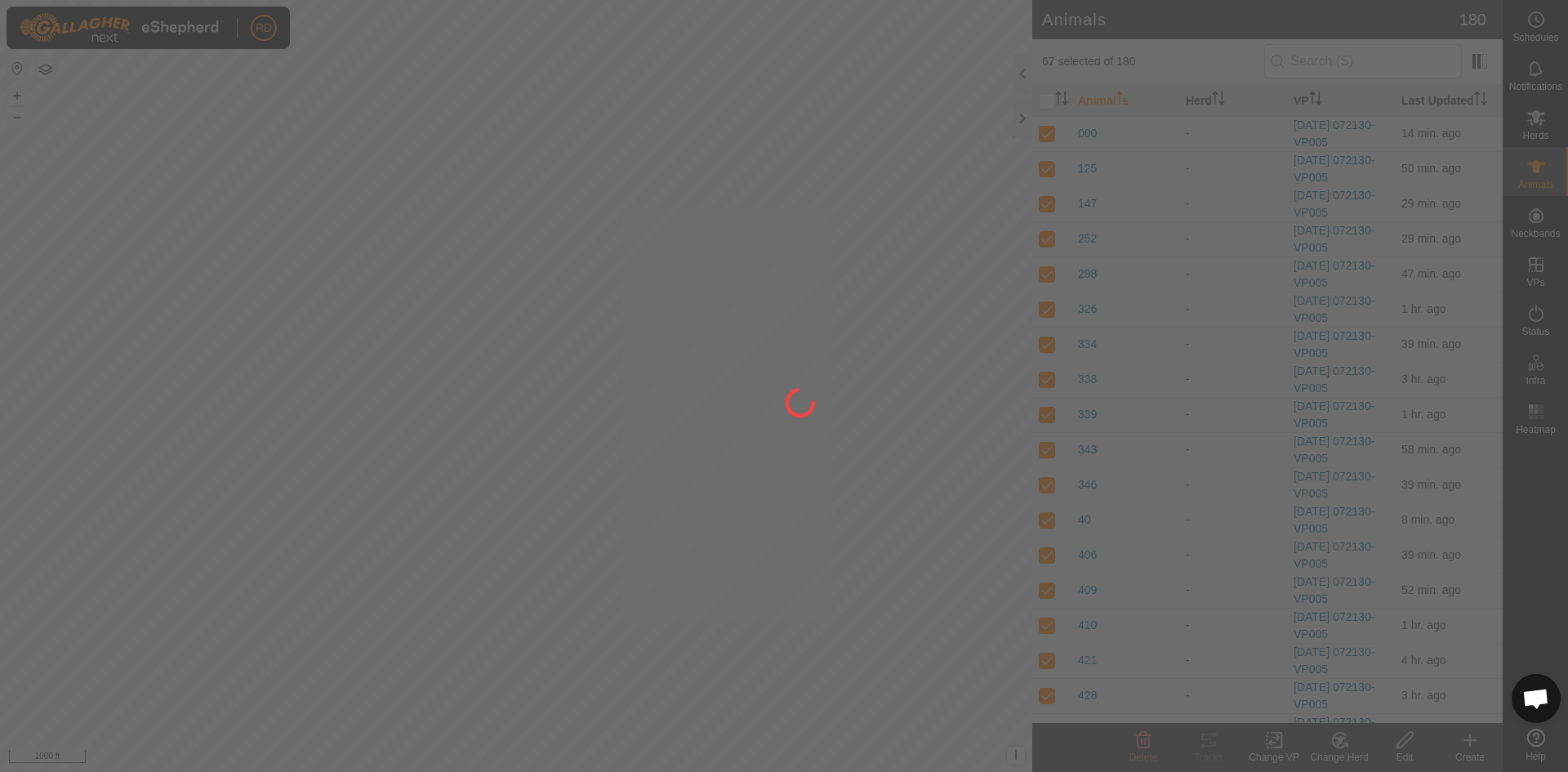
checkbox input "false"
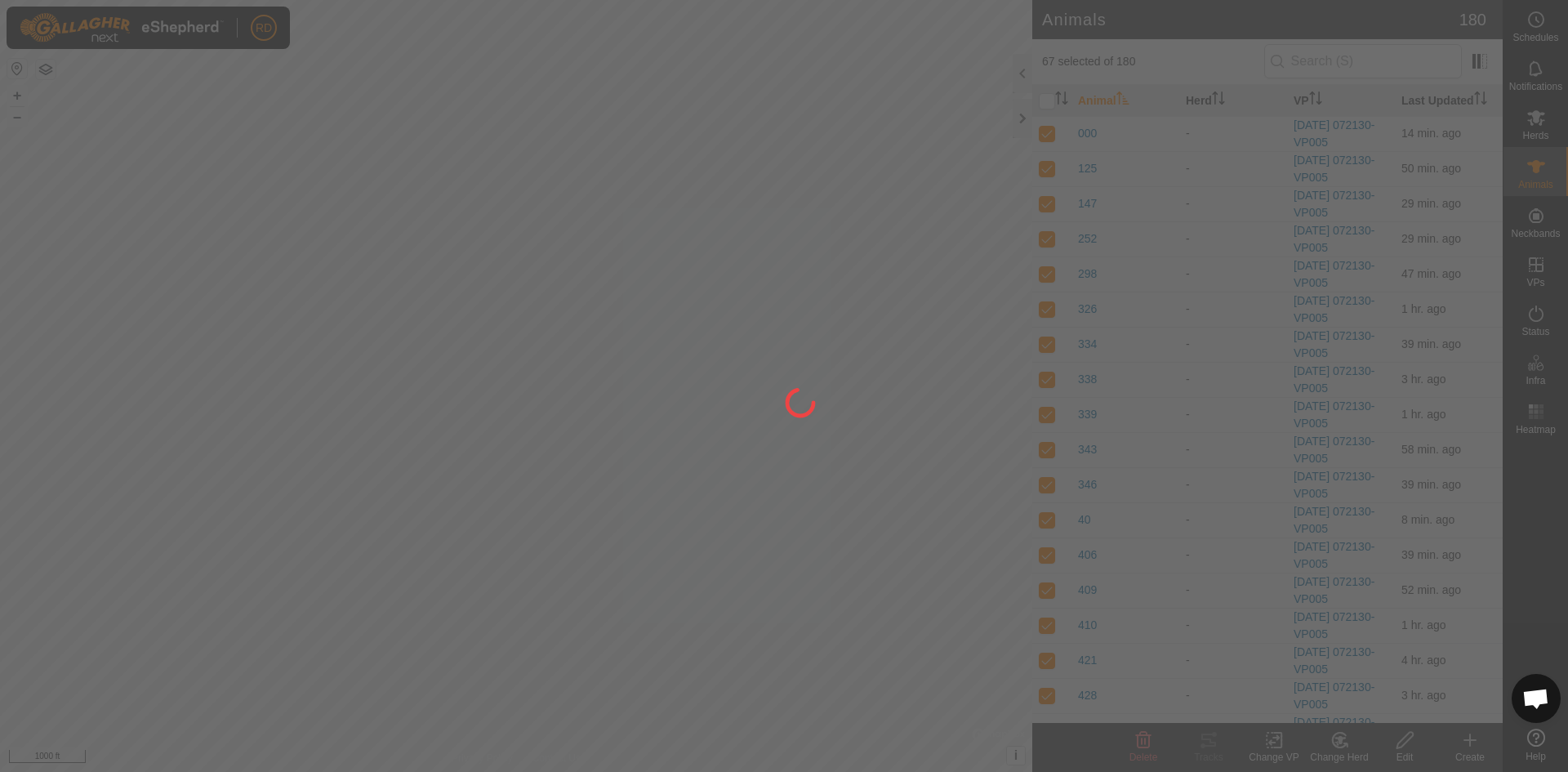
checkbox input "false"
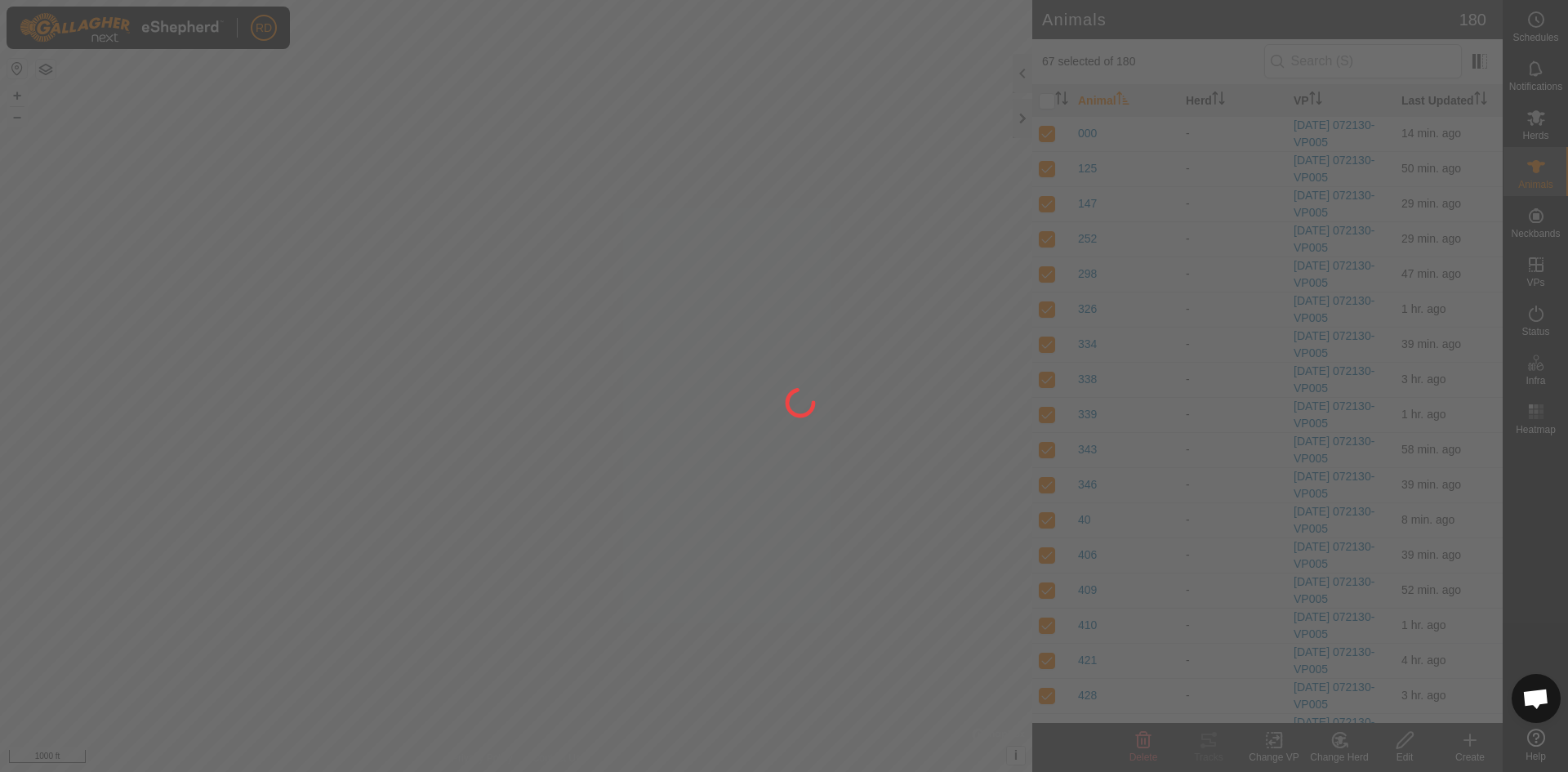
checkbox input "false"
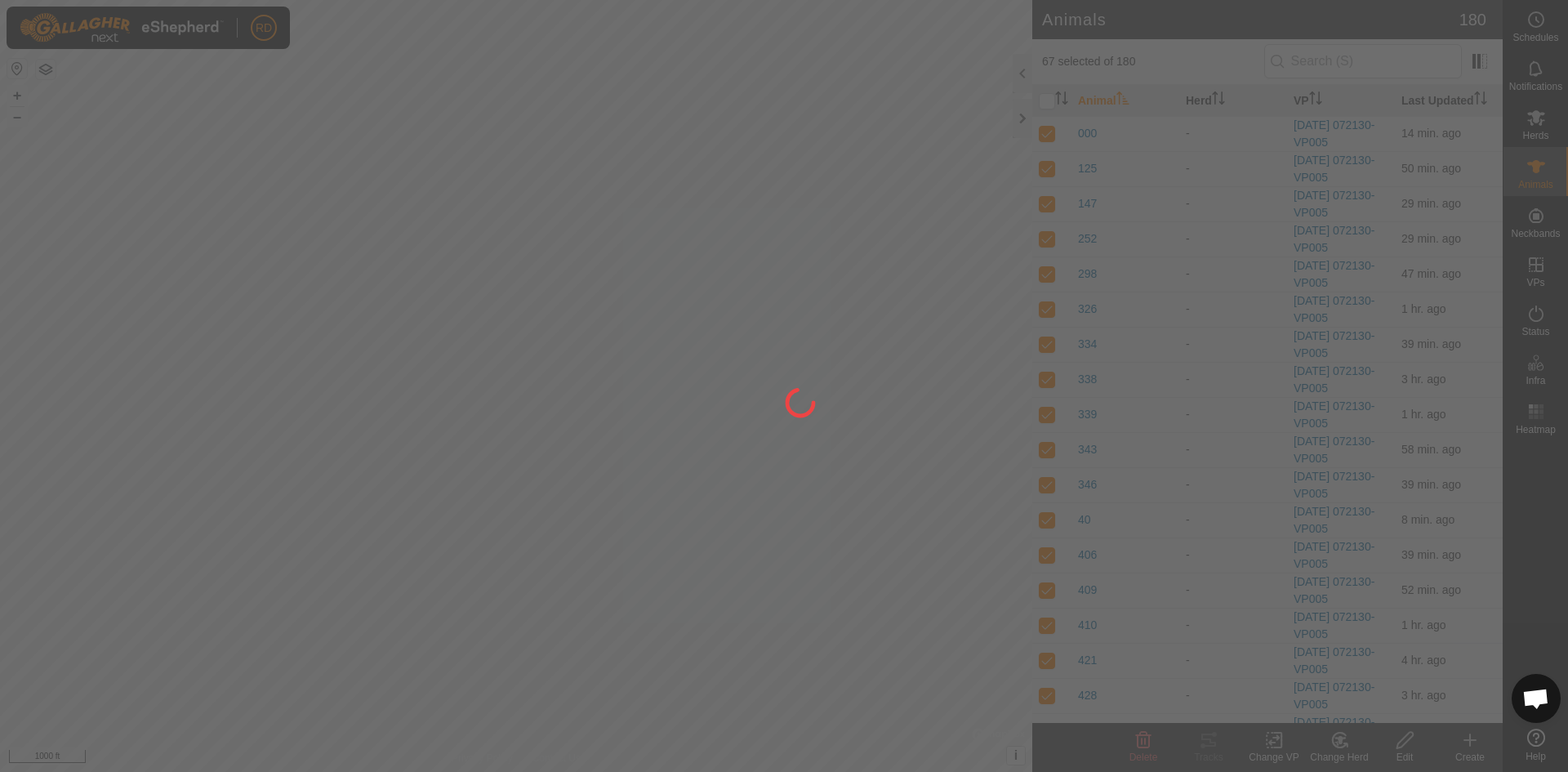
checkbox input "false"
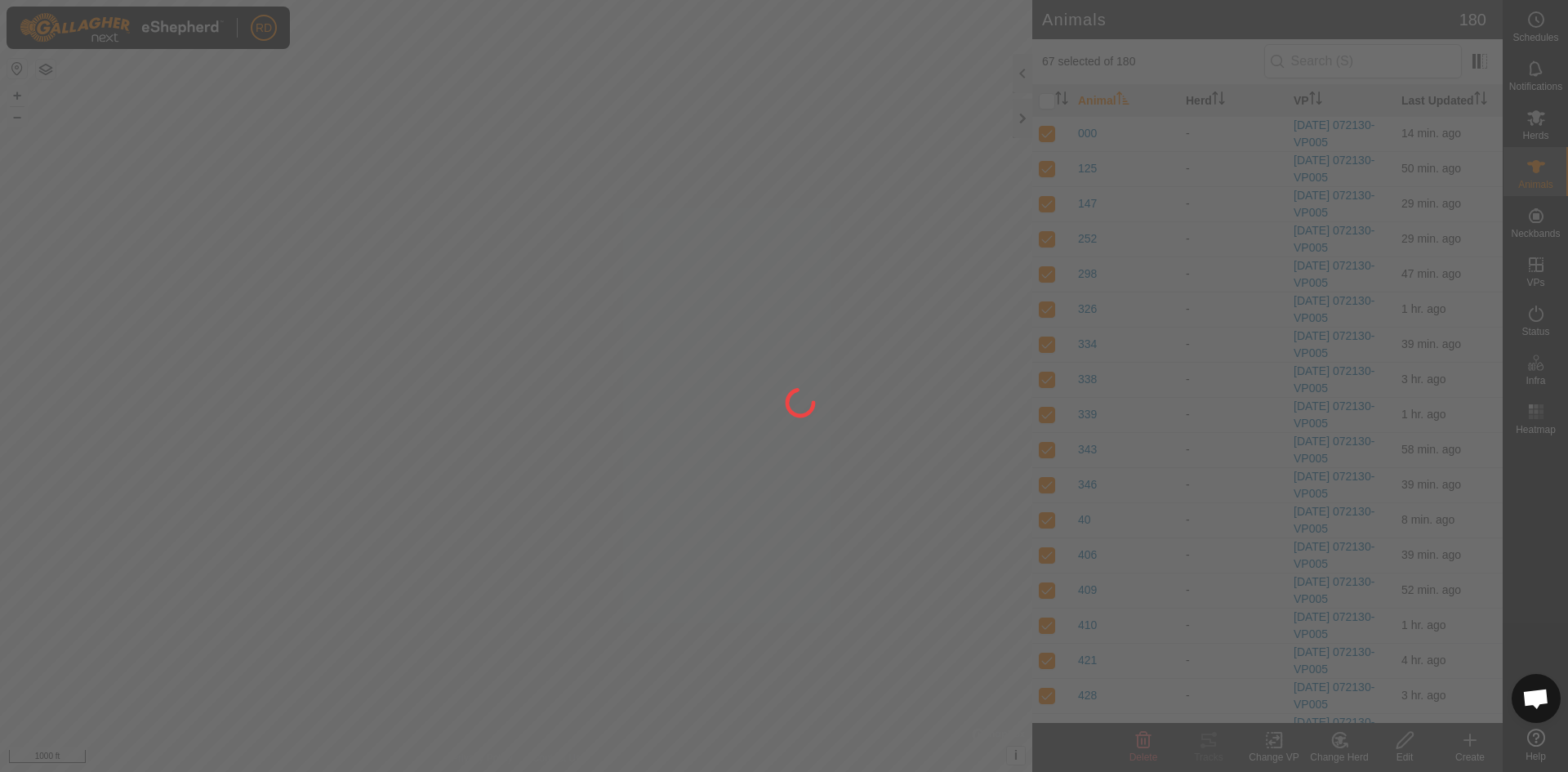
checkbox input "false"
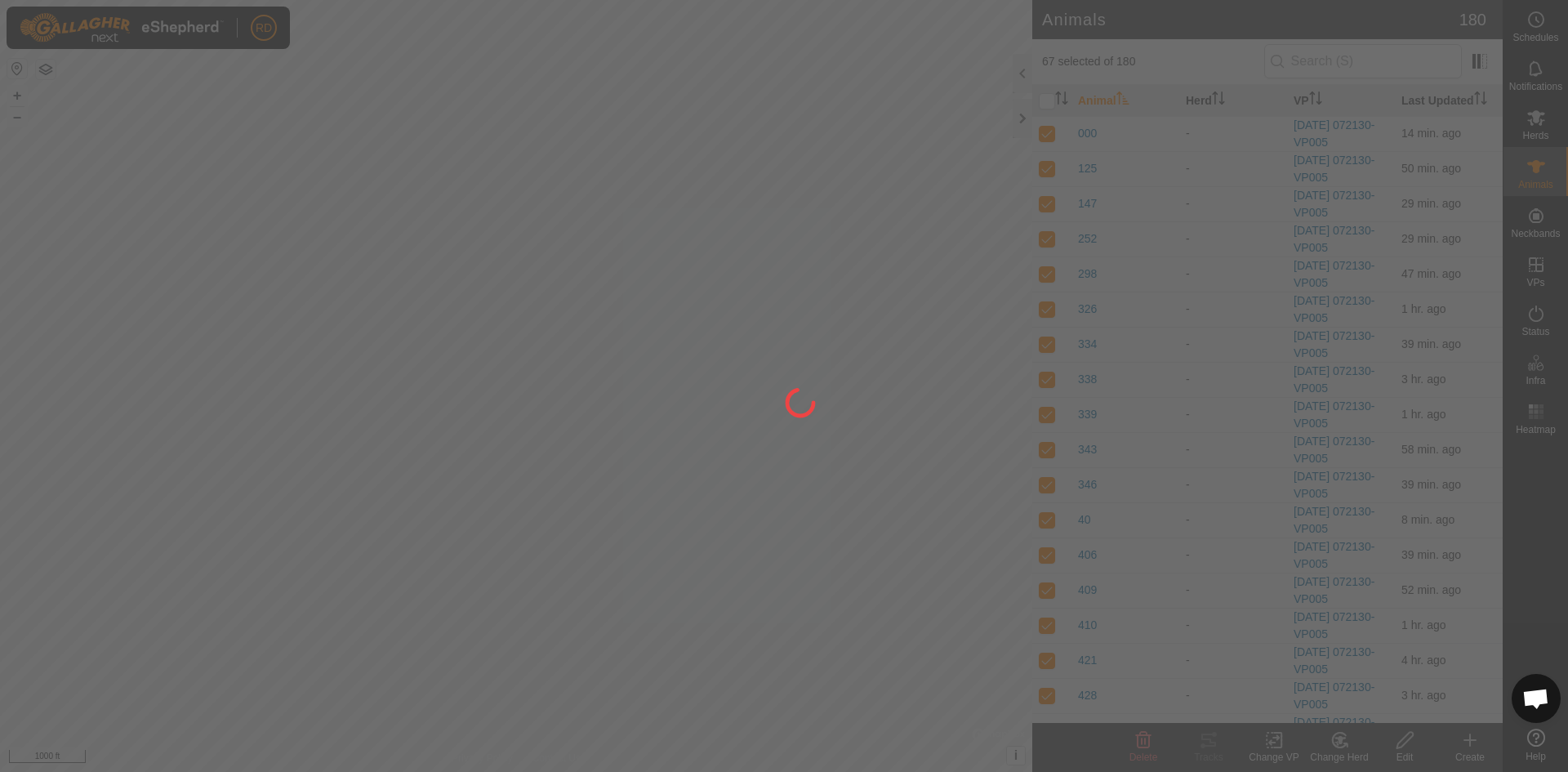
checkbox input "false"
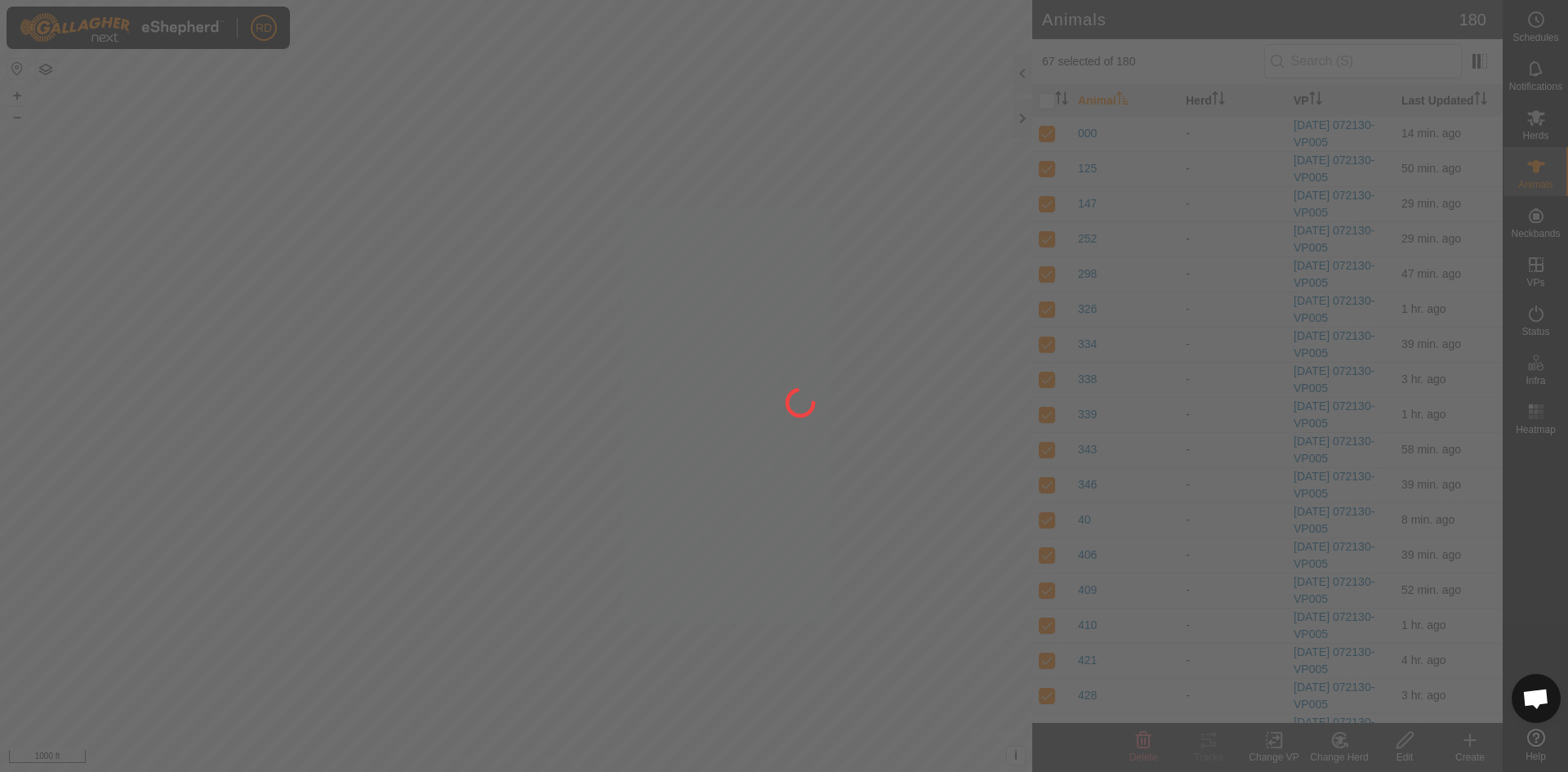
checkbox input "false"
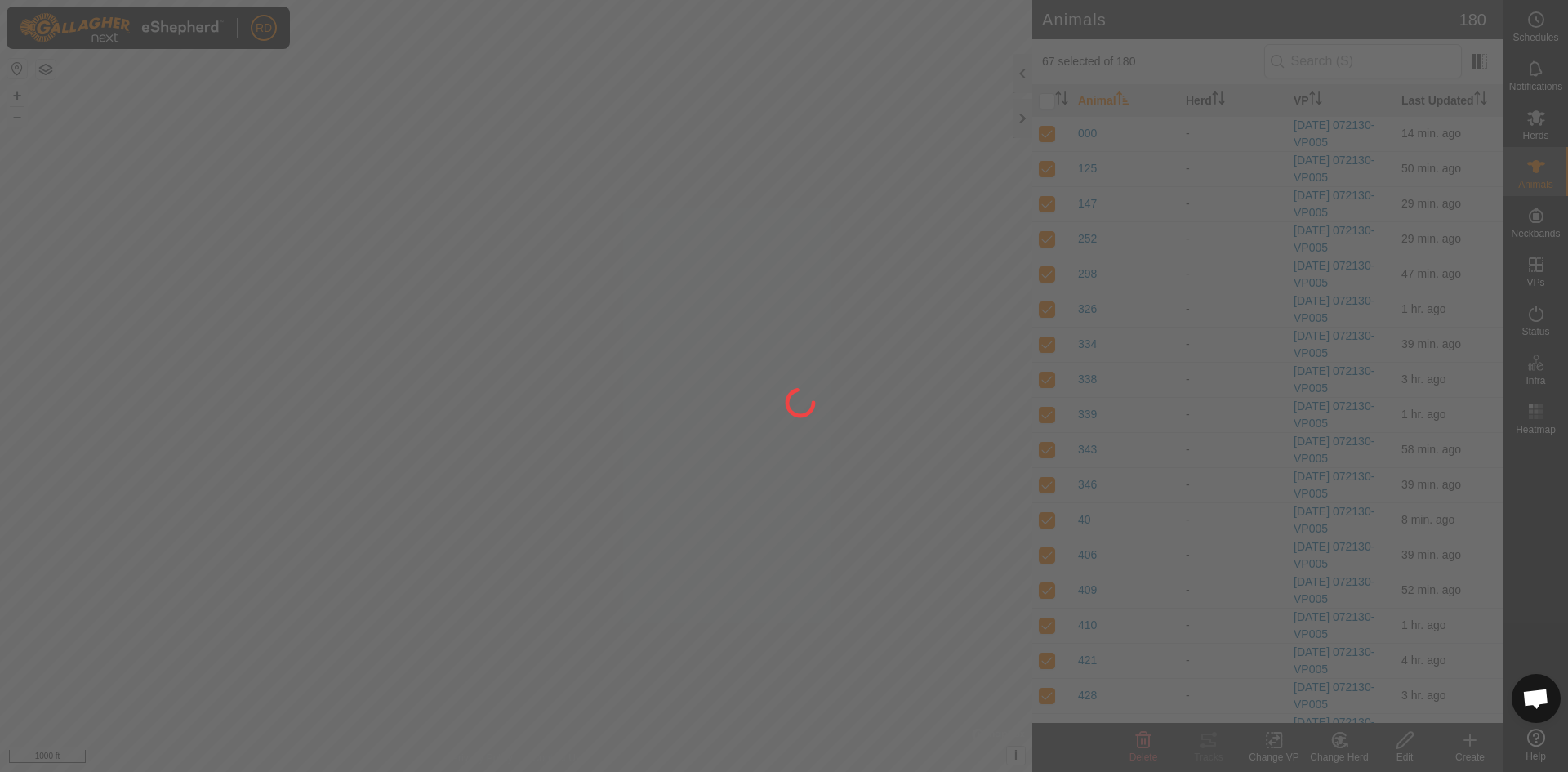
checkbox input "false"
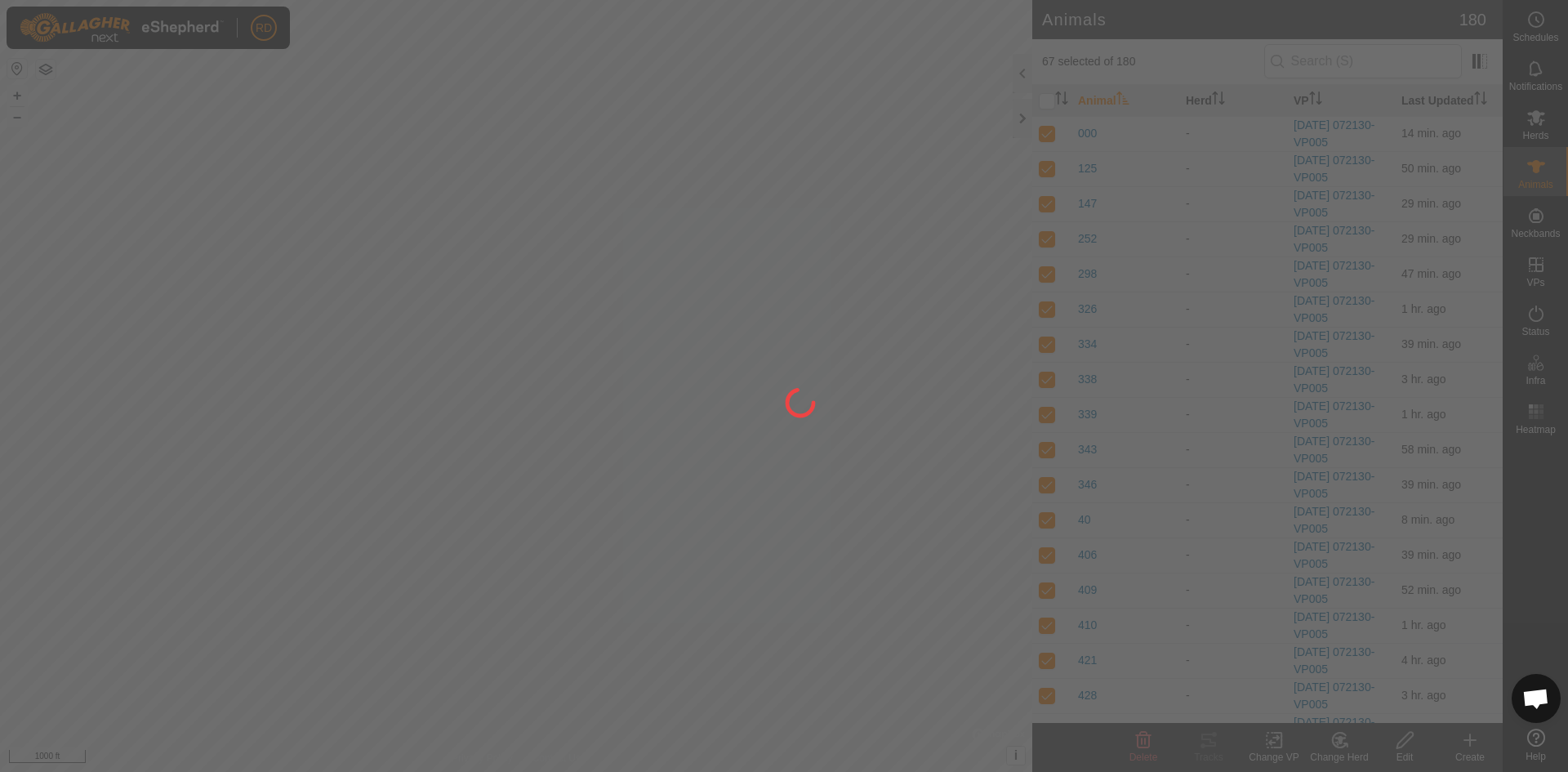
checkbox input "false"
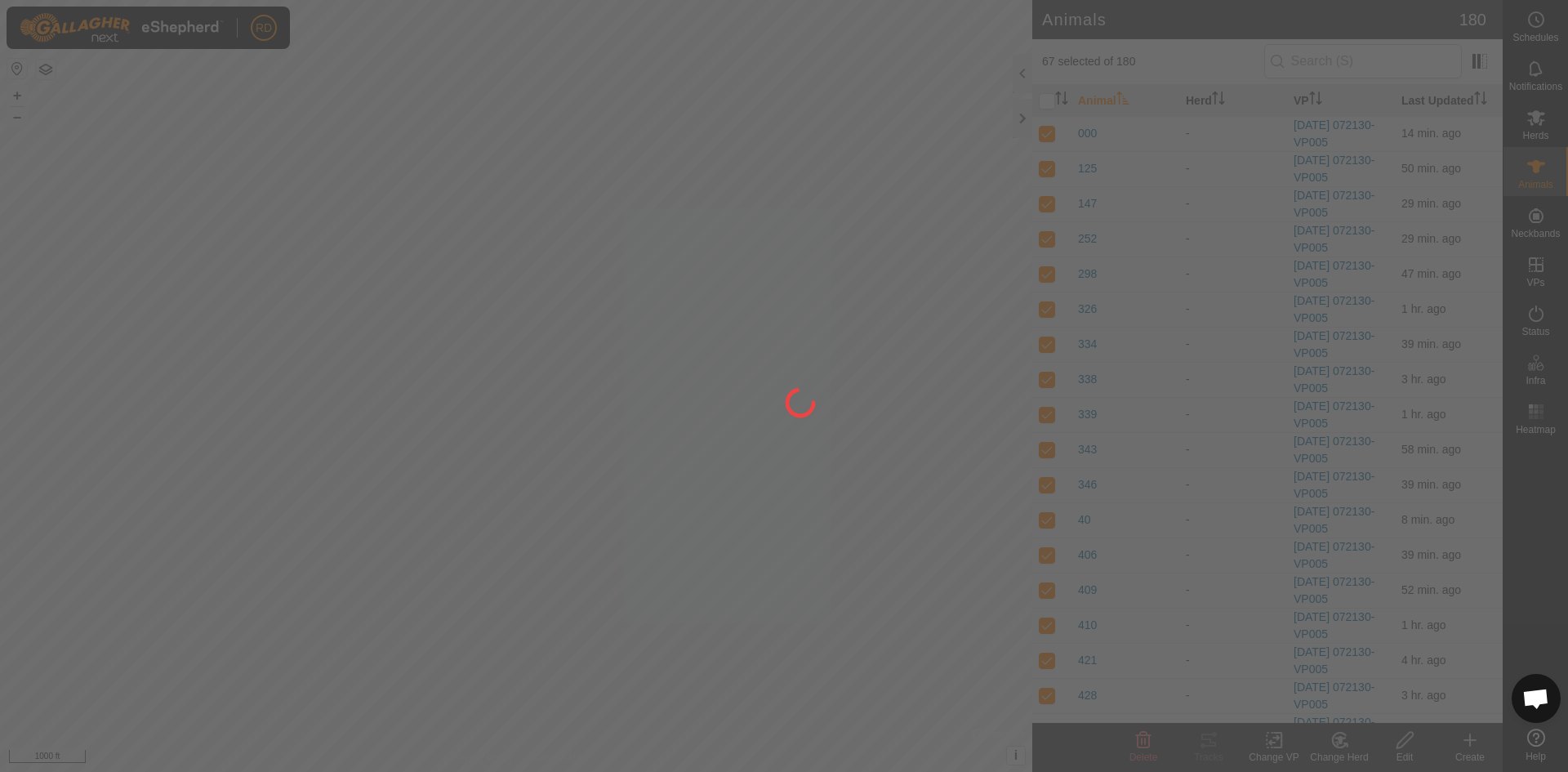
checkbox input "false"
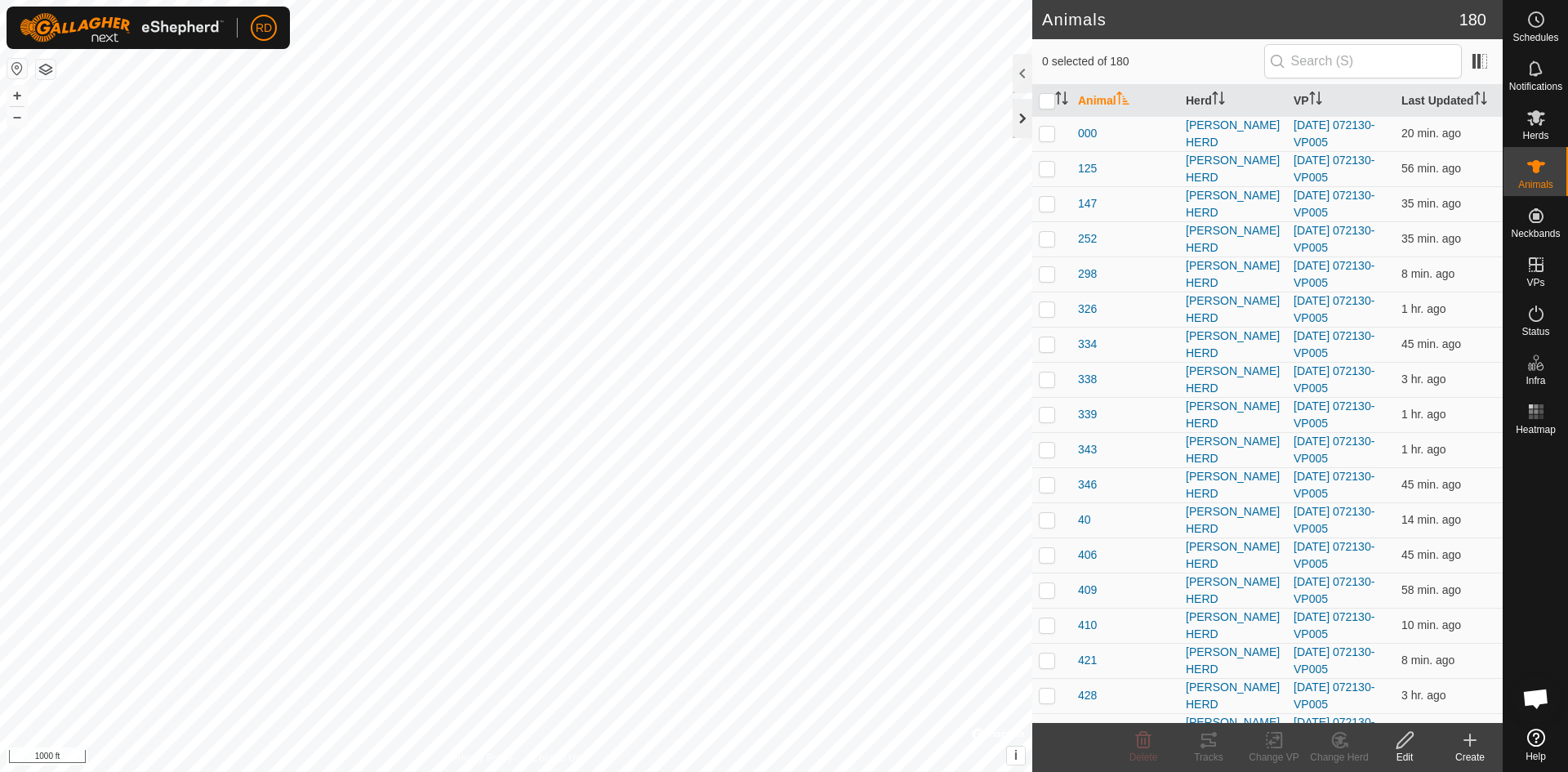
click at [1015, 123] on div at bounding box center [1023, 118] width 19 height 40
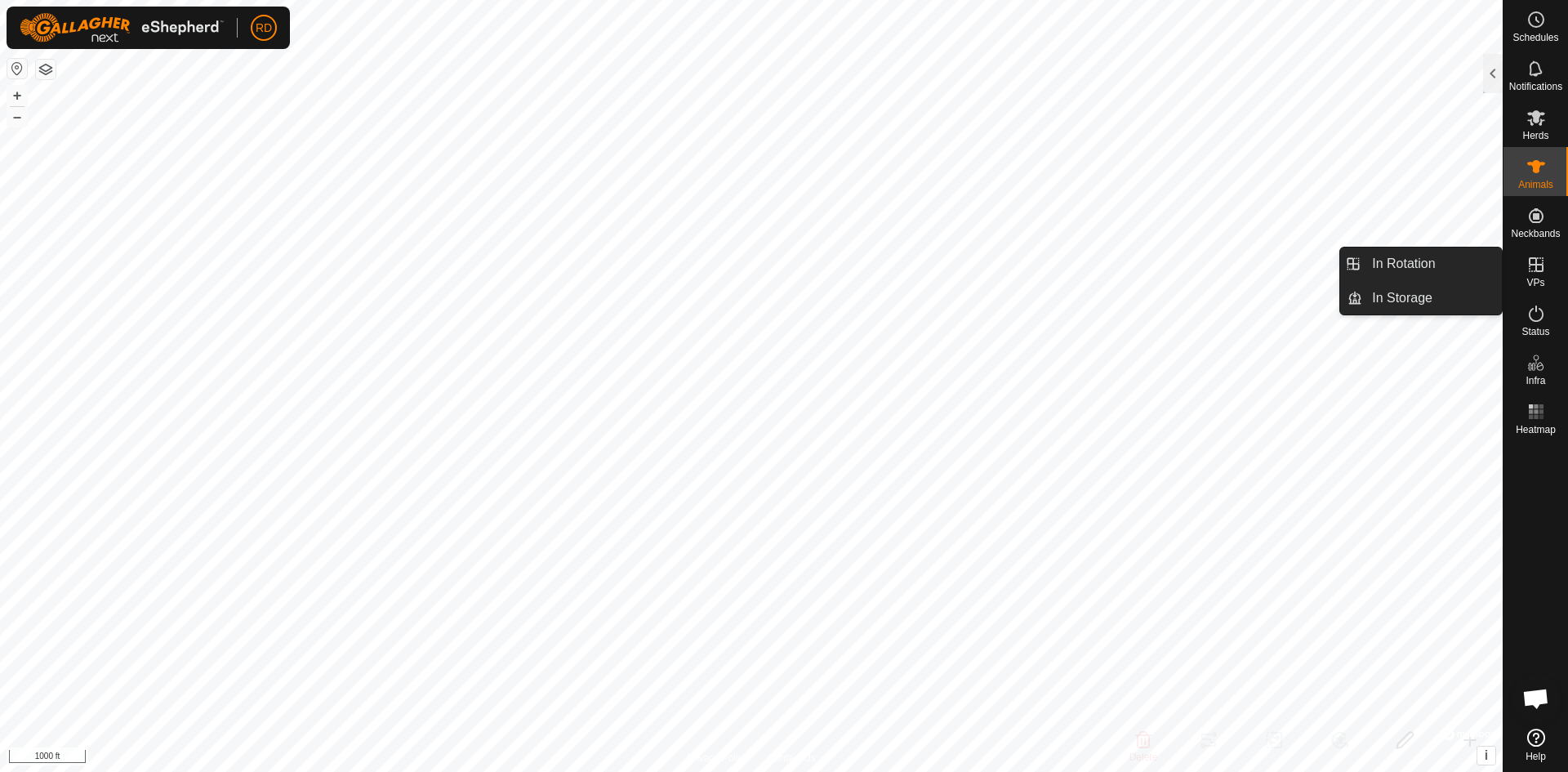
click at [1538, 266] on icon at bounding box center [1536, 265] width 19 height 19
click at [1416, 266] on link "In Rotation" at bounding box center [1432, 263] width 140 height 33
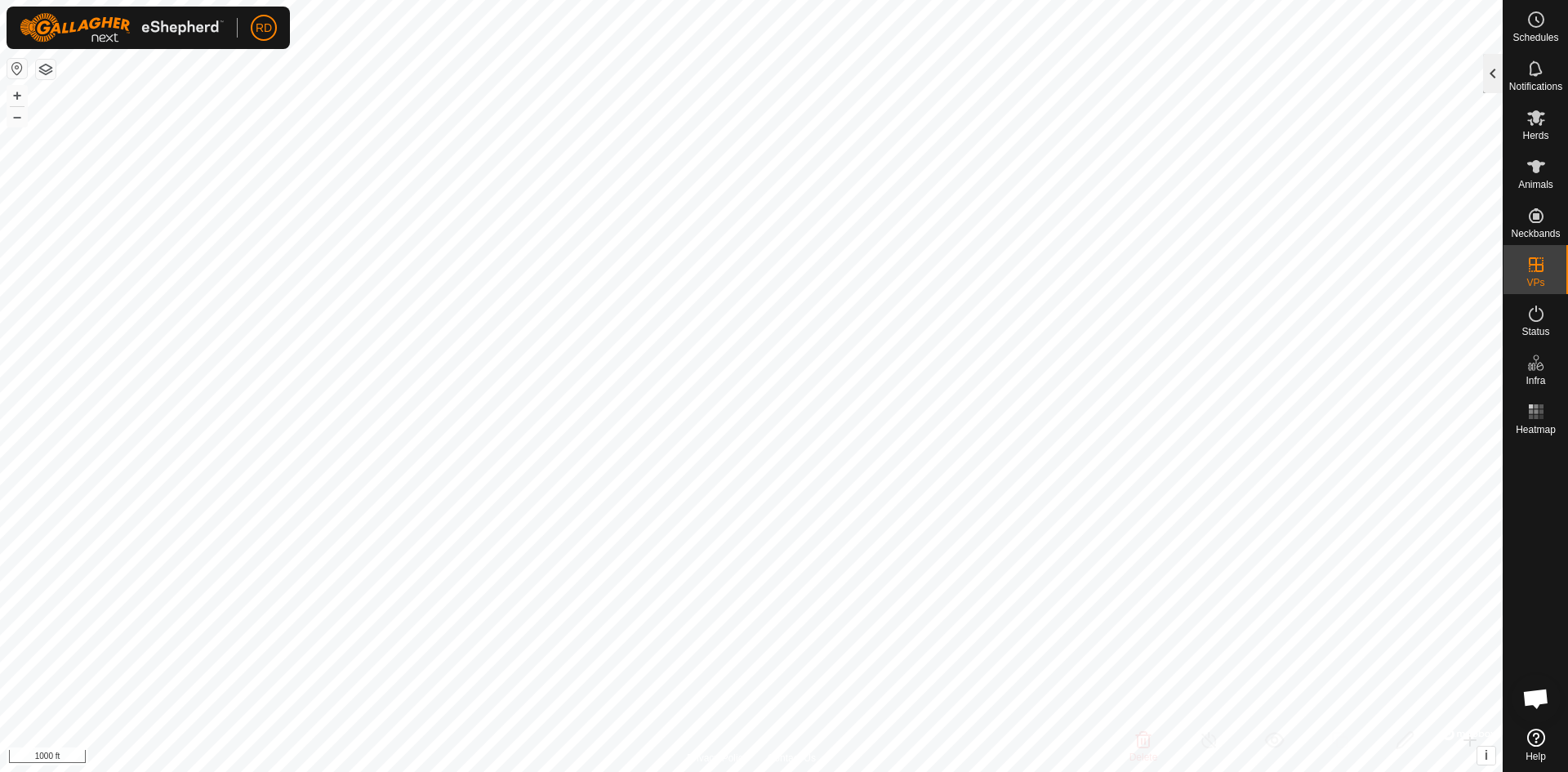
click at [1491, 75] on div at bounding box center [1493, 73] width 19 height 40
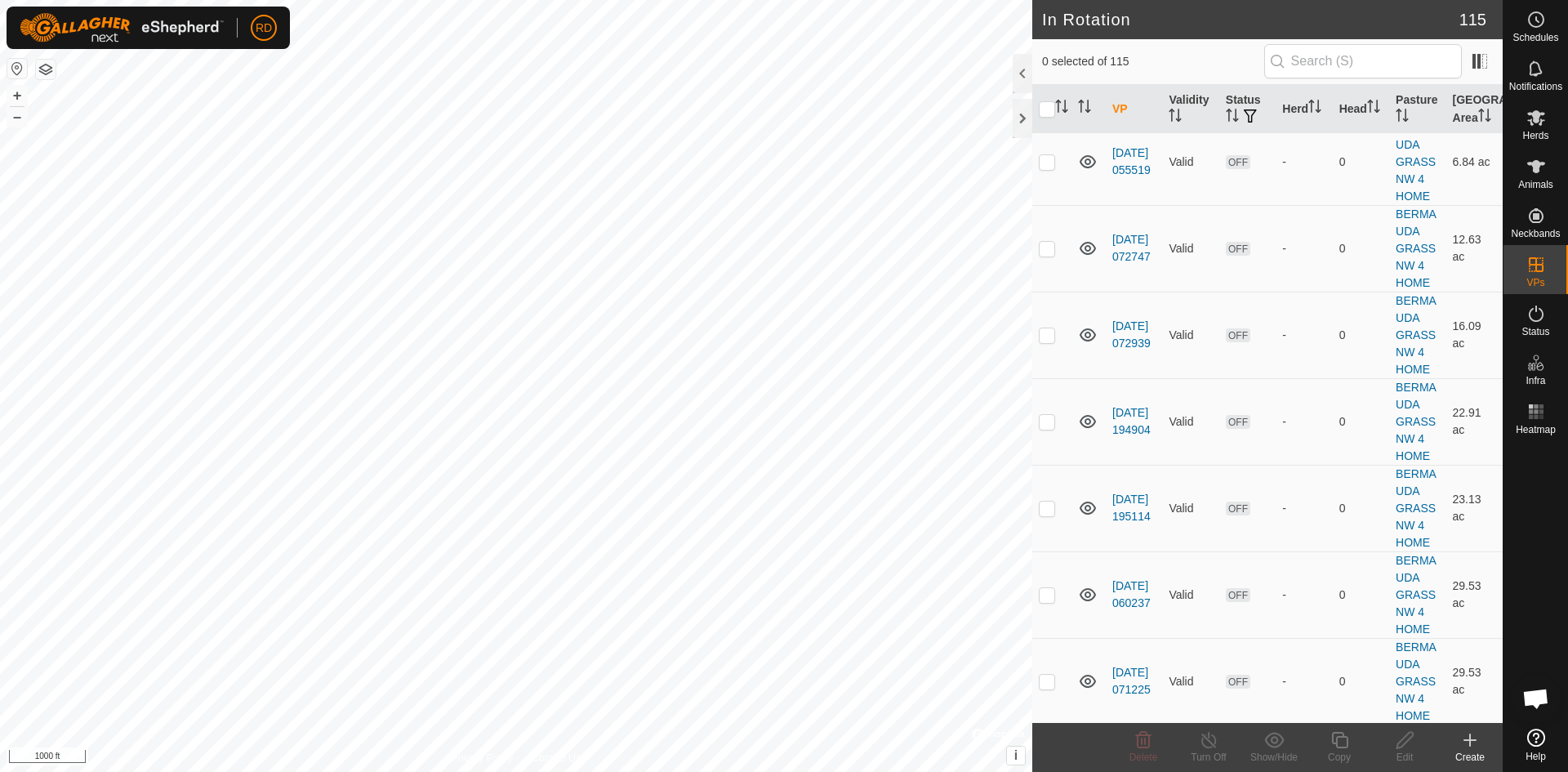
scroll to position [5213, 0]
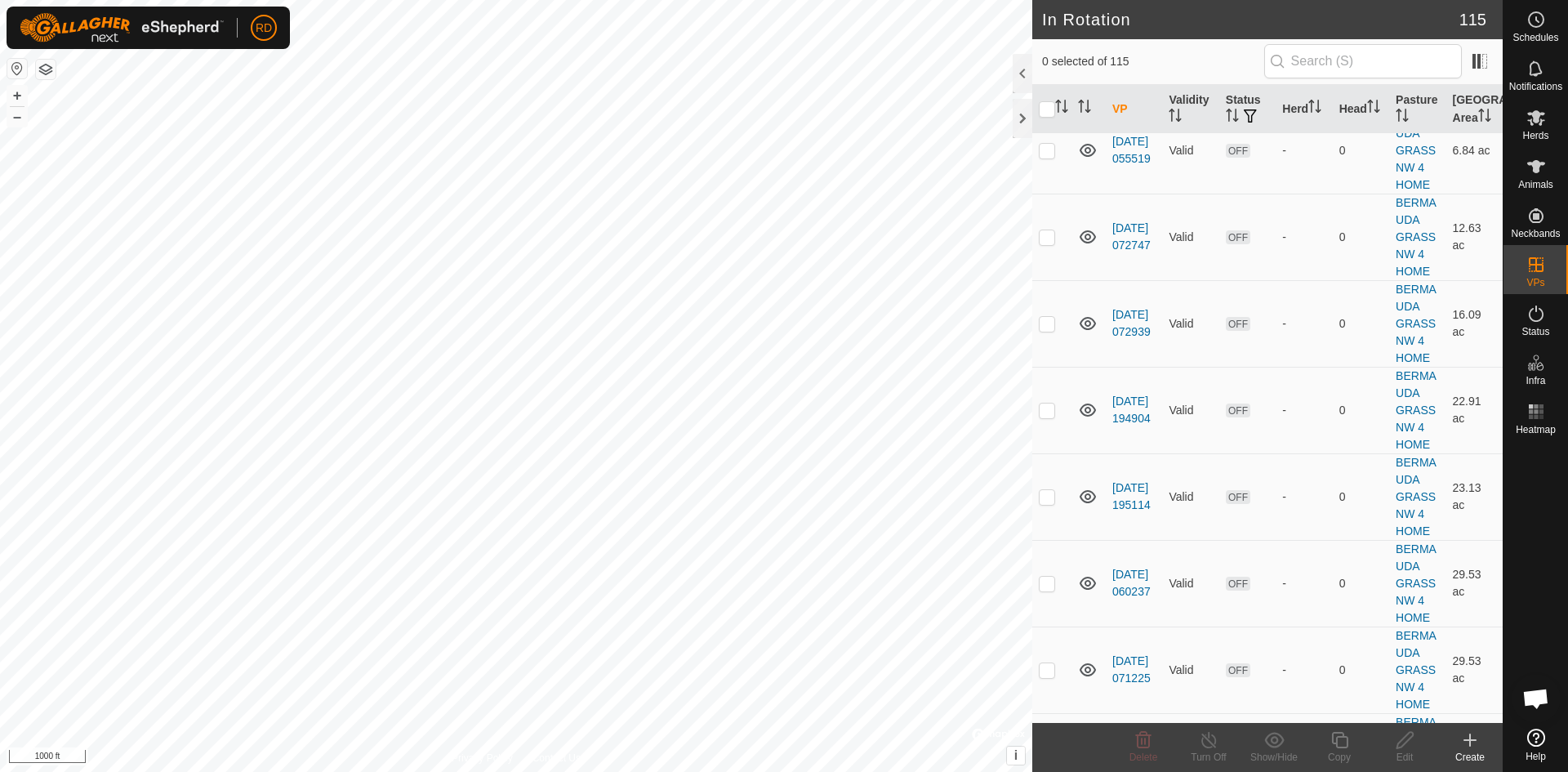
checkbox input "true"
click at [1538, 126] on icon at bounding box center [1536, 118] width 19 height 19
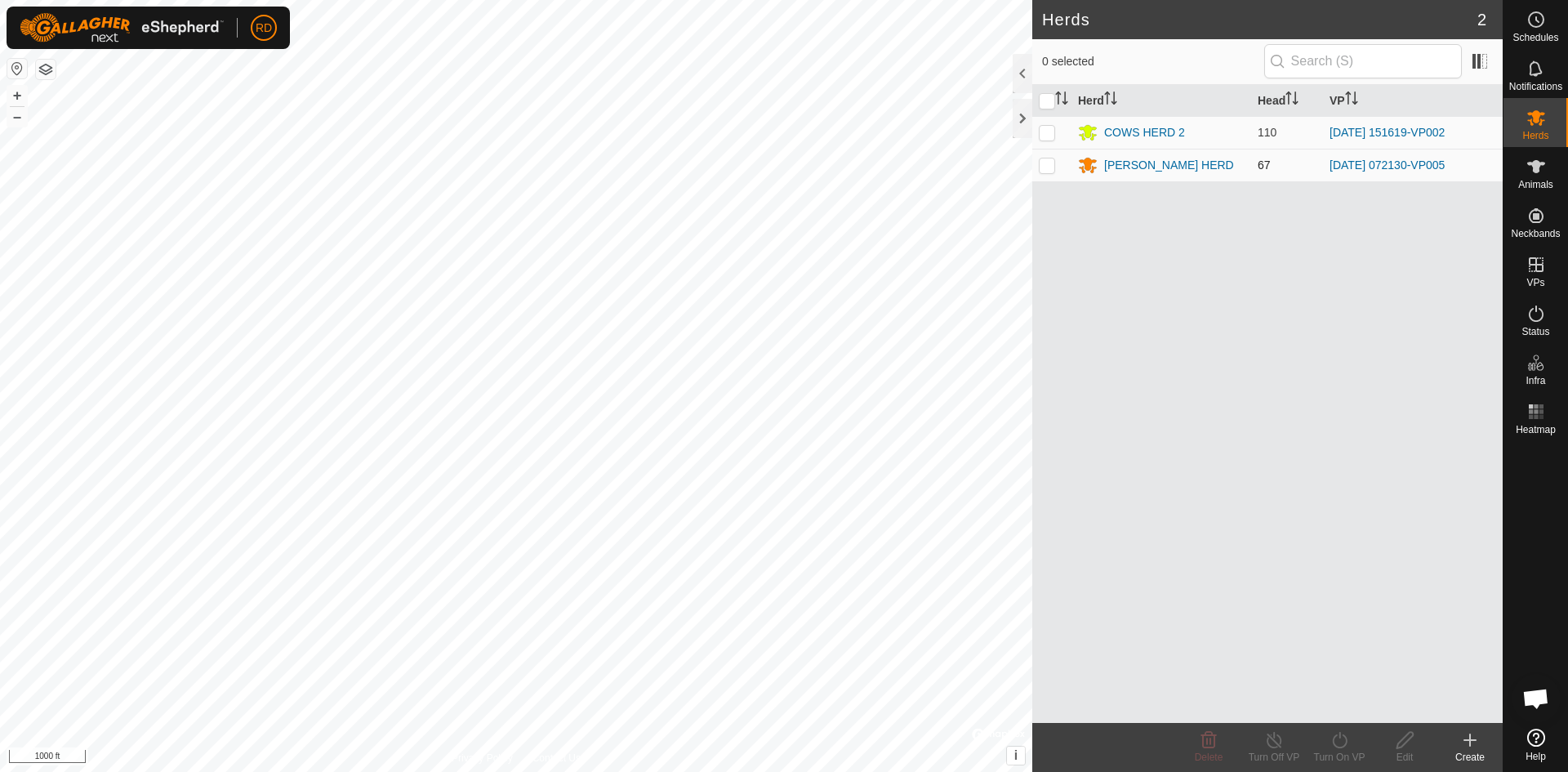
click at [1048, 163] on p-checkbox at bounding box center [1047, 164] width 17 height 13
checkbox input "true"
click at [1340, 748] on icon at bounding box center [1339, 739] width 20 height 19
click at [1332, 710] on link "Now" at bounding box center [1389, 703] width 162 height 33
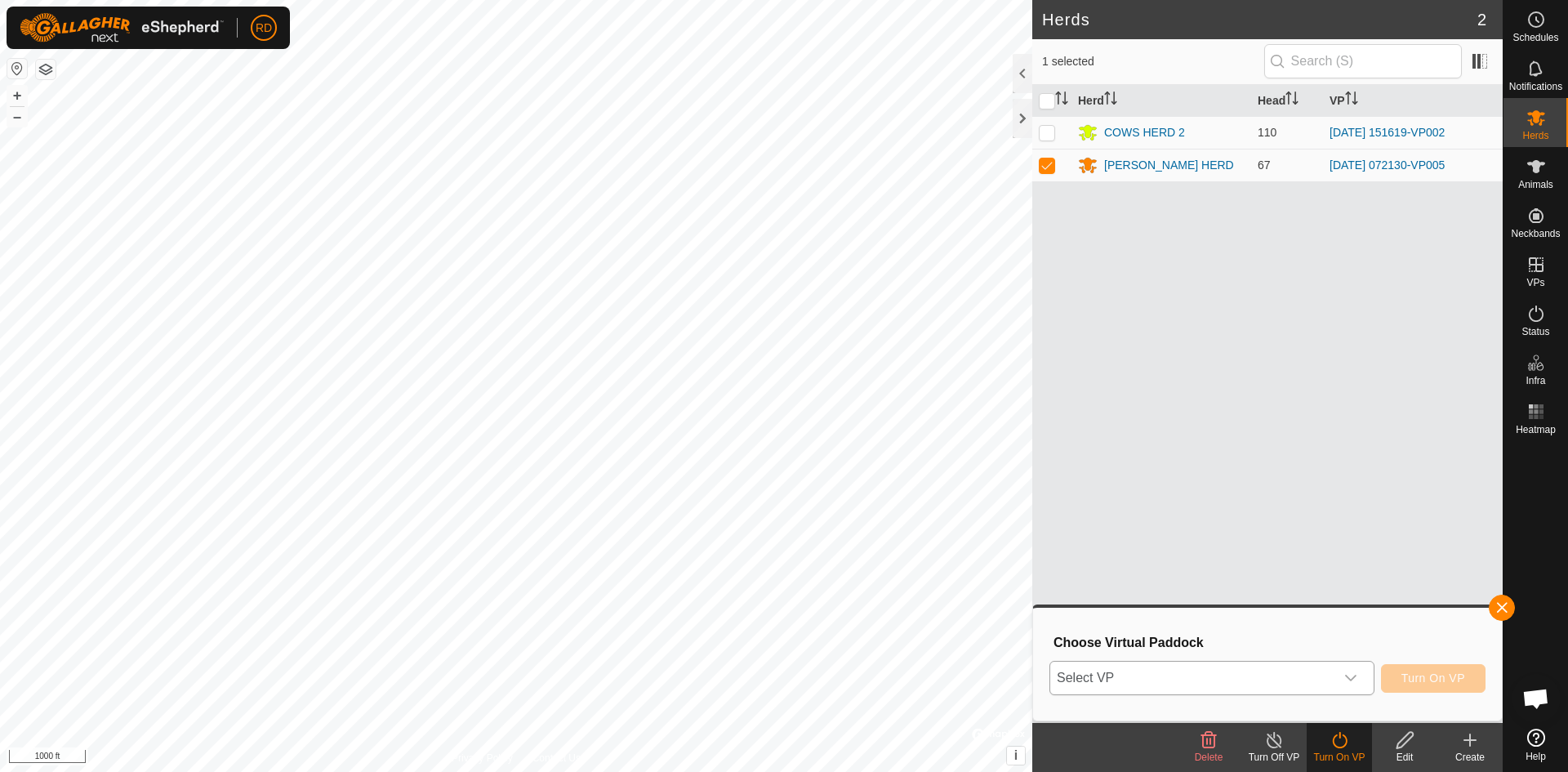
click at [1348, 682] on icon "dropdown trigger" at bounding box center [1351, 677] width 13 height 13
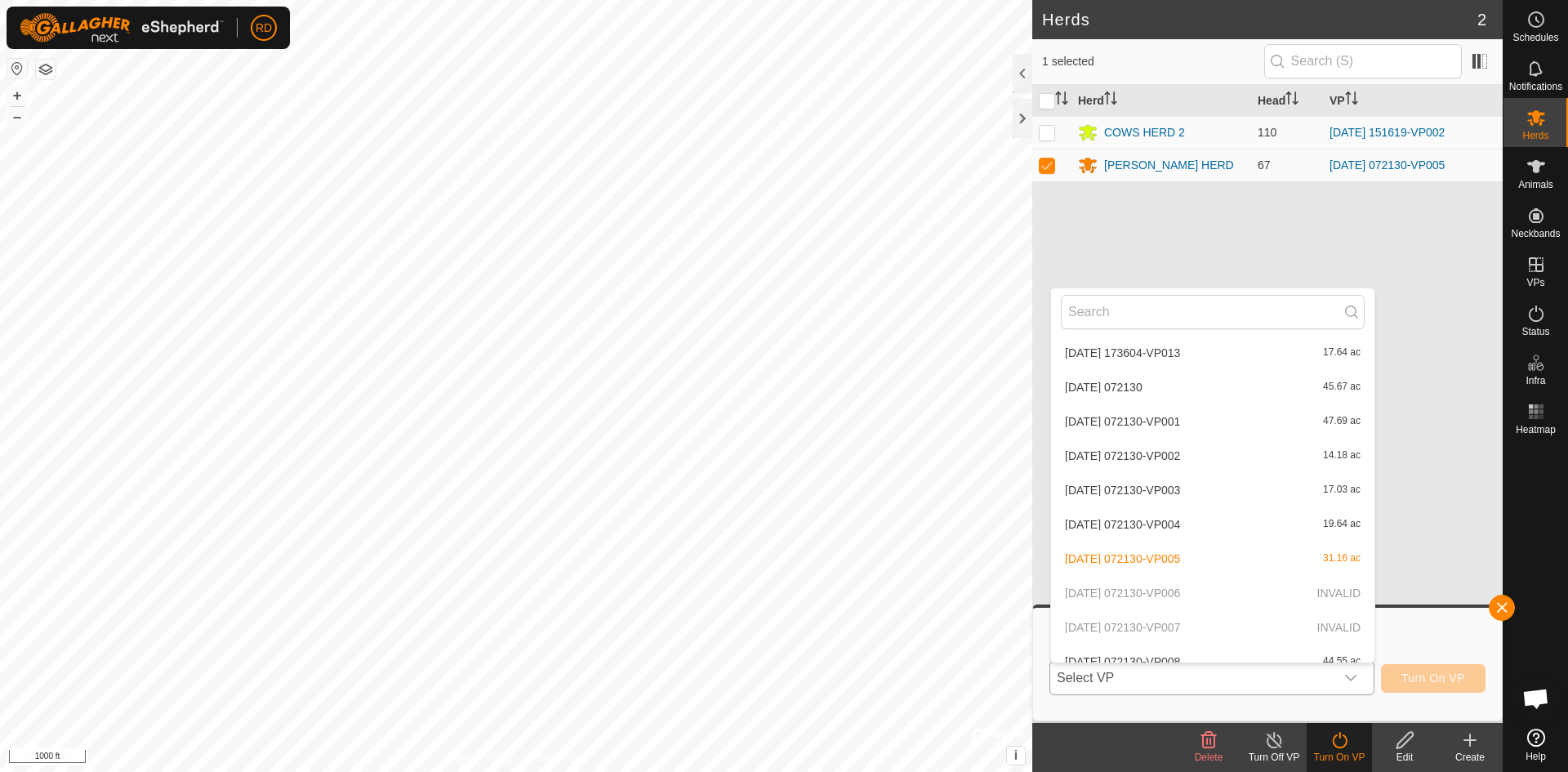
scroll to position [2563, 0]
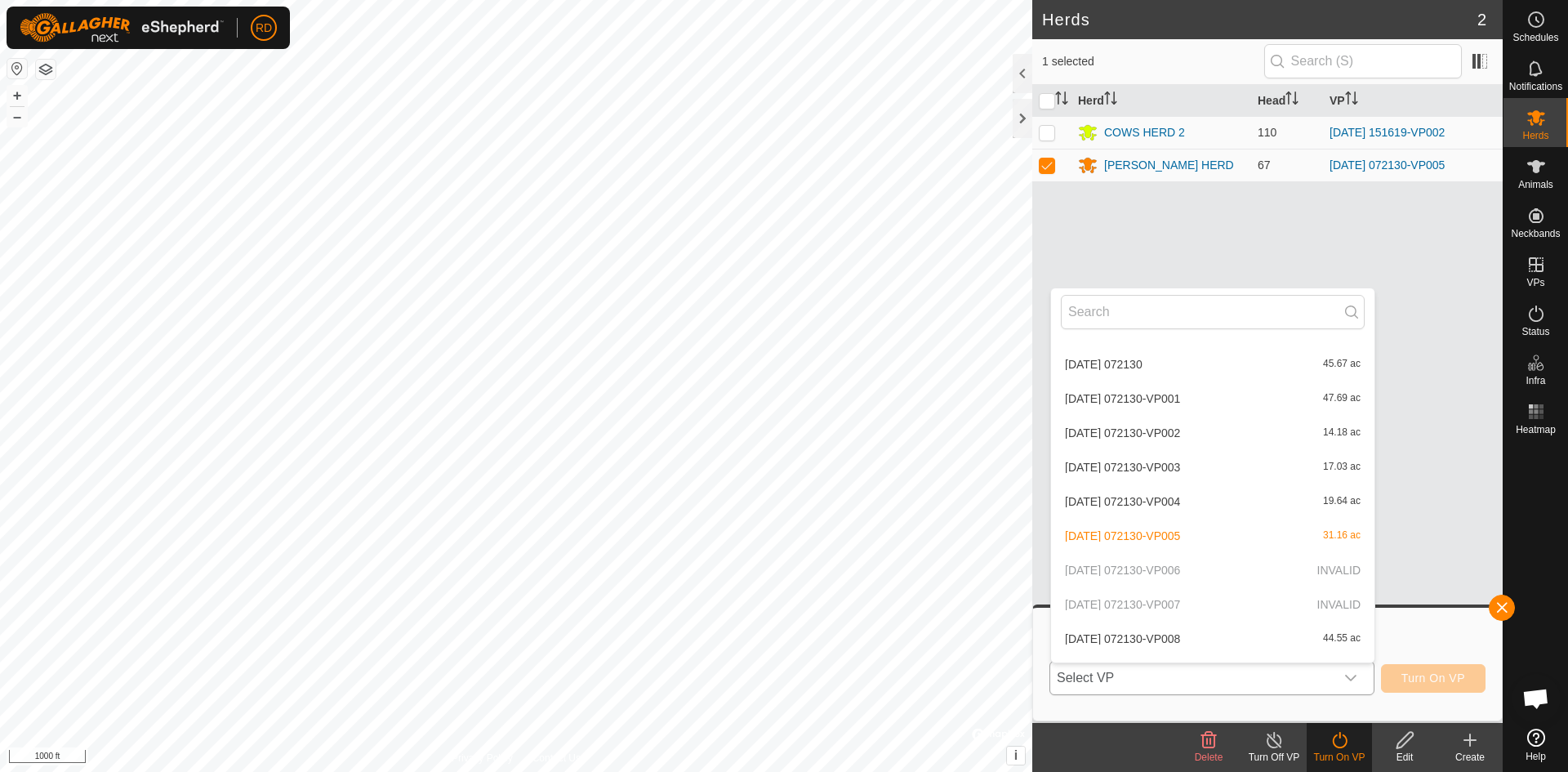
click at [1186, 602] on p-selectitem "[DATE] 072130-VP007 INVALID" at bounding box center [1213, 604] width 324 height 33
click at [1189, 637] on li "[DATE] 072130-VP008 44.55 ac" at bounding box center [1213, 638] width 324 height 33
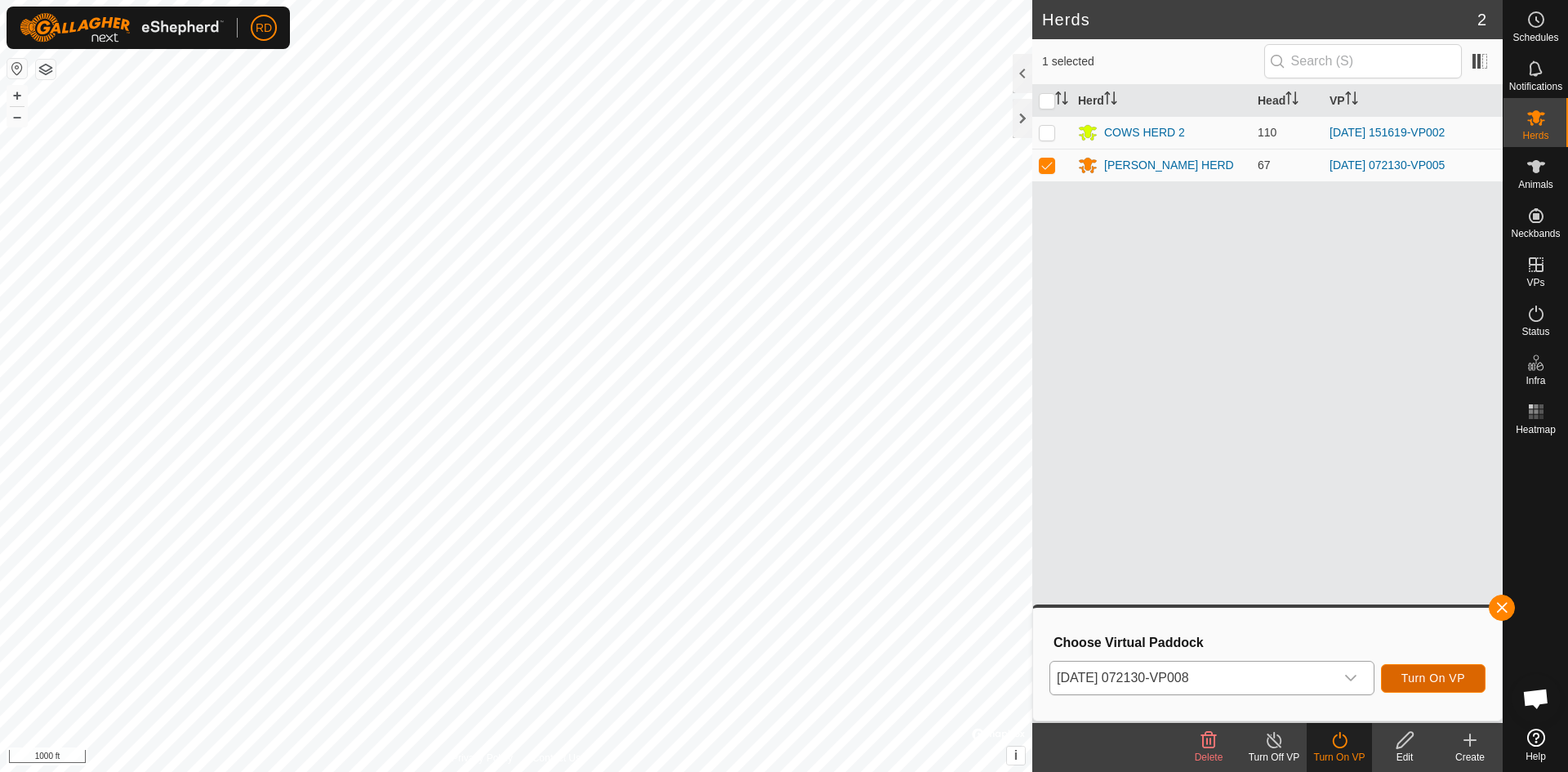
click at [1422, 673] on span "Turn On VP" at bounding box center [1433, 677] width 63 height 13
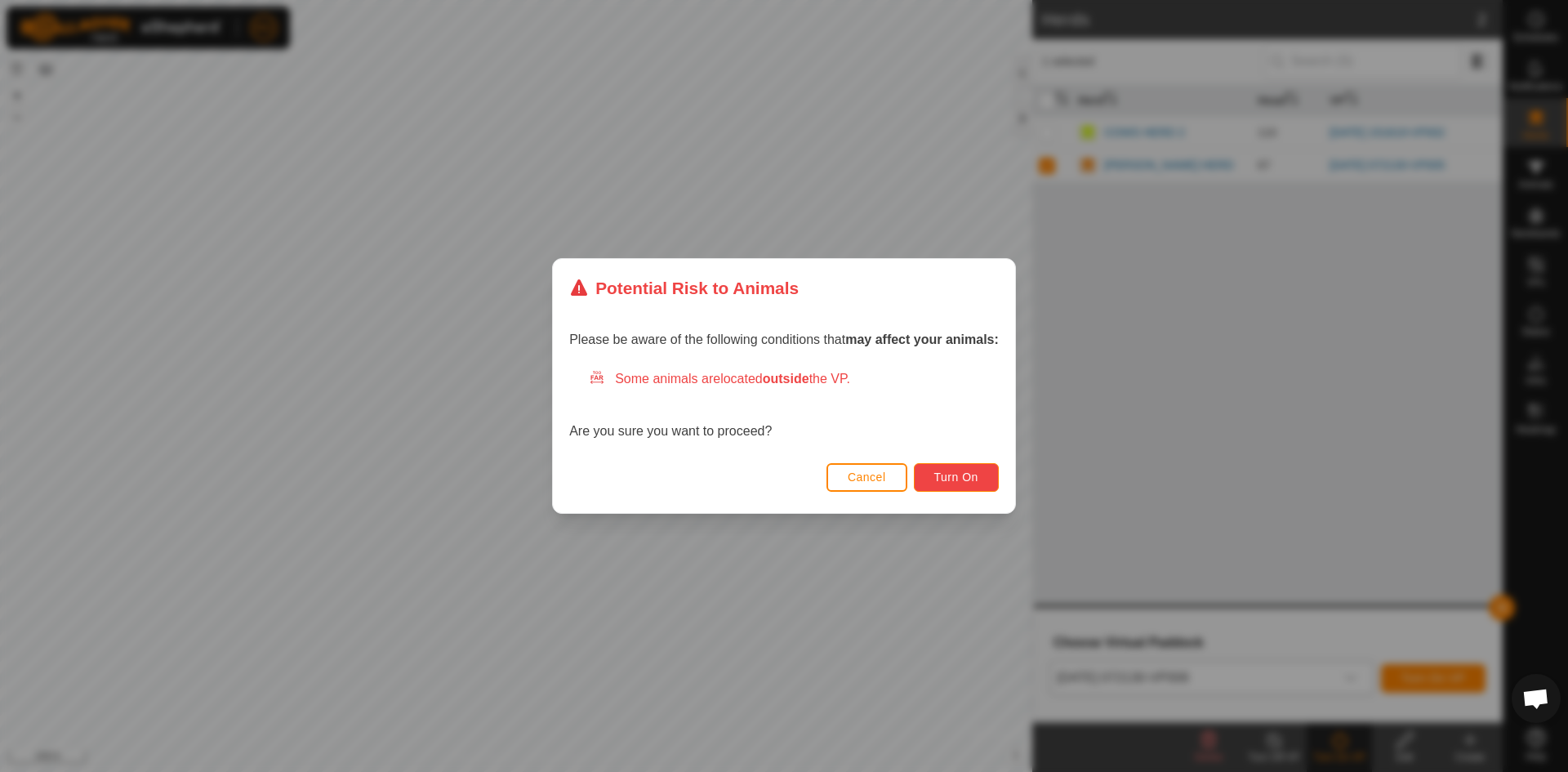
click at [972, 473] on span "Turn On" at bounding box center [957, 477] width 44 height 13
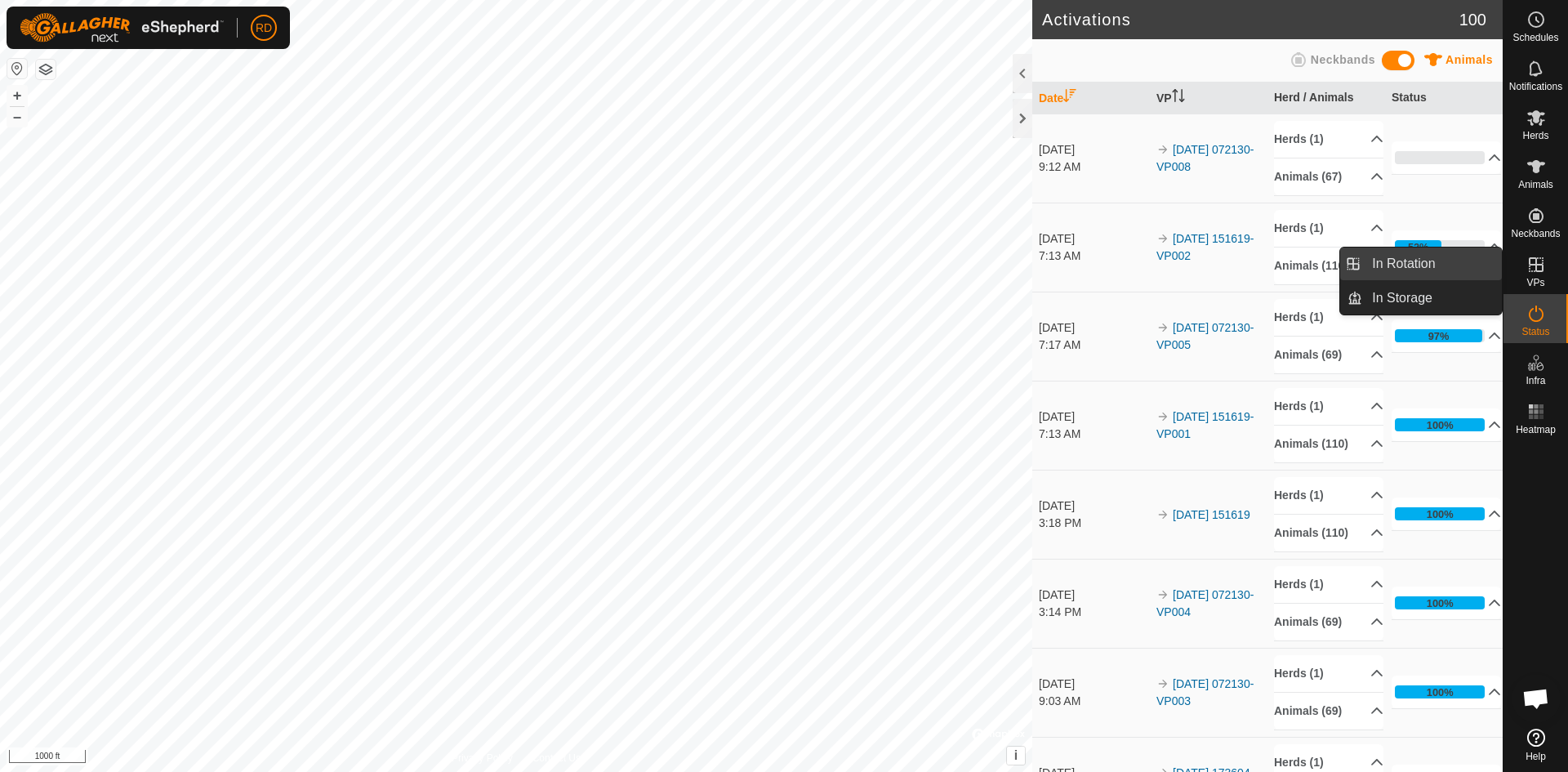
click at [1411, 259] on link "In Rotation" at bounding box center [1432, 263] width 140 height 33
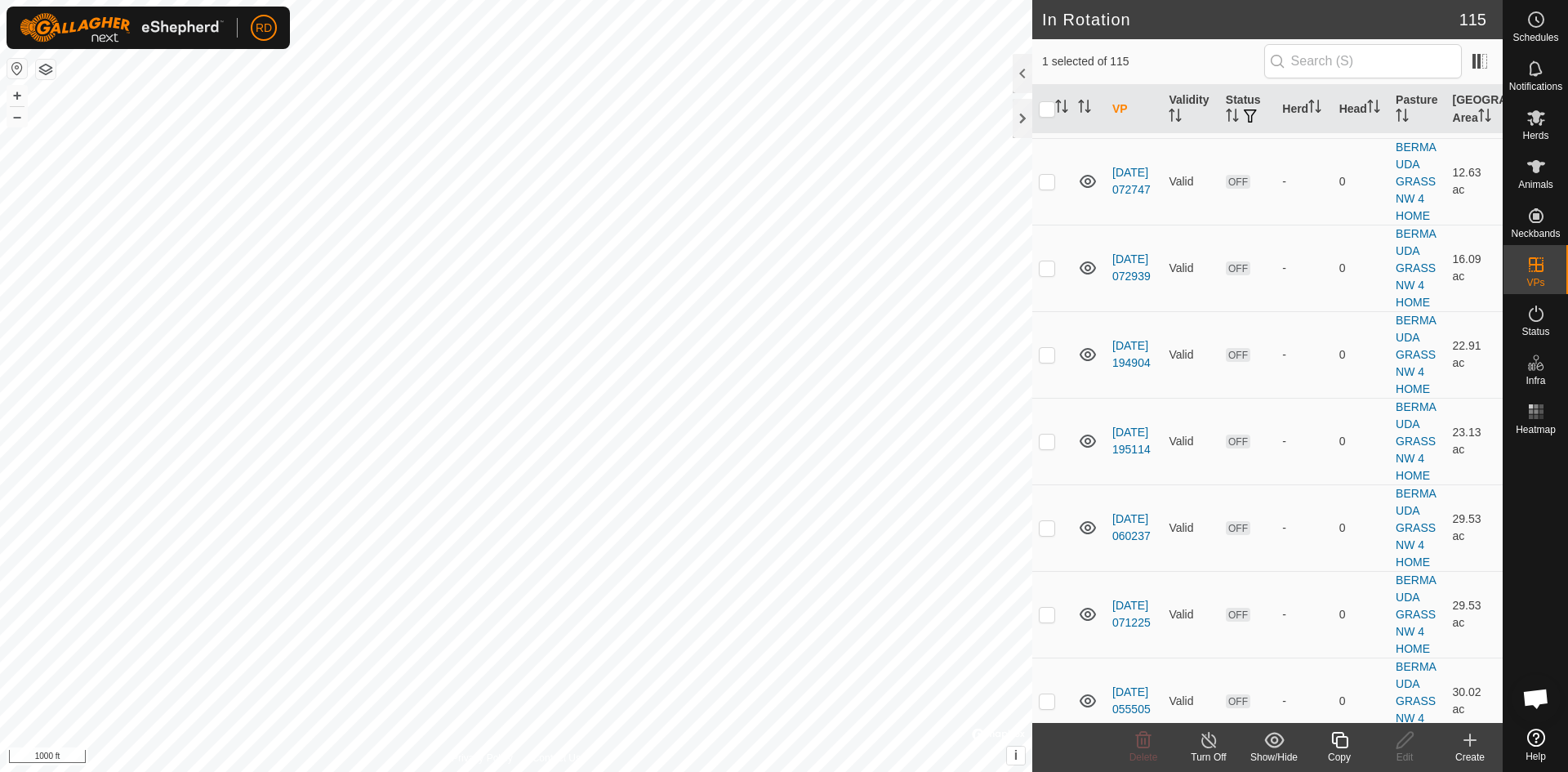
scroll to position [5213, 0]
checkbox input "false"
